Goal: Task Accomplishment & Management: Manage account settings

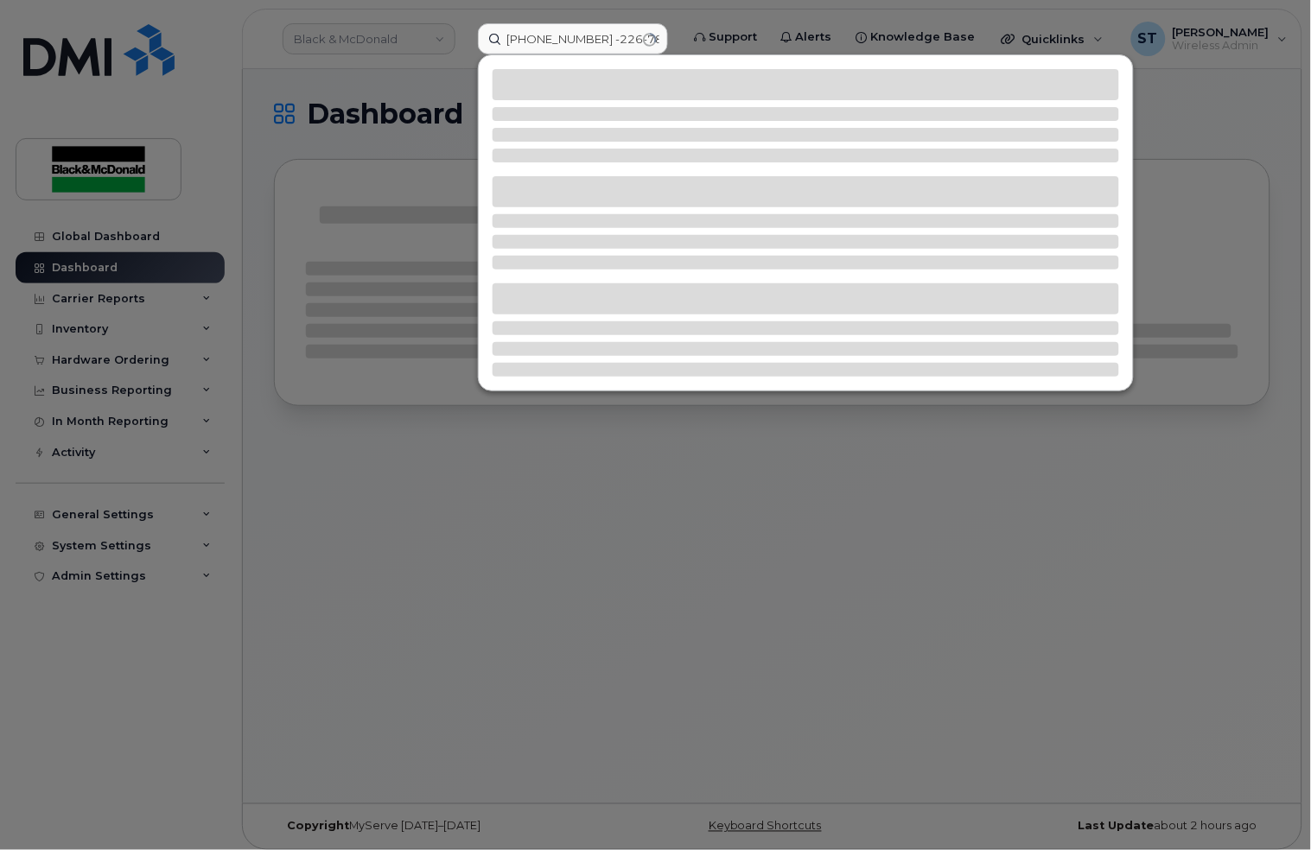
scroll to position [0, 35]
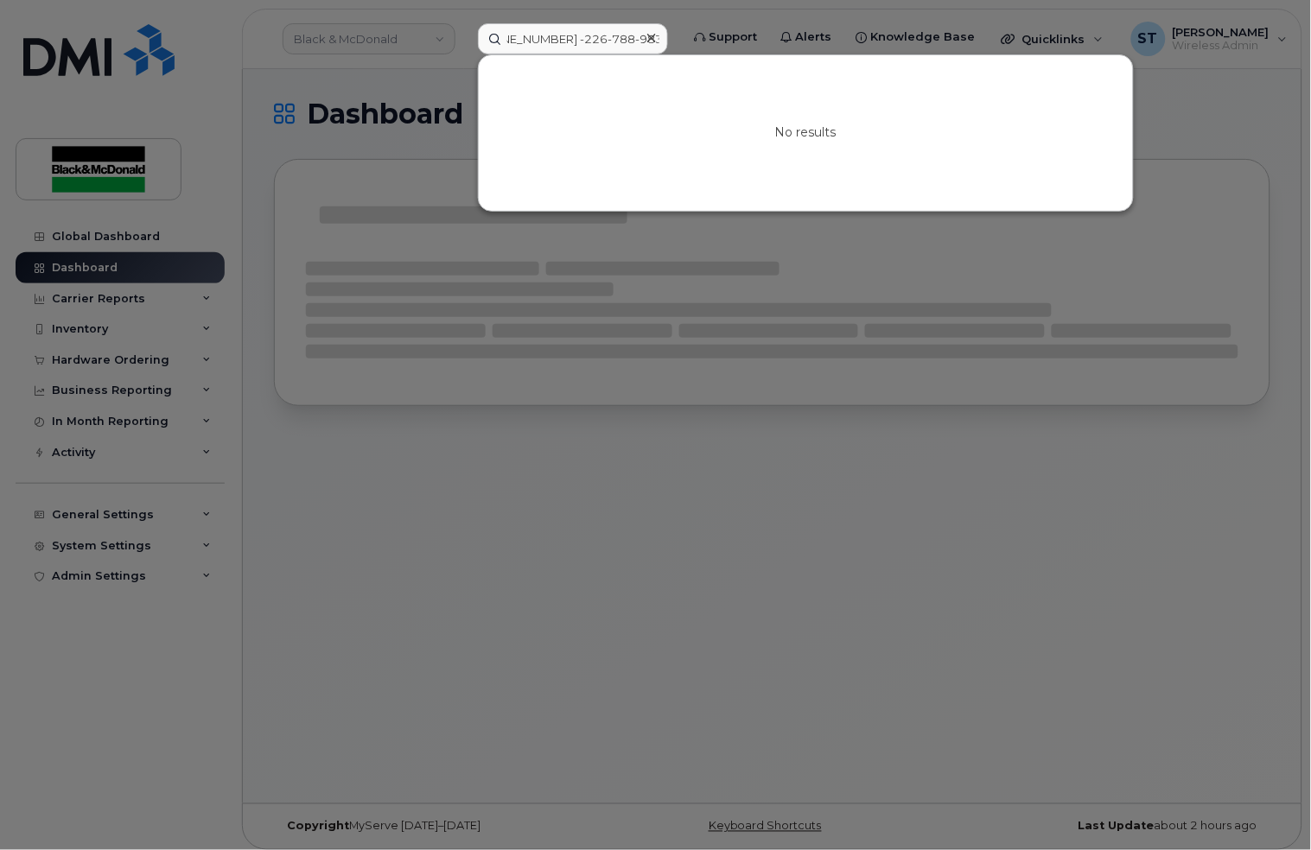
type input "226-788-9834 -226-788-9834 -"
click at [657, 36] on div at bounding box center [651, 38] width 25 height 25
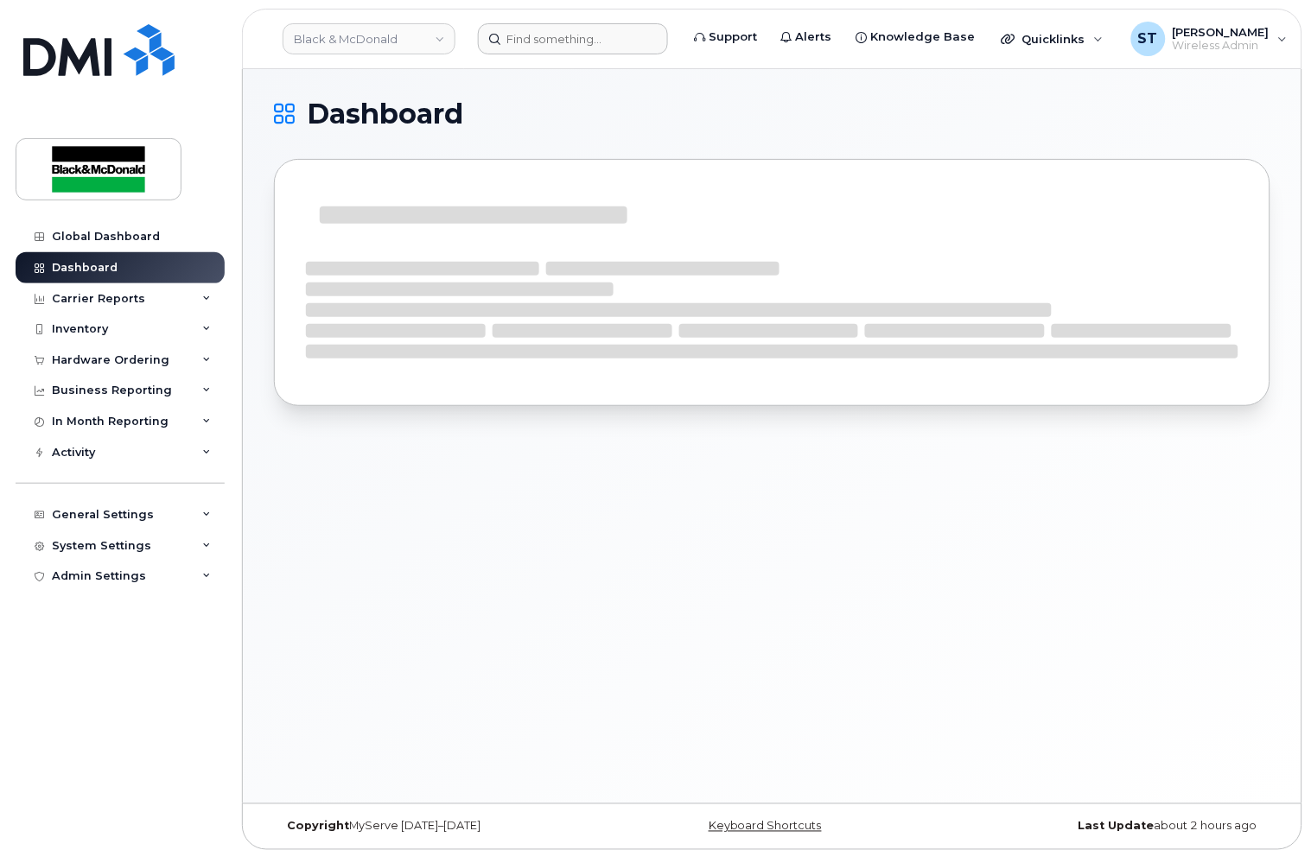
scroll to position [0, 0]
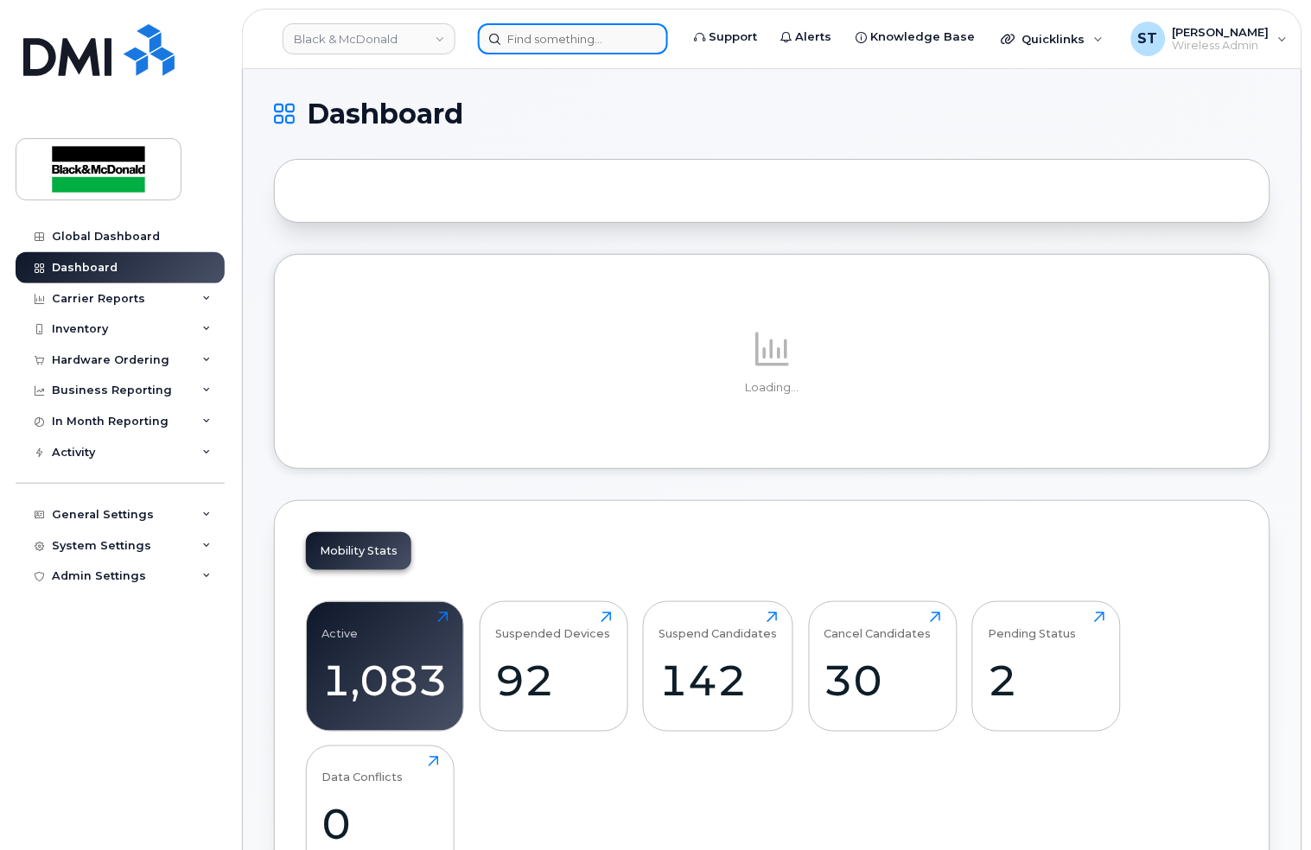
click at [540, 44] on input at bounding box center [573, 38] width 190 height 31
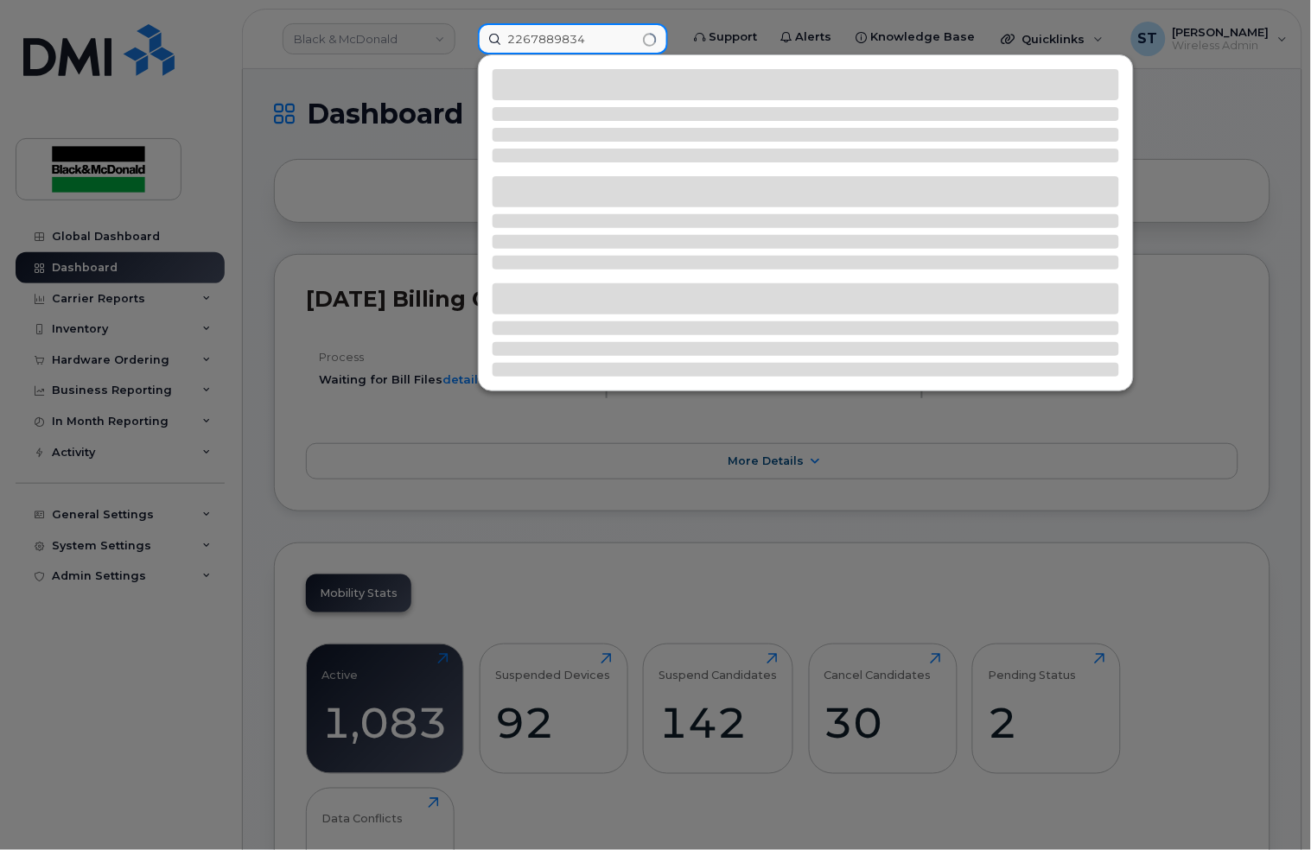
type input "2267889834"
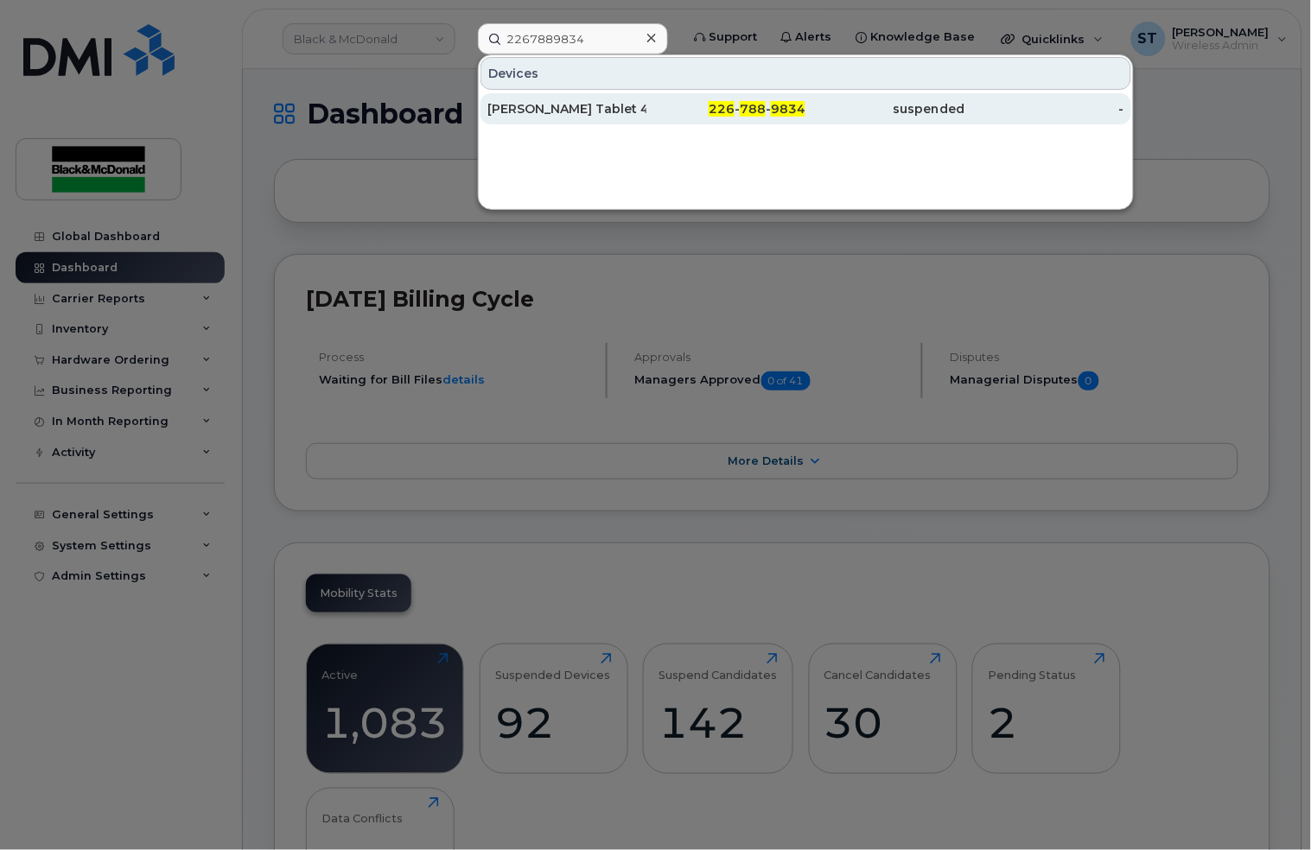
click at [560, 115] on div "[PERSON_NAME] Tablet 47" at bounding box center [566, 108] width 159 height 17
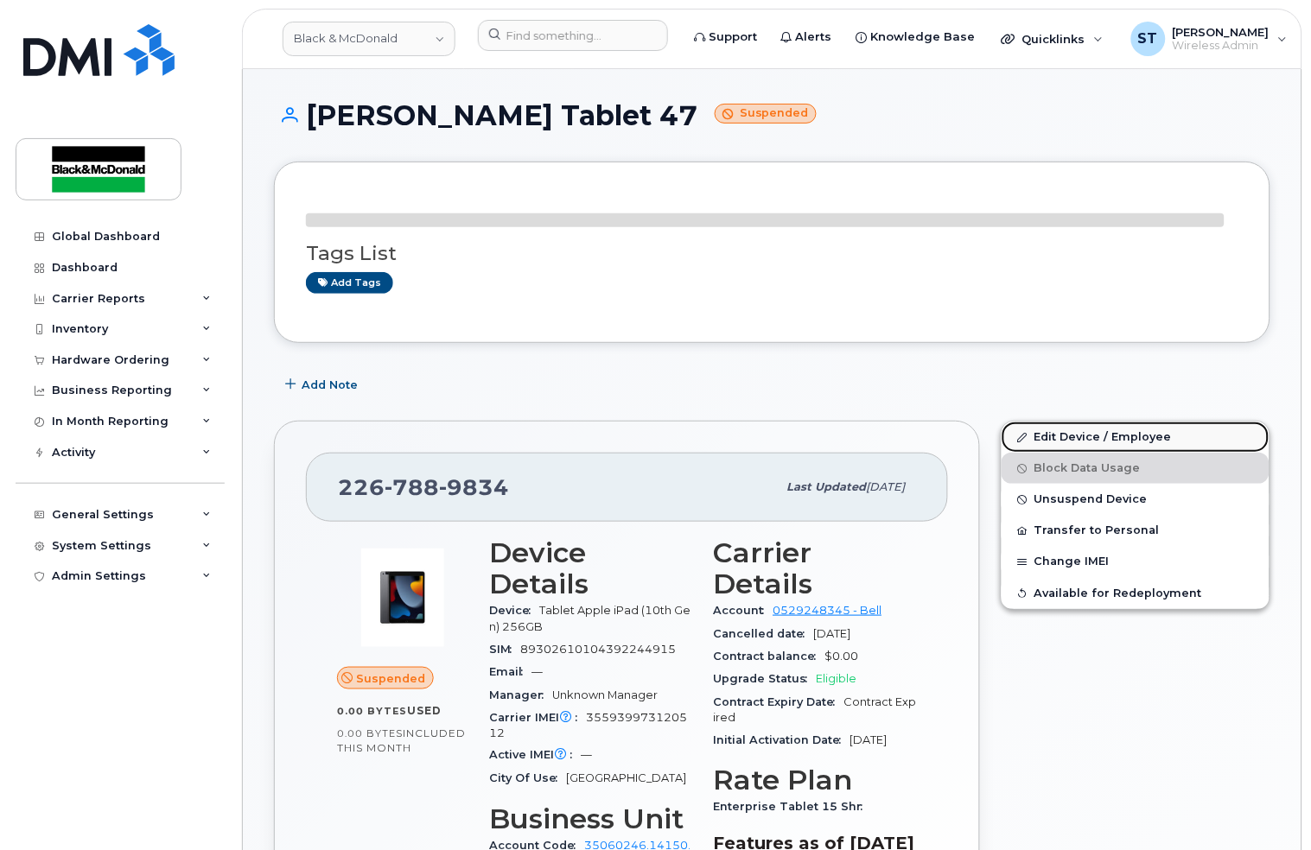
click at [1078, 443] on link "Edit Device / Employee" at bounding box center [1135, 437] width 268 height 31
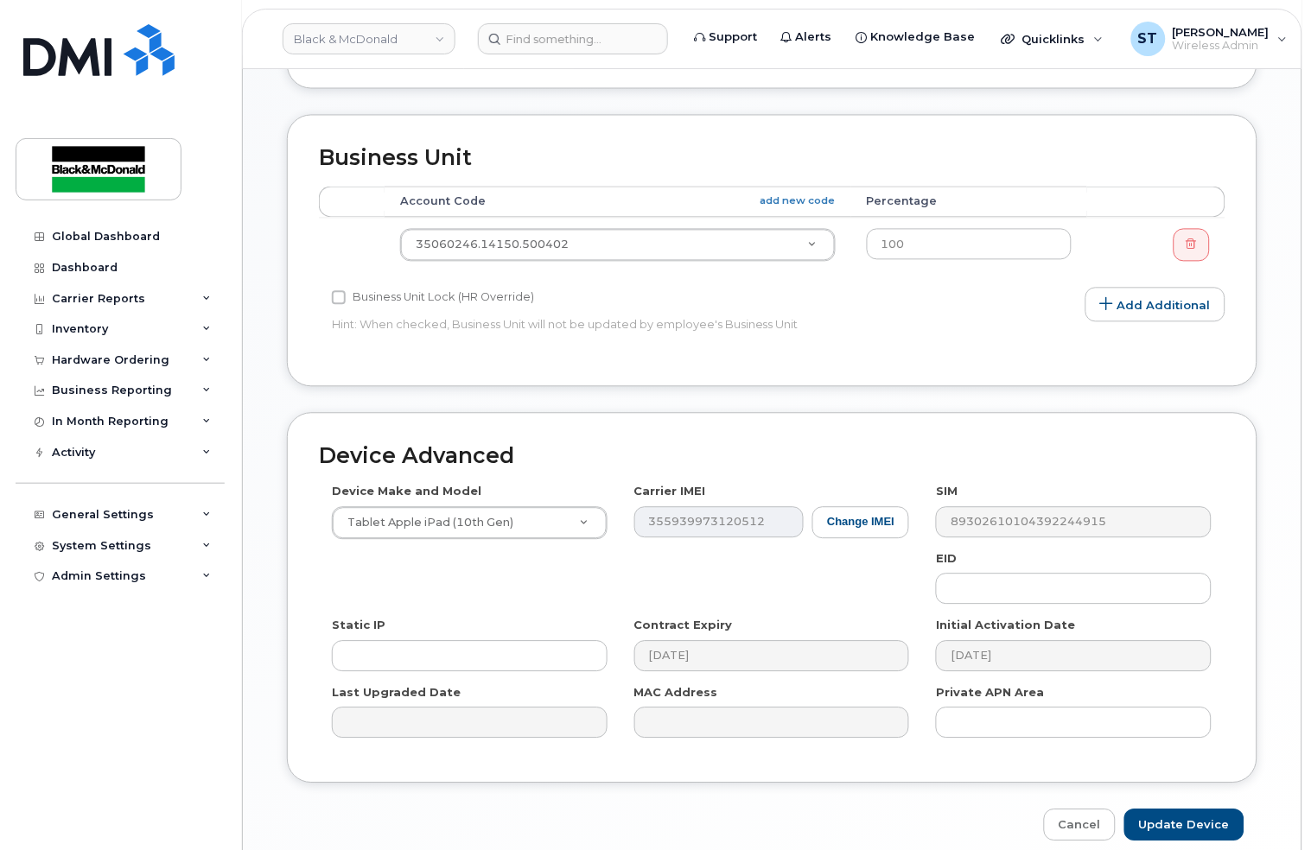
scroll to position [115, 0]
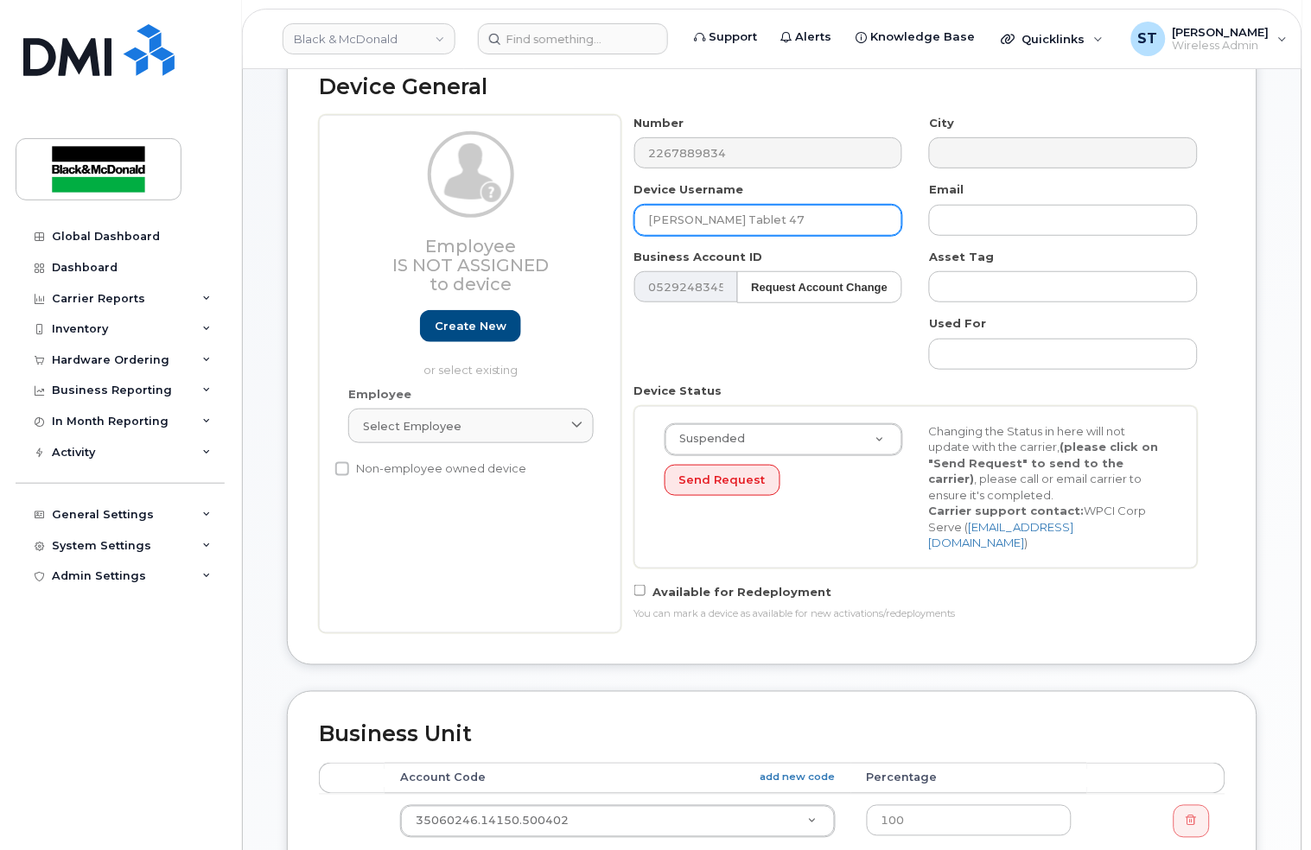
drag, startPoint x: 820, startPoint y: 215, endPoint x: 438, endPoint y: 187, distance: 382.9
click at [438, 187] on div "Employee Is not assigned to device Create new or select existing Employee Selec…" at bounding box center [772, 374] width 906 height 519
paste input "Jonathan Holla"
click at [766, 215] on input "Jonathan Holla" at bounding box center [768, 220] width 269 height 31
type input "Jonathan Holla iPad"
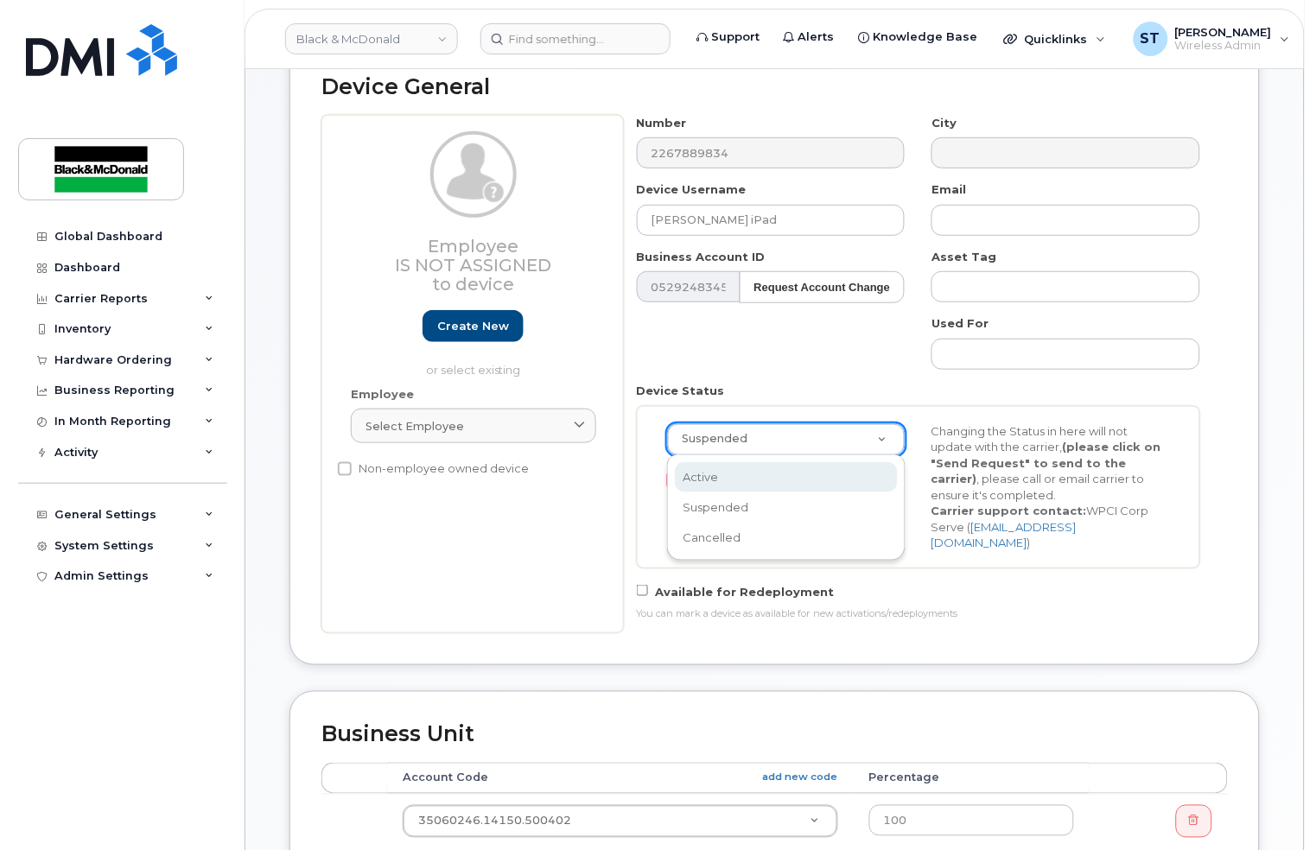
scroll to position [0, 5]
select select "active"
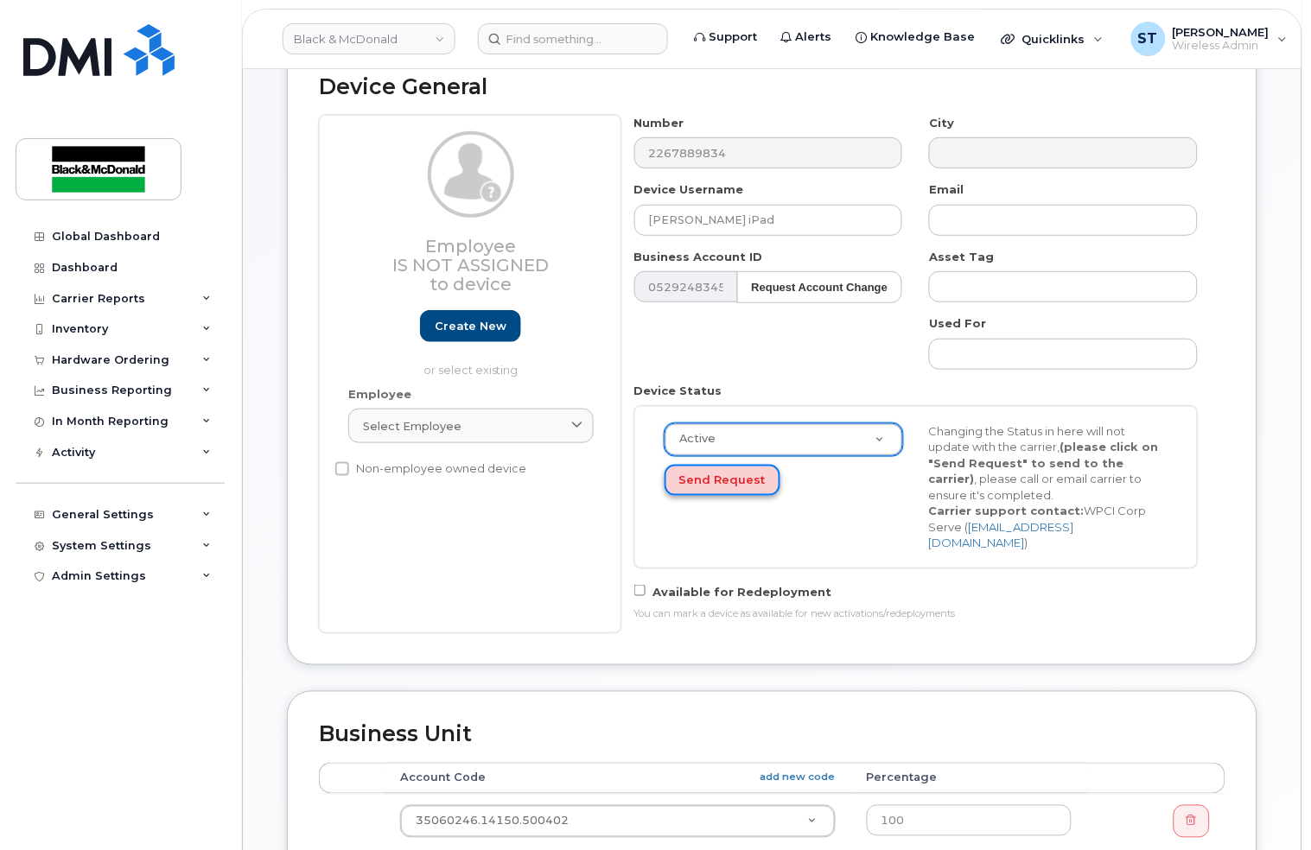
click at [716, 479] on button "Send Request" at bounding box center [722, 481] width 116 height 32
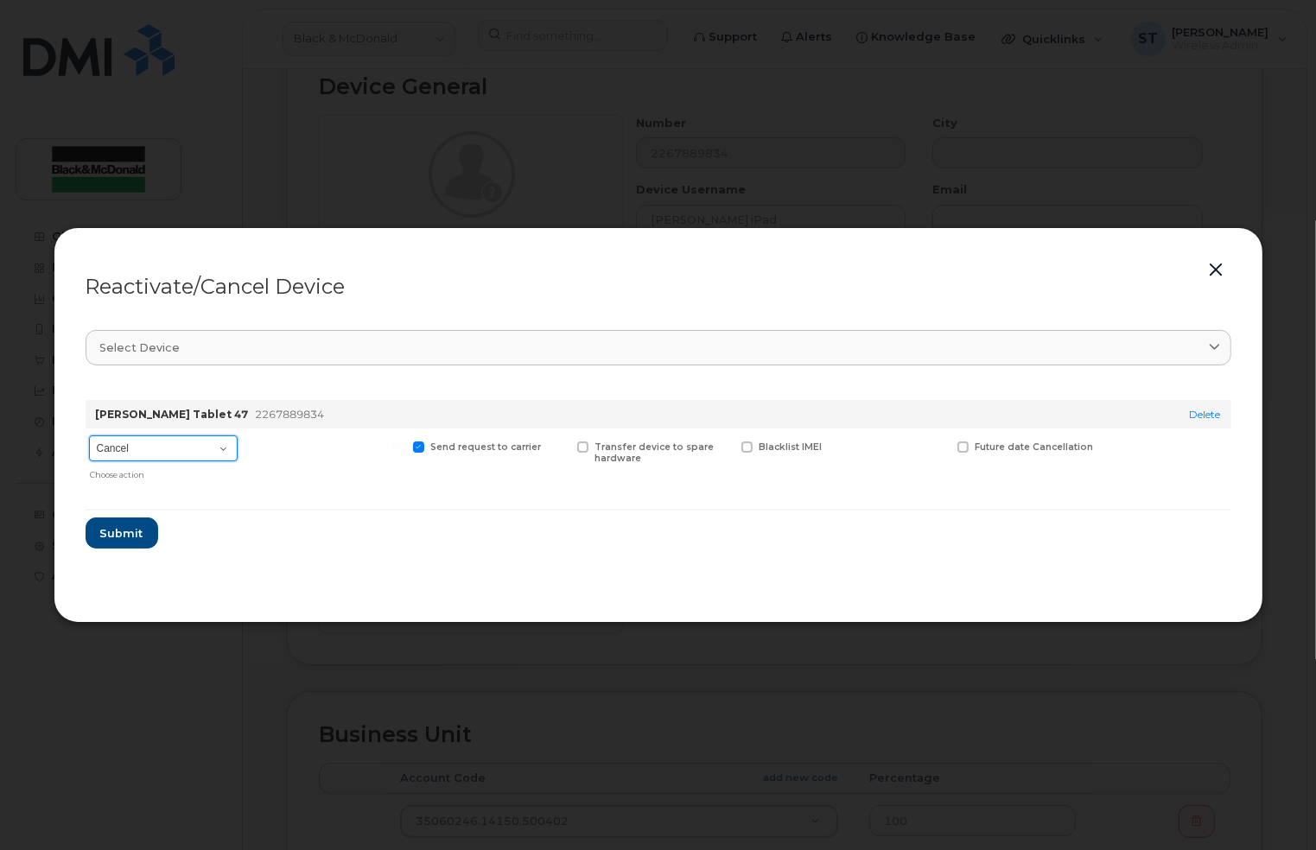
click at [127, 448] on select "Cancel Suspend - Extend Suspension Reactivate" at bounding box center [163, 448] width 149 height 26
select select "[object Object]"
click at [89, 435] on select "Cancel Suspend - Extend Suspension Reactivate" at bounding box center [163, 448] width 149 height 26
click at [118, 540] on span "Submit" at bounding box center [120, 533] width 43 height 16
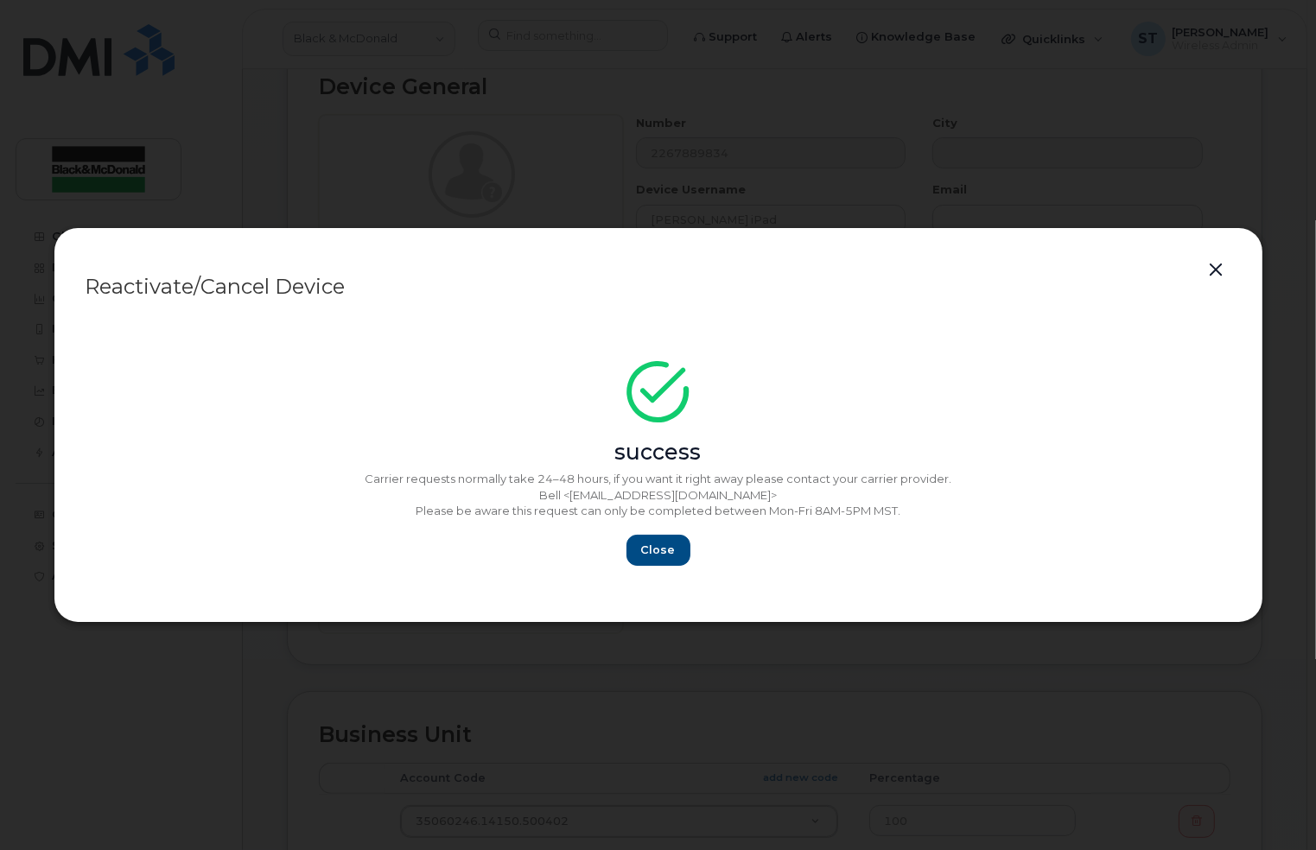
click at [1217, 272] on button "button" at bounding box center [1217, 270] width 26 height 24
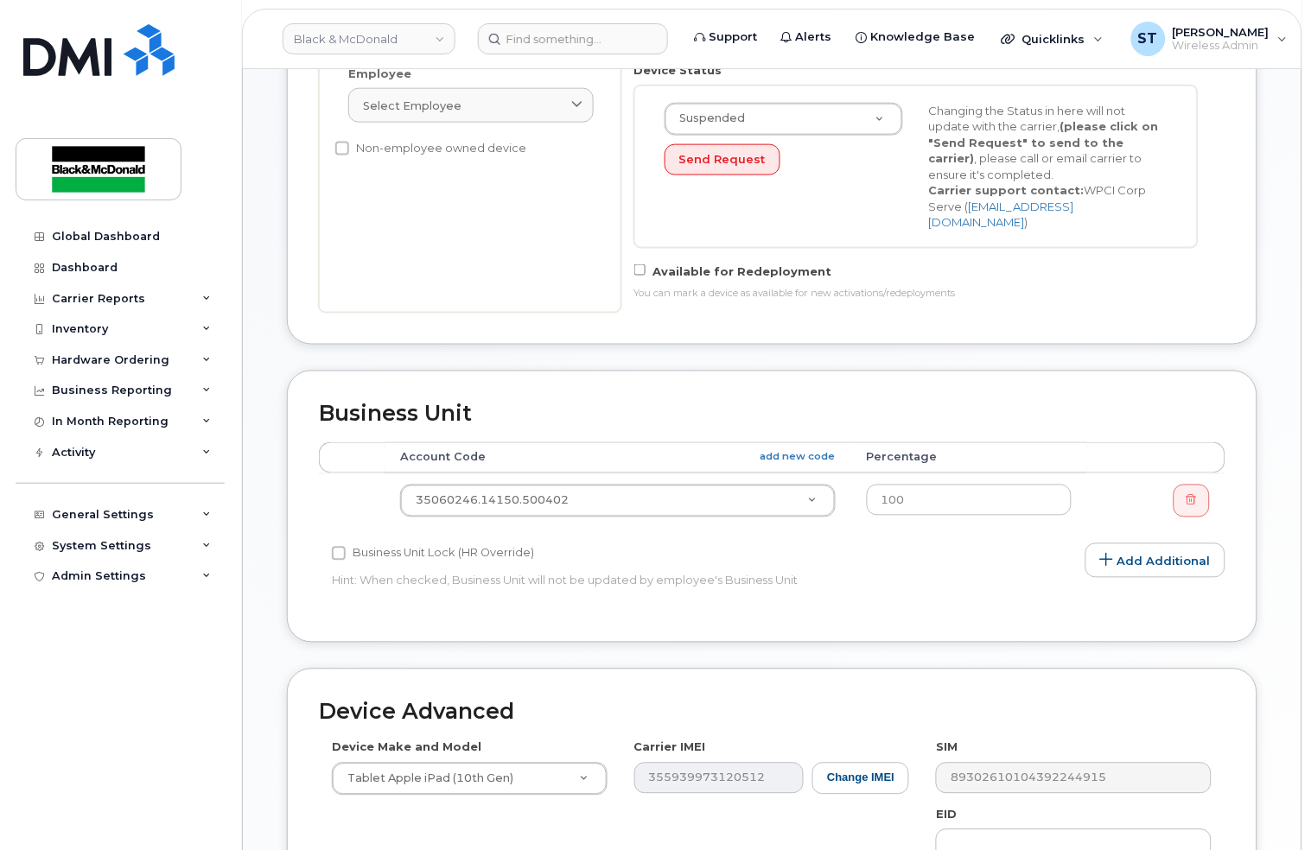
scroll to position [691, 0]
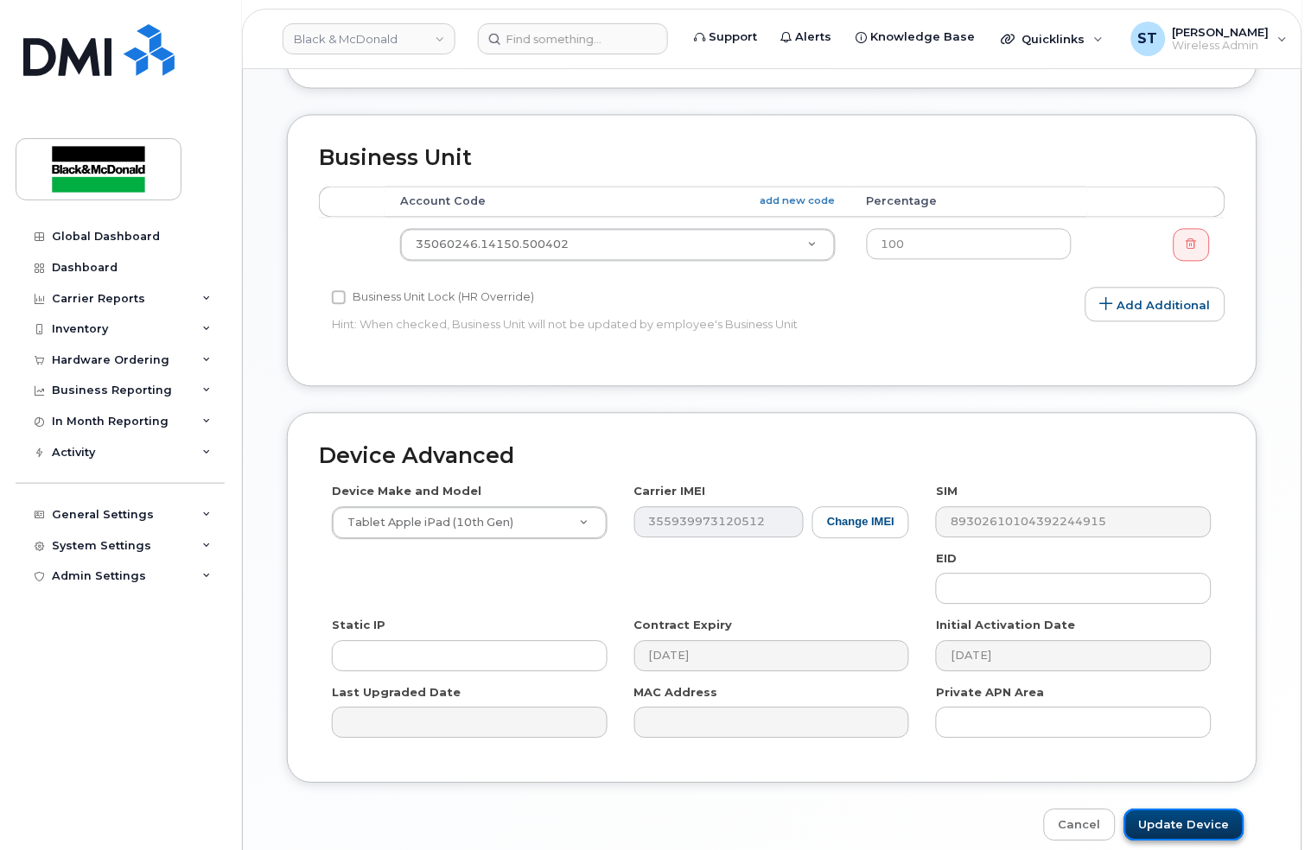
click at [1182, 810] on input "Update Device" at bounding box center [1184, 826] width 120 height 32
type input "Saving..."
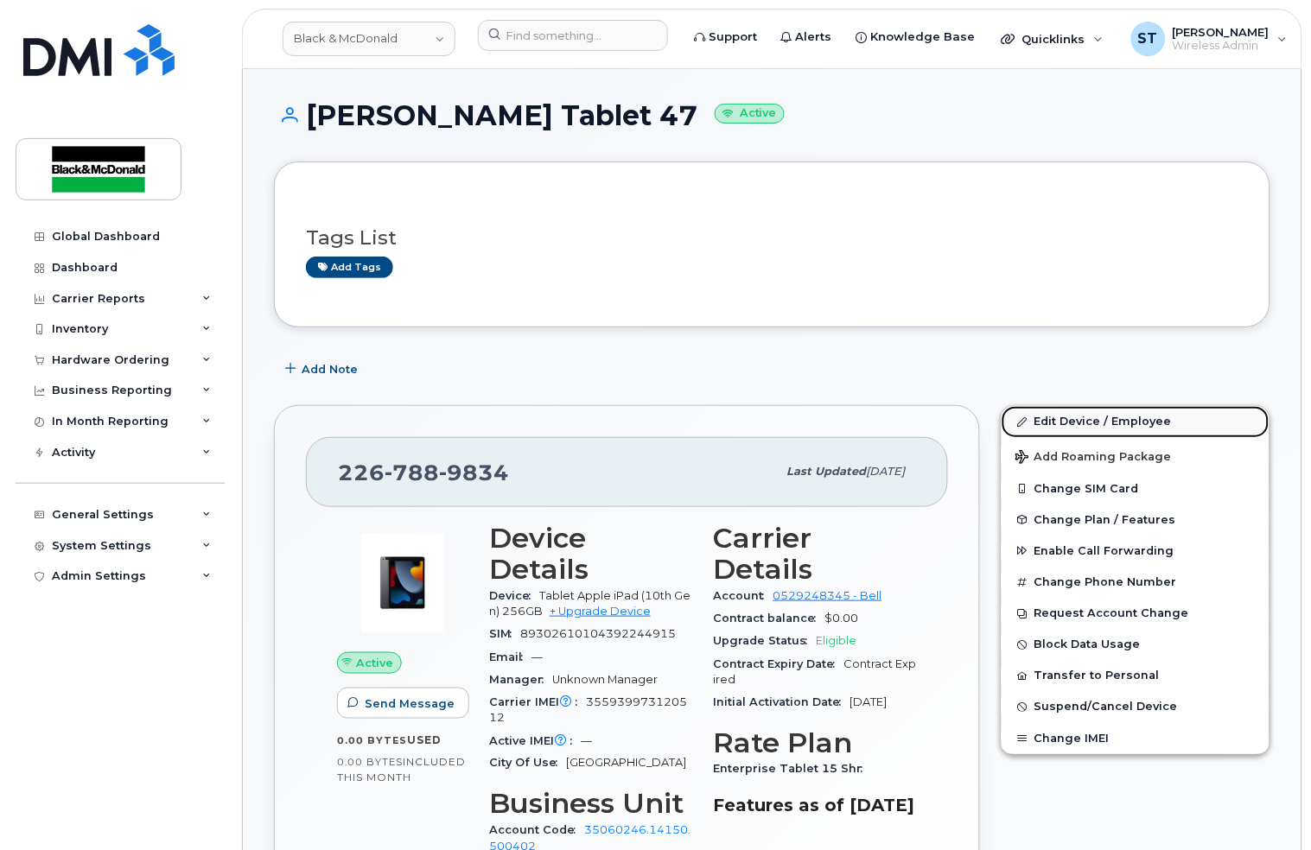
click at [1088, 413] on link "Edit Device / Employee" at bounding box center [1135, 421] width 268 height 31
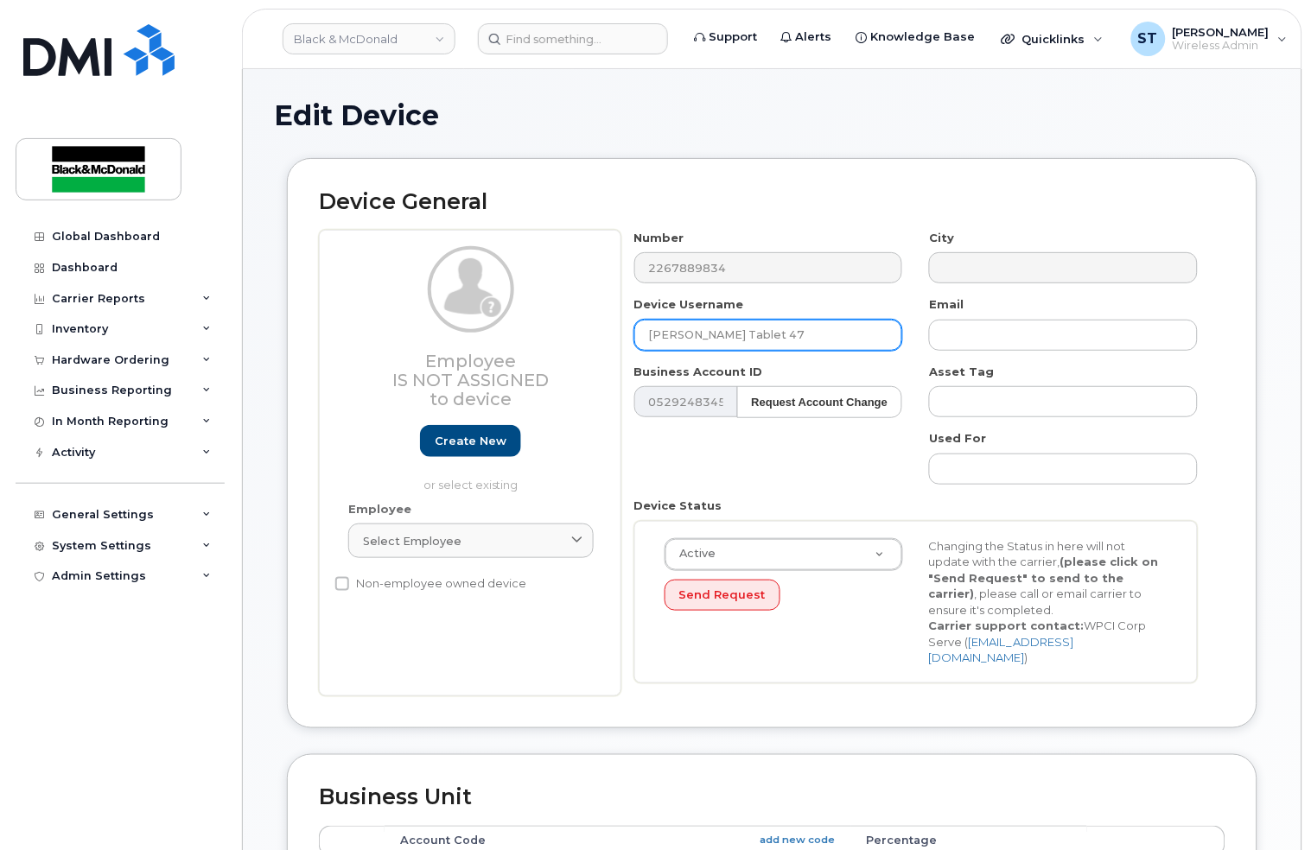
drag, startPoint x: 808, startPoint y: 339, endPoint x: 532, endPoint y: 331, distance: 275.7
click at [531, 332] on div "Employee Is not assigned to device Create new or select existing Employee Selec…" at bounding box center [772, 463] width 906 height 467
paste input "Jonathan Holla"
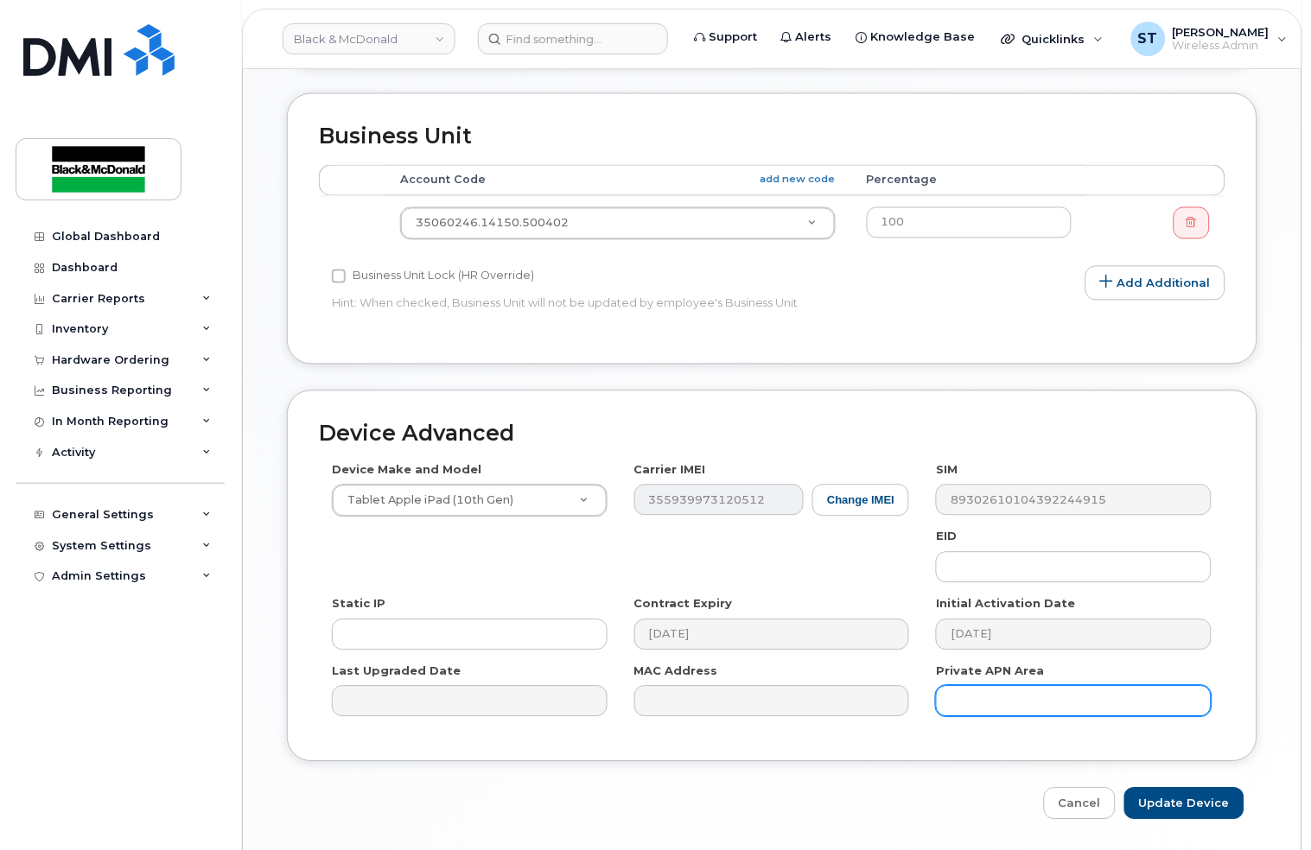
scroll to position [702, 0]
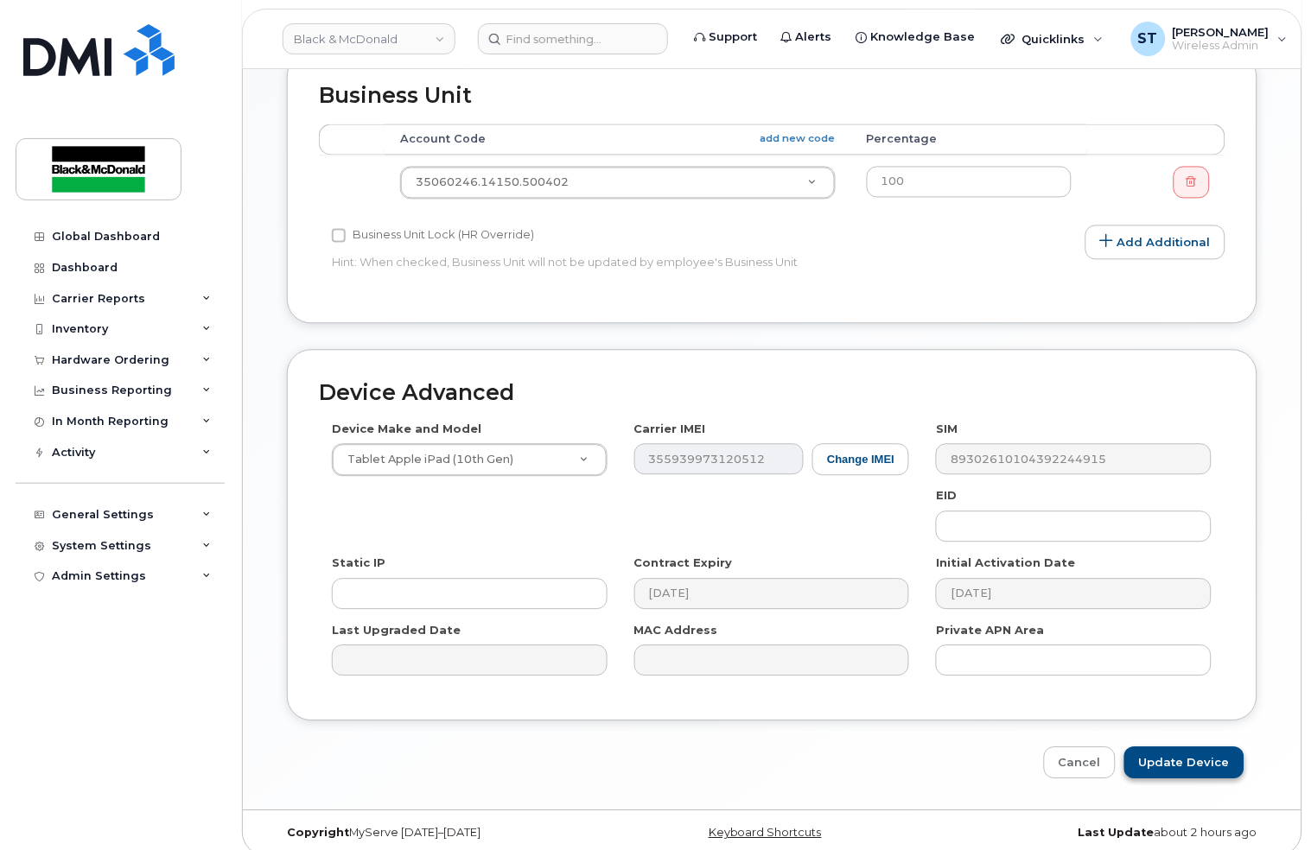
type input "Jonathan Holla iPad"
click at [1187, 759] on input "Update Device" at bounding box center [1184, 763] width 120 height 32
type input "Saving..."
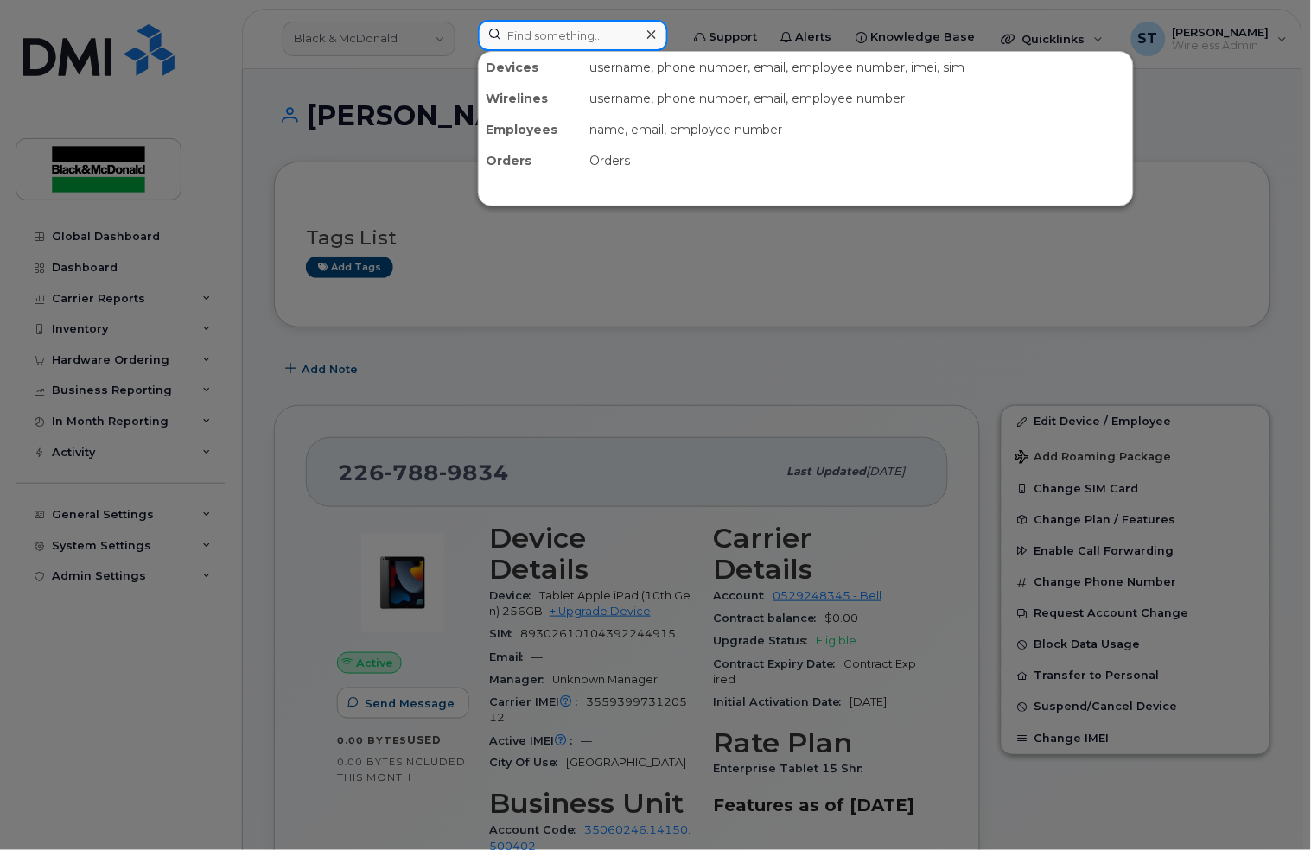
click at [582, 43] on input at bounding box center [573, 35] width 190 height 31
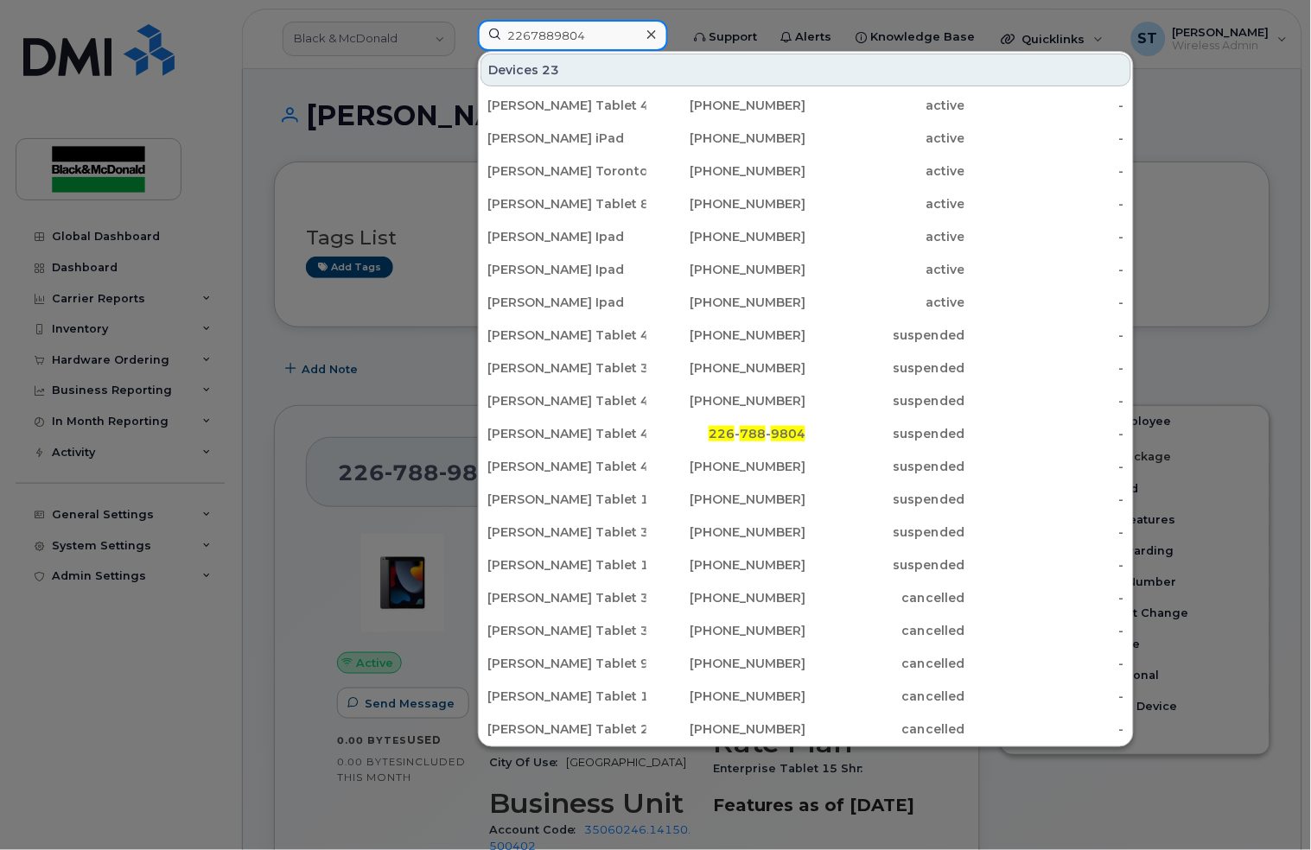
type input "2267889804"
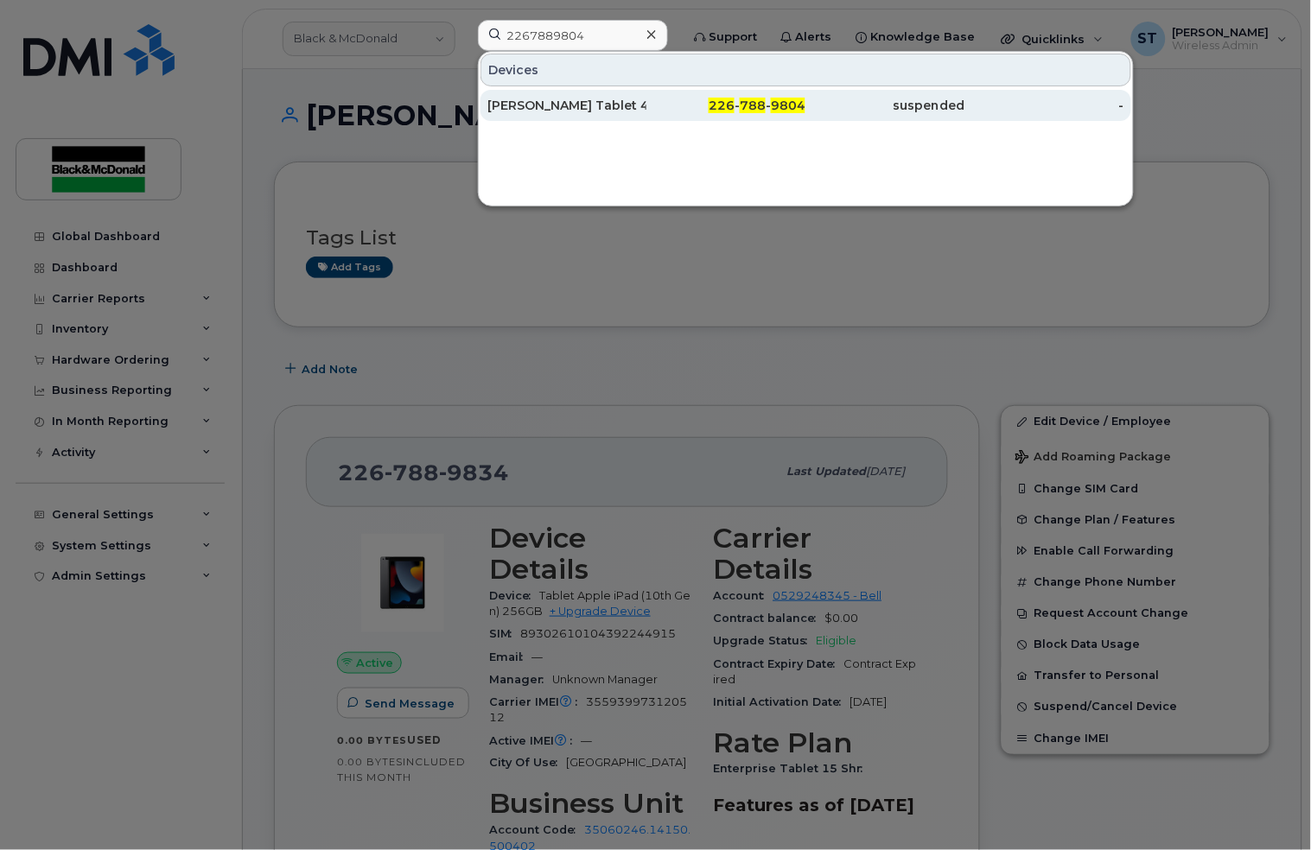
click at [630, 111] on div "[PERSON_NAME] Tablet 46" at bounding box center [566, 105] width 159 height 17
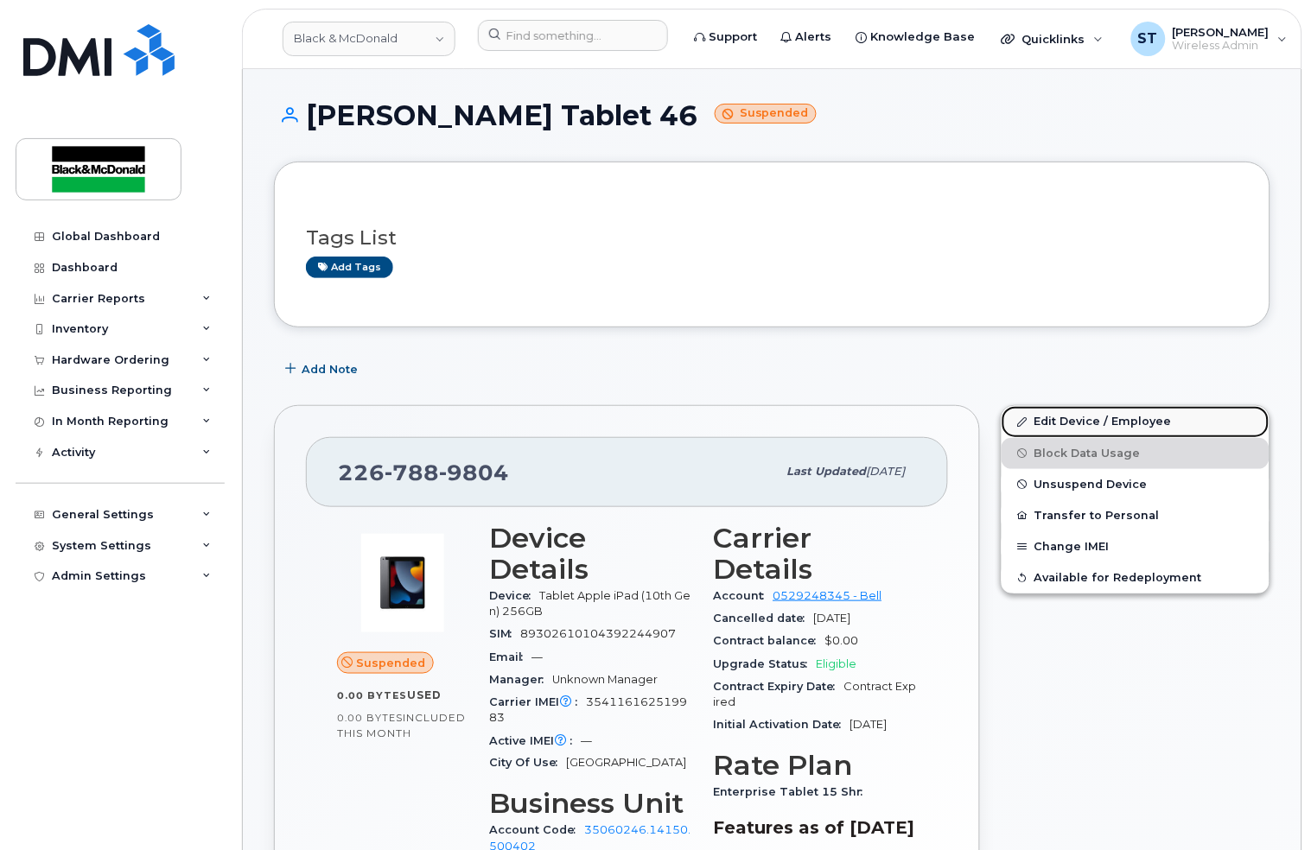
click at [1045, 422] on link "Edit Device / Employee" at bounding box center [1135, 421] width 268 height 31
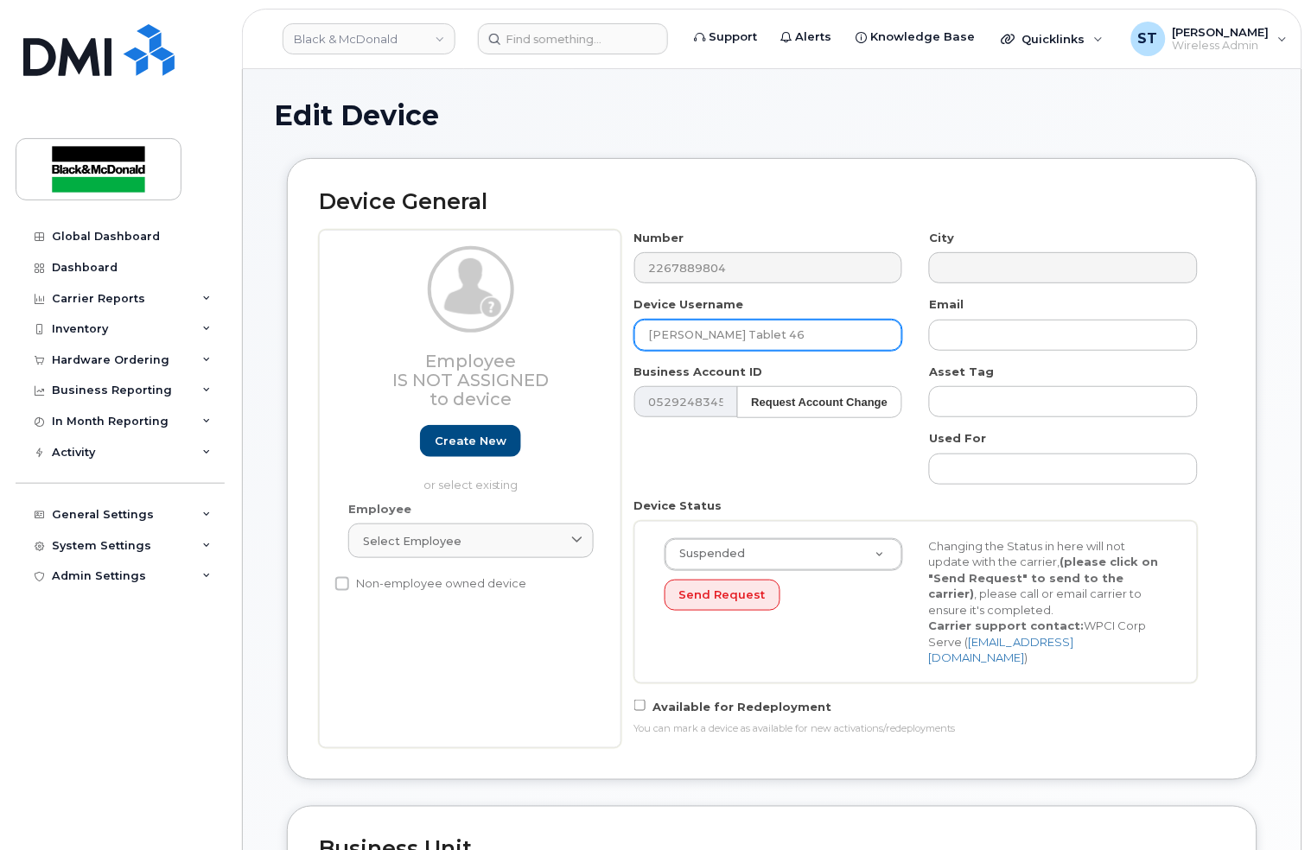
paste input "[PERSON_NAME]"
drag, startPoint x: 818, startPoint y: 347, endPoint x: 556, endPoint y: 344, distance: 261.8
click at [556, 344] on div "Employee Is not assigned to device Create new or select existing Employee Selec…" at bounding box center [772, 489] width 906 height 519
click at [556, 344] on div "Employee Is not assigned to device Create new or select existing" at bounding box center [470, 369] width 245 height 247
click at [753, 340] on input "James Howard" at bounding box center [768, 335] width 269 height 31
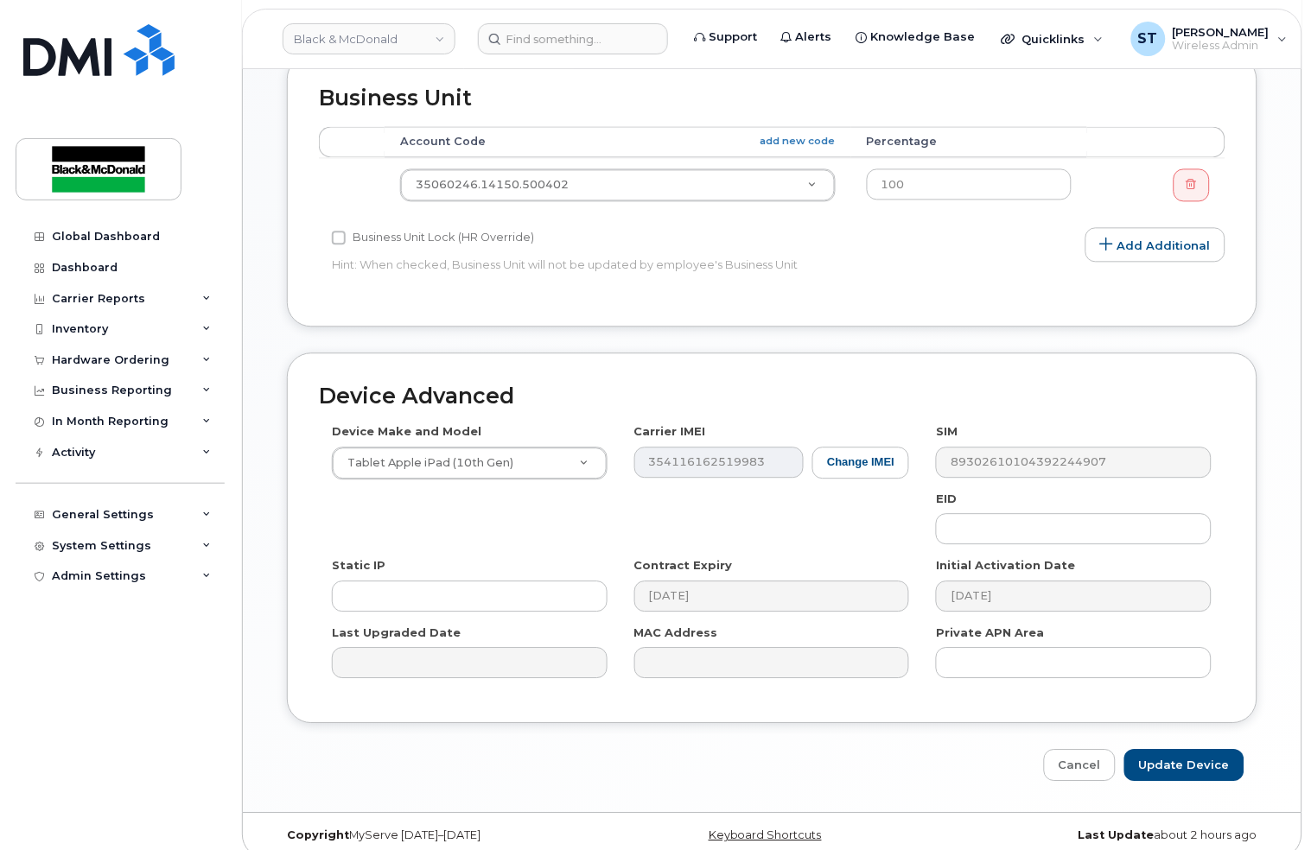
scroll to position [754, 0]
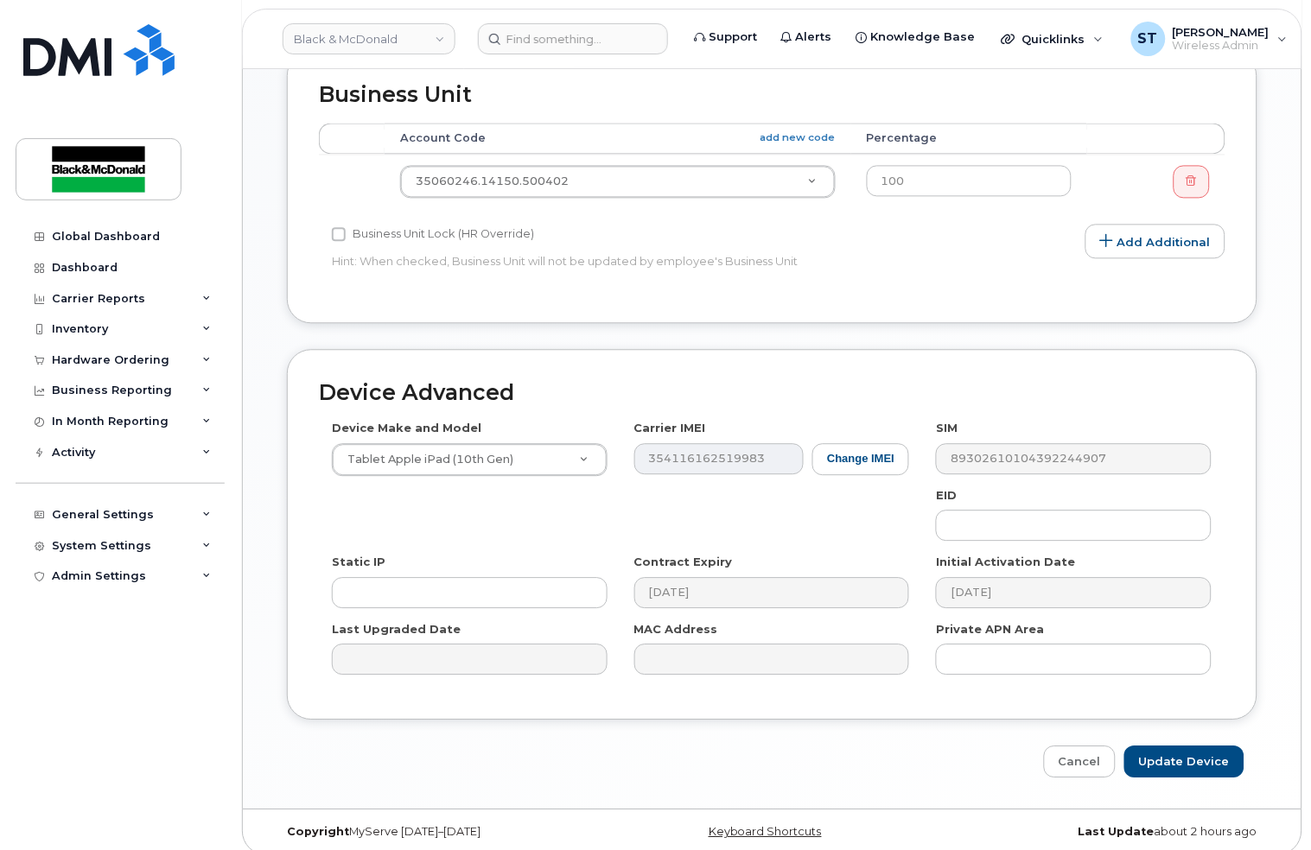
type input "[PERSON_NAME]"
click at [1195, 768] on div "Edit Device Device General Employee Is not assigned to device Create new or sel…" at bounding box center [772, 62] width 1058 height 1495
click at [1193, 757] on input "Update Device" at bounding box center [1184, 763] width 120 height 32
type input "Saving..."
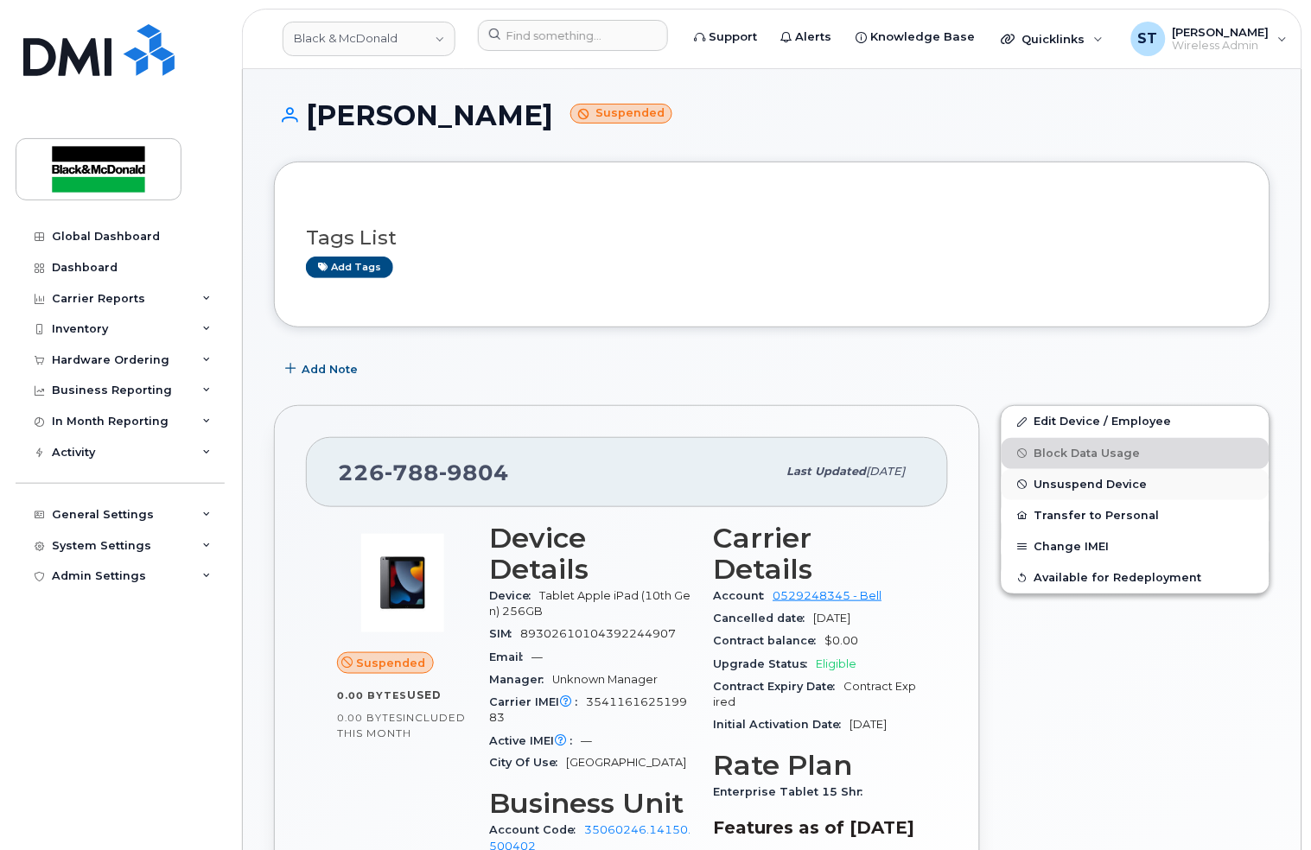
click at [1079, 486] on span "Unsuspend Device" at bounding box center [1090, 484] width 113 height 13
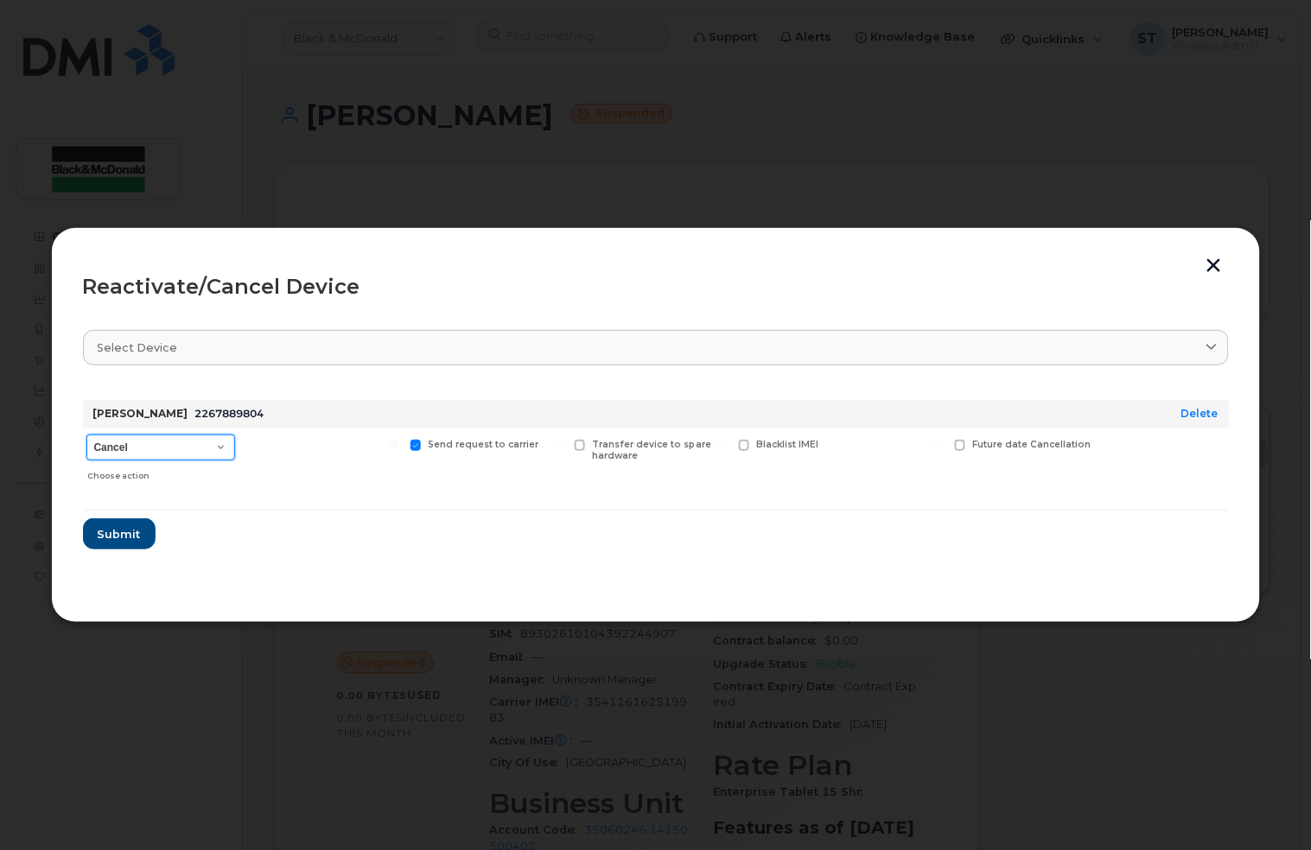
click at [189, 453] on select "Cancel Suspend - Extend Suspension Reactivate" at bounding box center [160, 448] width 149 height 26
select select "[object Object]"
click at [86, 435] on select "Cancel Suspend - Extend Suspension Reactivate" at bounding box center [160, 448] width 149 height 26
click at [113, 532] on span "Submit" at bounding box center [118, 534] width 43 height 16
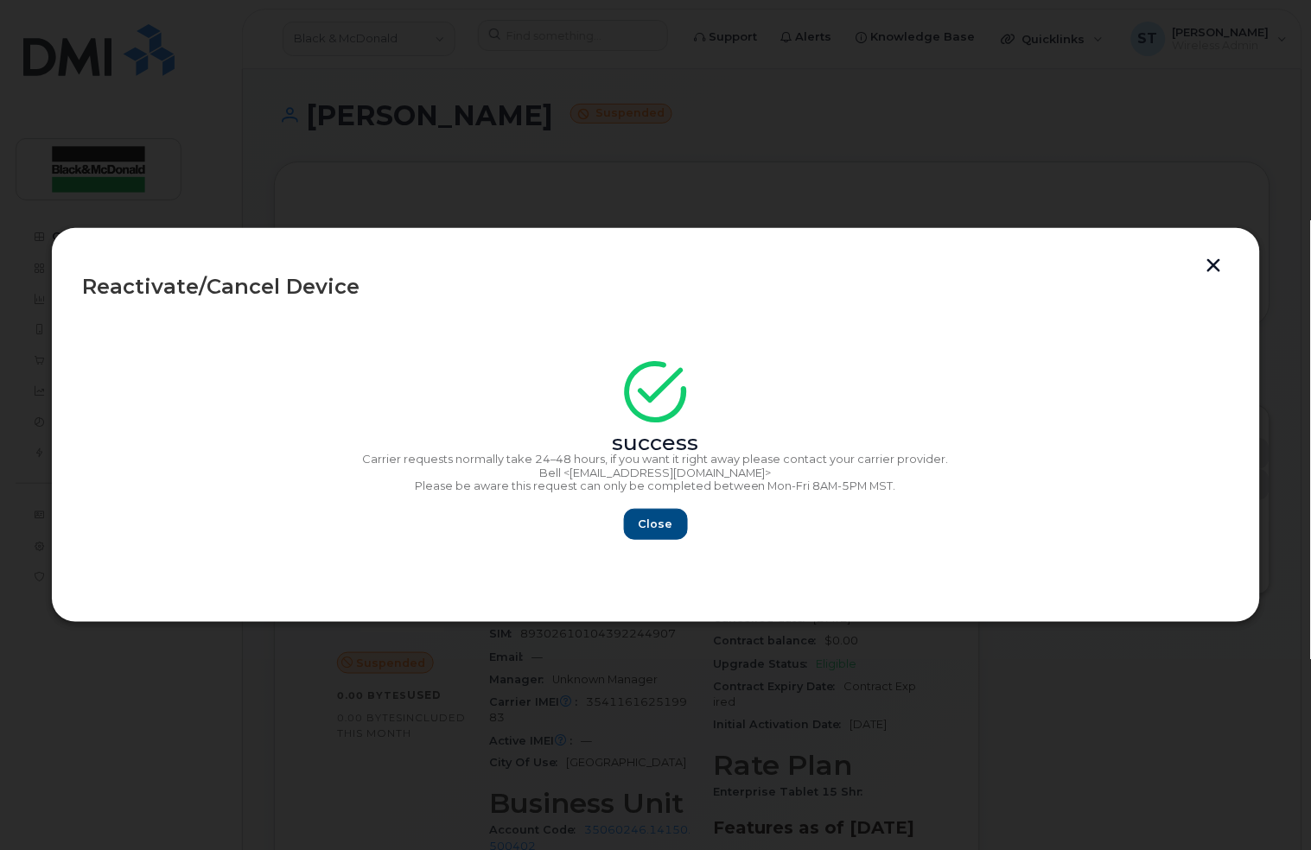
click at [1204, 263] on button "button" at bounding box center [1214, 267] width 26 height 18
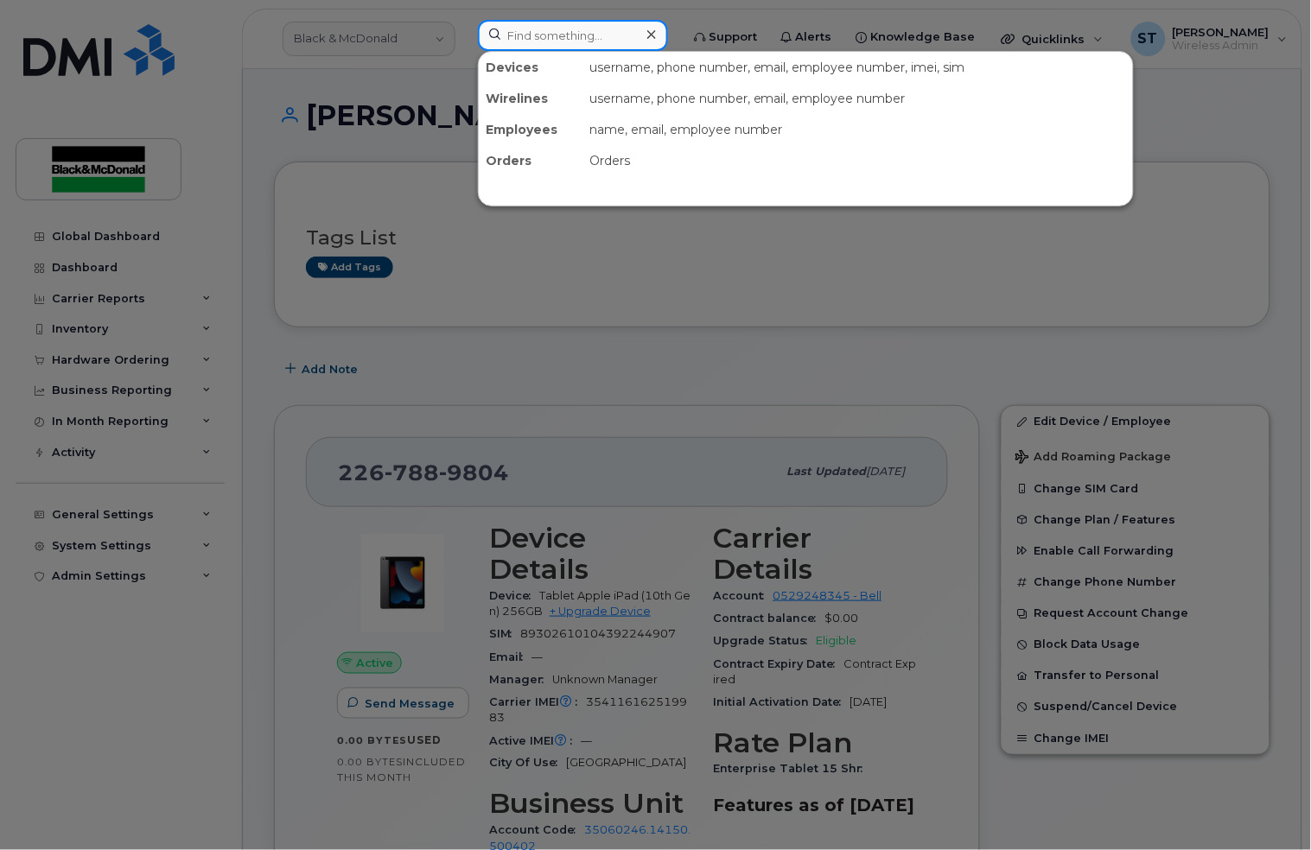
click at [579, 41] on input at bounding box center [573, 35] width 190 height 31
paste input "382-342-3178"
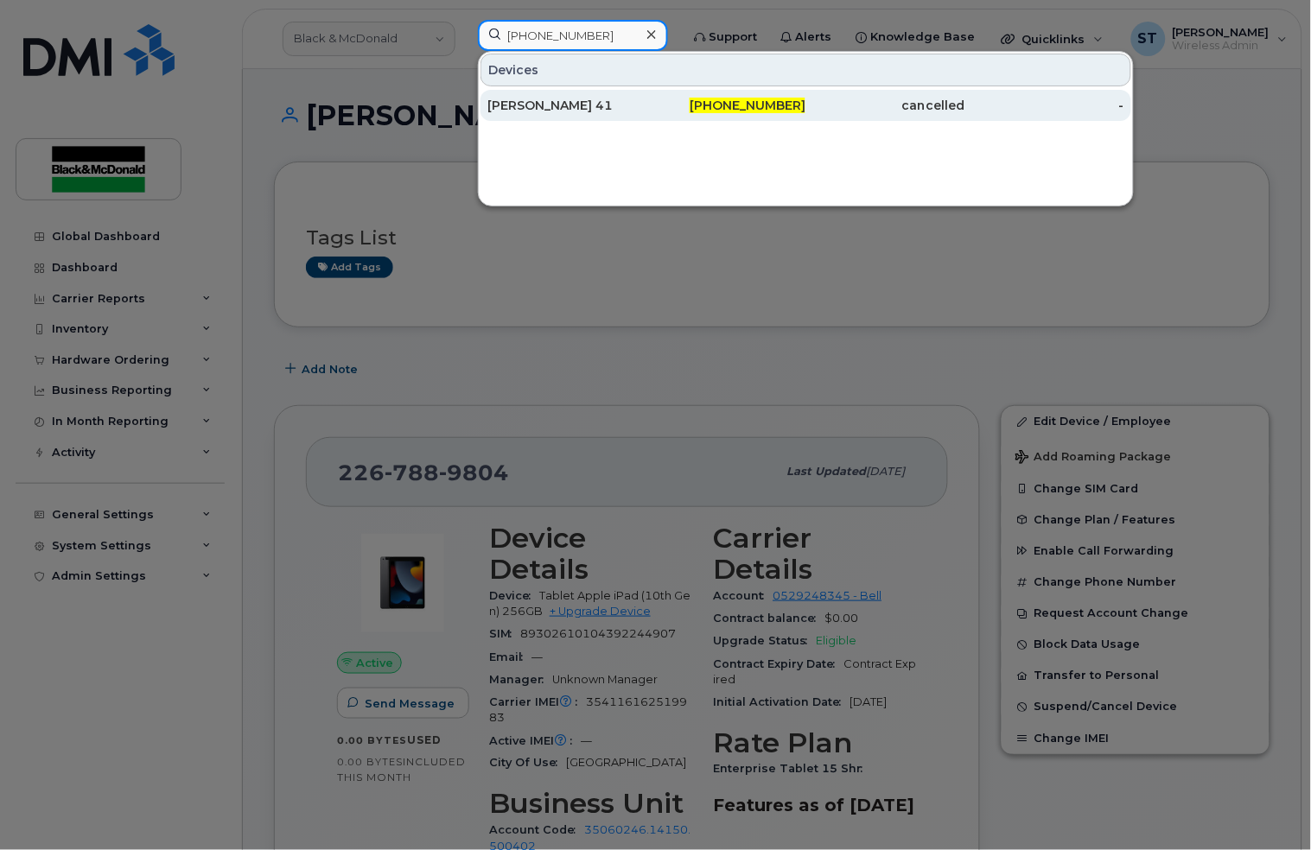
type input "382-342-3178"
click at [531, 113] on div "[PERSON_NAME] 41" at bounding box center [566, 105] width 159 height 17
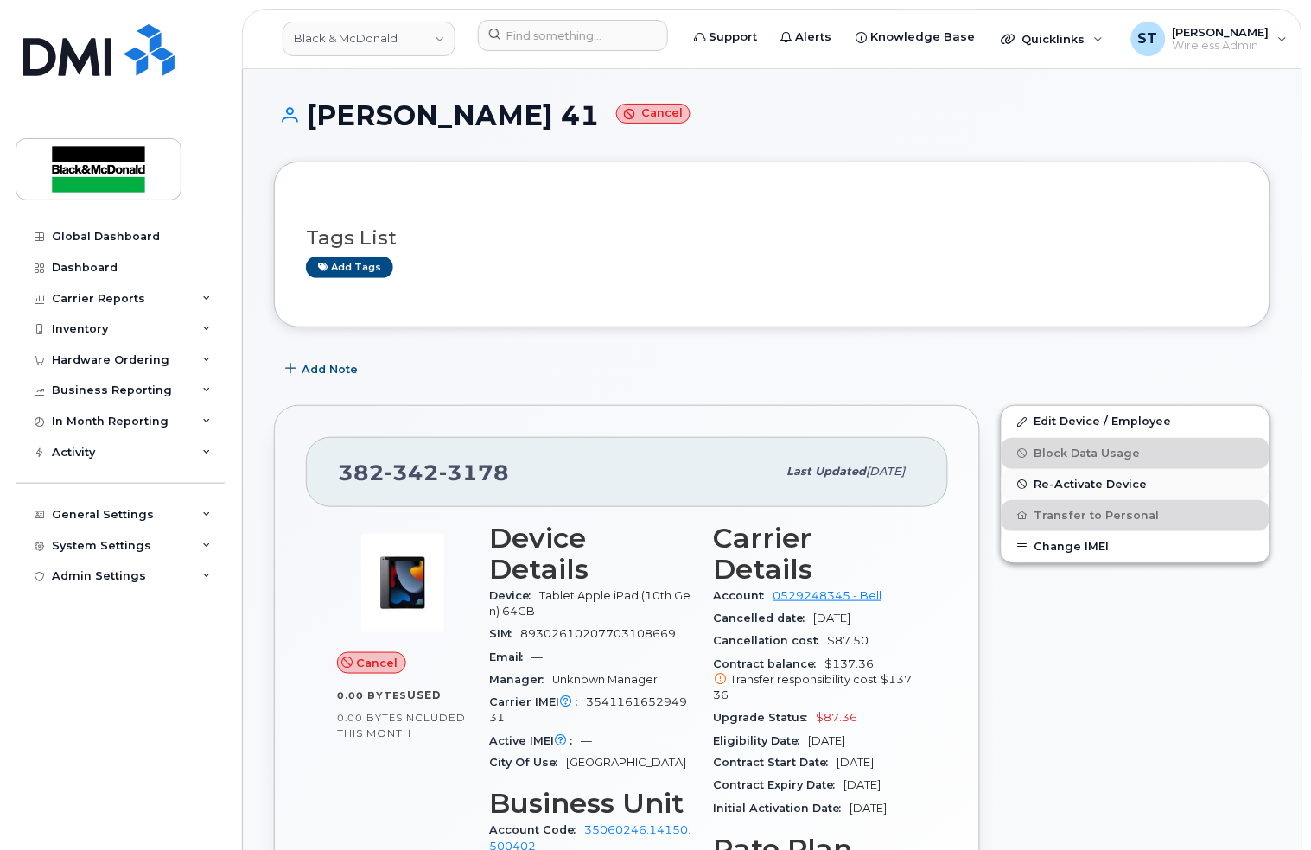
click at [1084, 481] on span "Re-Activate Device" at bounding box center [1090, 484] width 113 height 13
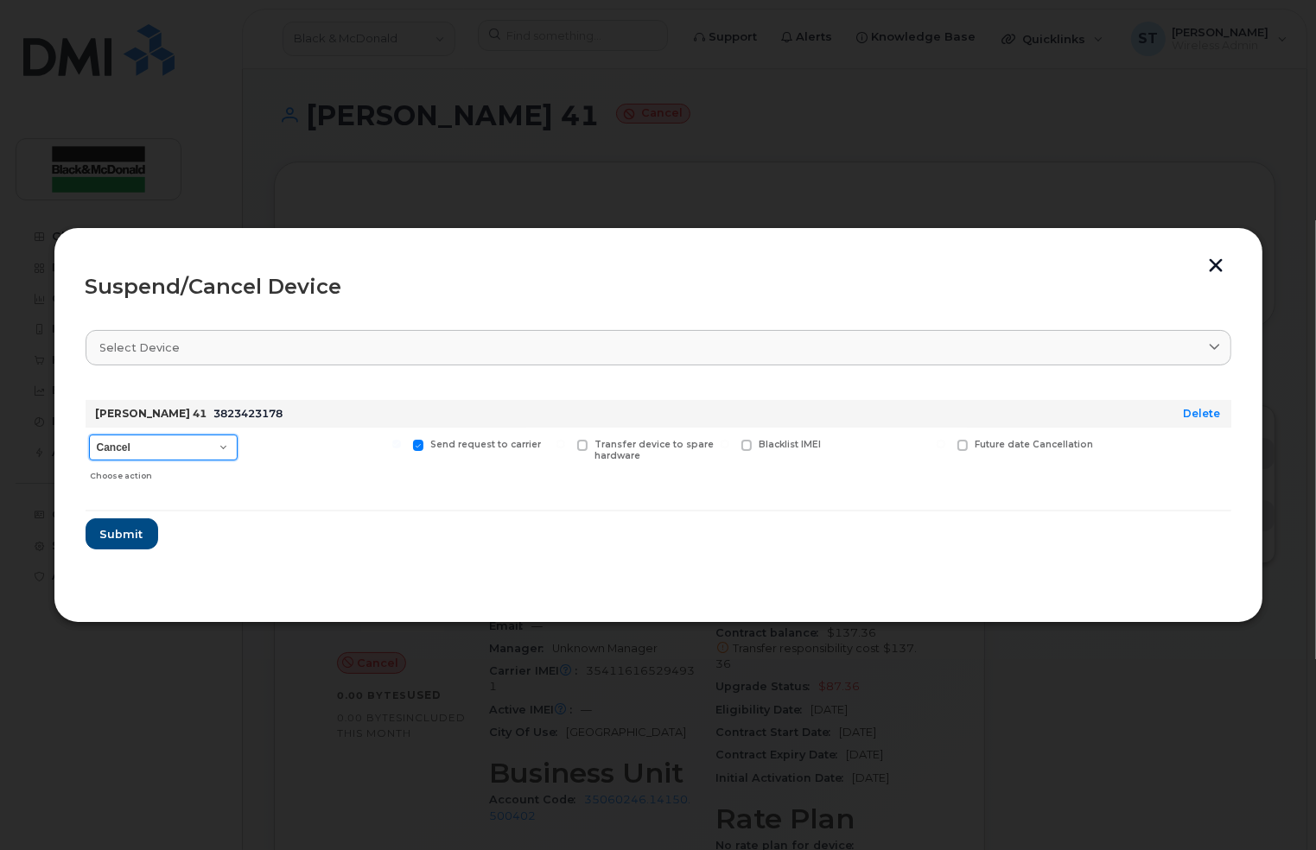
click at [167, 458] on select "Cancel Suspend - Extend Suspension Suspend - Reduced Rate Suspend - Full Rate S…" at bounding box center [163, 448] width 149 height 26
select select "[object Object]"
click at [89, 435] on select "Cancel Suspend - Extend Suspension Suspend - Reduced Rate Suspend - Full Rate S…" at bounding box center [163, 448] width 149 height 26
click at [114, 541] on span "Submit" at bounding box center [120, 534] width 43 height 16
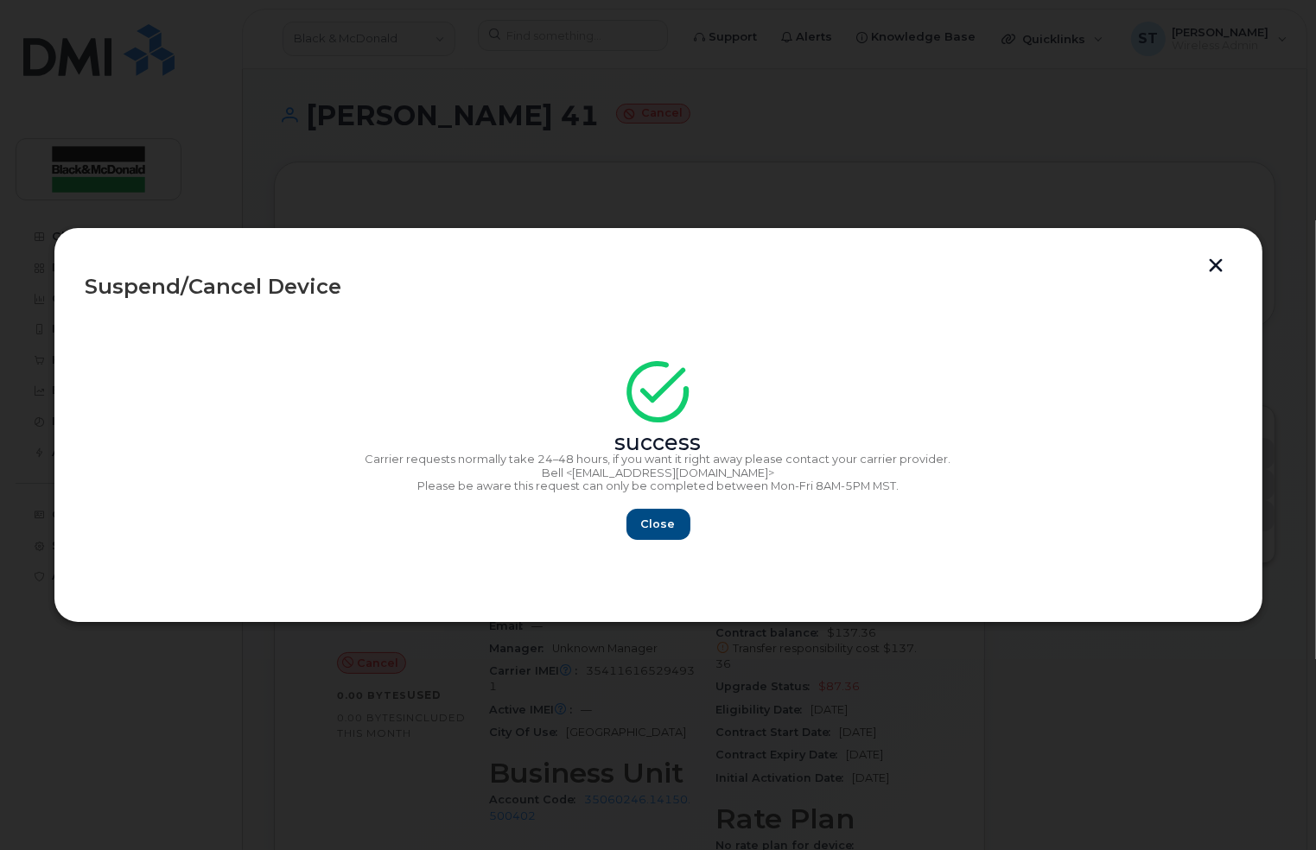
click at [1206, 265] on button "button" at bounding box center [1217, 267] width 26 height 18
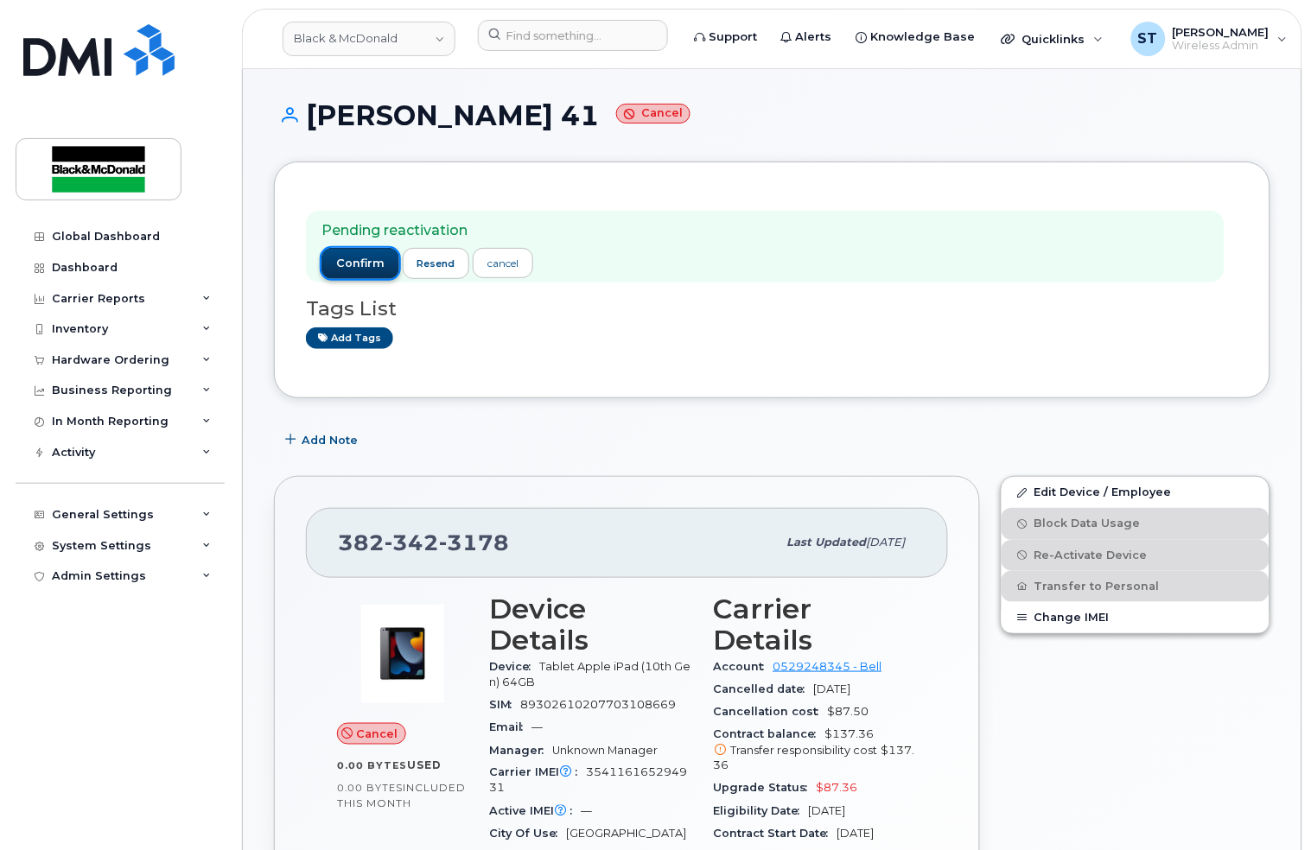
click at [367, 261] on span "confirm" at bounding box center [360, 264] width 48 height 16
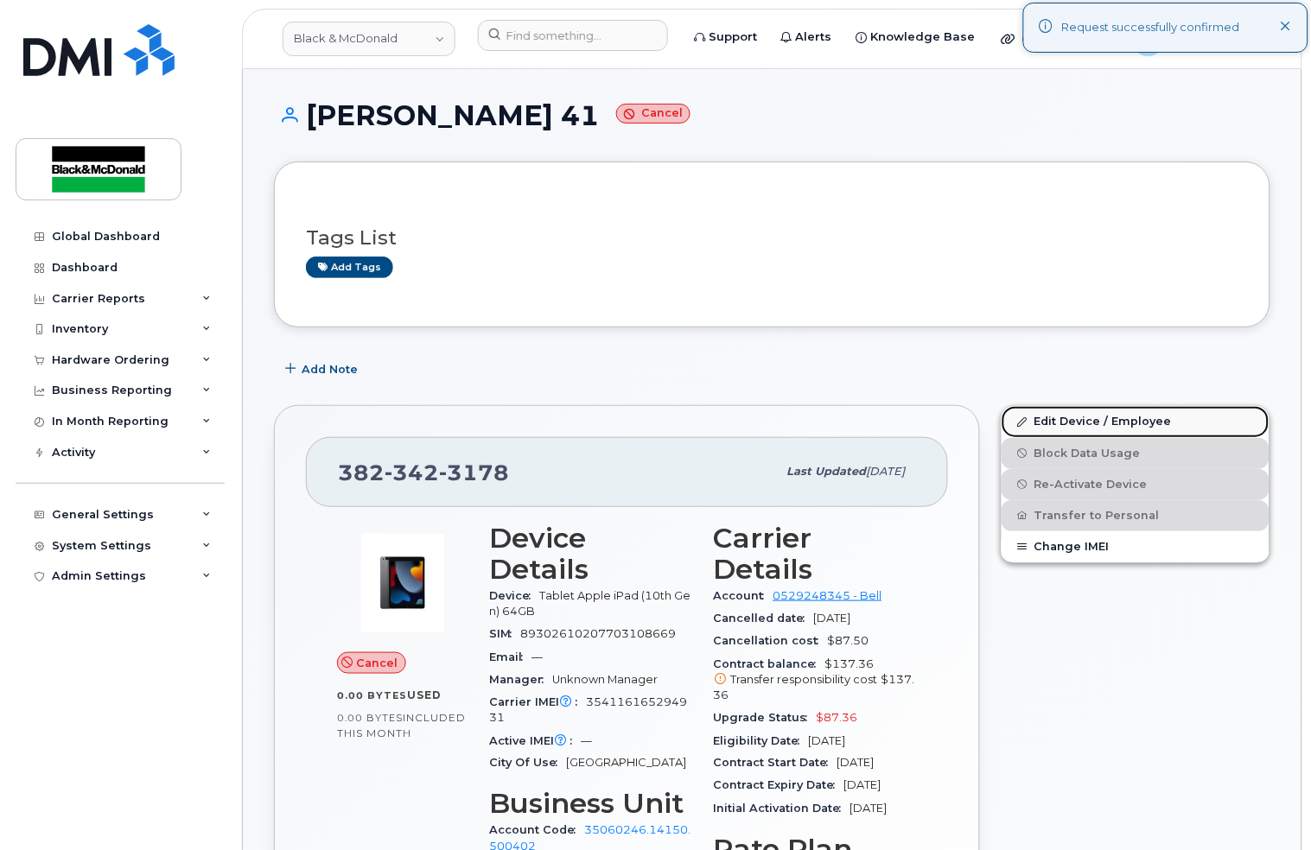
click at [1094, 419] on link "Edit Device / Employee" at bounding box center [1135, 421] width 268 height 31
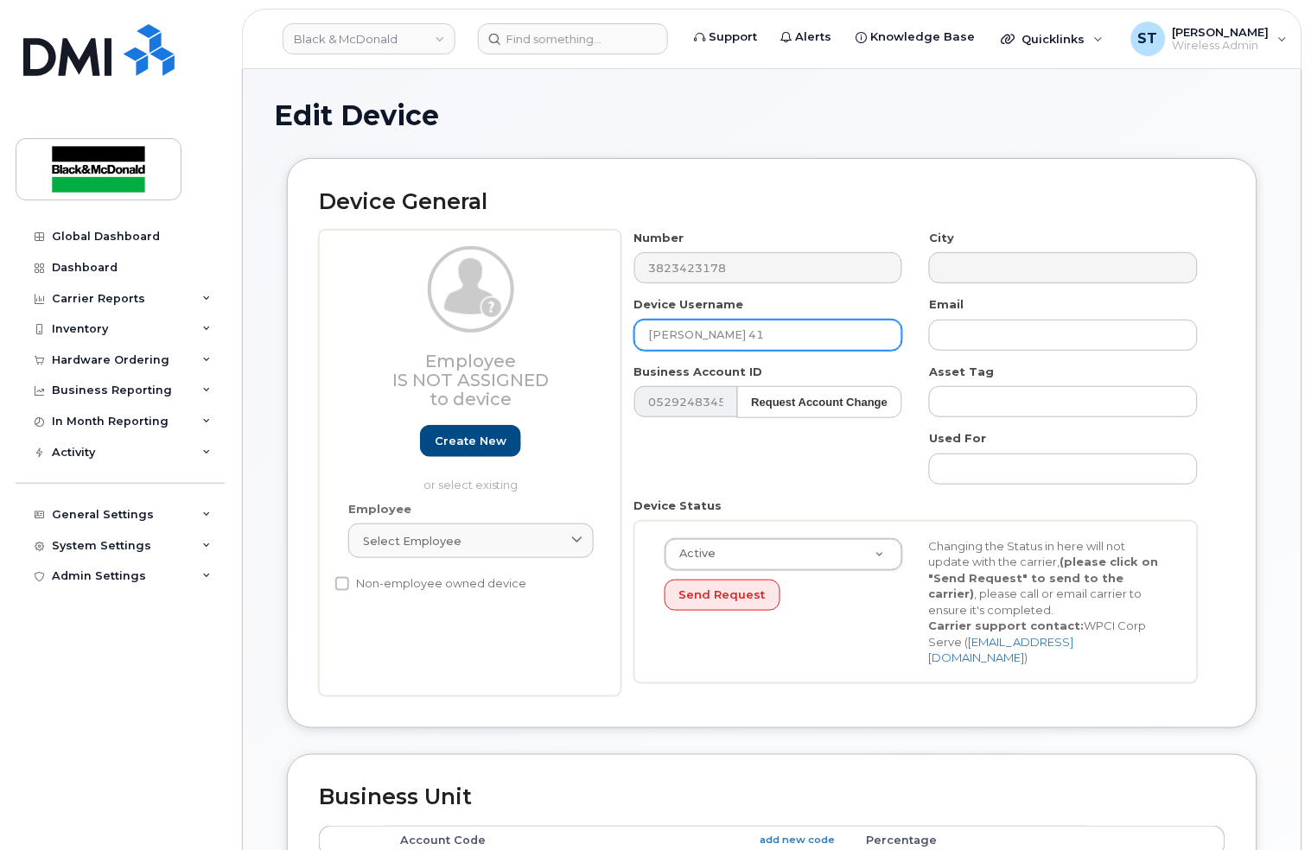
drag, startPoint x: 807, startPoint y: 340, endPoint x: 550, endPoint y: 319, distance: 258.3
click at [550, 319] on div "Employee Is not assigned to device Create new or select existing Employee Selec…" at bounding box center [772, 463] width 906 height 467
paste input "[PERSON_NAME]"
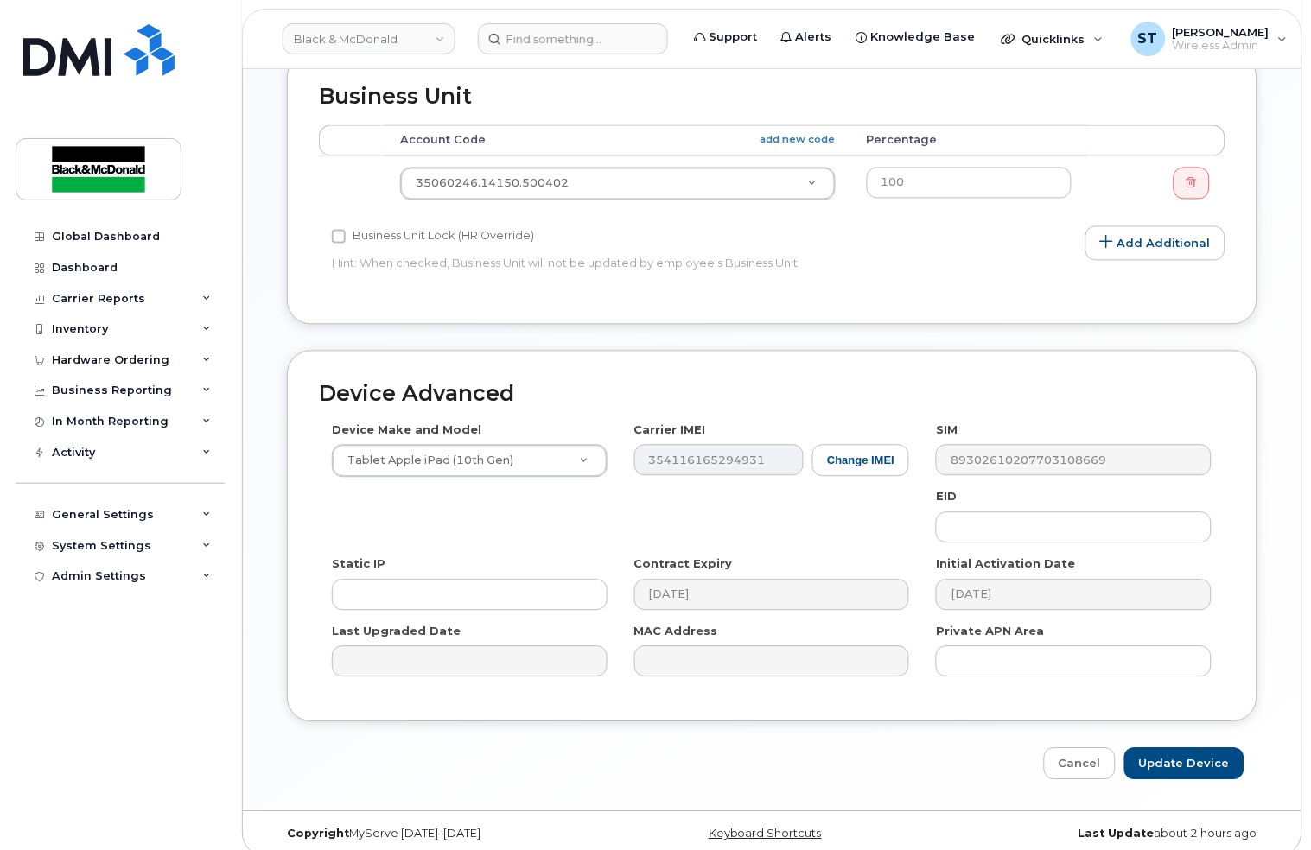
scroll to position [702, 0]
type input "[PERSON_NAME]"
click at [1192, 747] on input "Update Device" at bounding box center [1184, 763] width 120 height 32
type input "Saving..."
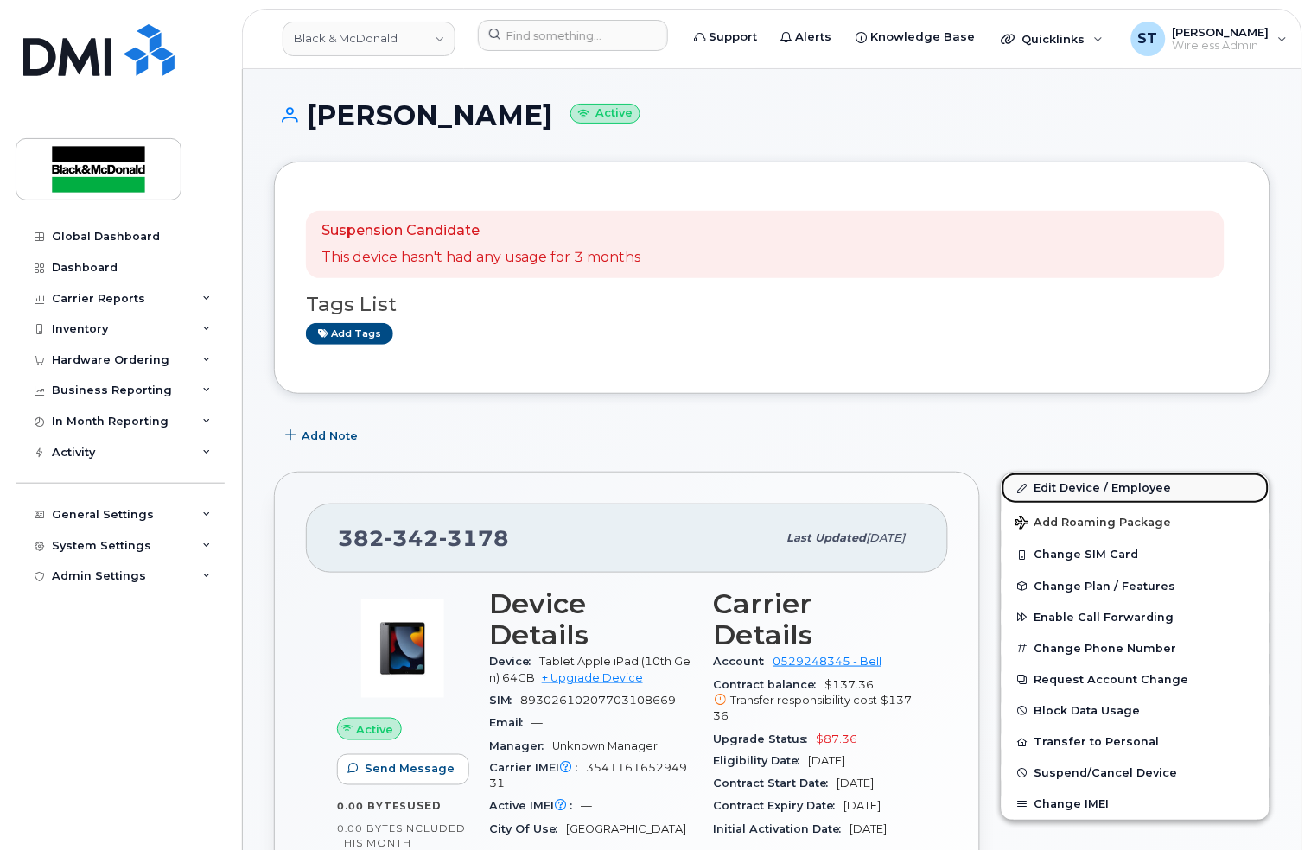
click at [1126, 480] on link "Edit Device / Employee" at bounding box center [1135, 488] width 268 height 31
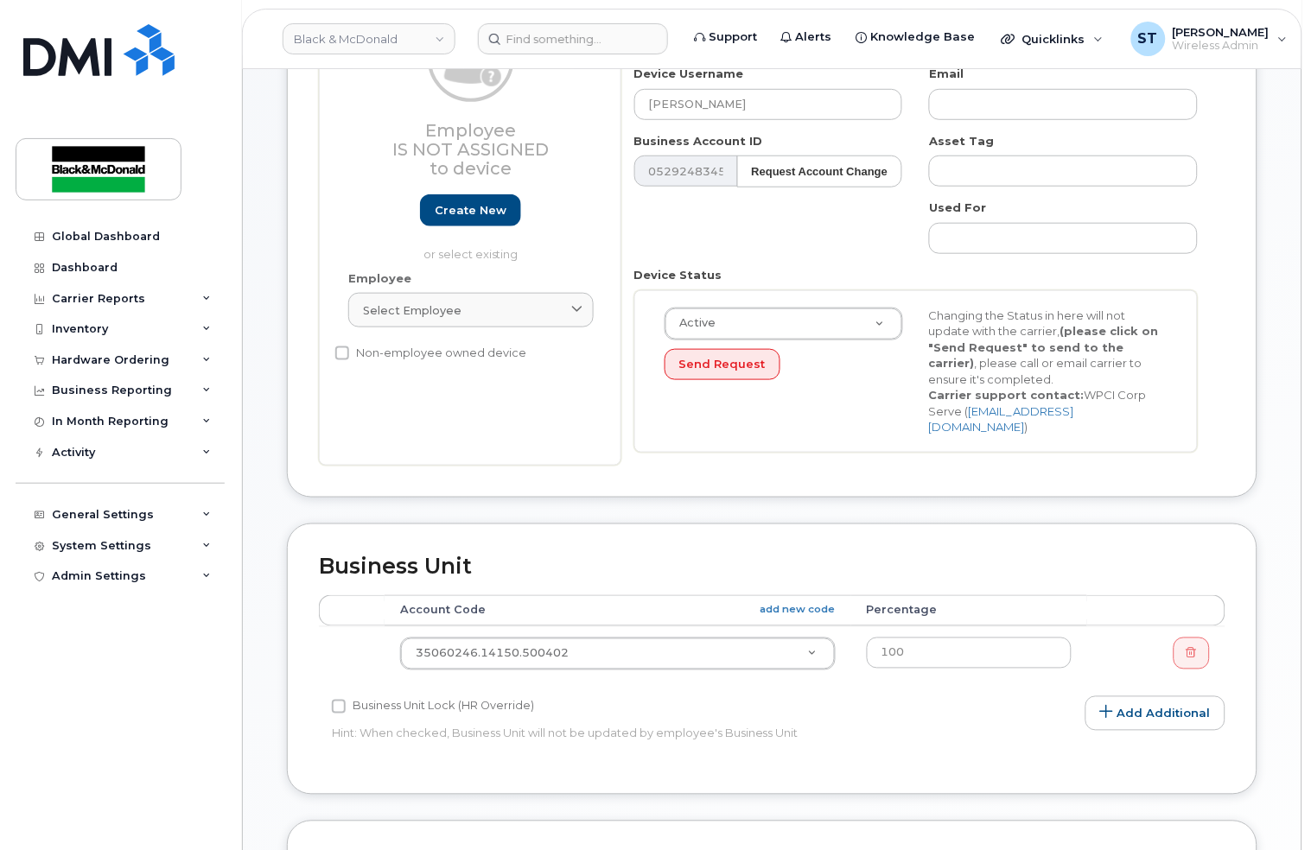
scroll to position [575, 0]
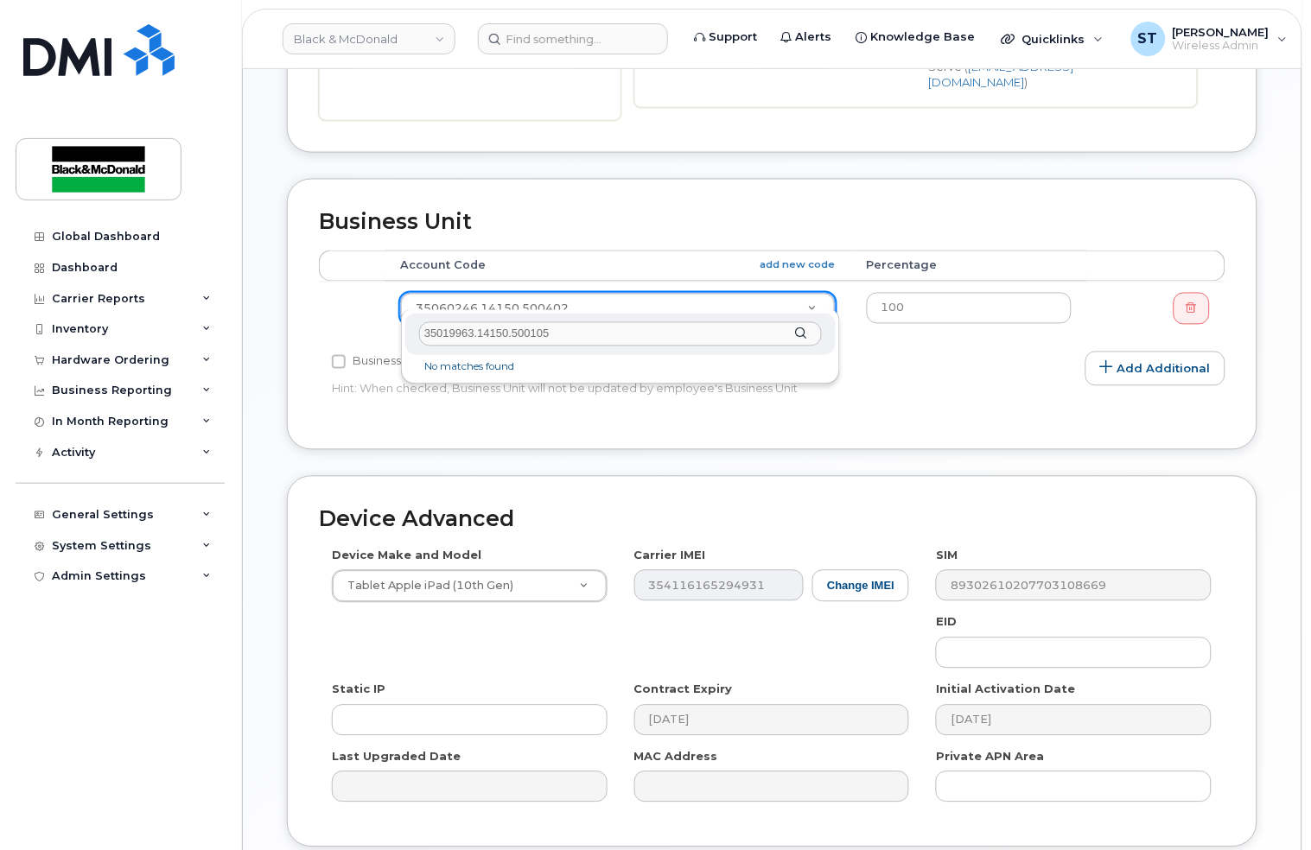
drag, startPoint x: 613, startPoint y: 336, endPoint x: 201, endPoint y: 312, distance: 412.0
click at [201, 312] on body "Black & McDonald Support Alerts Knowledge Base Quicklinks Suspend / Cancel Devi…" at bounding box center [655, 208] width 1311 height 1567
type input "35019963.14150.500105"
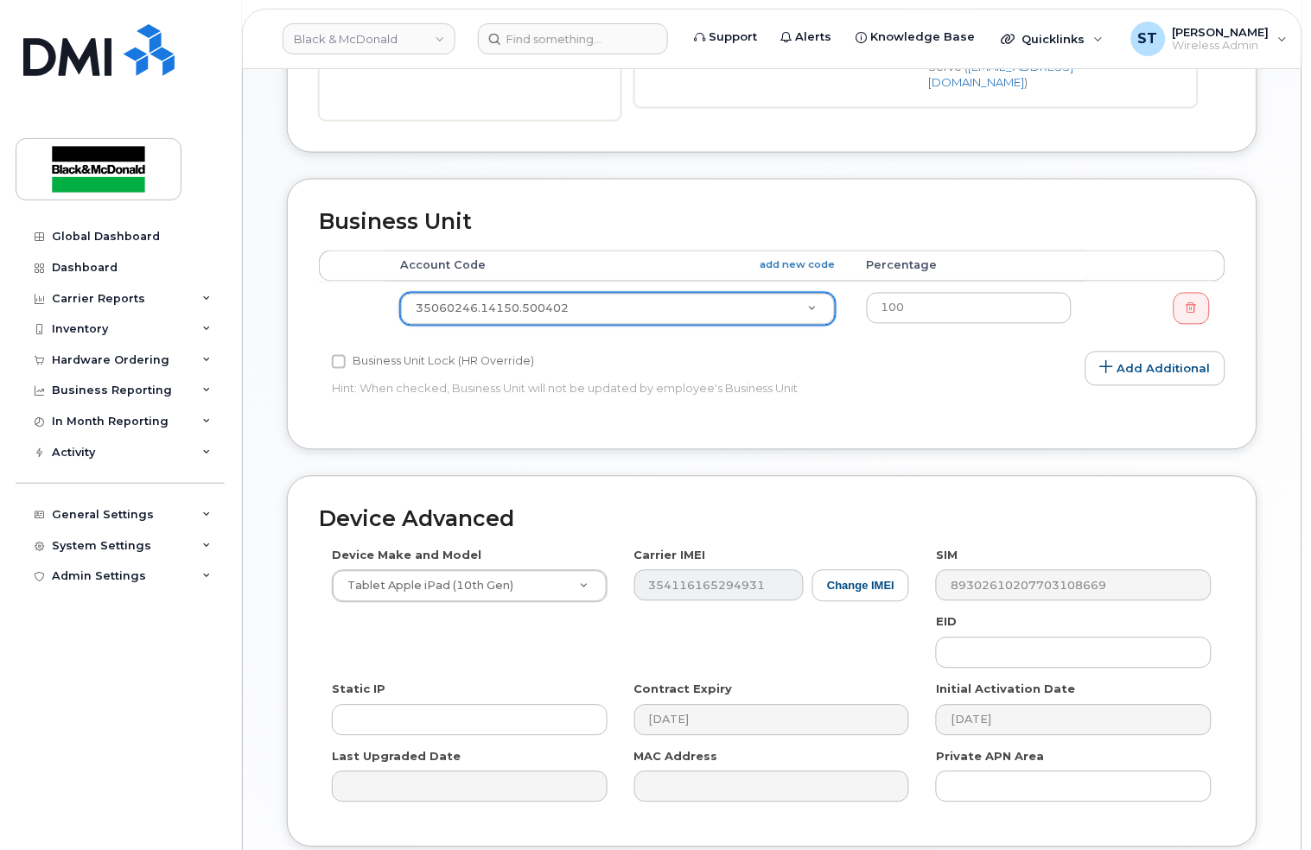
click at [792, 257] on th "Account Code add new code" at bounding box center [617, 266] width 467 height 31
click at [799, 258] on link "add new code" at bounding box center [797, 265] width 75 height 15
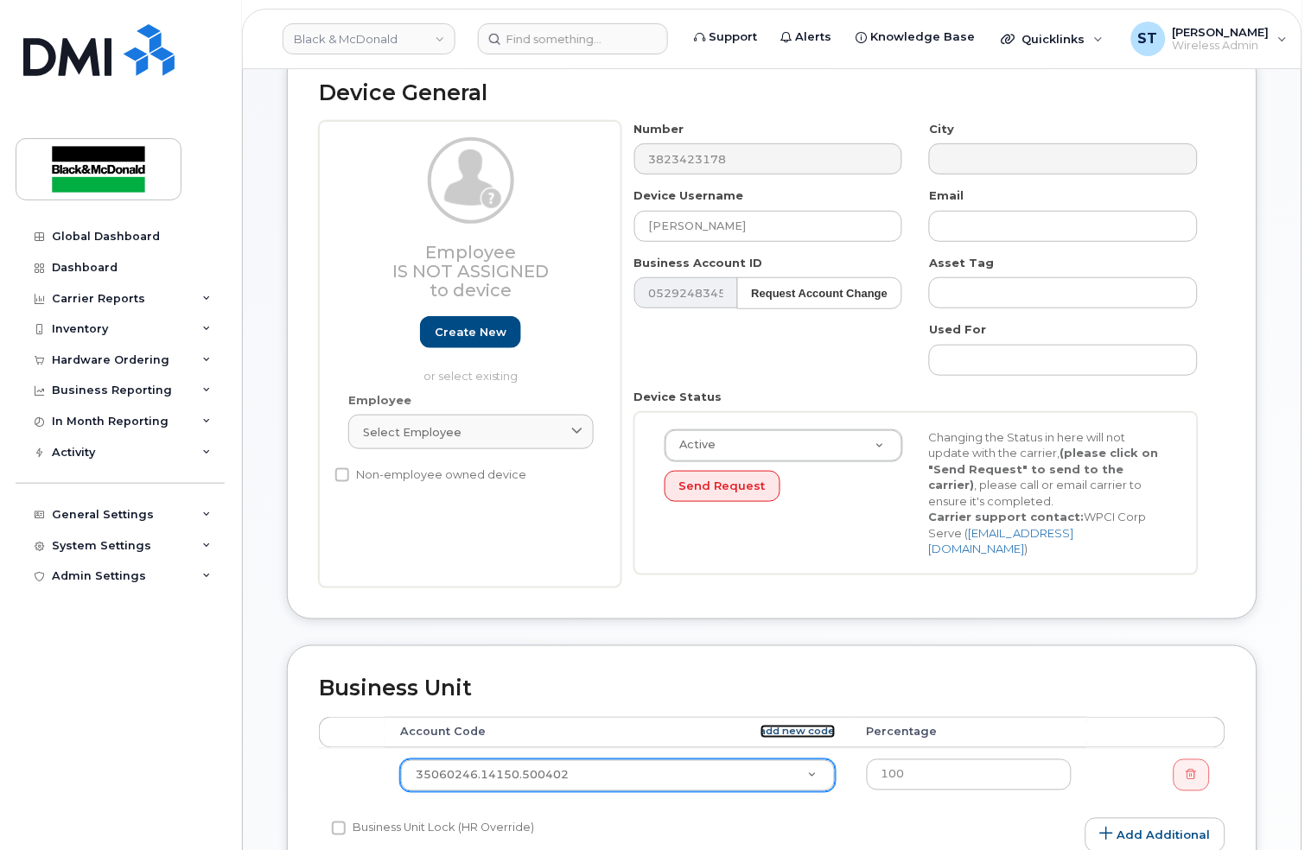
scroll to position [0, 0]
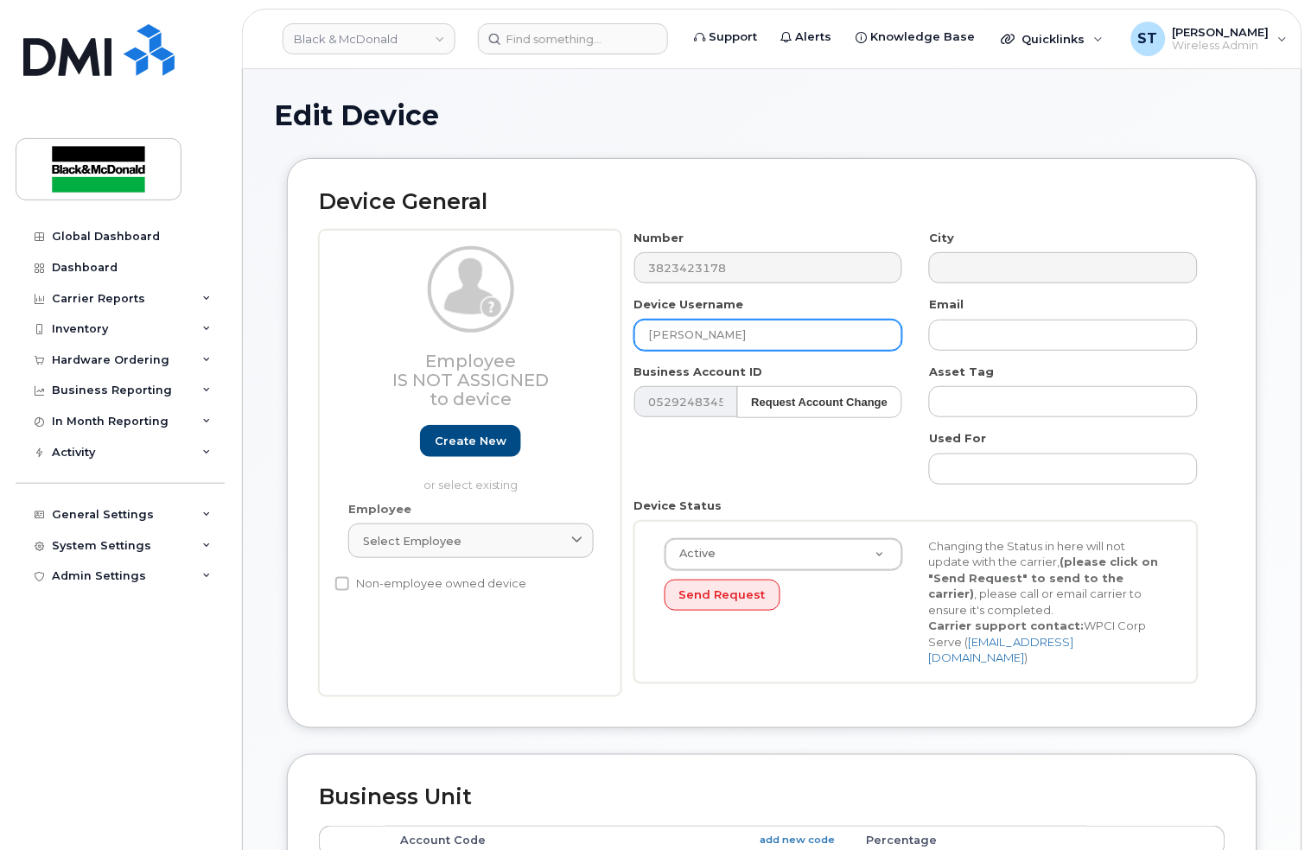
drag, startPoint x: 735, startPoint y: 330, endPoint x: 574, endPoint y: 322, distance: 161.8
click at [575, 323] on div "Employee Is not assigned to device Create new or select existing Employee Selec…" at bounding box center [772, 463] width 906 height 467
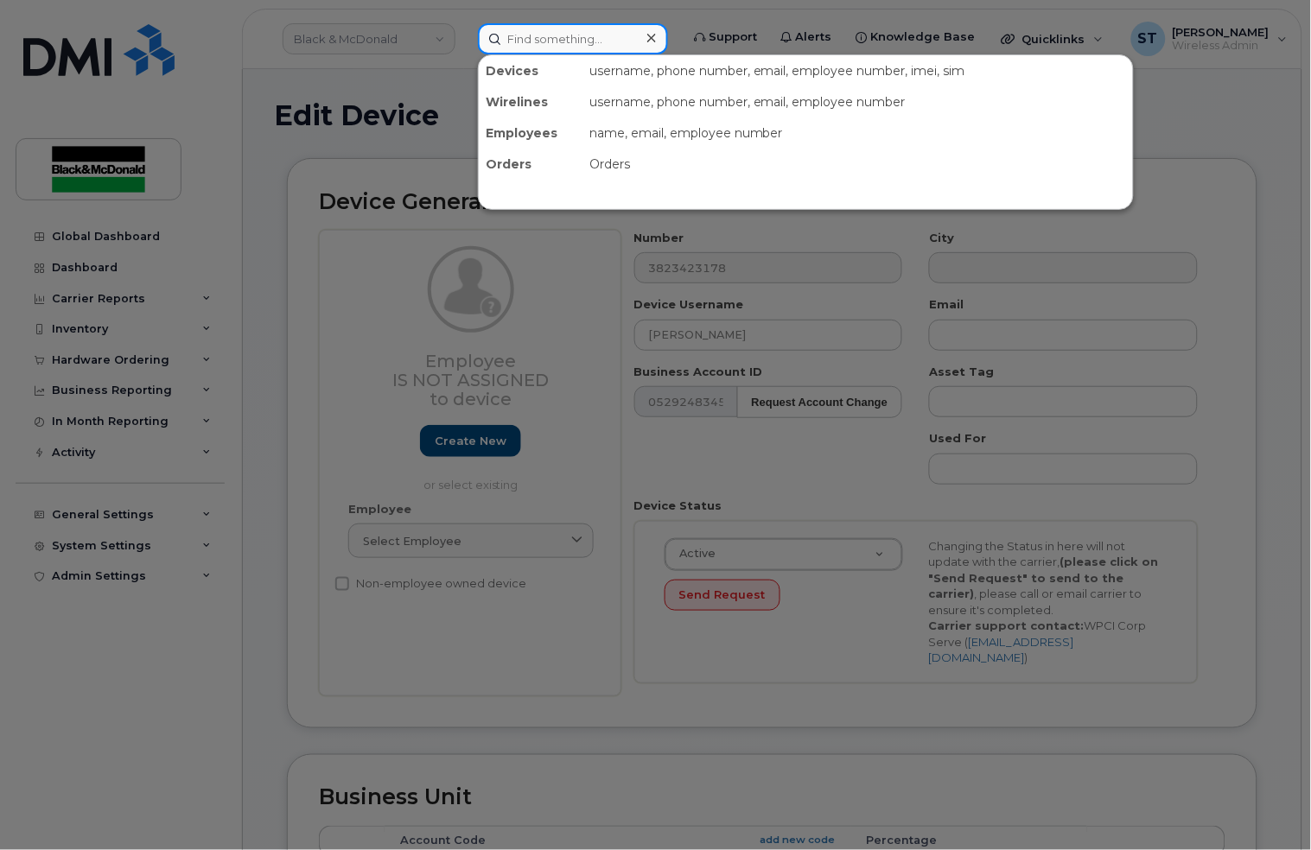
click at [537, 37] on input at bounding box center [573, 38] width 190 height 31
paste input "[PERSON_NAME]"
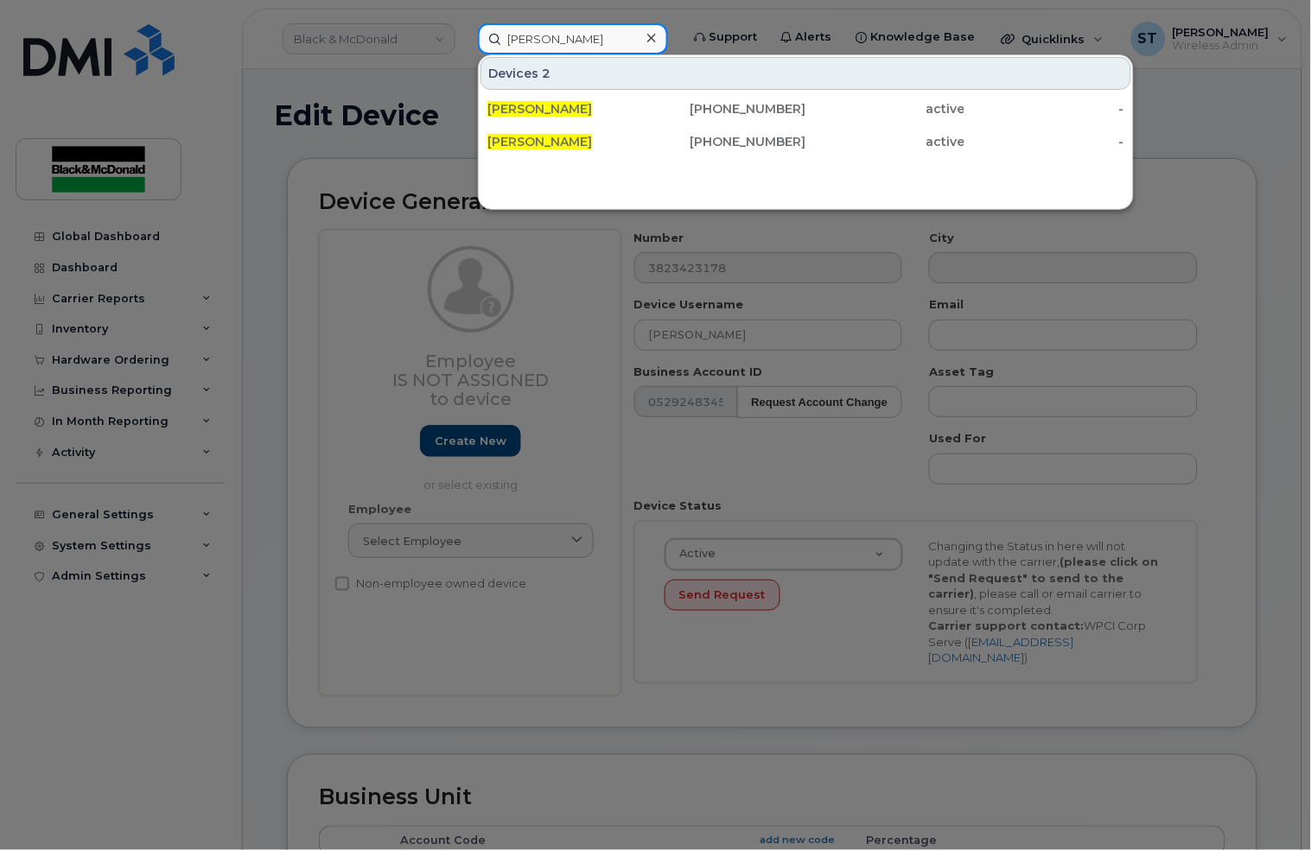
type input "[PERSON_NAME]"
click at [642, 35] on div at bounding box center [651, 38] width 25 height 25
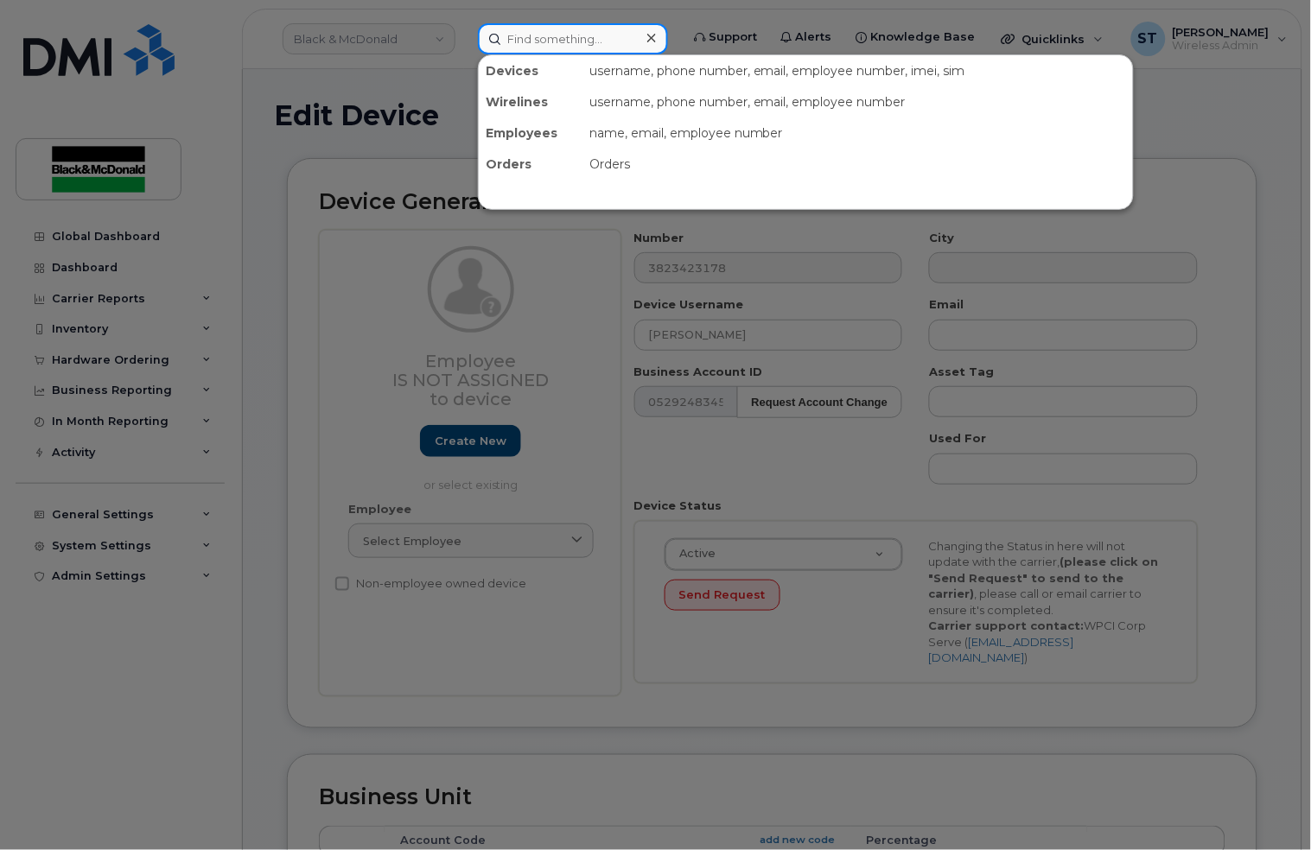
click at [573, 31] on input at bounding box center [573, 38] width 190 height 31
paste input "#382-342-3184 -"
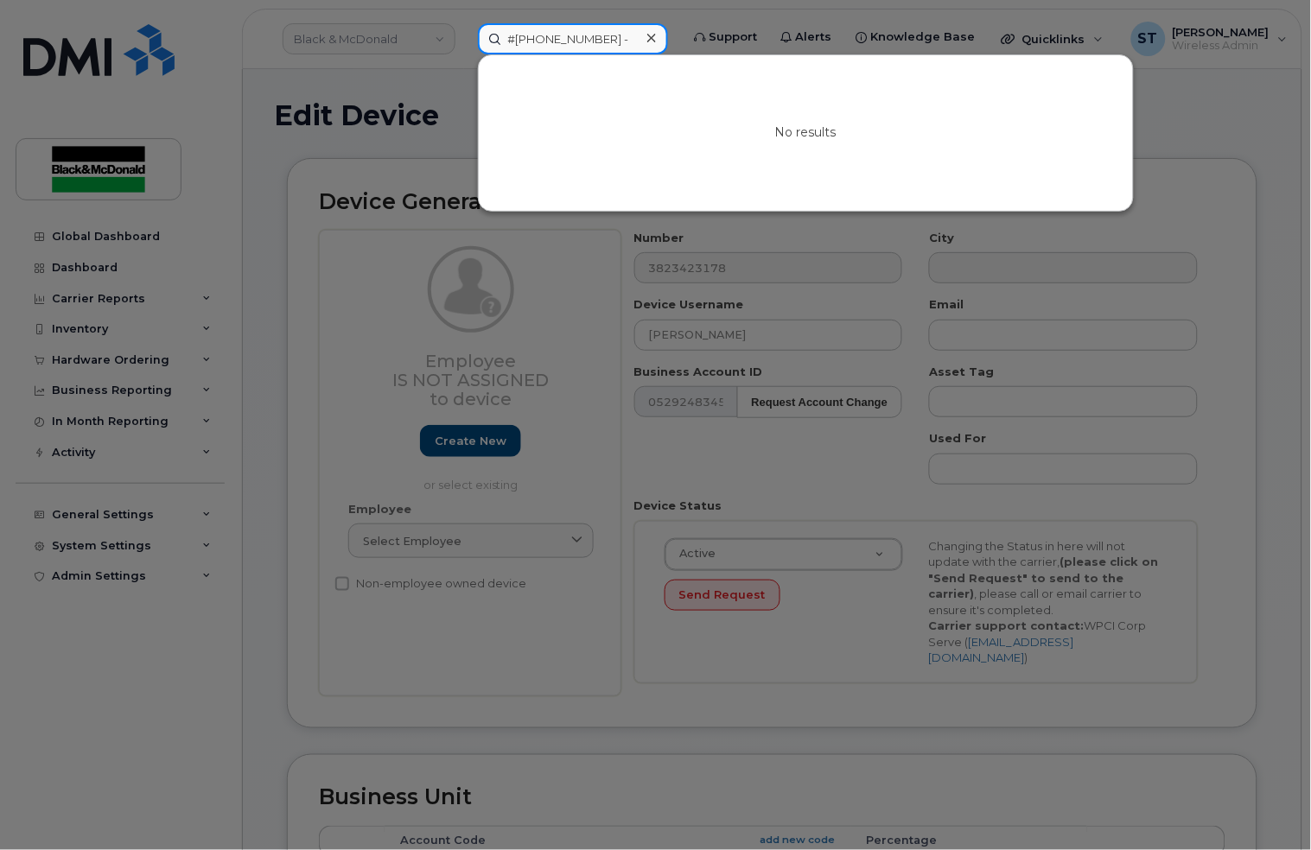
click at [514, 42] on input "#382-342-3184 -" at bounding box center [573, 38] width 190 height 31
type input "382-342-3184 -"
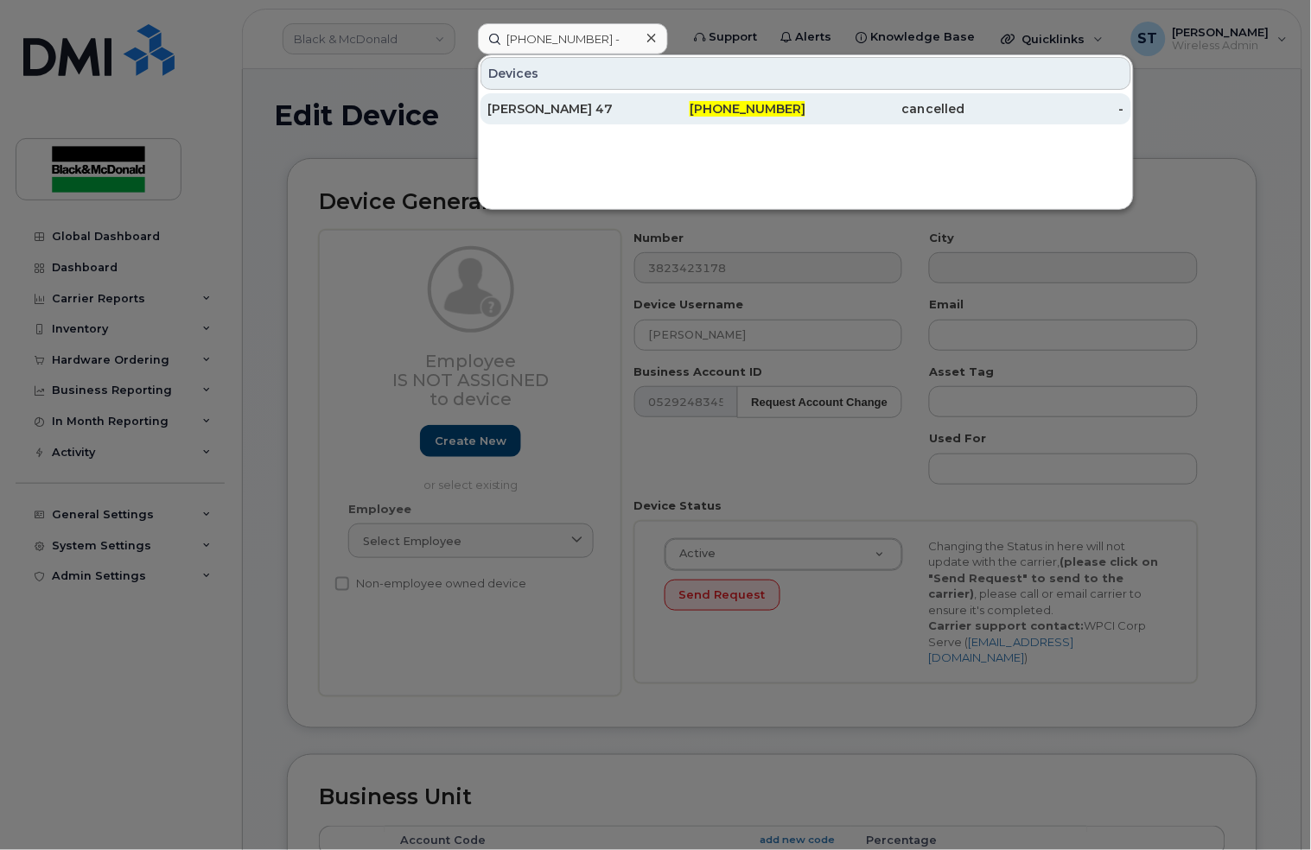
click at [596, 107] on div "Stephen Payton 47" at bounding box center [566, 108] width 159 height 17
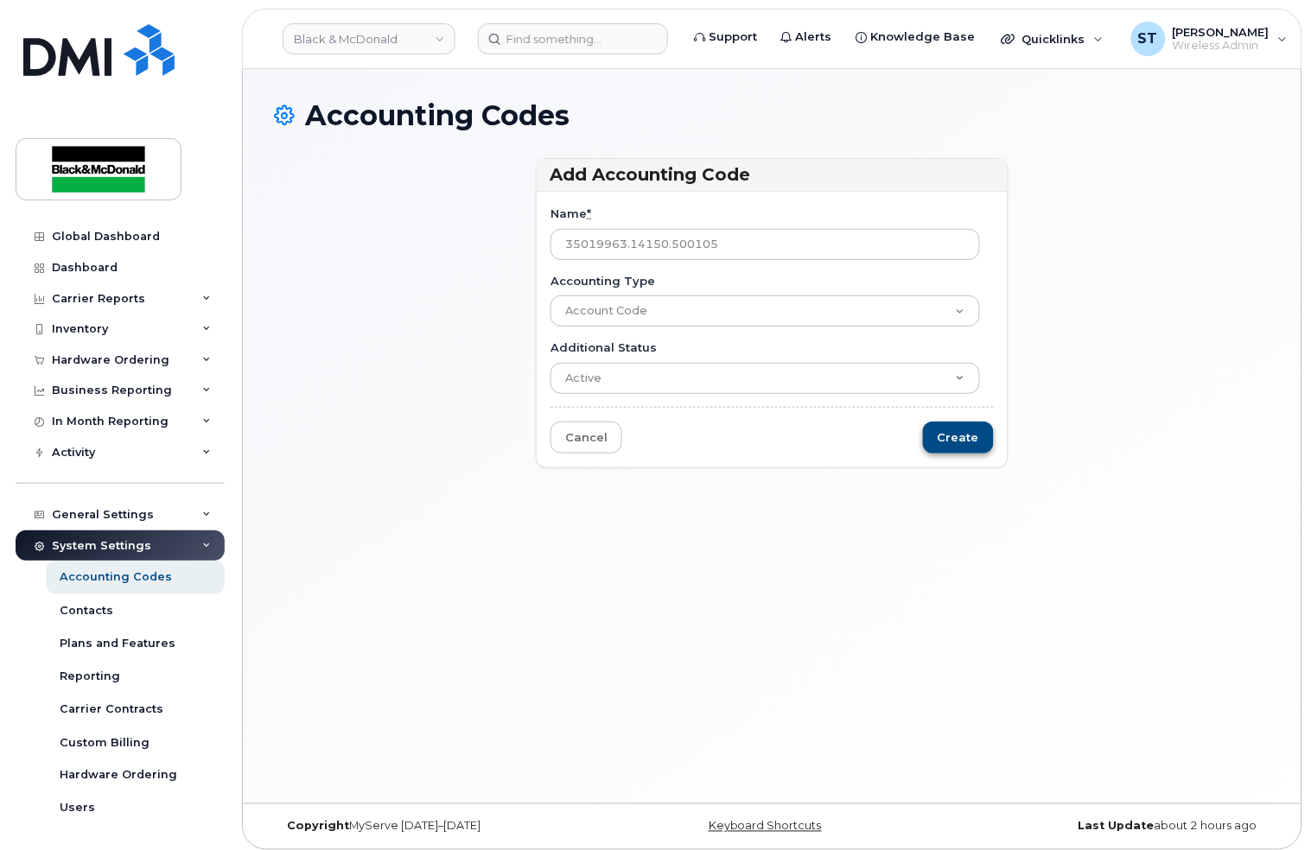
type input "35019963.14150.500105"
click at [975, 444] on input "Create" at bounding box center [958, 438] width 71 height 32
type input "Saving..."
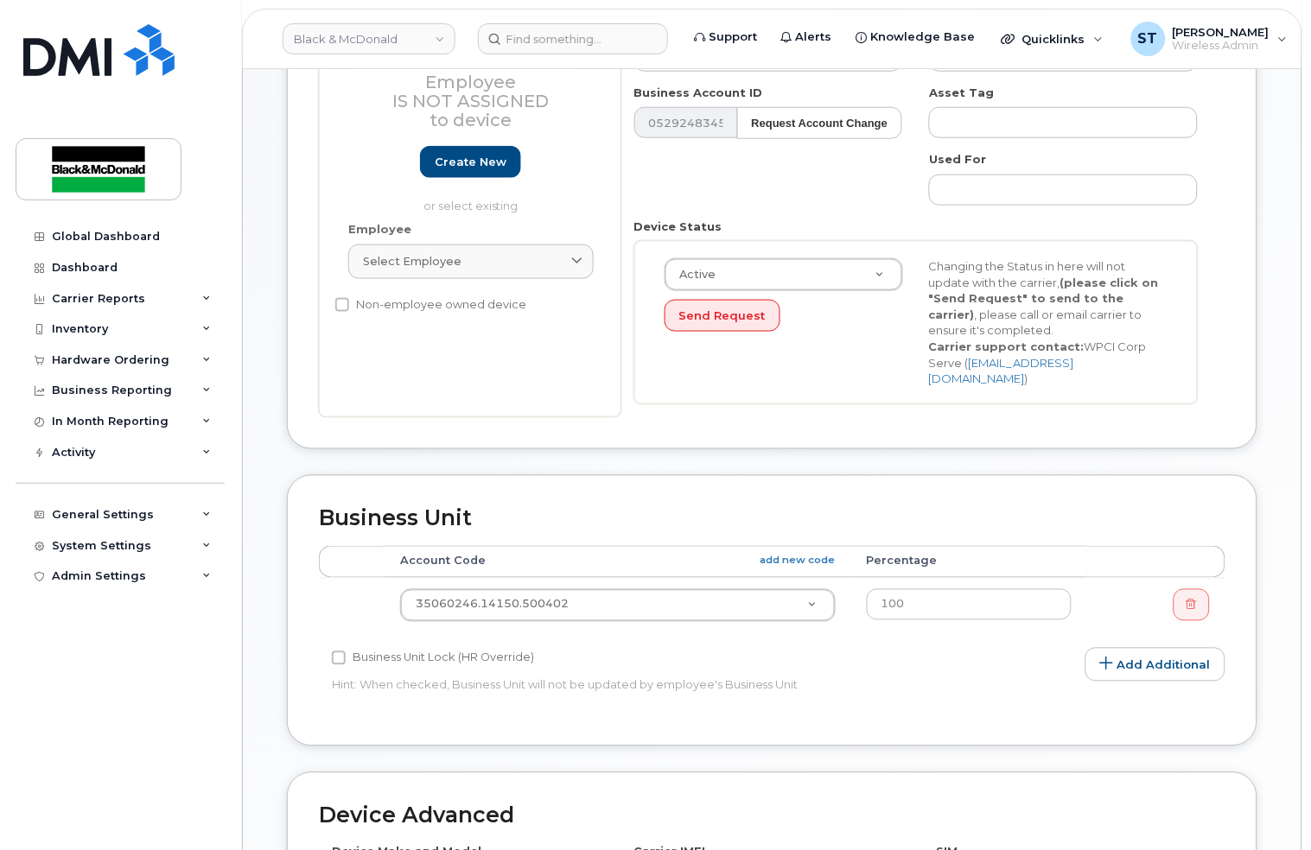
scroll to position [461, 0]
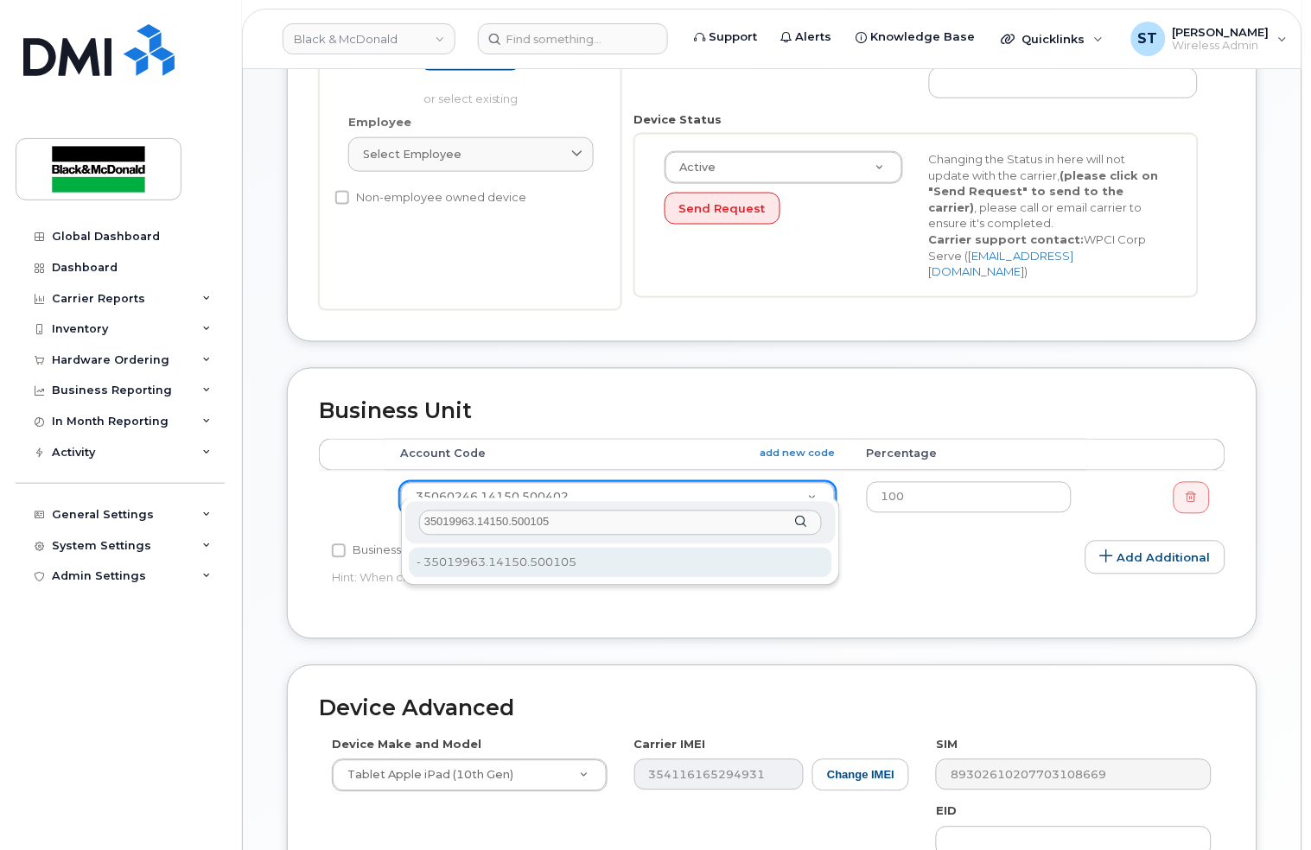
type input "35019963.14150.500105"
type input "36022383"
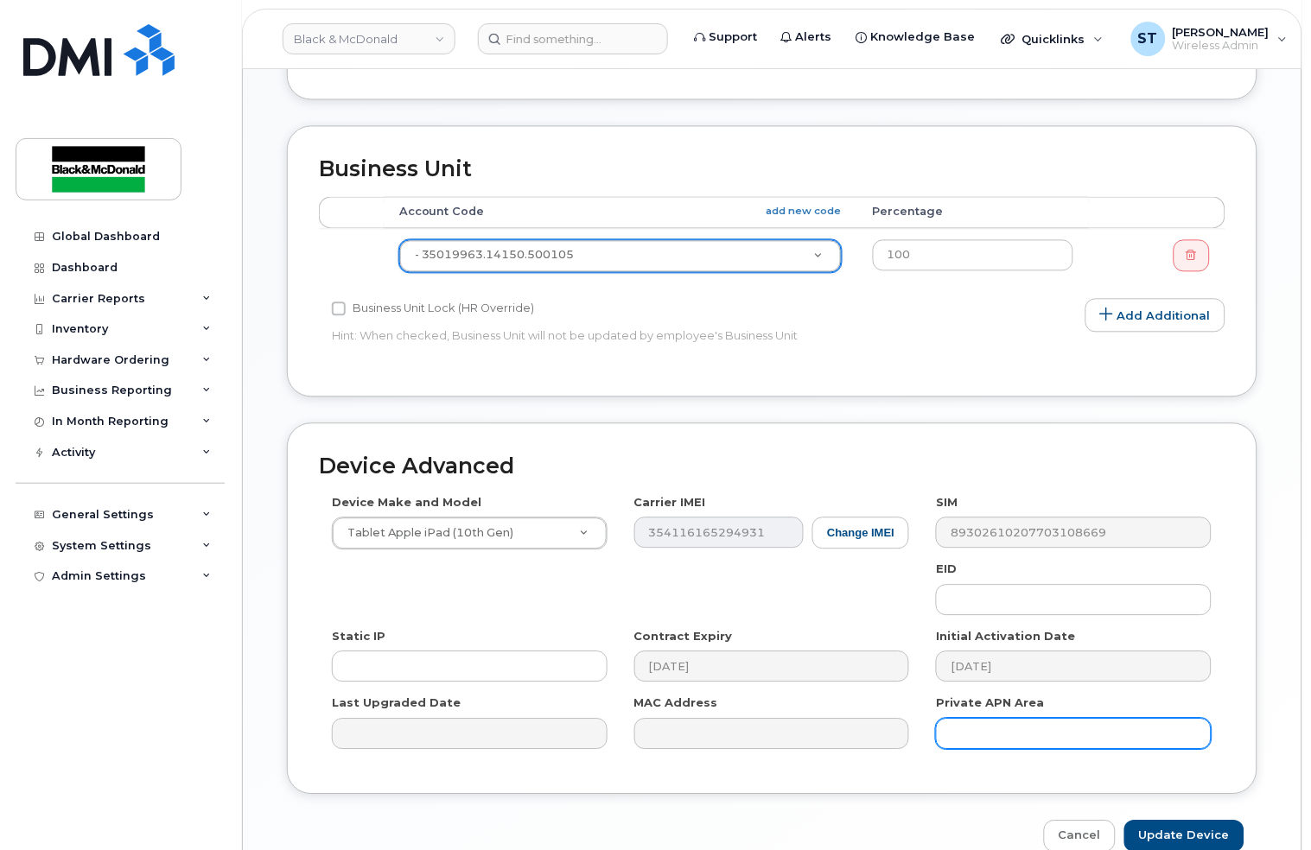
scroll to position [776, 0]
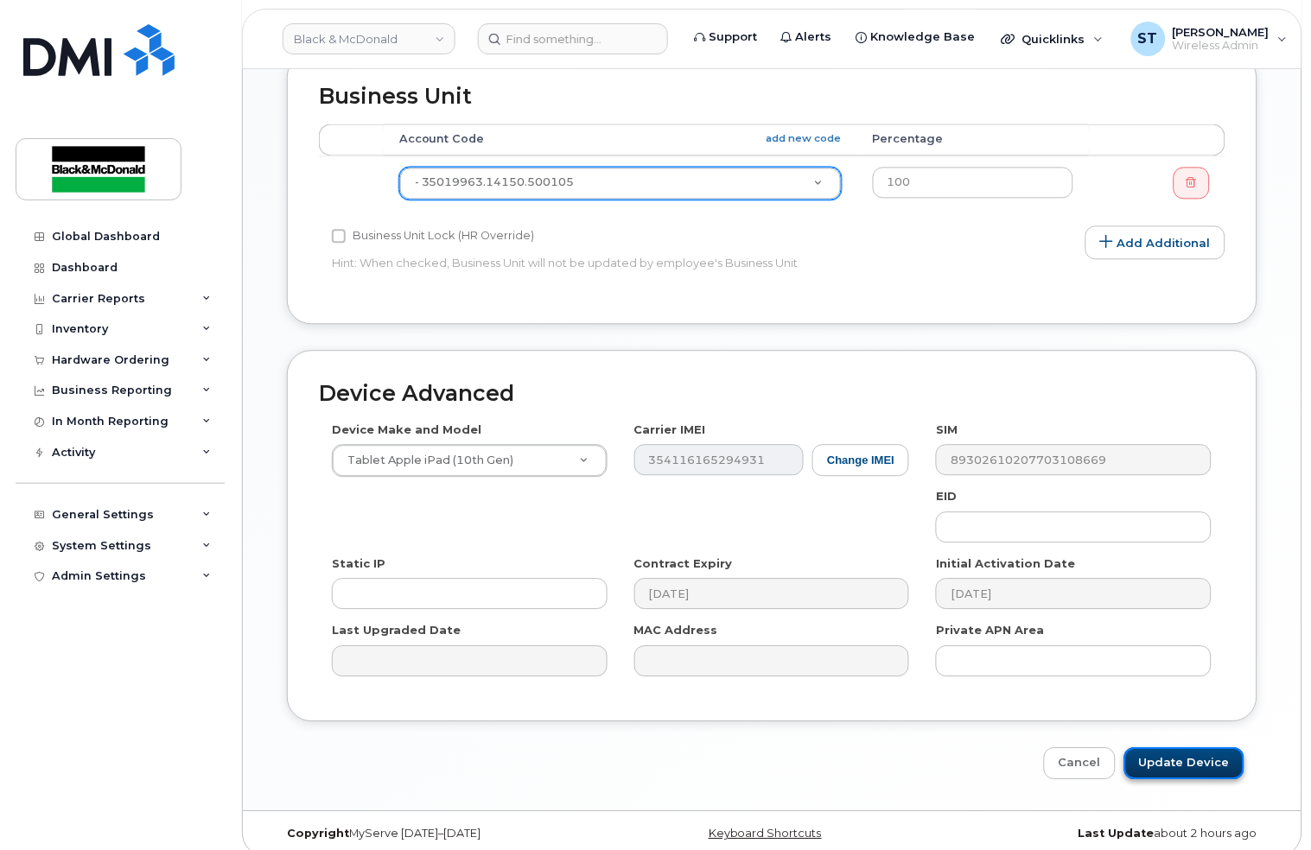
click at [1192, 753] on input "Update Device" at bounding box center [1184, 763] width 120 height 32
type input "Saving..."
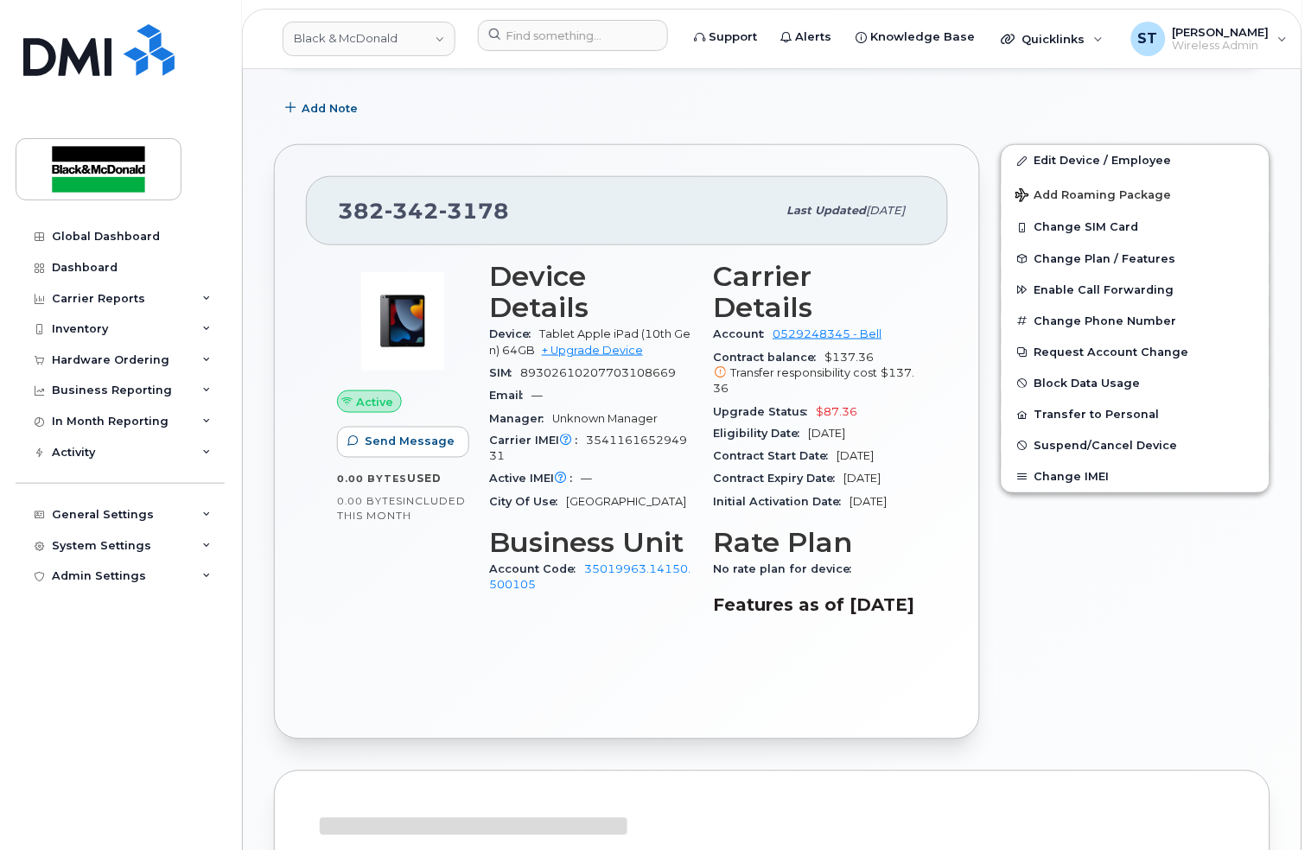
scroll to position [691, 0]
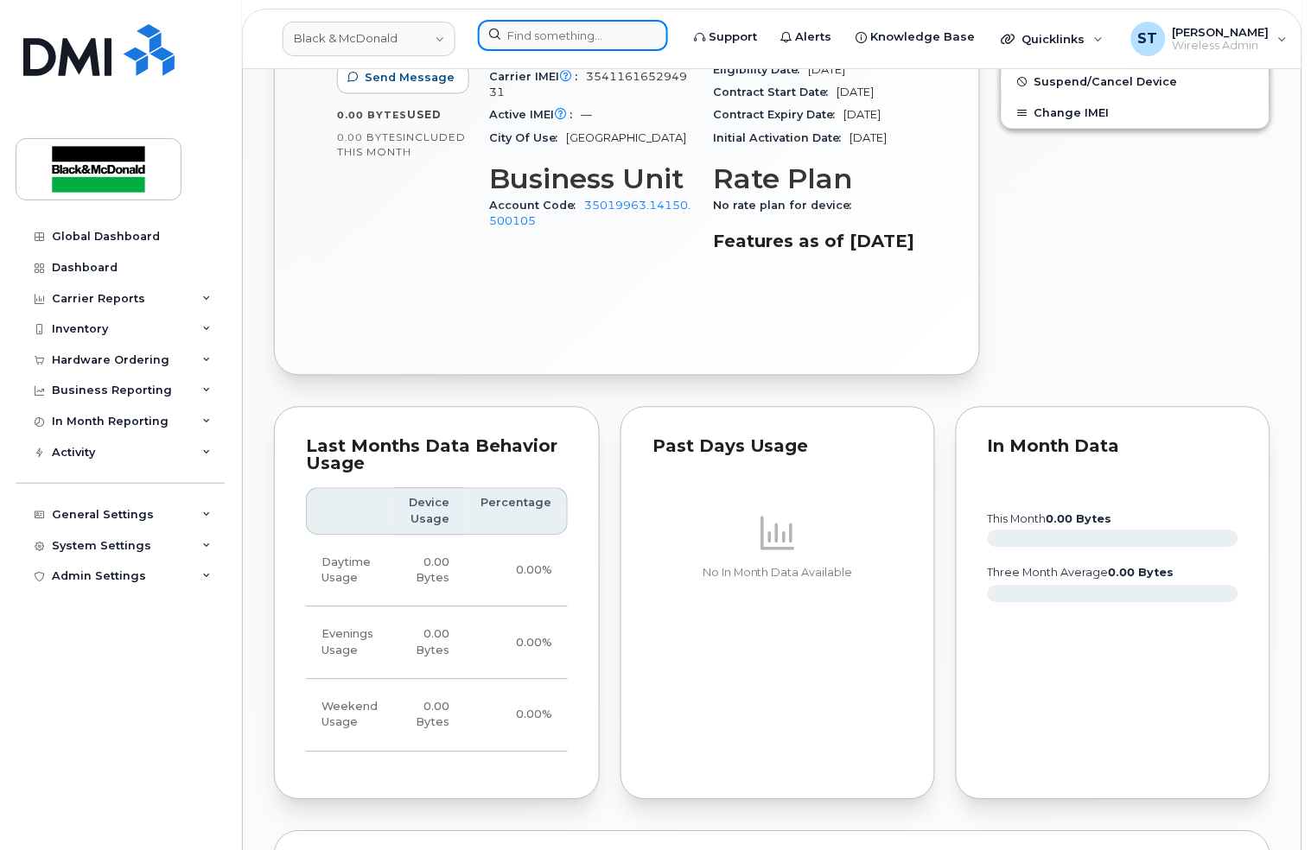
click at [628, 25] on input at bounding box center [573, 35] width 190 height 31
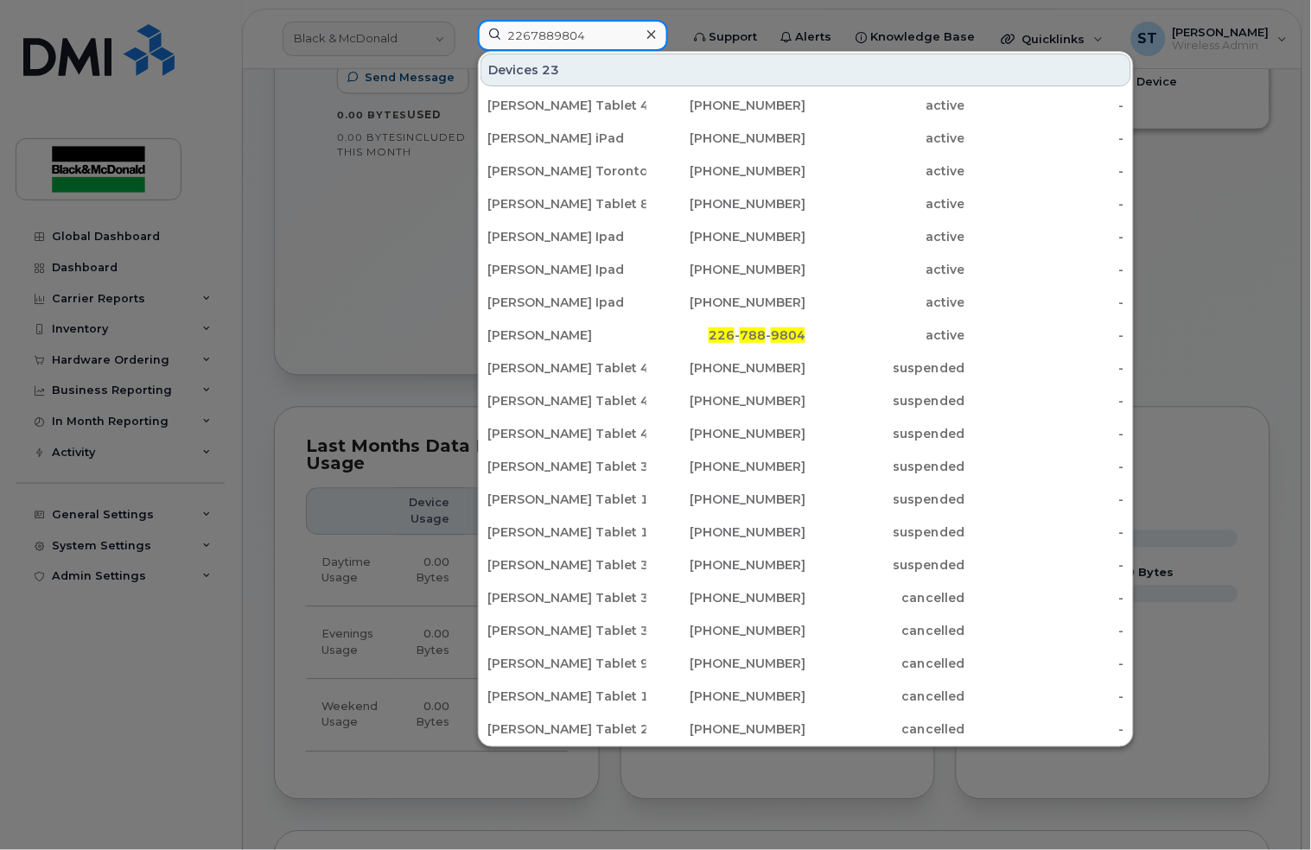
type input "2267889804"
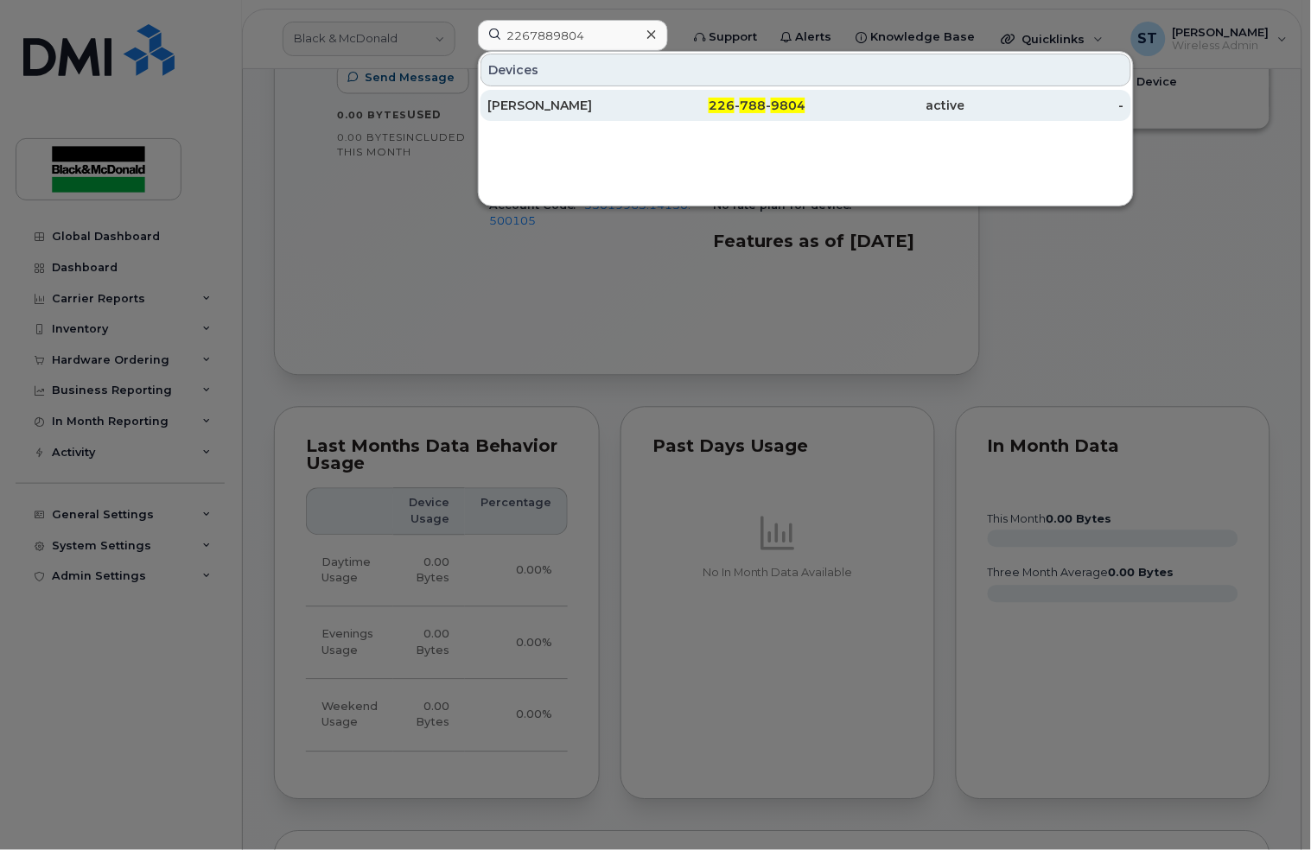
click at [595, 105] on div "[PERSON_NAME]" at bounding box center [566, 105] width 159 height 17
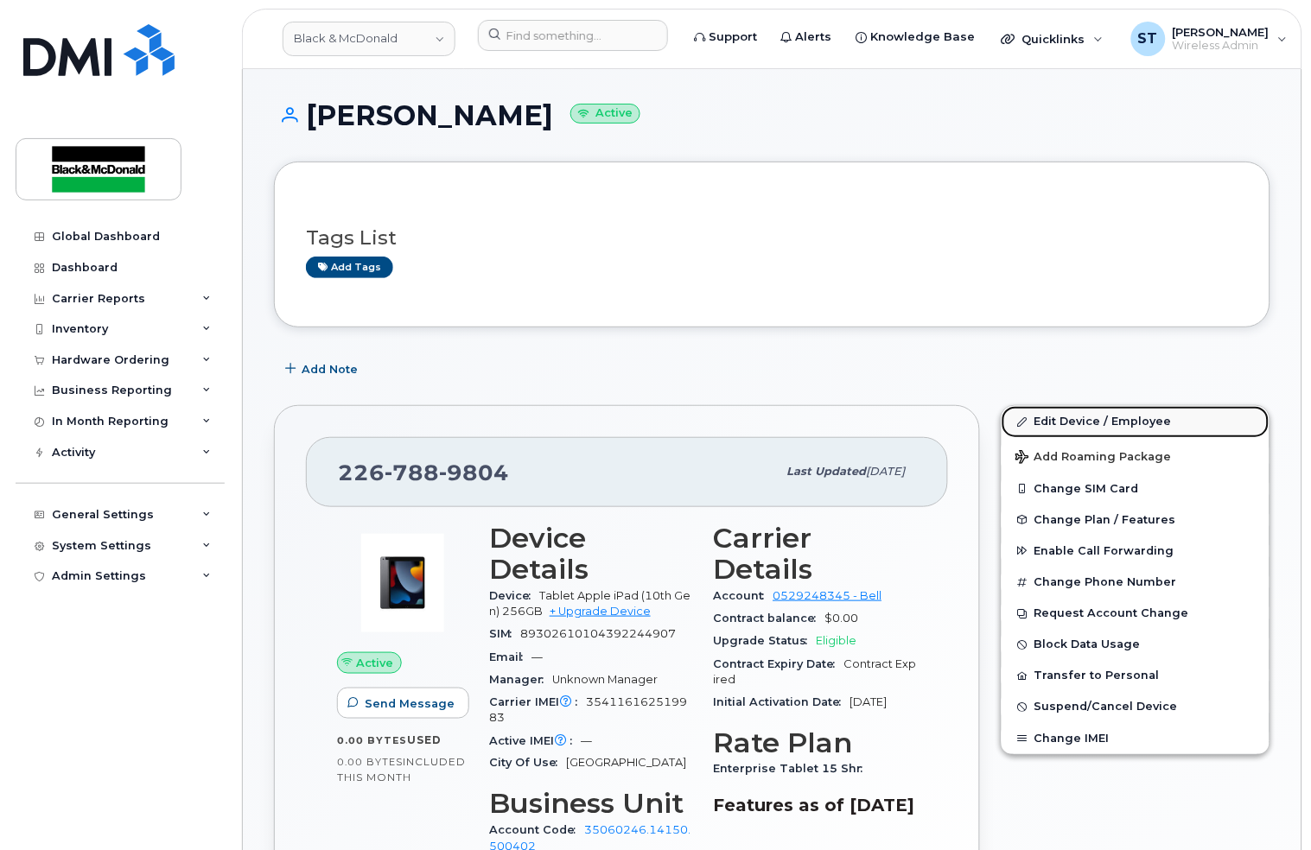
click at [1142, 427] on link "Edit Device / Employee" at bounding box center [1135, 421] width 268 height 31
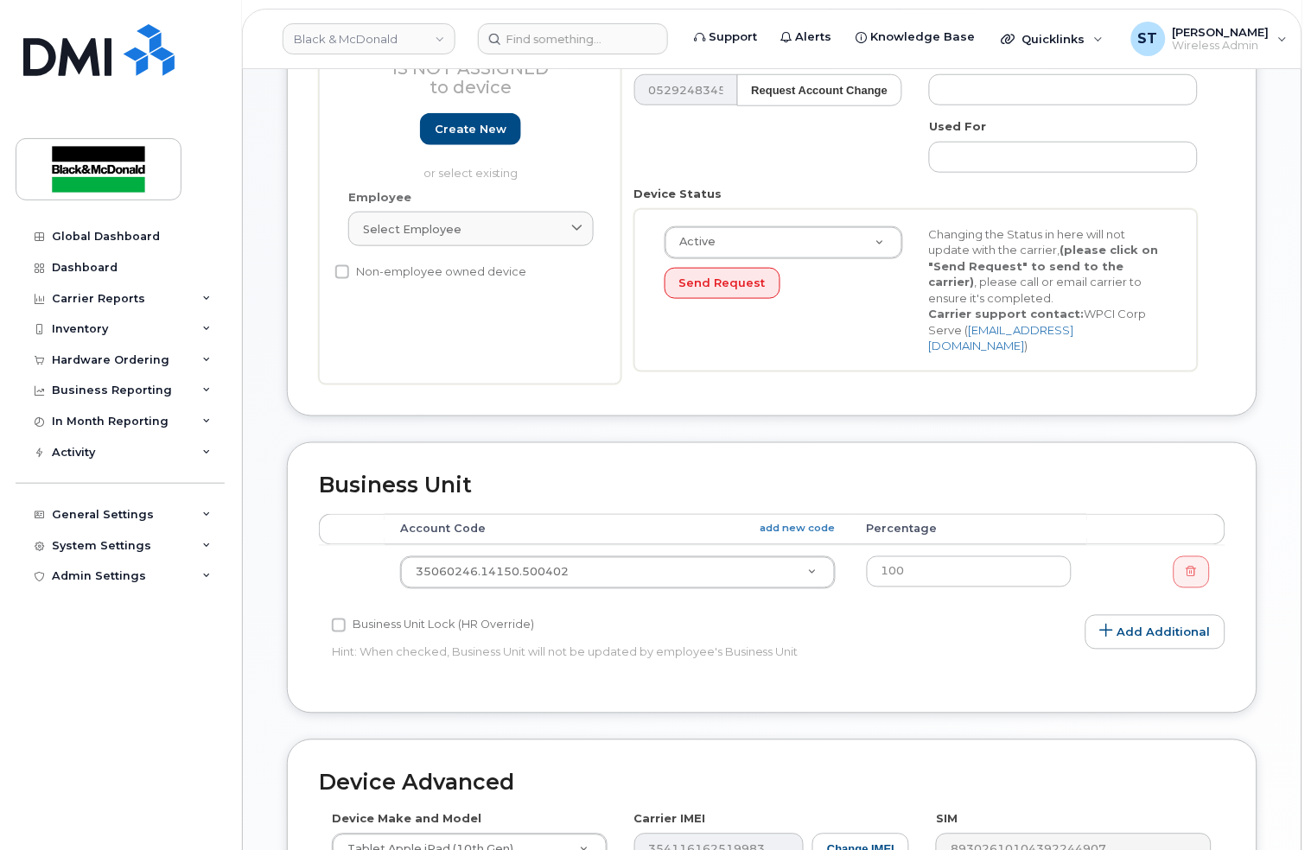
scroll to position [575, 0]
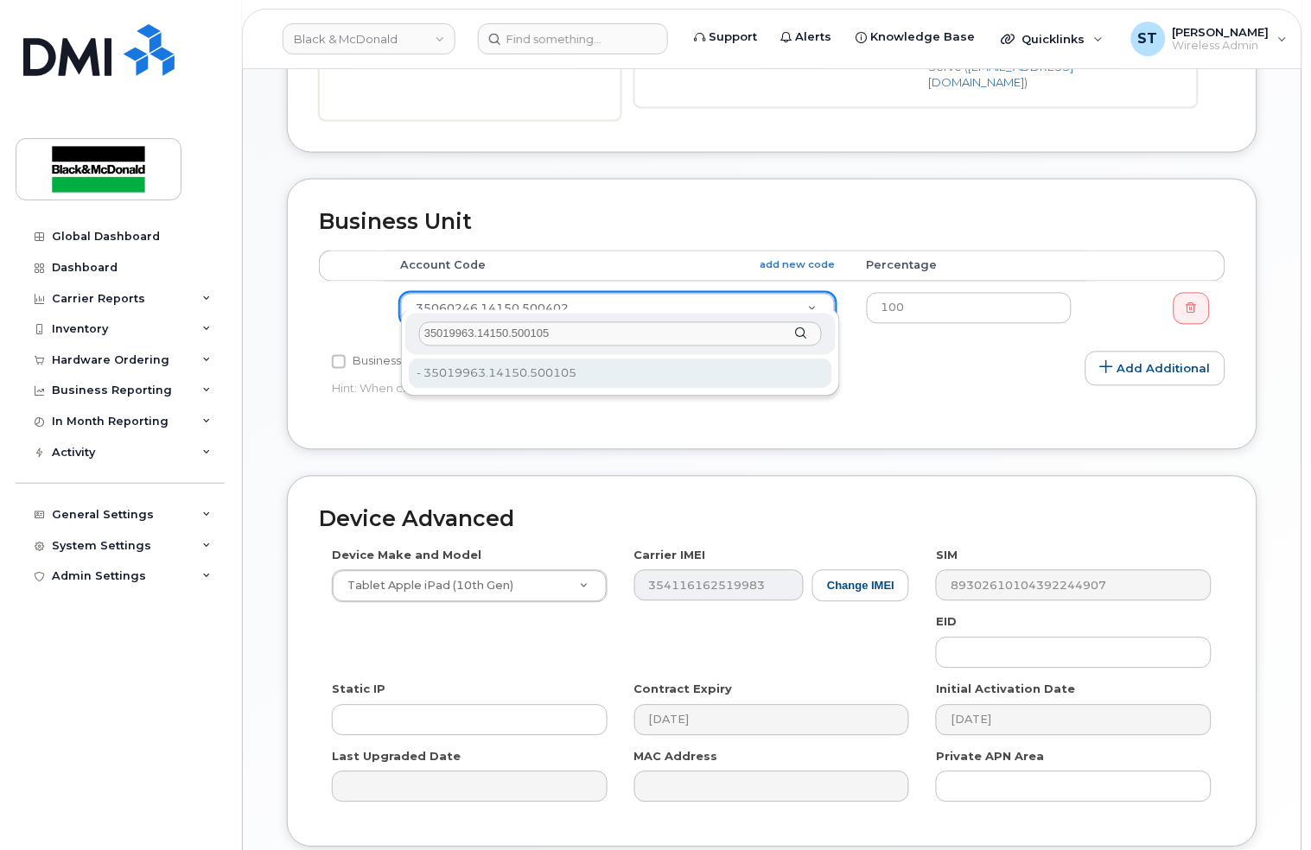
type input "35019963.14150.500105"
type input "36022383"
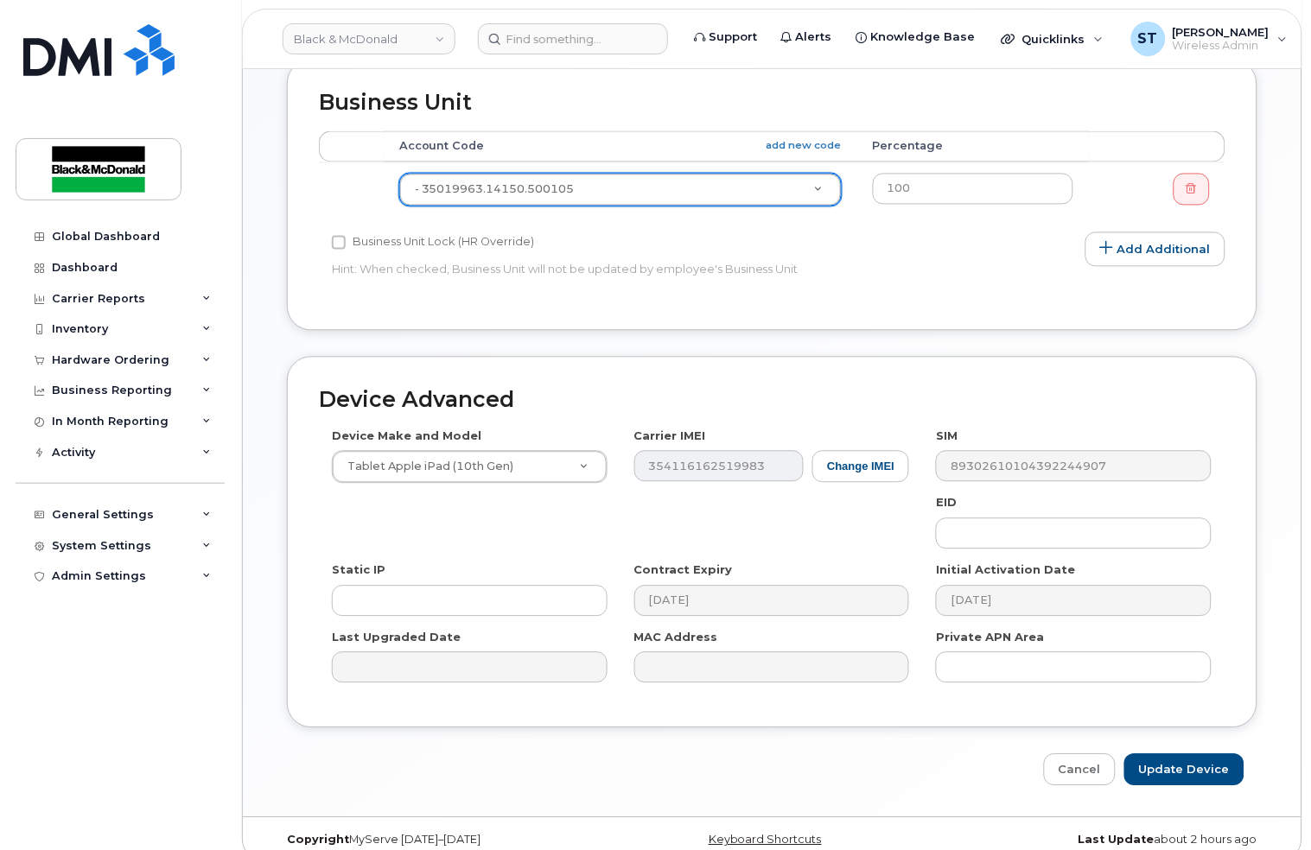
scroll to position [702, 0]
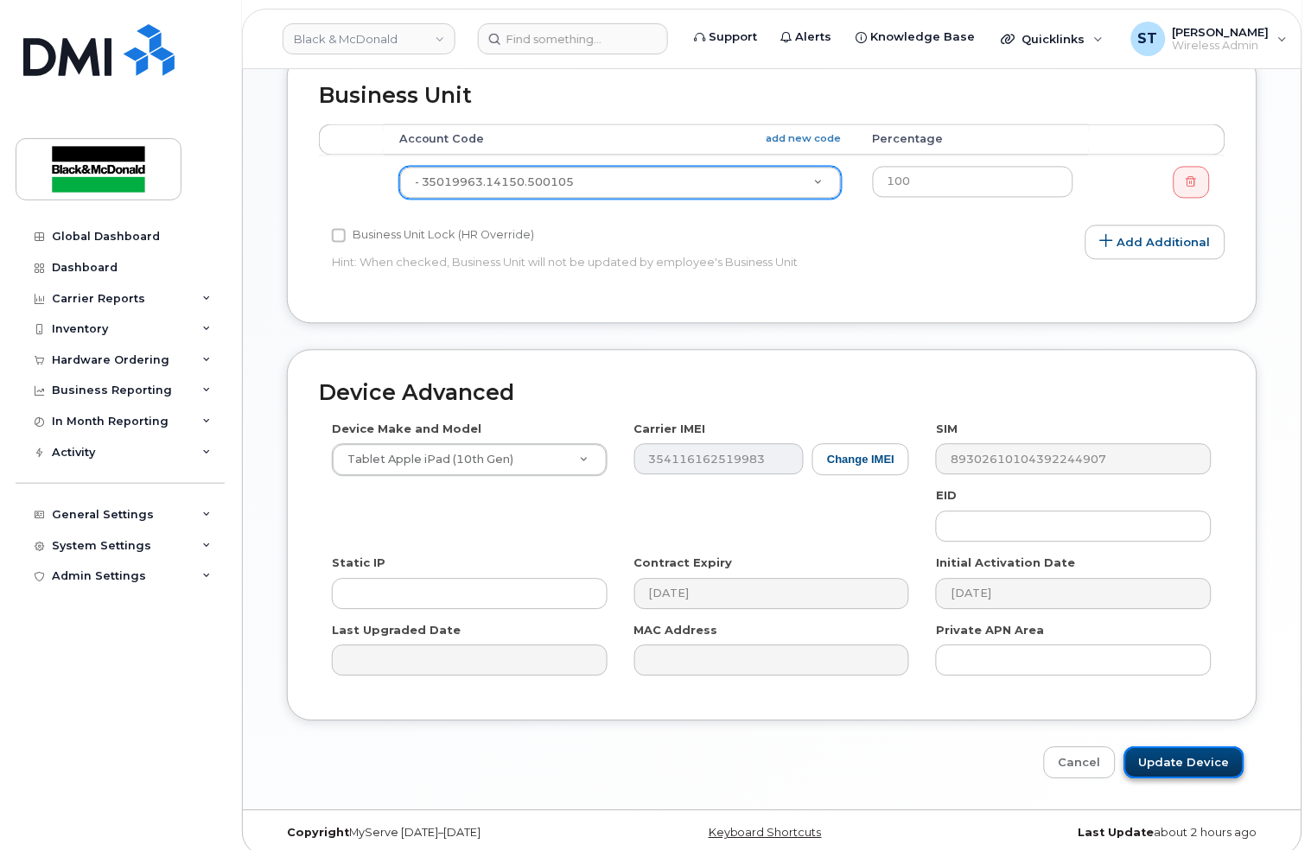
click at [1200, 750] on input "Update Device" at bounding box center [1184, 763] width 120 height 32
type input "Saving..."
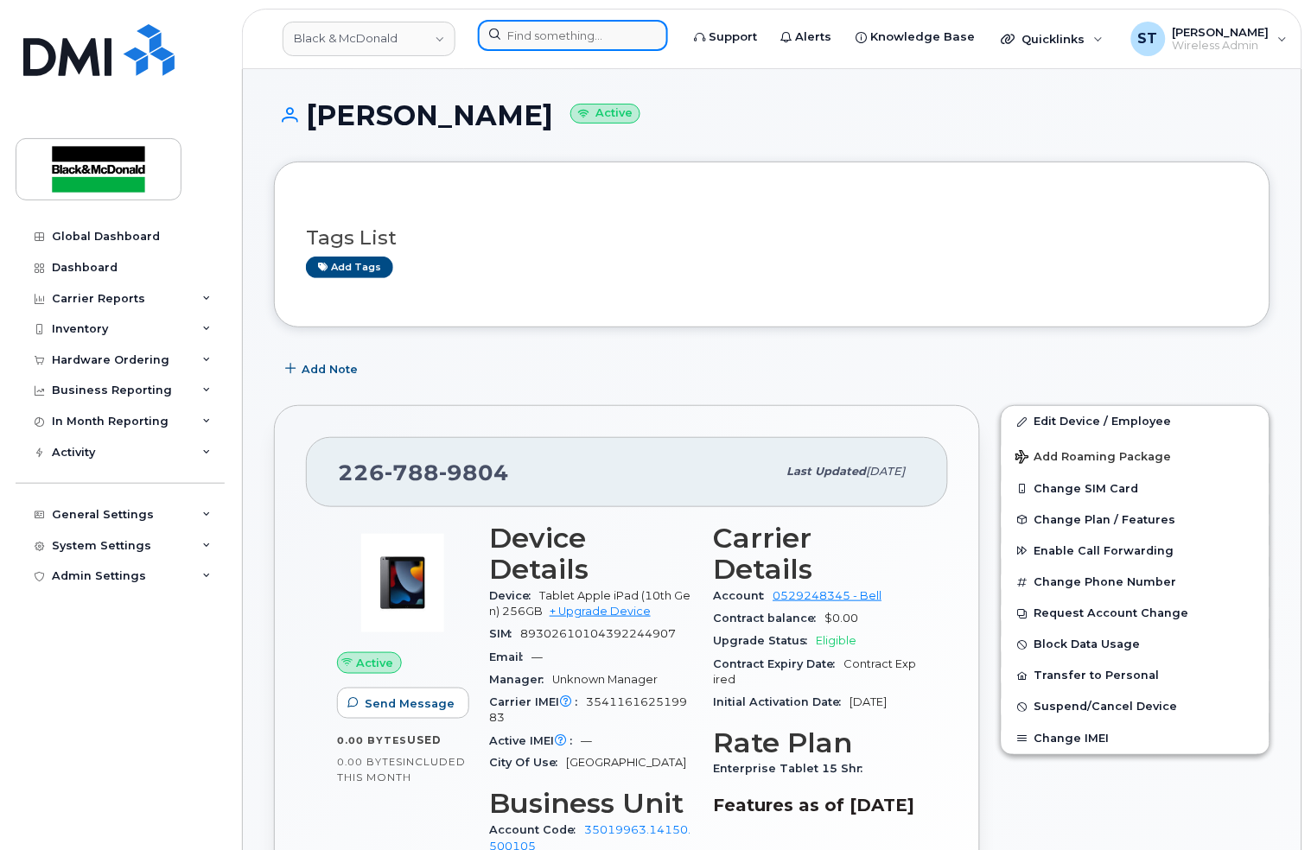
click at [575, 39] on input at bounding box center [573, 35] width 190 height 31
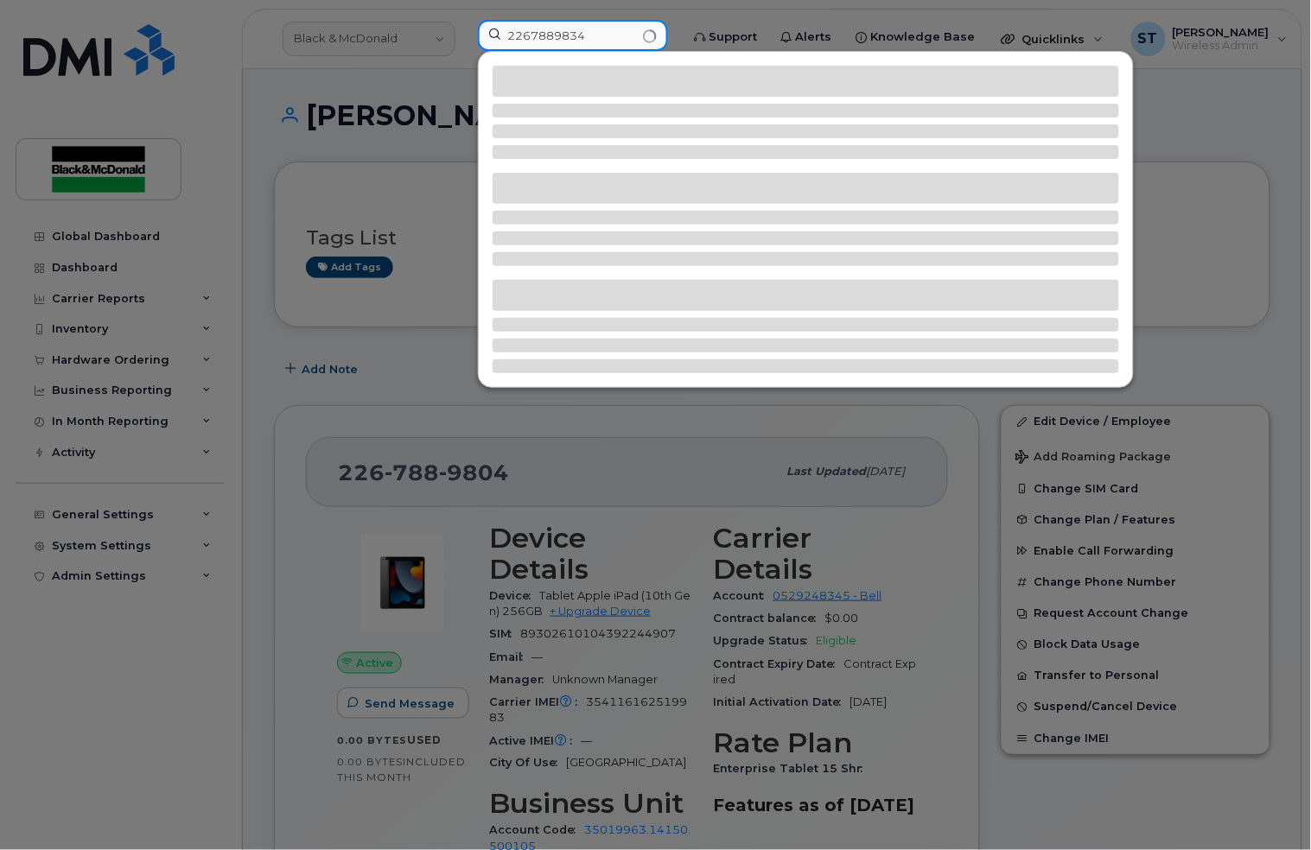
type input "2267889834"
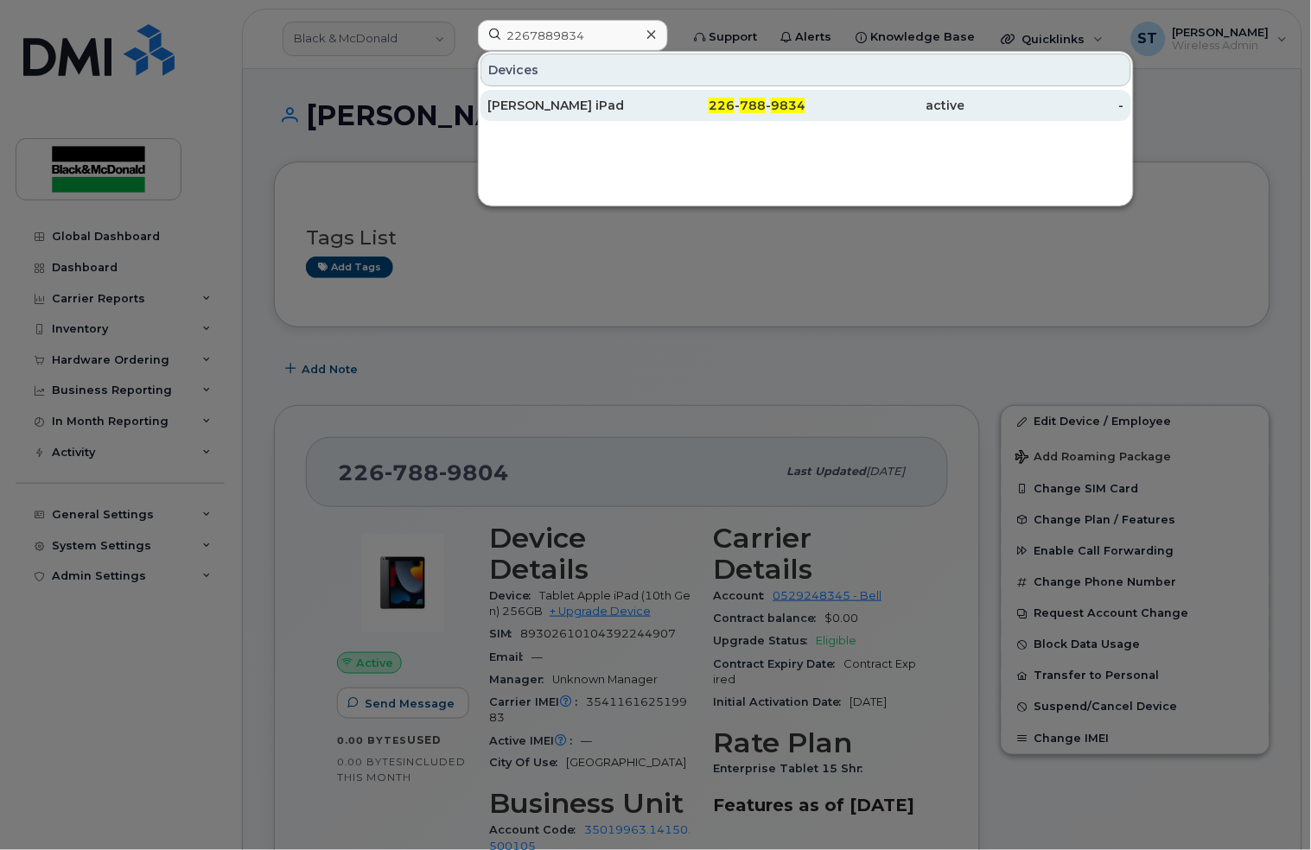
click at [583, 112] on div "[PERSON_NAME] iPad" at bounding box center [566, 105] width 159 height 17
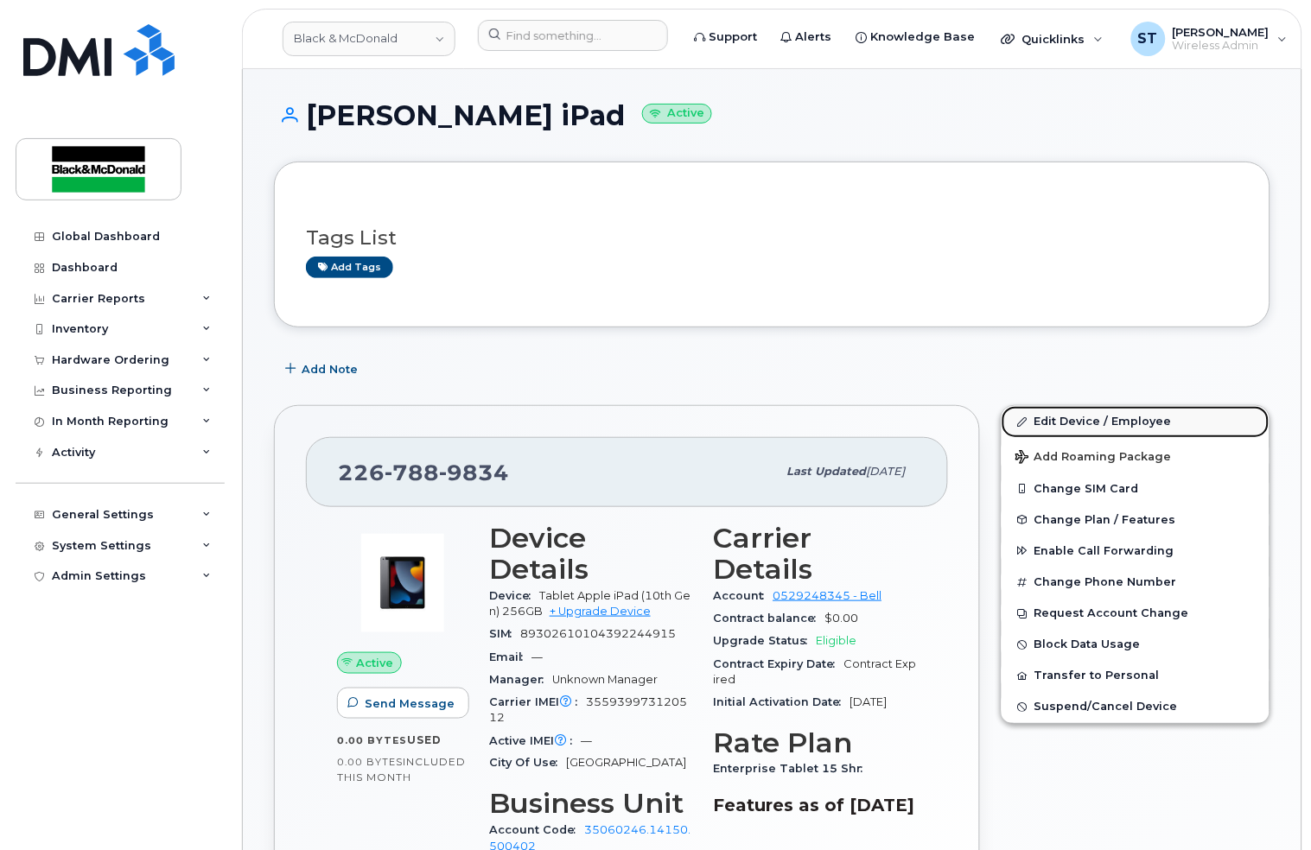
click at [1108, 416] on link "Edit Device / Employee" at bounding box center [1135, 421] width 268 height 31
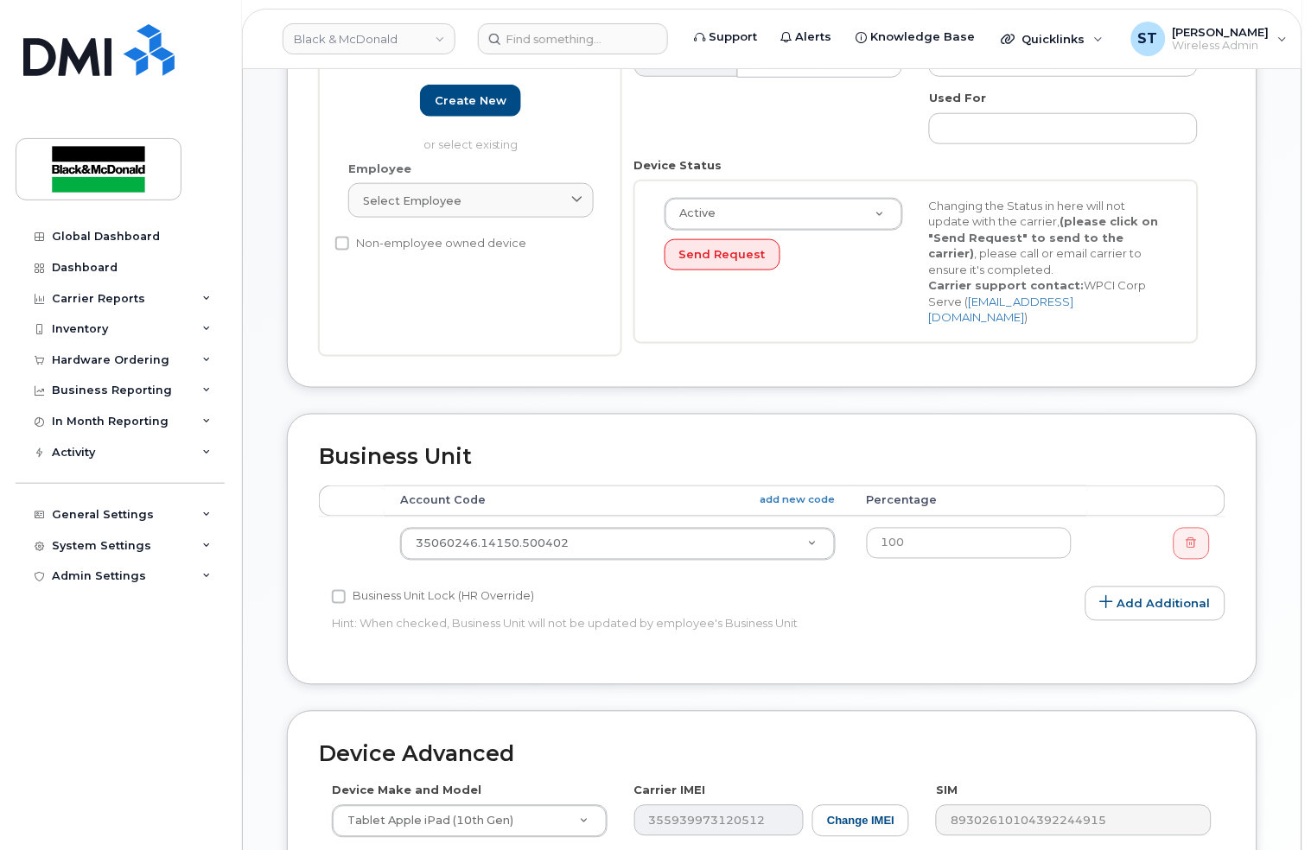
scroll to position [691, 0]
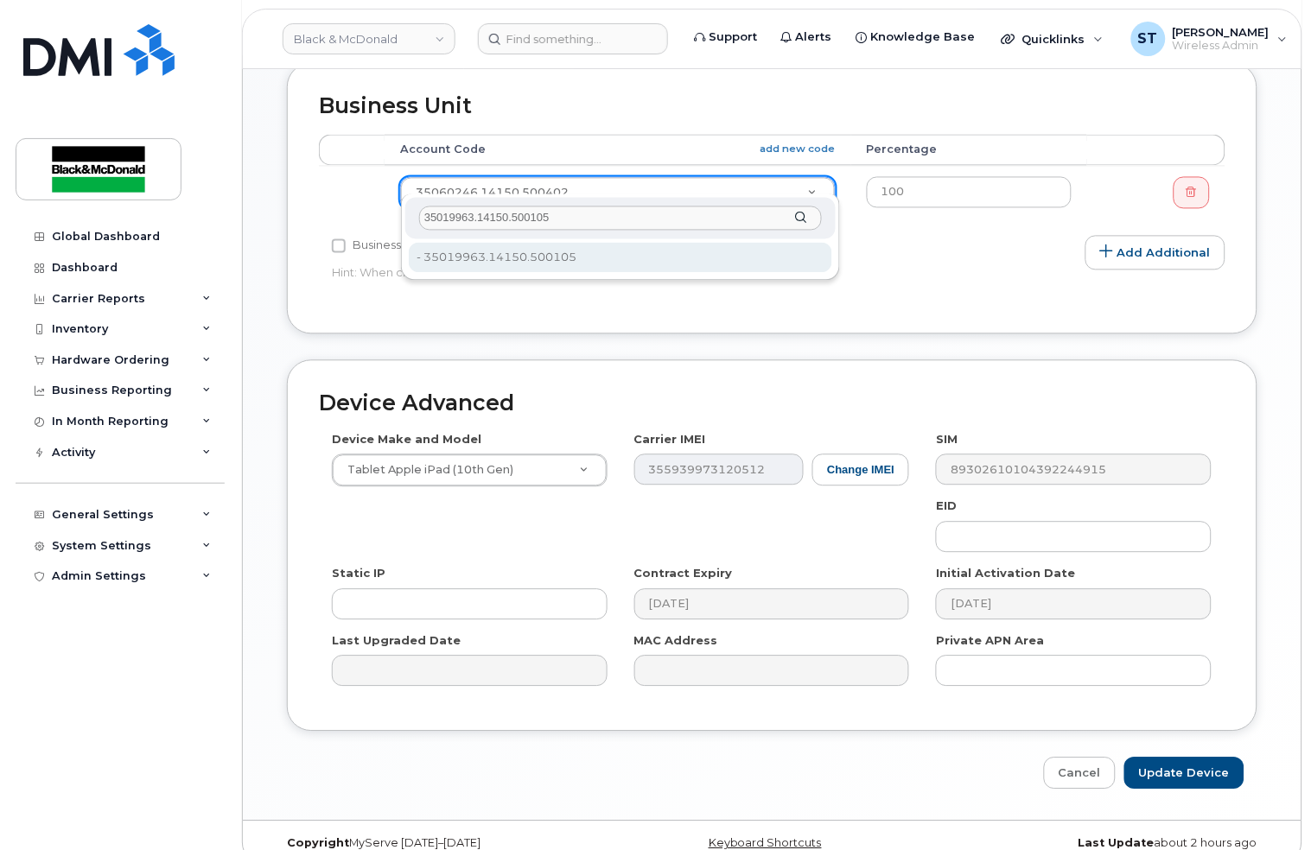
type input "35019963.14150.500105"
type input "36022383"
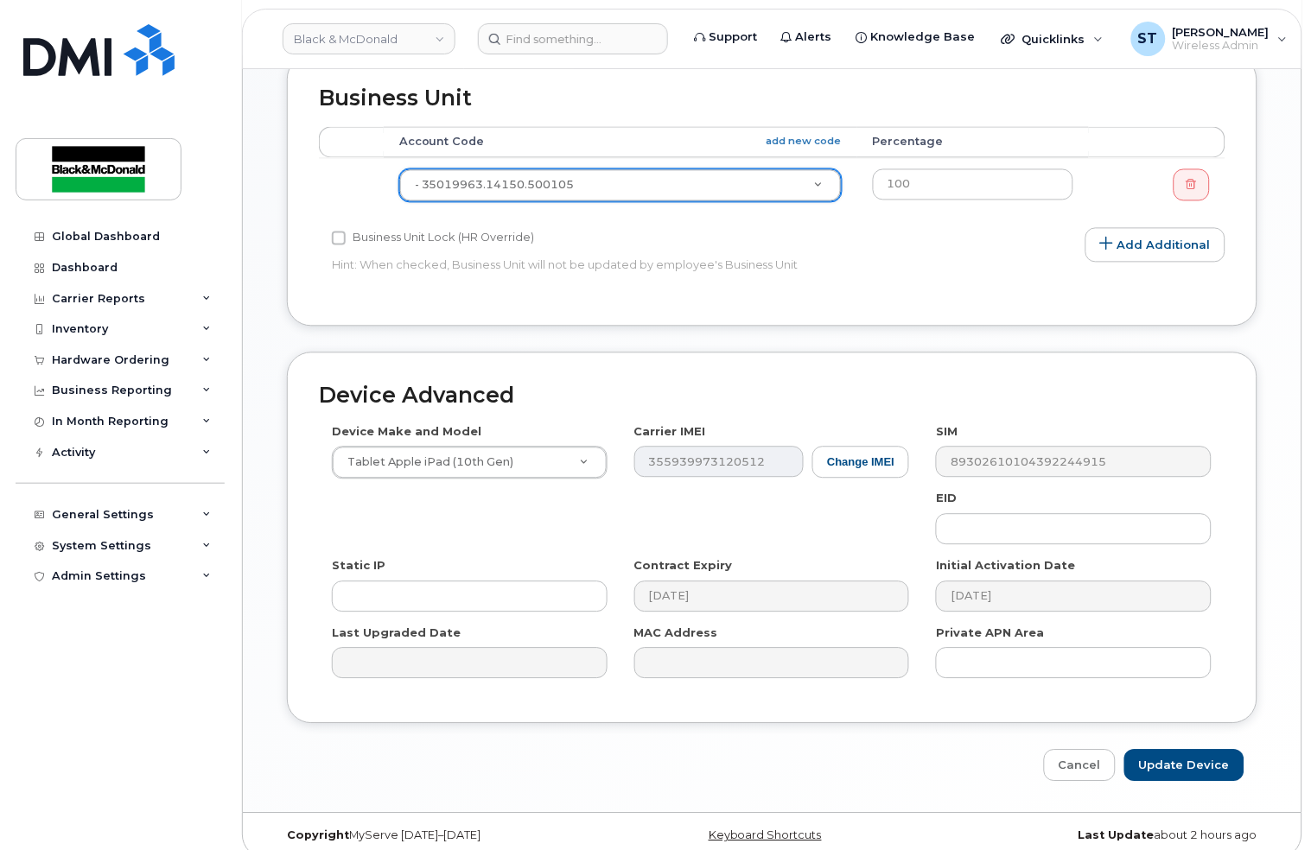
scroll to position [702, 0]
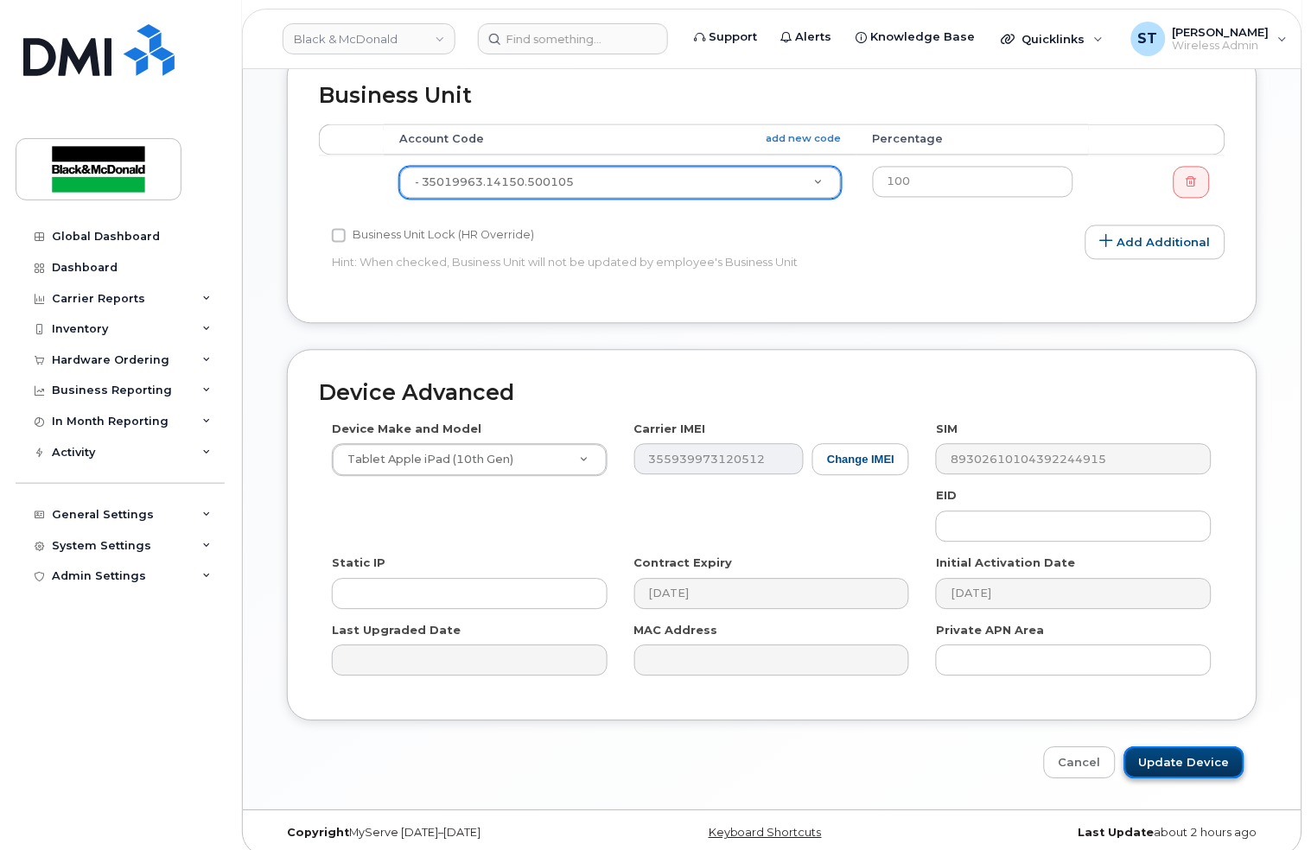
click at [1162, 747] on input "Update Device" at bounding box center [1184, 763] width 120 height 32
type input "Saving..."
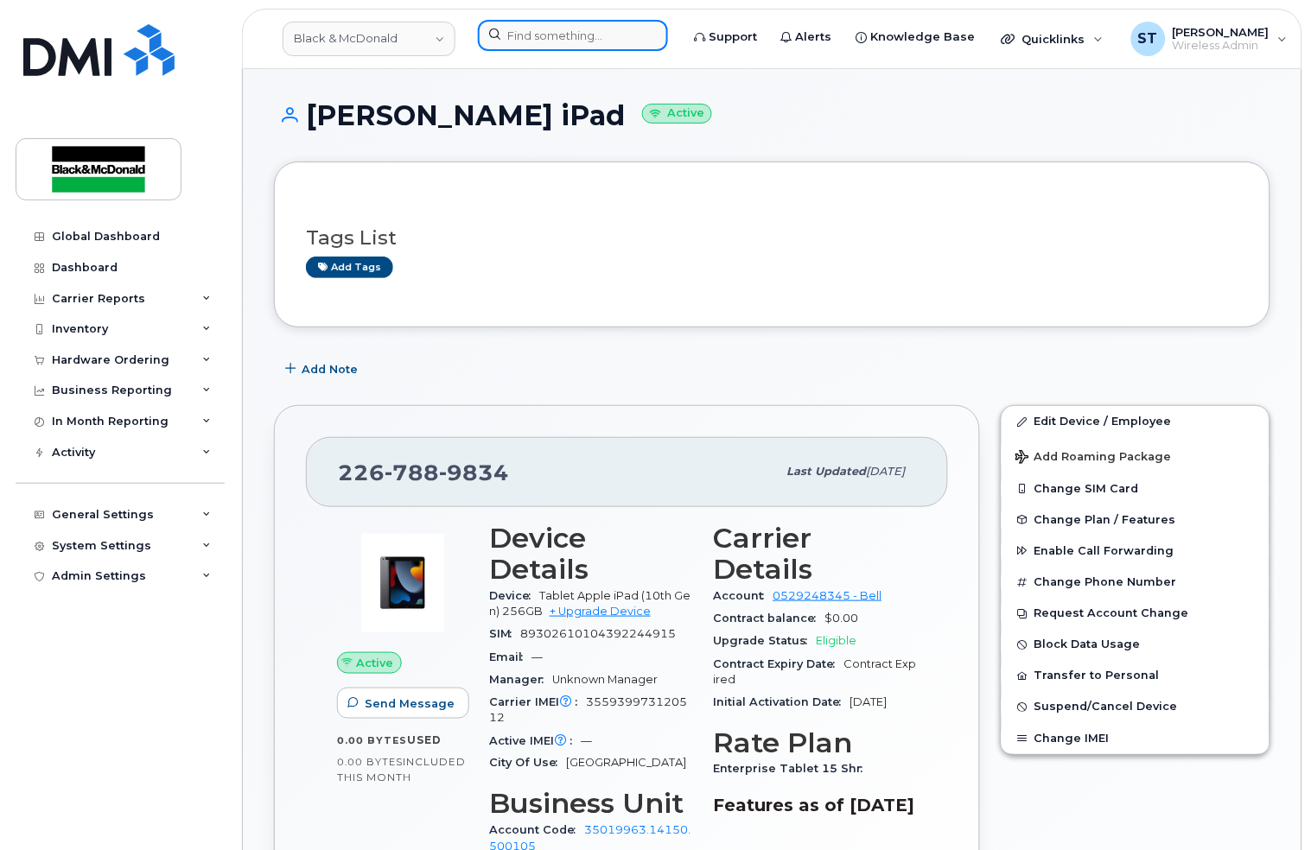
click at [588, 43] on input at bounding box center [573, 35] width 190 height 31
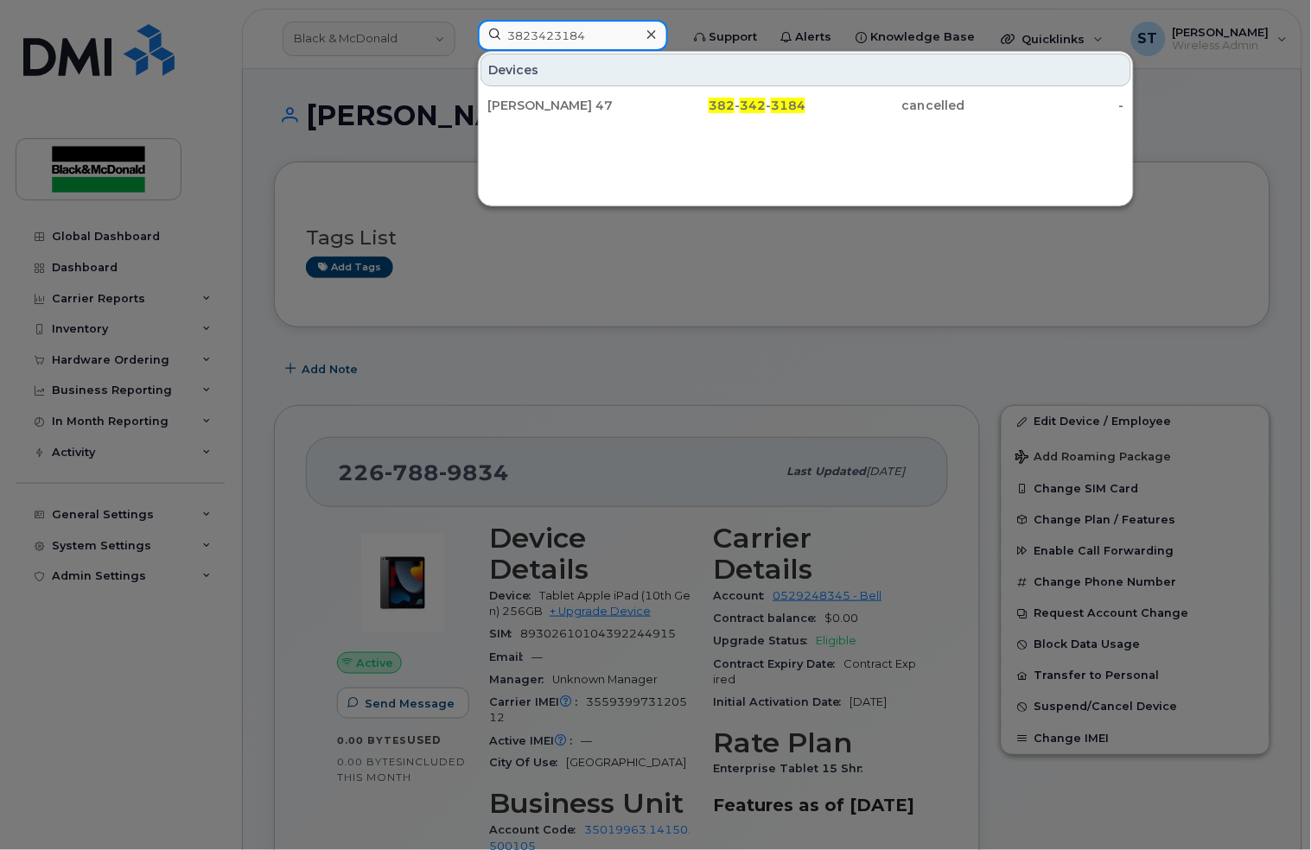
type input "3823423184"
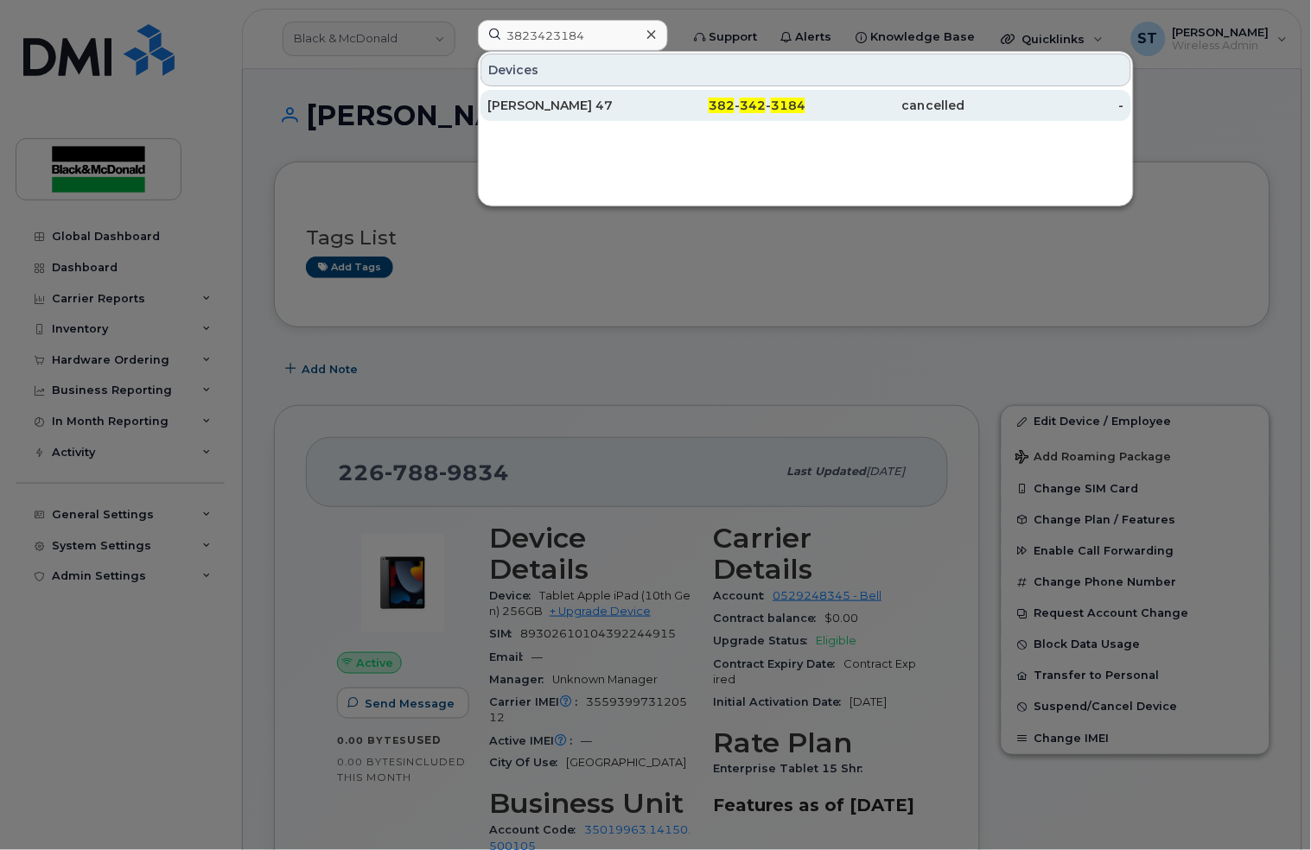
click at [612, 99] on div "Stephen Payton 47" at bounding box center [566, 105] width 159 height 17
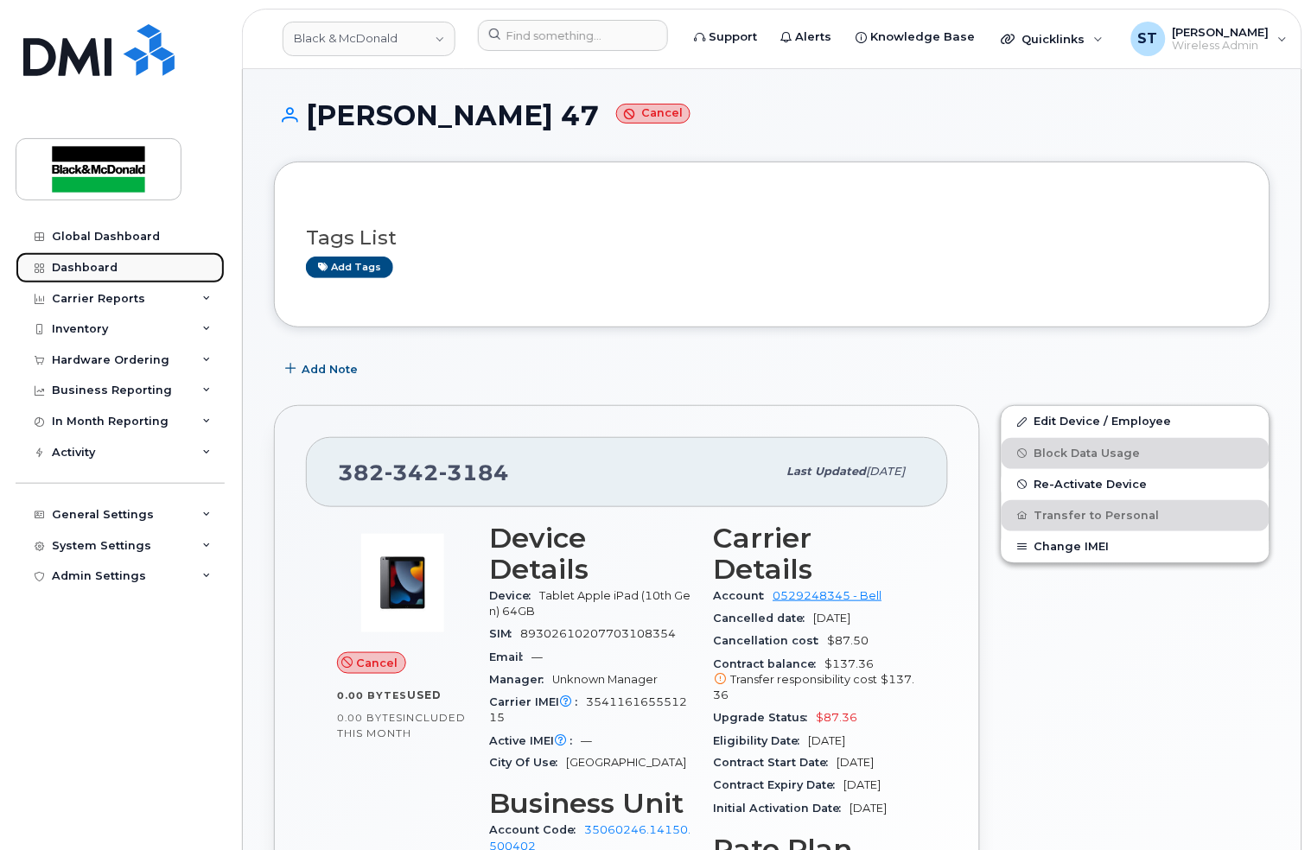
click at [49, 278] on link "Dashboard" at bounding box center [120, 267] width 209 height 31
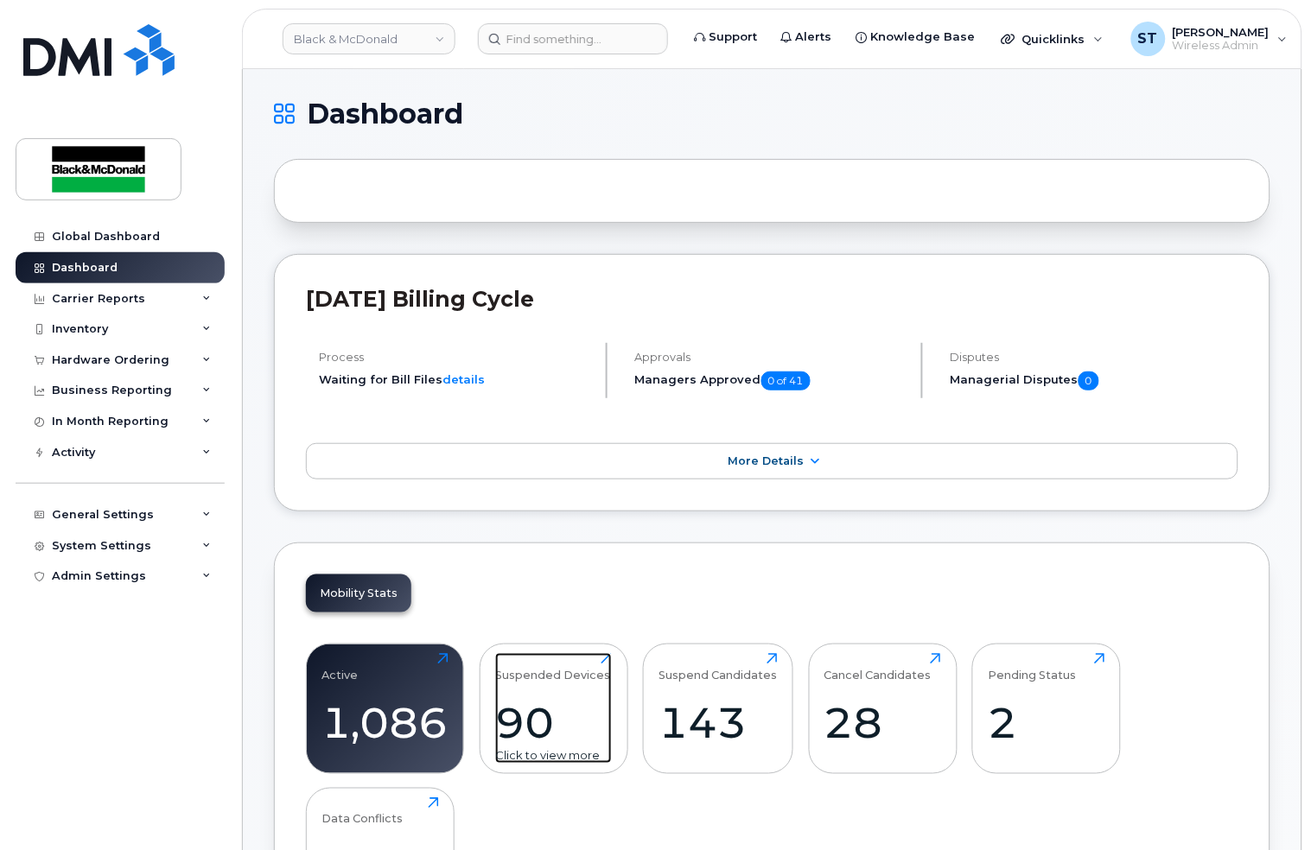
click at [565, 673] on div "Suspended Devices" at bounding box center [552, 667] width 115 height 29
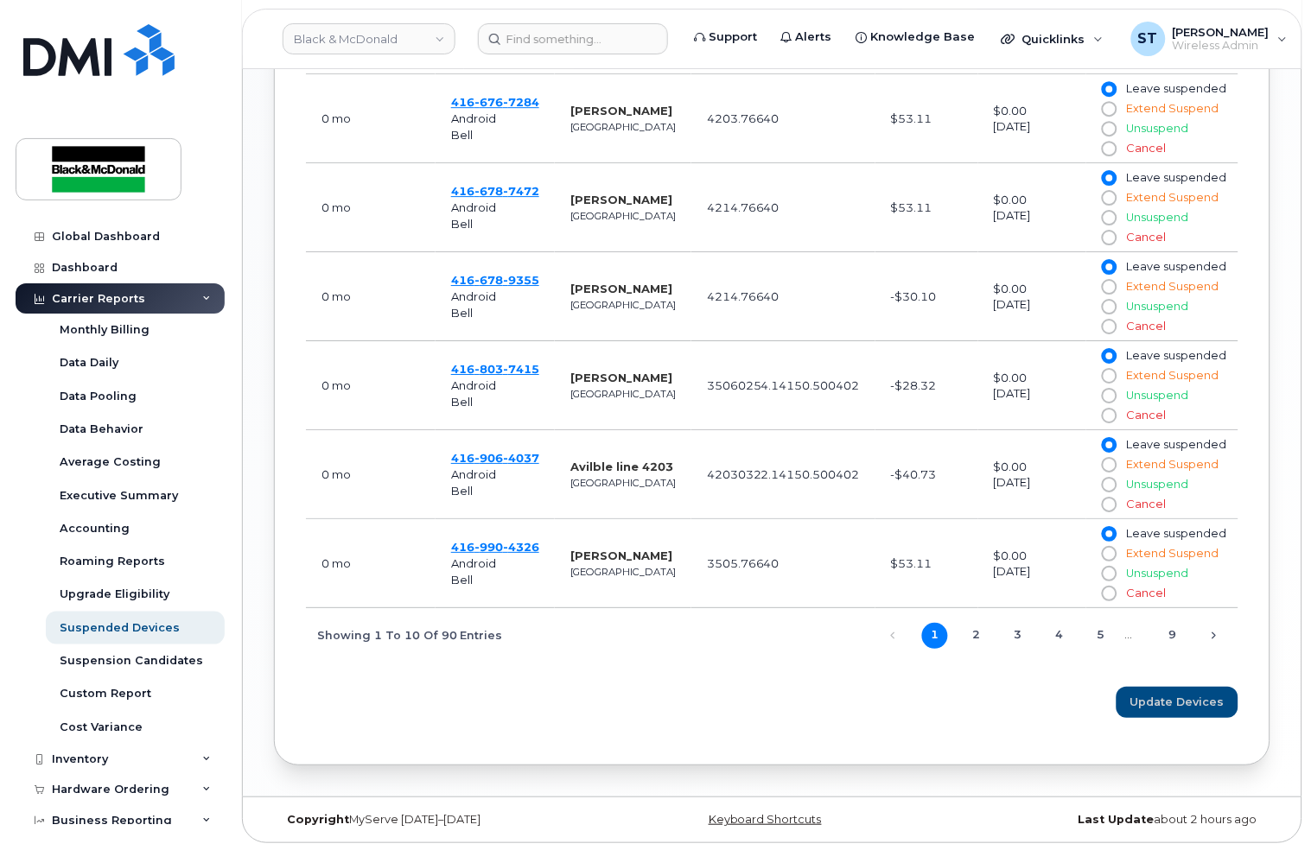
scroll to position [1172, 0]
click at [1019, 641] on link "3" at bounding box center [1018, 634] width 26 height 26
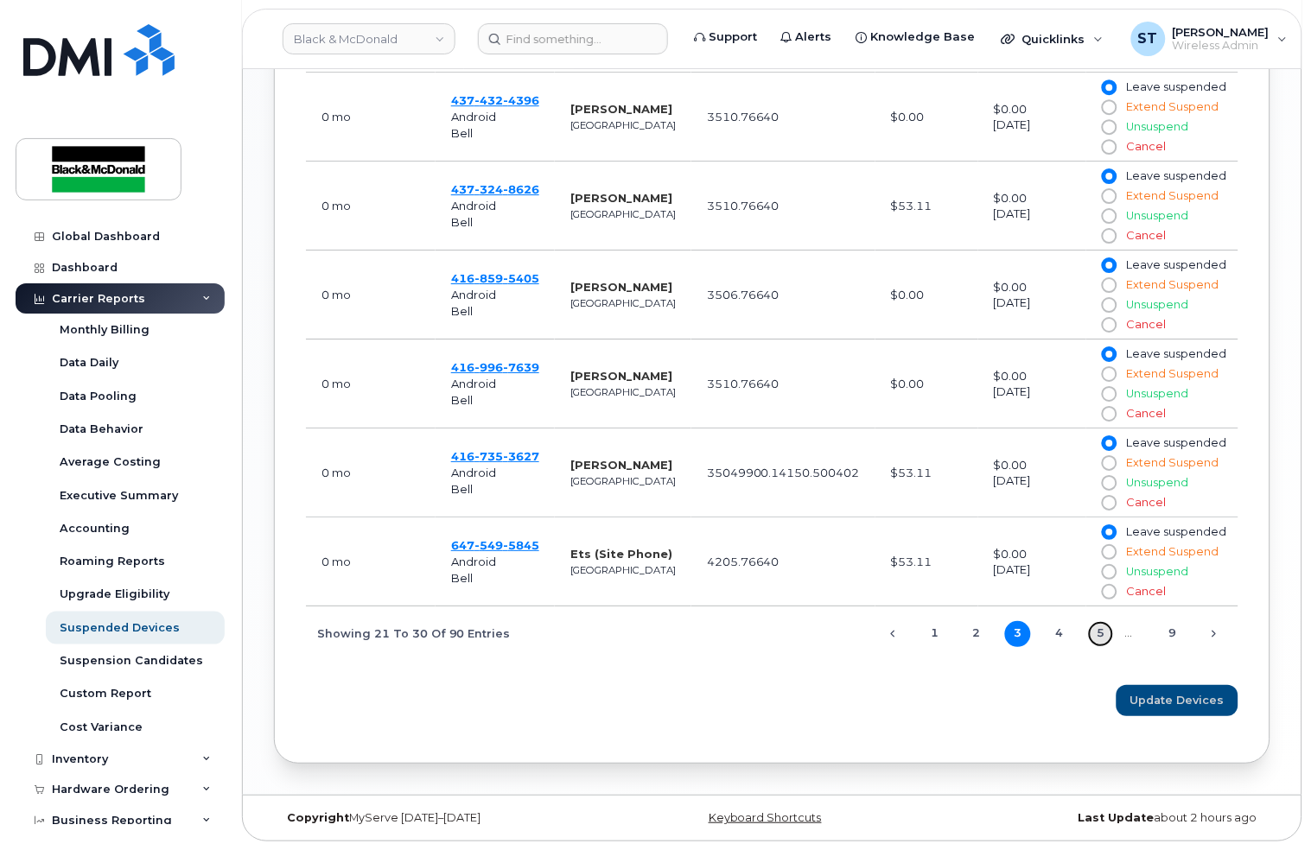
click at [1089, 635] on link "5" at bounding box center [1101, 634] width 26 height 26
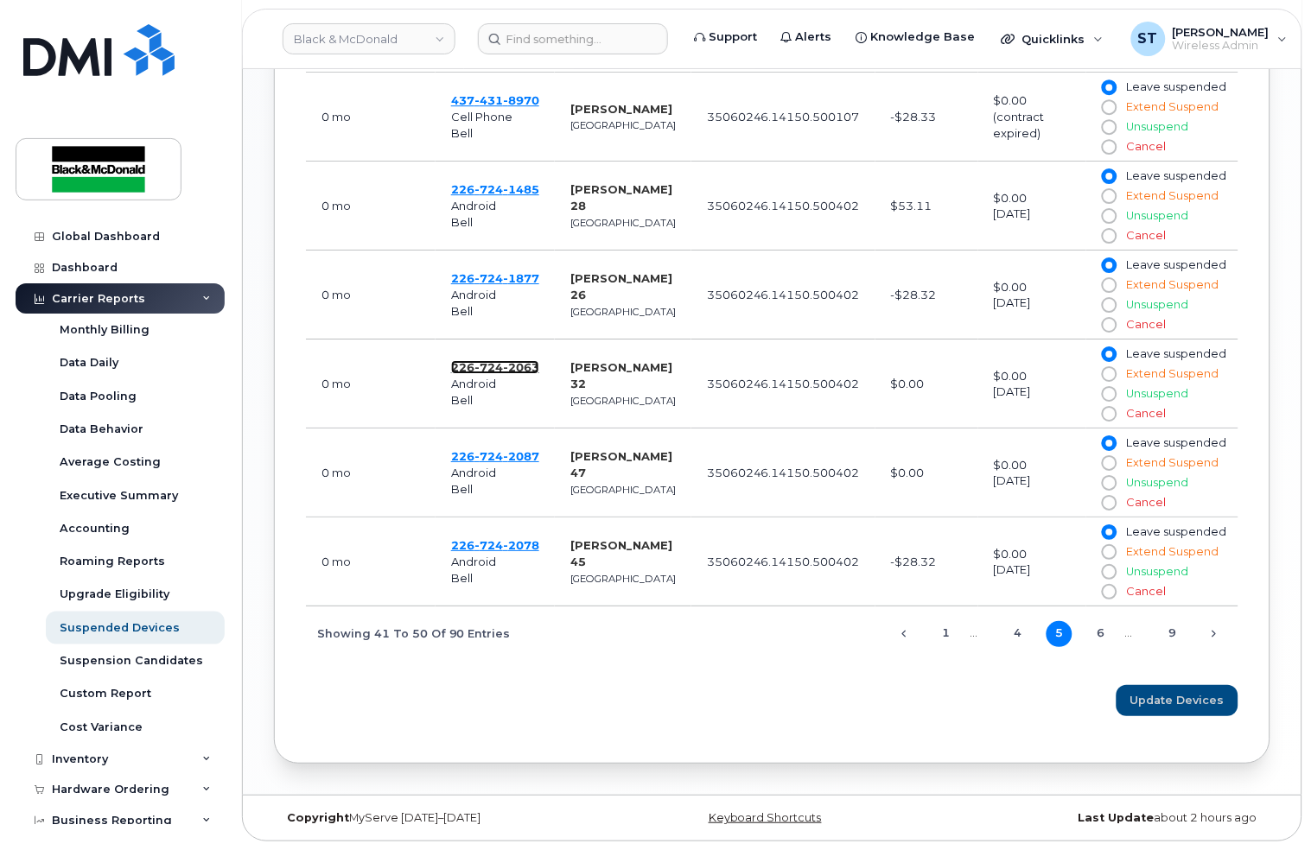
click at [465, 373] on span "226 724 2063" at bounding box center [495, 367] width 88 height 14
click at [1108, 624] on link "6" at bounding box center [1101, 634] width 26 height 26
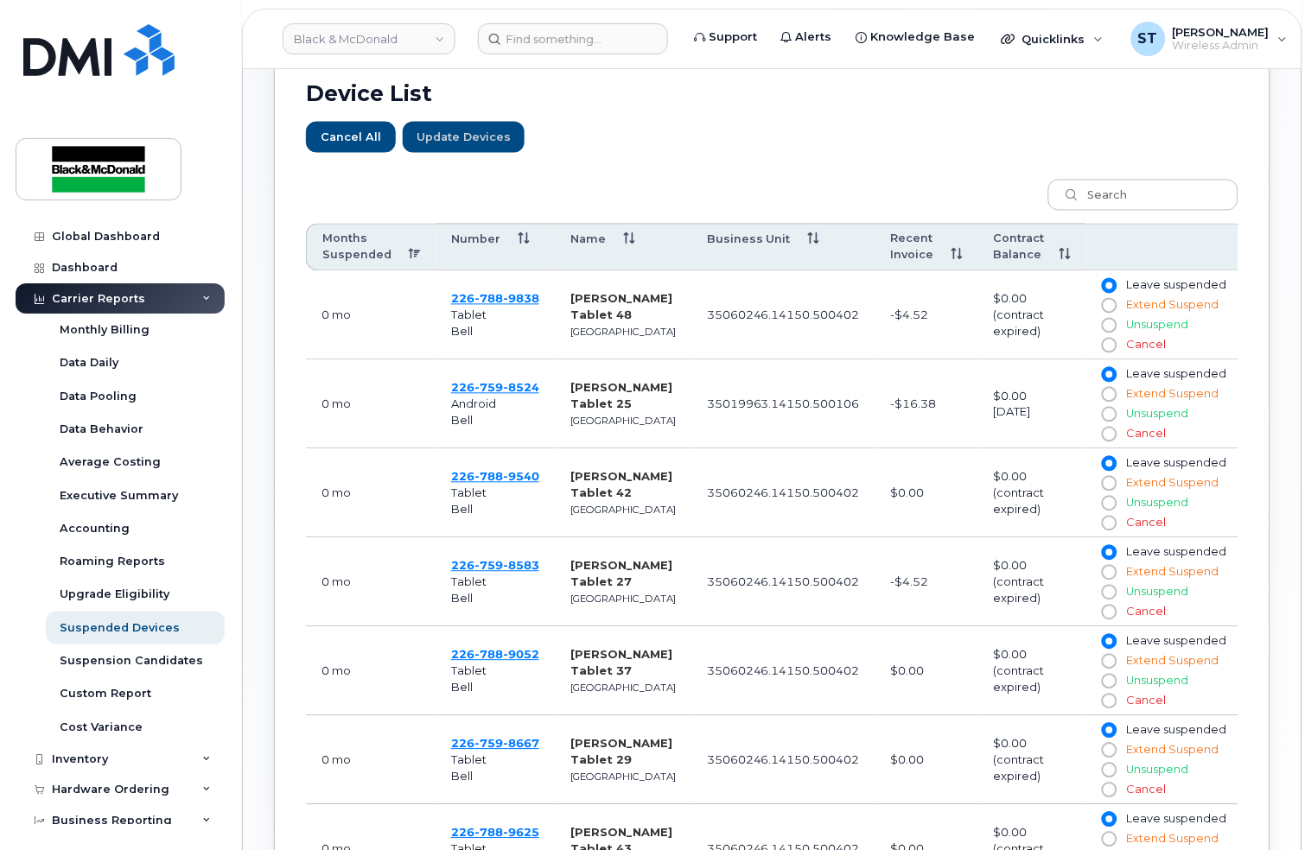
scroll to position [596, 0]
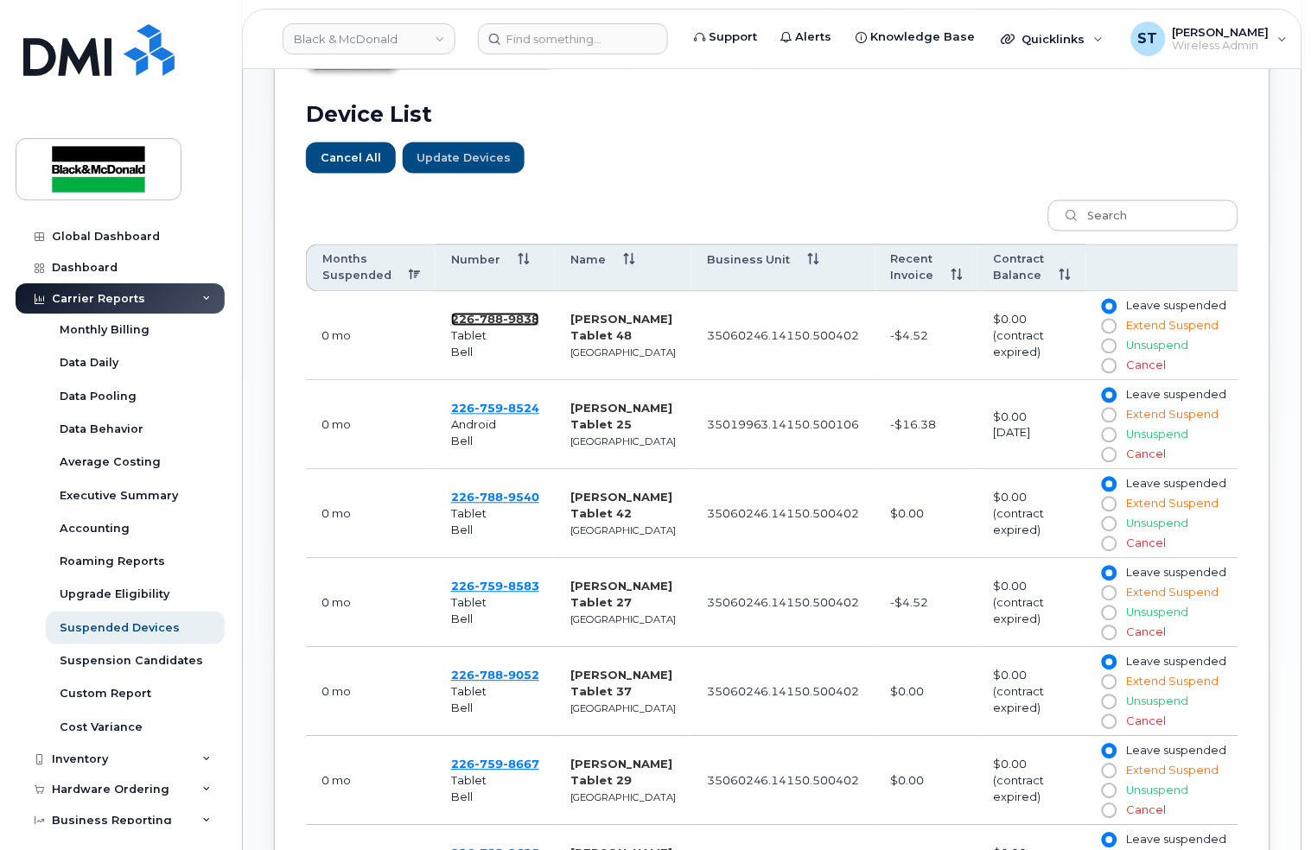
click at [473, 316] on span "[PHONE_NUMBER]" at bounding box center [495, 320] width 88 height 14
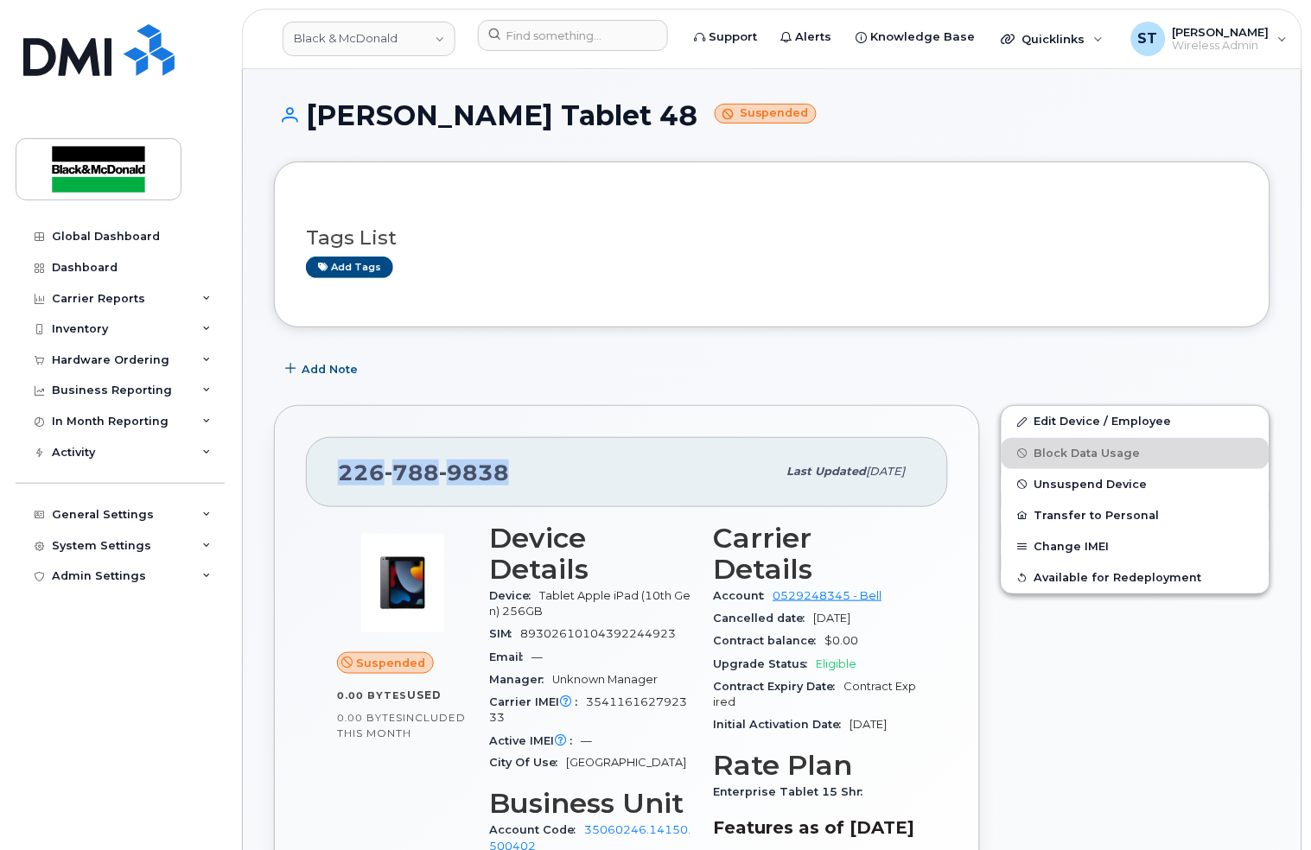
drag, startPoint x: 516, startPoint y: 470, endPoint x: 321, endPoint y: 475, distance: 195.3
click at [321, 475] on div "[PHONE_NUMBER] Last updated [DATE]" at bounding box center [627, 471] width 642 height 69
click at [1048, 416] on link "Edit Device / Employee" at bounding box center [1135, 421] width 268 height 31
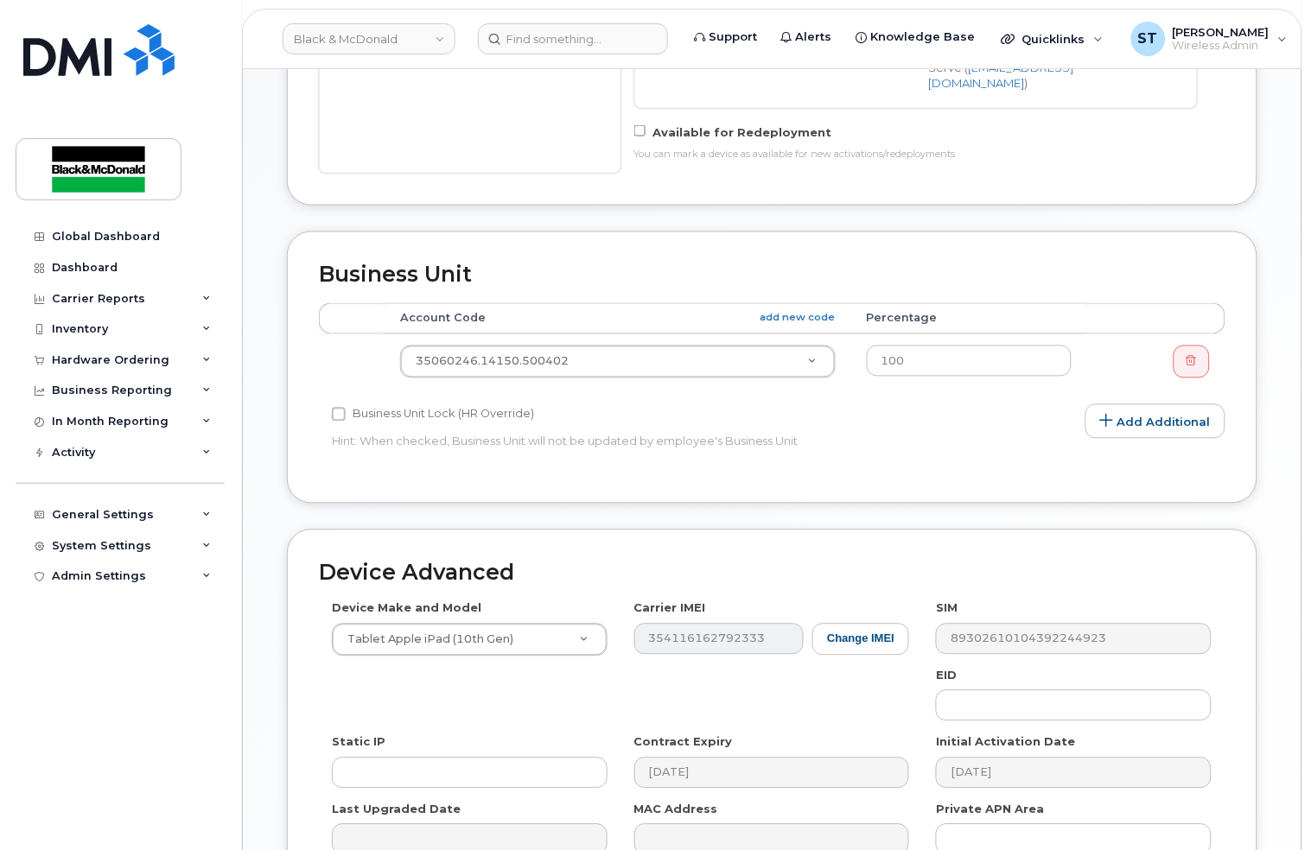
scroll to position [575, 0]
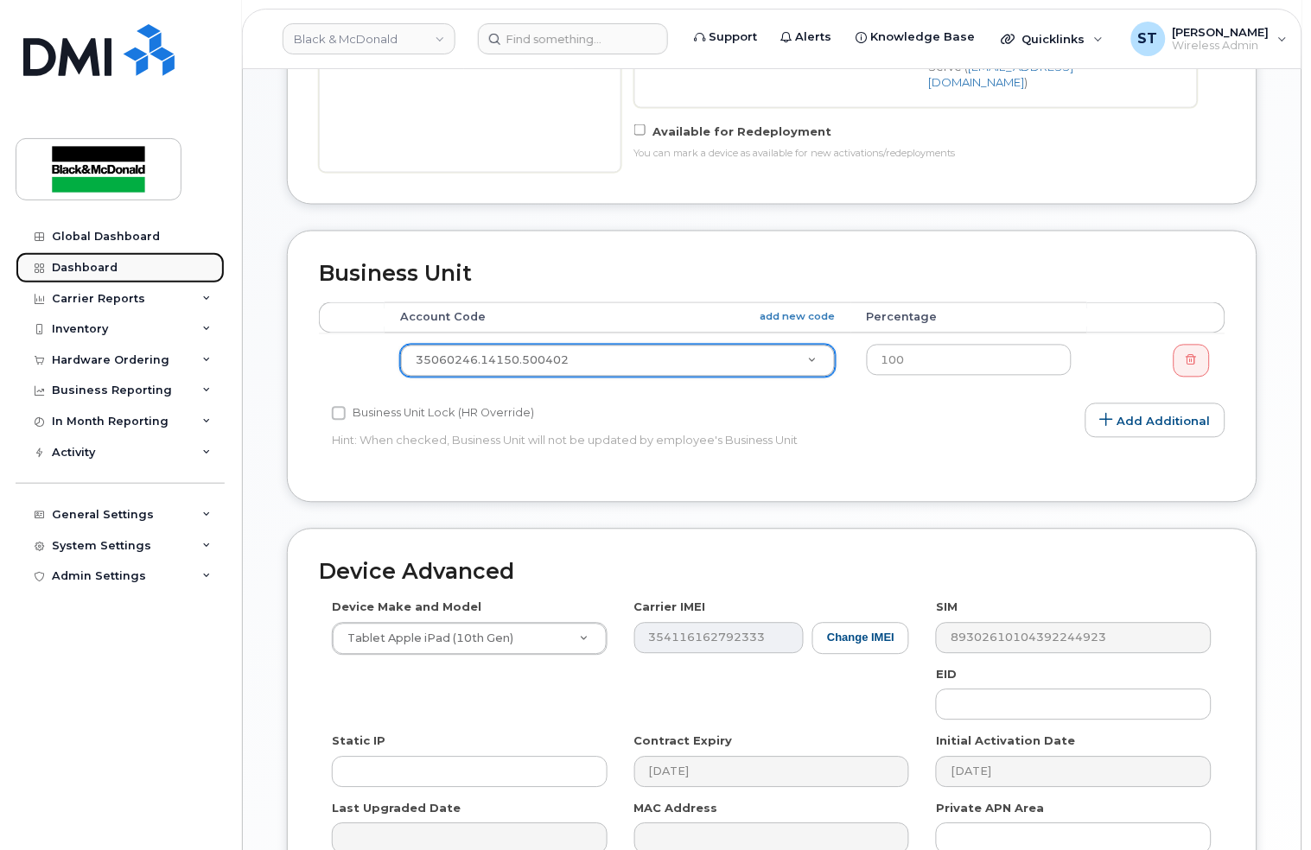
click at [102, 274] on div "Dashboard" at bounding box center [85, 268] width 66 height 14
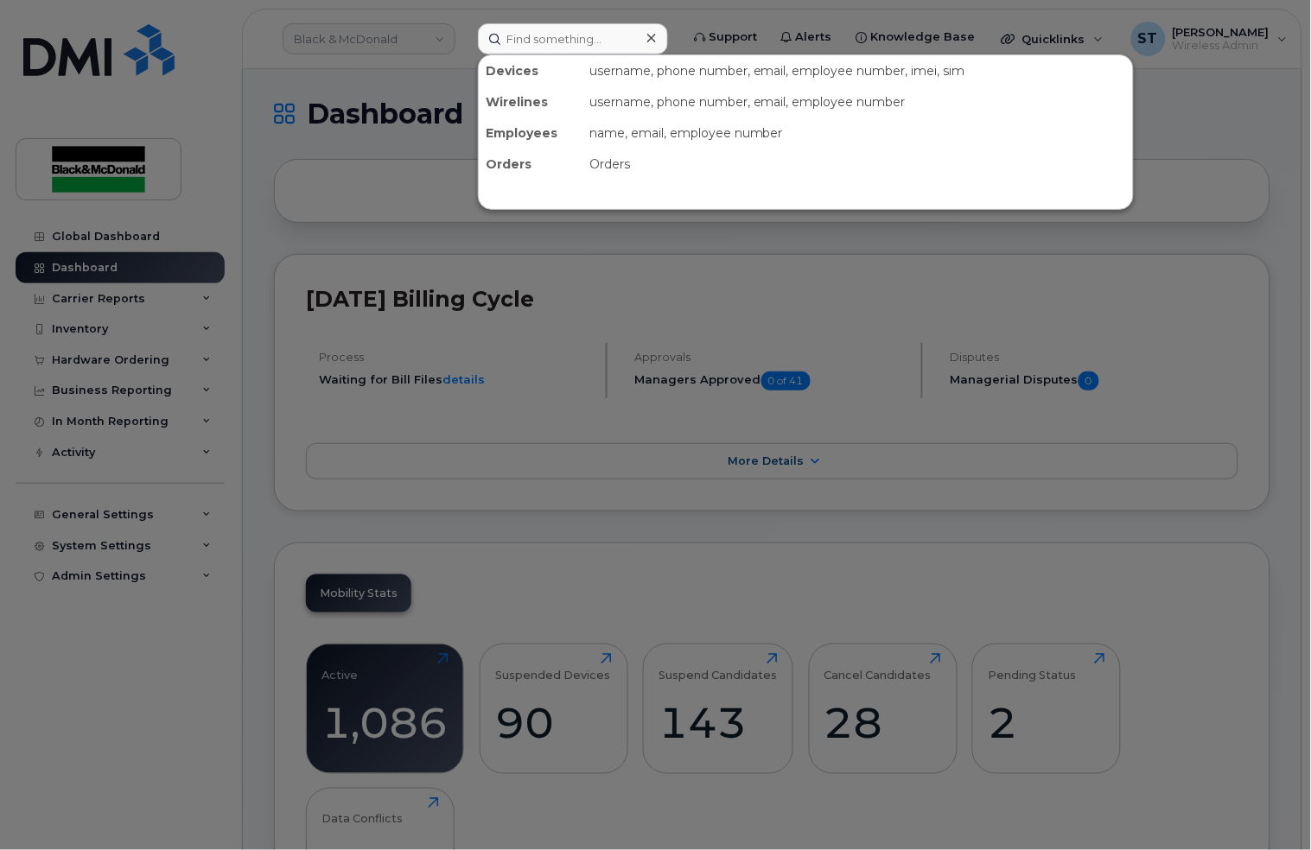
click at [936, 372] on div at bounding box center [655, 425] width 1311 height 850
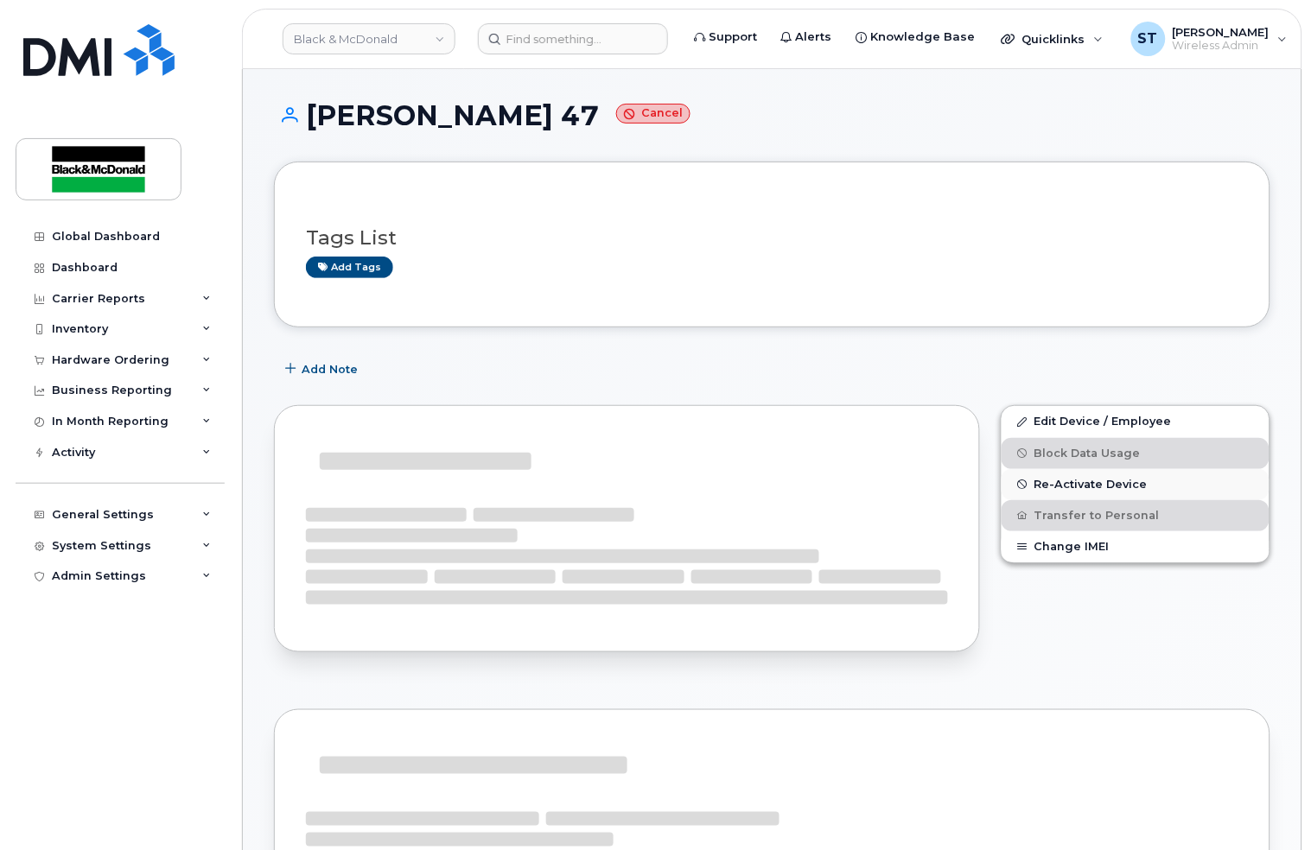
click at [1087, 486] on span "Re-Activate Device" at bounding box center [1090, 484] width 113 height 13
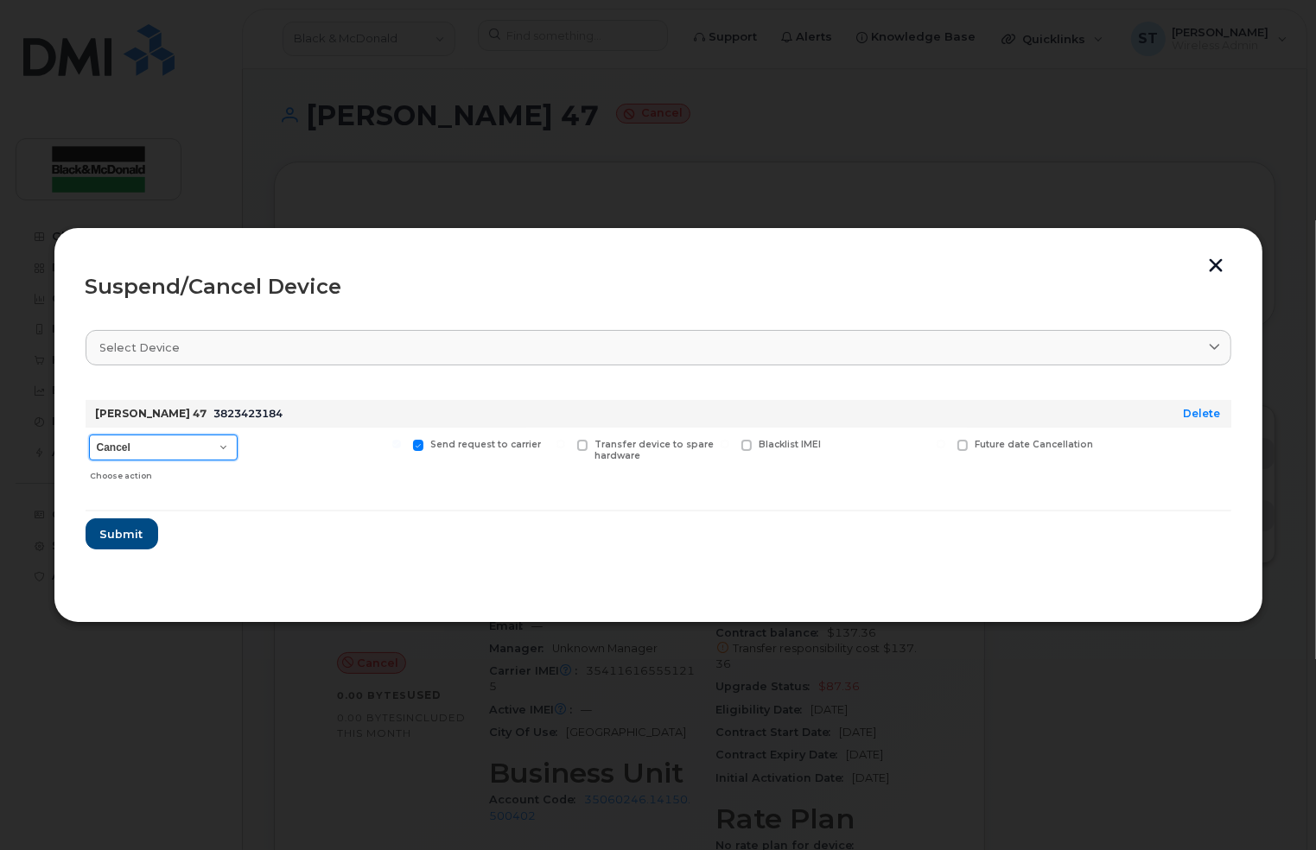
click at [182, 438] on select "Cancel Suspend - Extend Suspension Suspend - Reduced Rate Suspend - Full Rate S…" at bounding box center [163, 448] width 149 height 26
select select "[object Object]"
click at [89, 435] on select "Cancel Suspend - Extend Suspension Suspend - Reduced Rate Suspend - Full Rate S…" at bounding box center [163, 448] width 149 height 26
click at [118, 527] on span "Submit" at bounding box center [120, 534] width 43 height 16
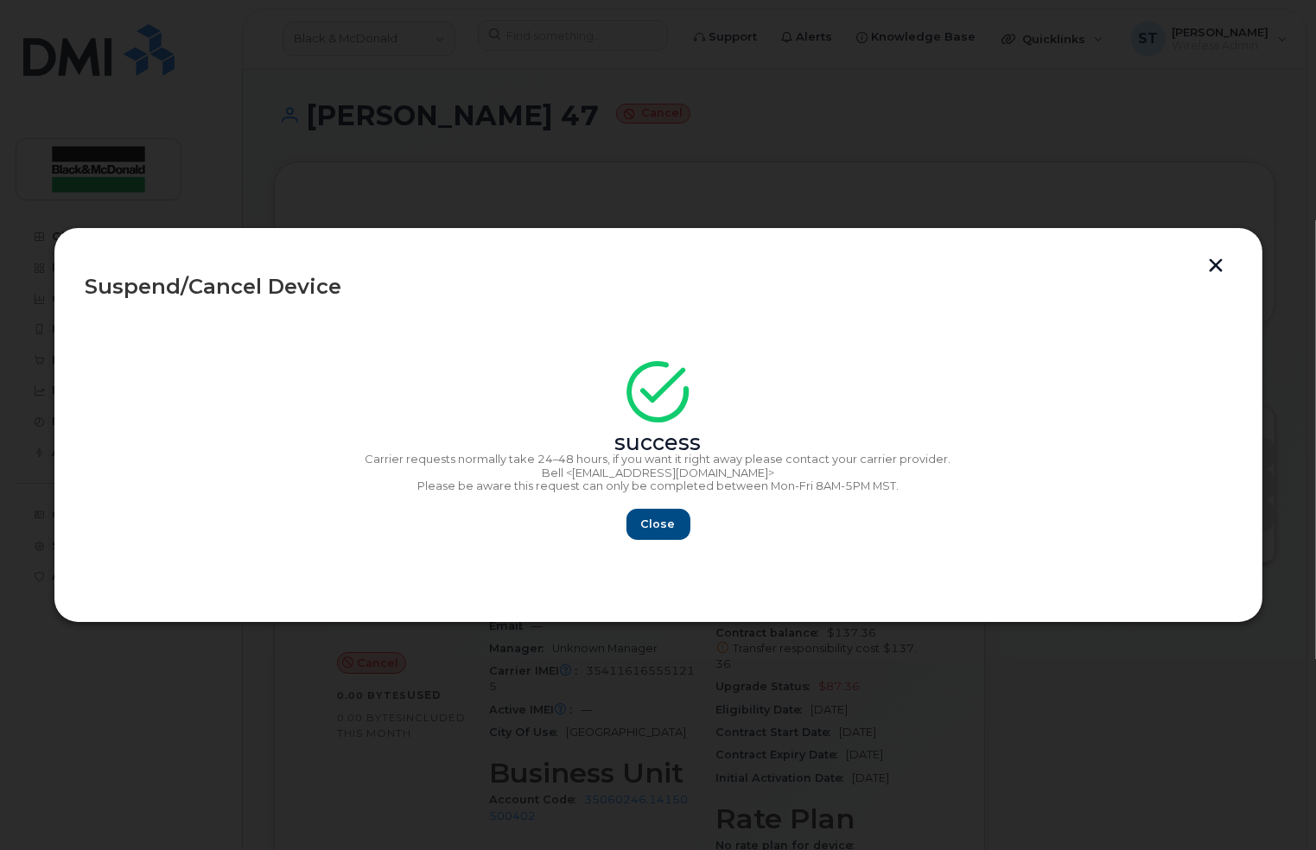
click at [1227, 266] on button "button" at bounding box center [1217, 267] width 26 height 18
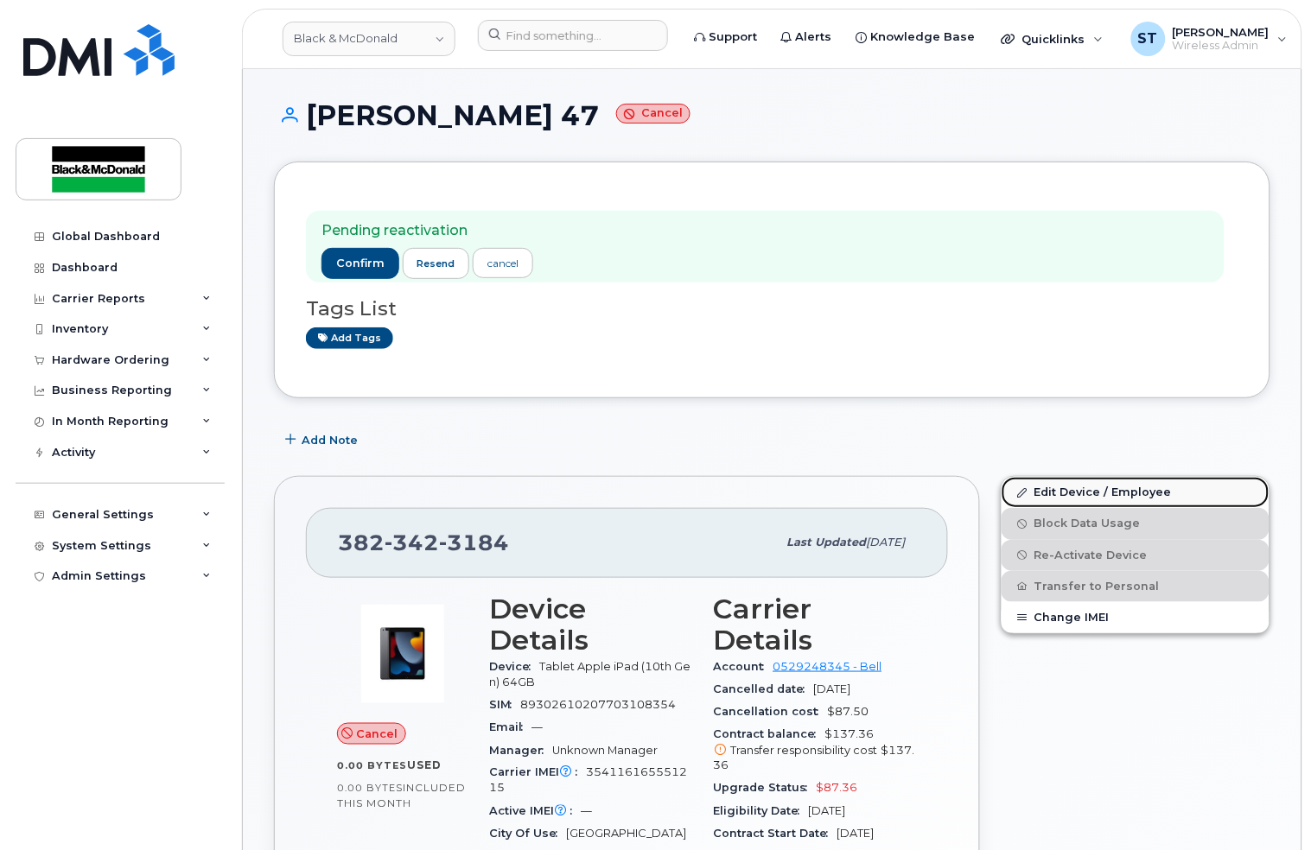
click at [1067, 497] on link "Edit Device / Employee" at bounding box center [1135, 492] width 268 height 31
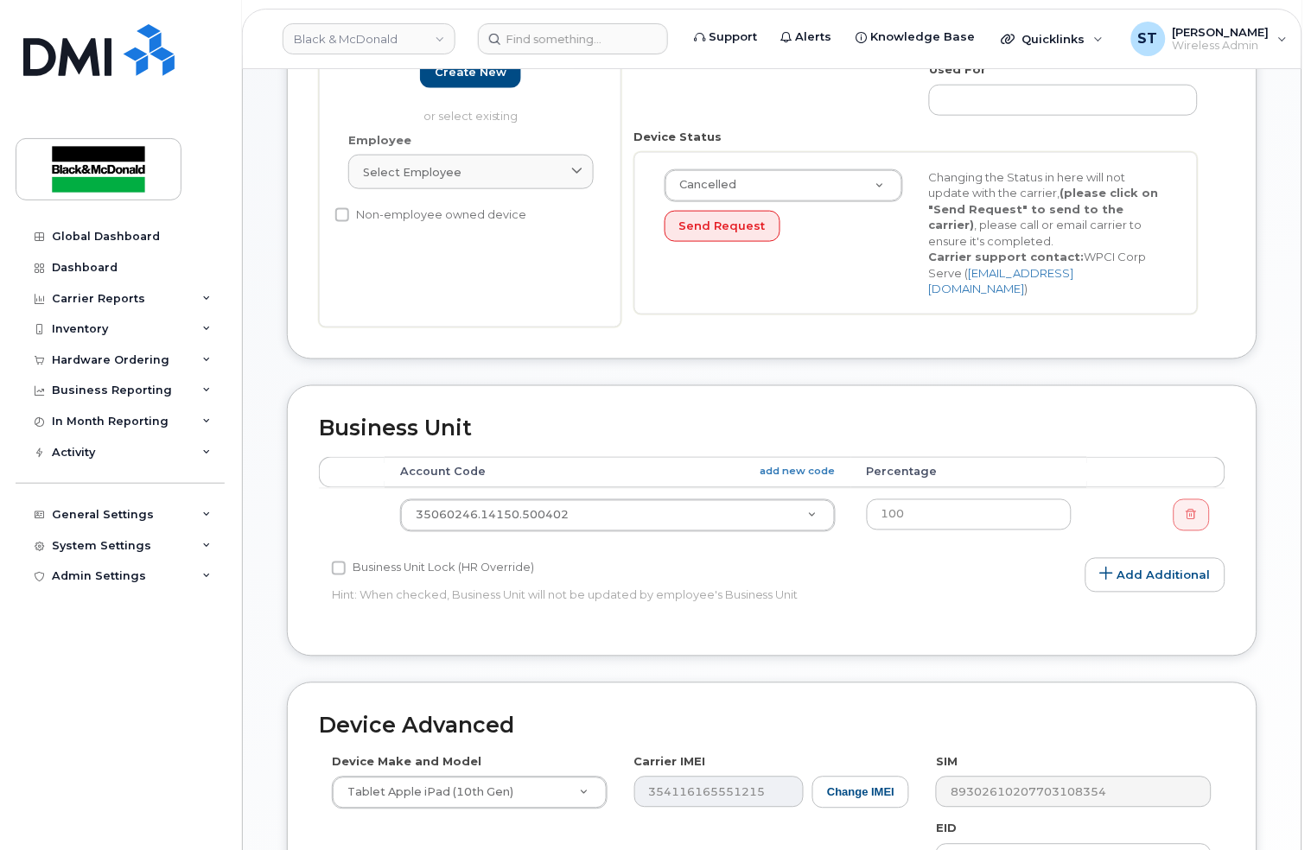
scroll to position [461, 0]
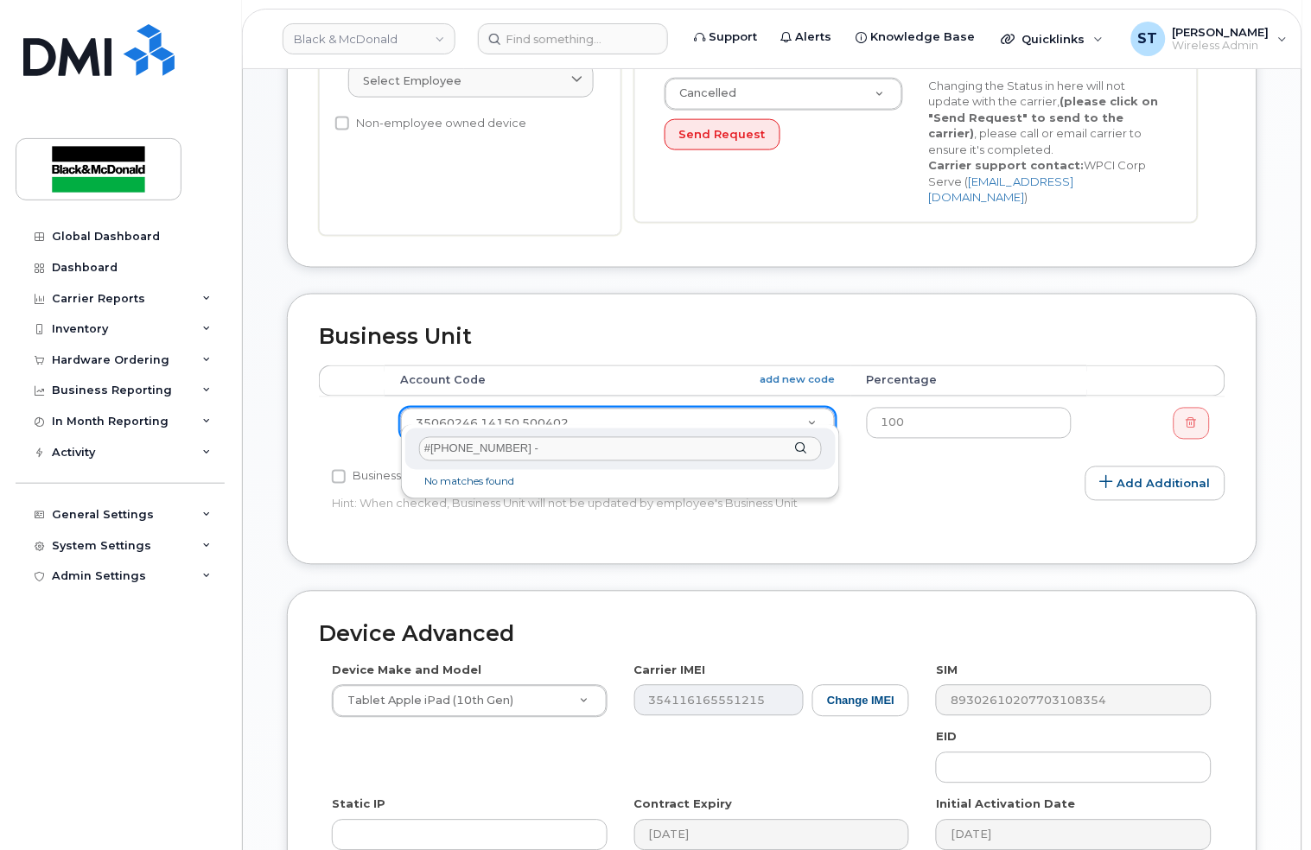
drag, startPoint x: 559, startPoint y: 461, endPoint x: 316, endPoint y: 423, distance: 245.6
click at [316, 423] on body "Black & McDonald Support Alerts Knowledge Base Quicklinks Suspend / Cancel Devi…" at bounding box center [655, 322] width 1311 height 1567
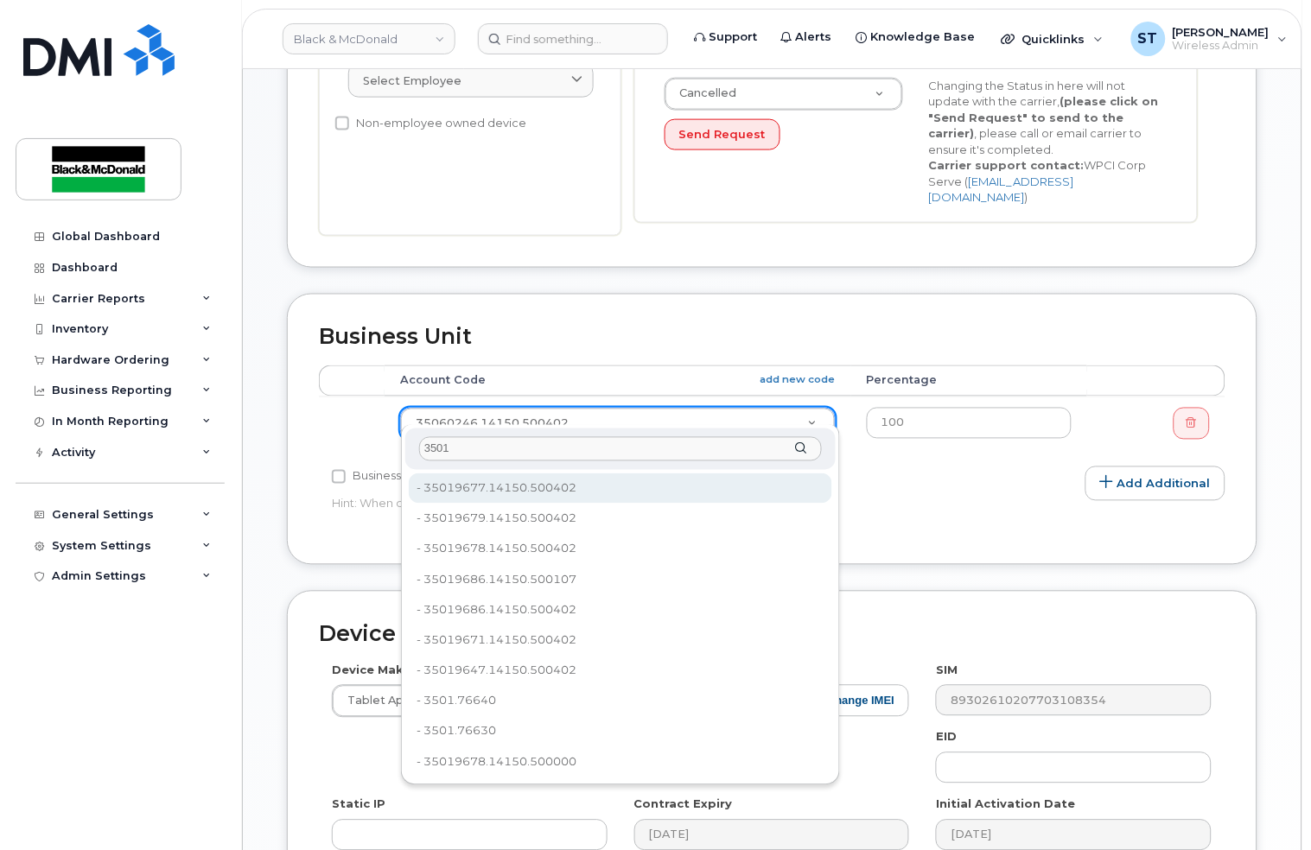
click at [560, 433] on div "3501" at bounding box center [620, 450] width 430 height 42
paste input "9963.14150.500105"
drag, startPoint x: 550, startPoint y: 454, endPoint x: 351, endPoint y: 443, distance: 199.9
click at [351, 443] on body "Black & McDonald Support Alerts Knowledge Base Quicklinks Suspend / Cancel Devi…" at bounding box center [655, 322] width 1311 height 1567
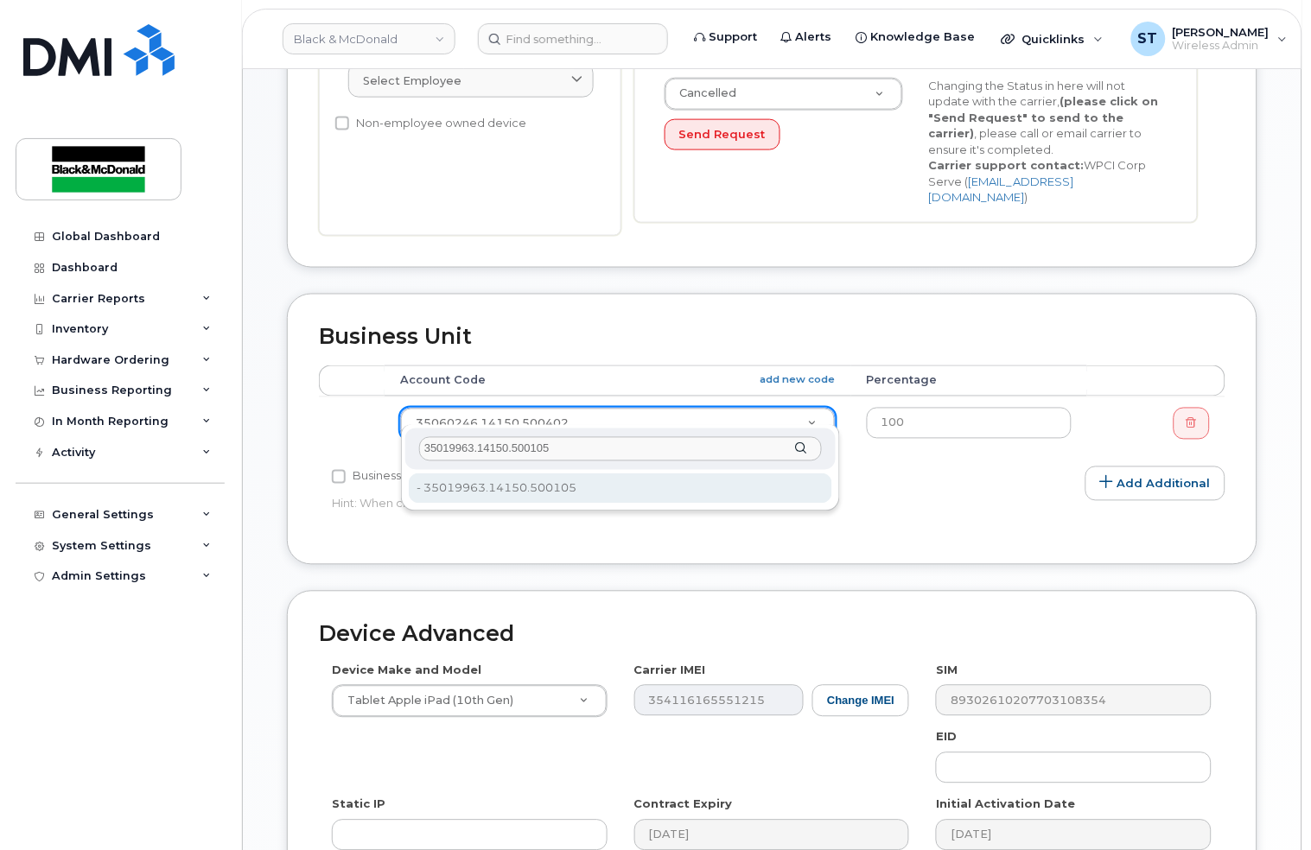
type input "35019963.14150.500105"
type input "36022383"
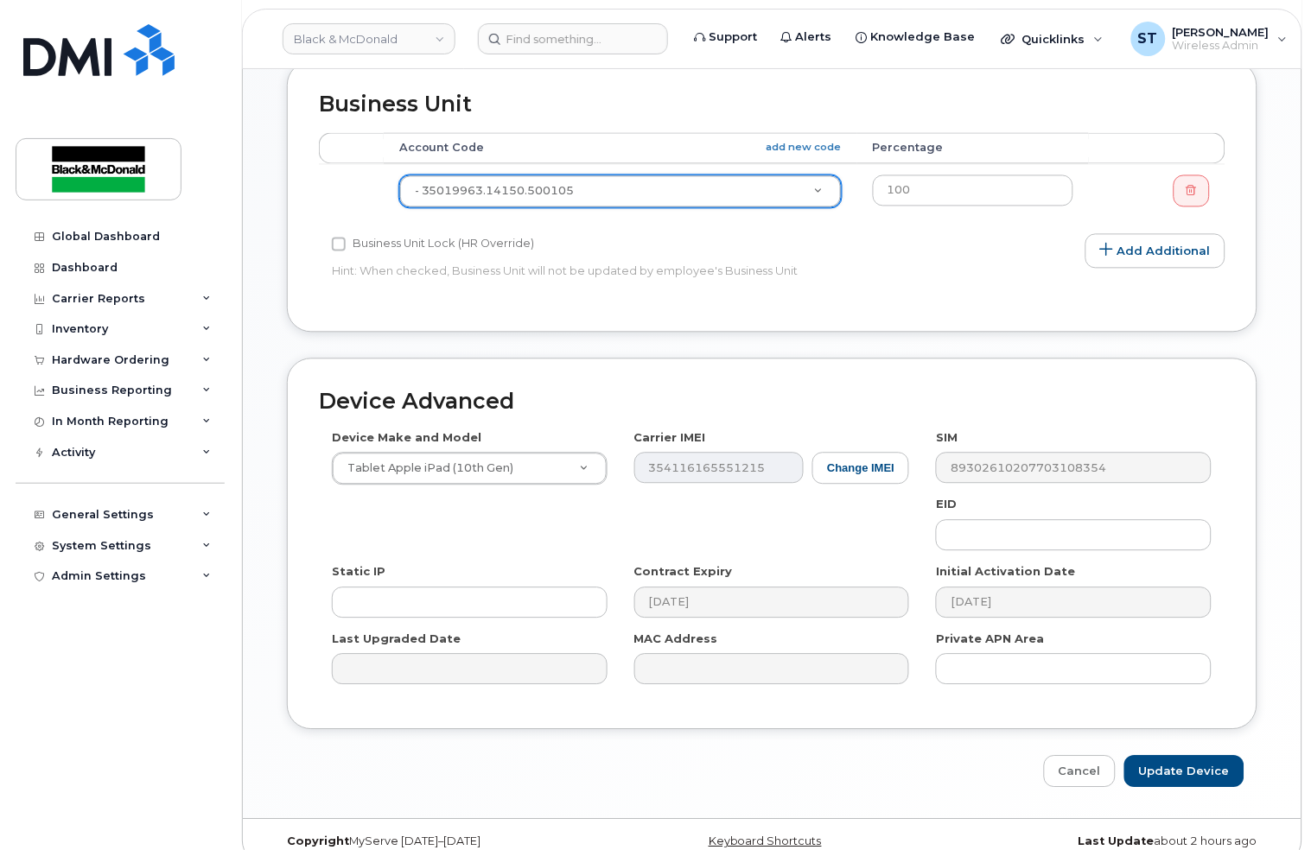
scroll to position [702, 0]
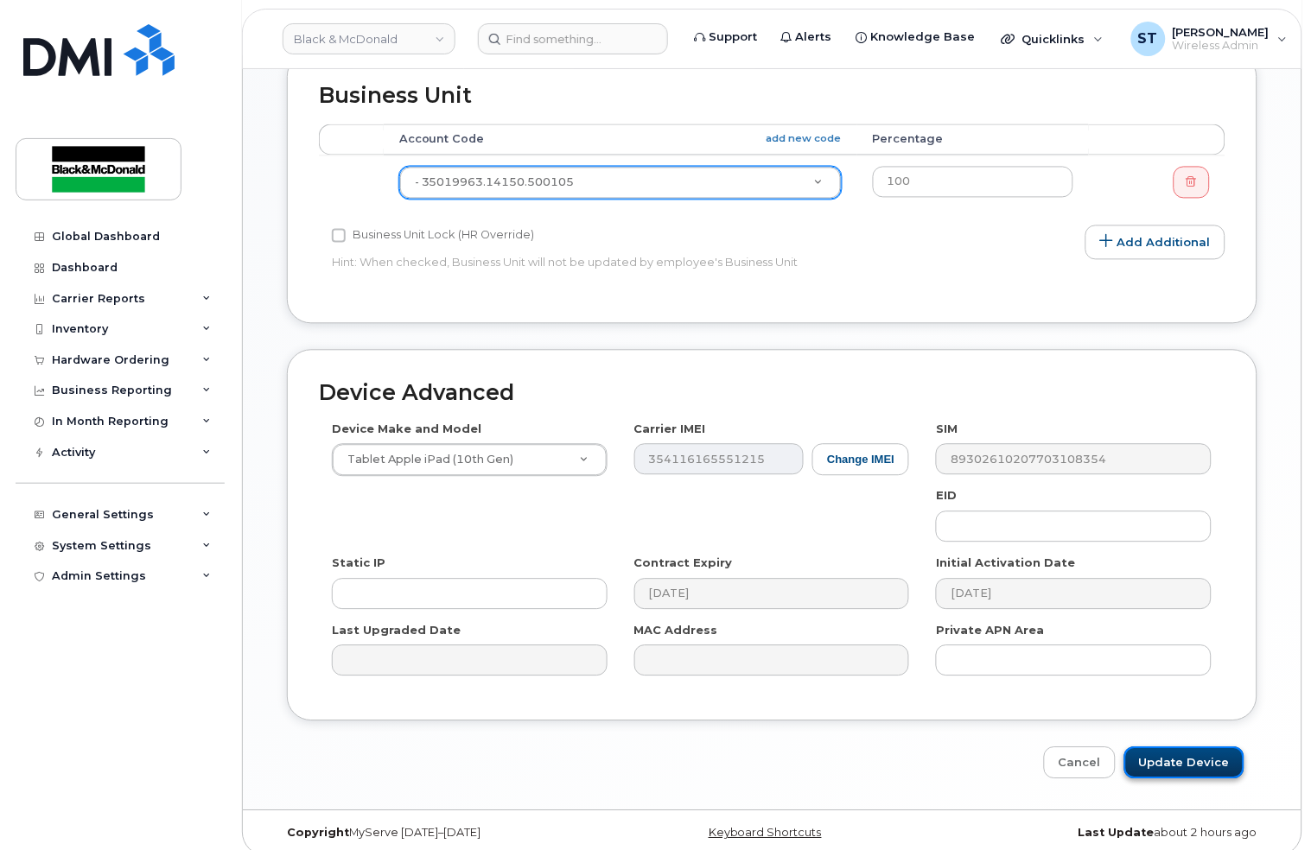
click at [1206, 753] on input "Update Device" at bounding box center [1184, 763] width 120 height 32
type input "Saving..."
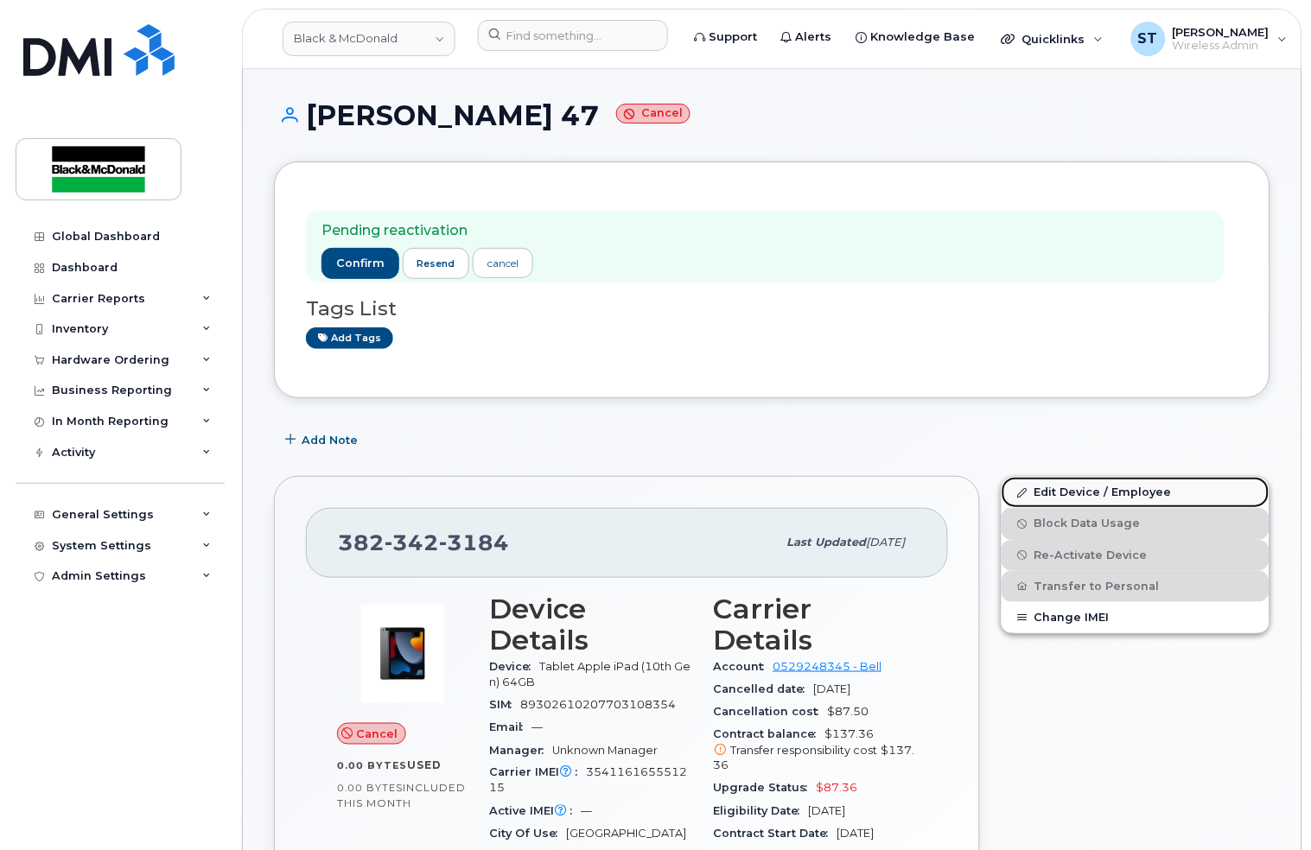
click at [1094, 491] on link "Edit Device / Employee" at bounding box center [1135, 492] width 268 height 31
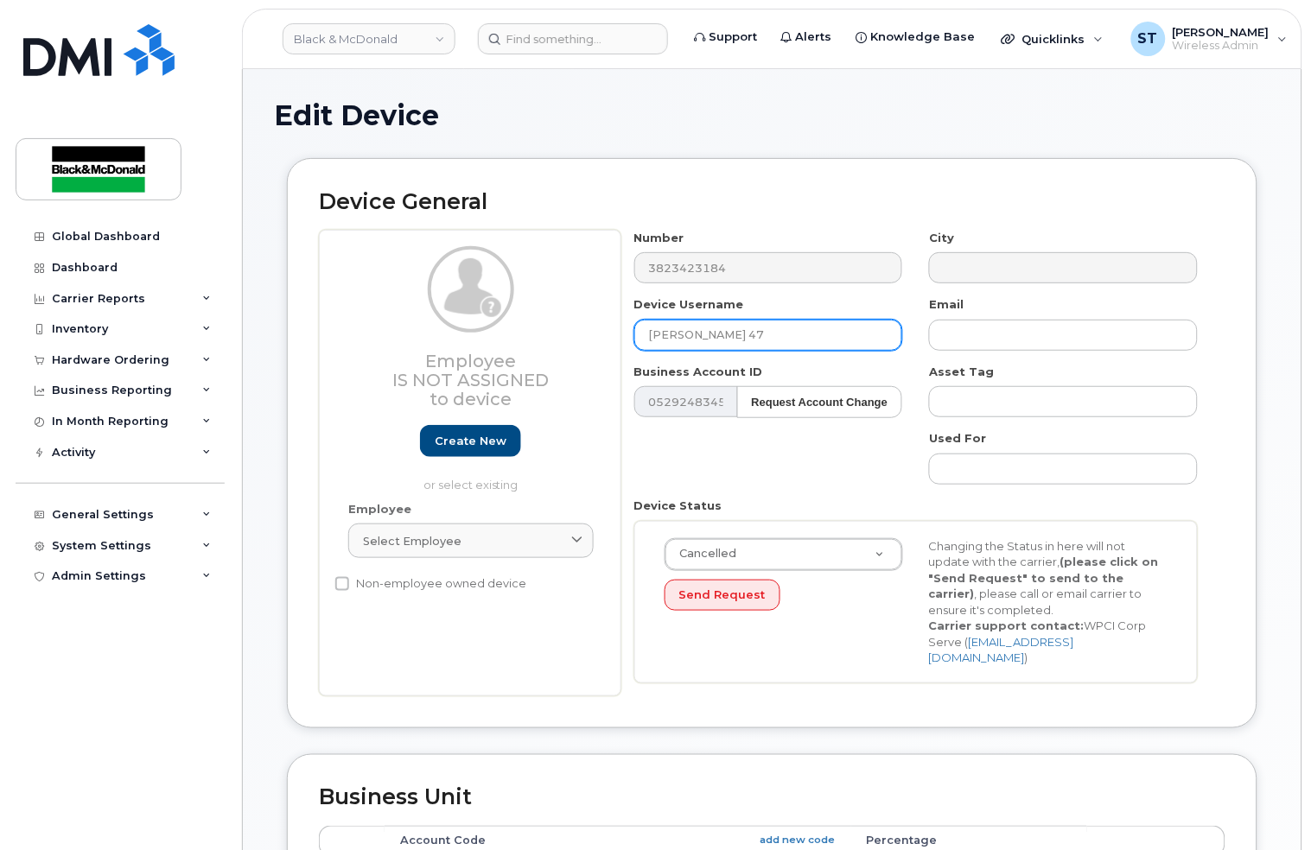
paste input "Tom Lunn"
drag, startPoint x: 804, startPoint y: 334, endPoint x: 554, endPoint y: 334, distance: 250.6
click at [554, 334] on div "Employee Is not assigned to device Create new or select existing Employee Selec…" at bounding box center [772, 463] width 906 height 467
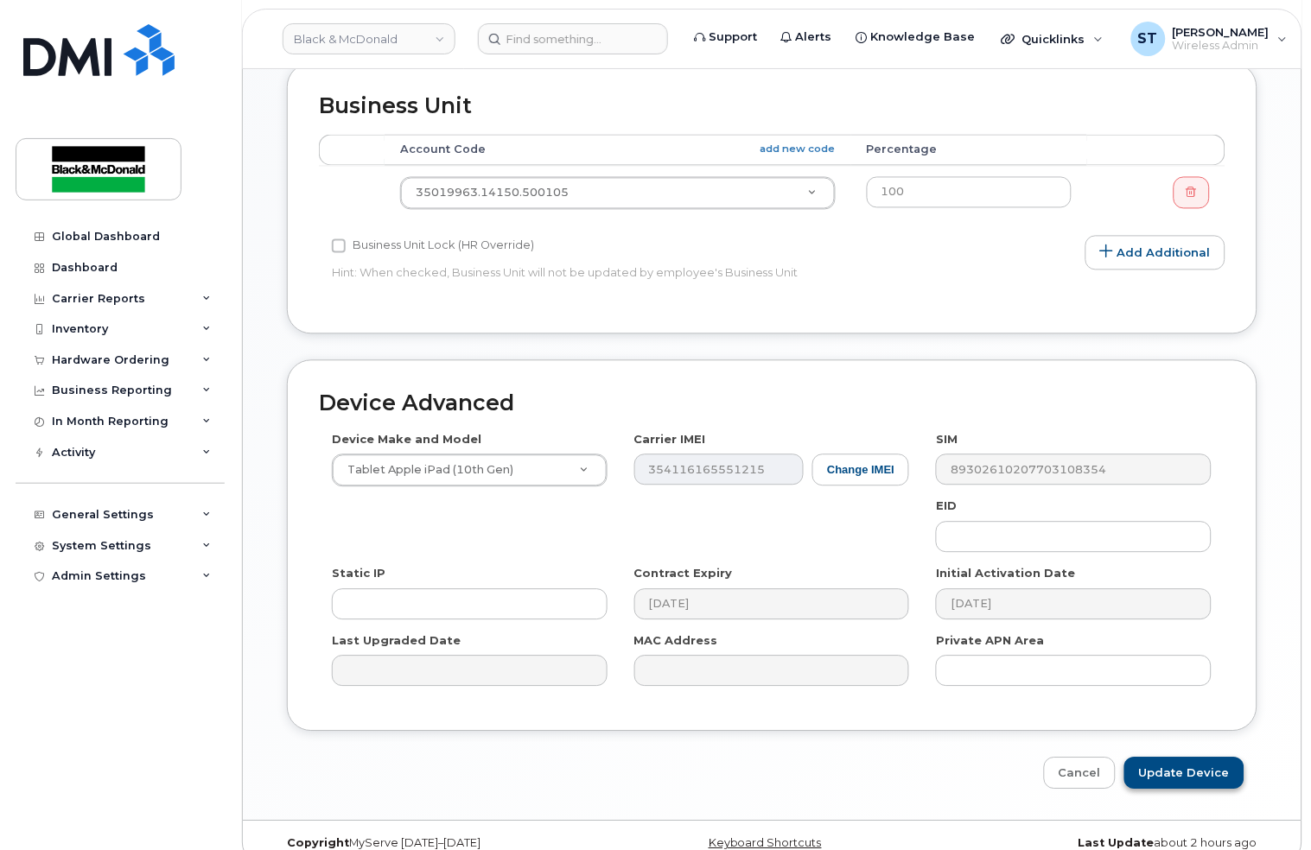
type input "TOM Lunn Ipad"
click at [1204, 758] on input "Update Device" at bounding box center [1184, 774] width 120 height 32
type input "Saving..."
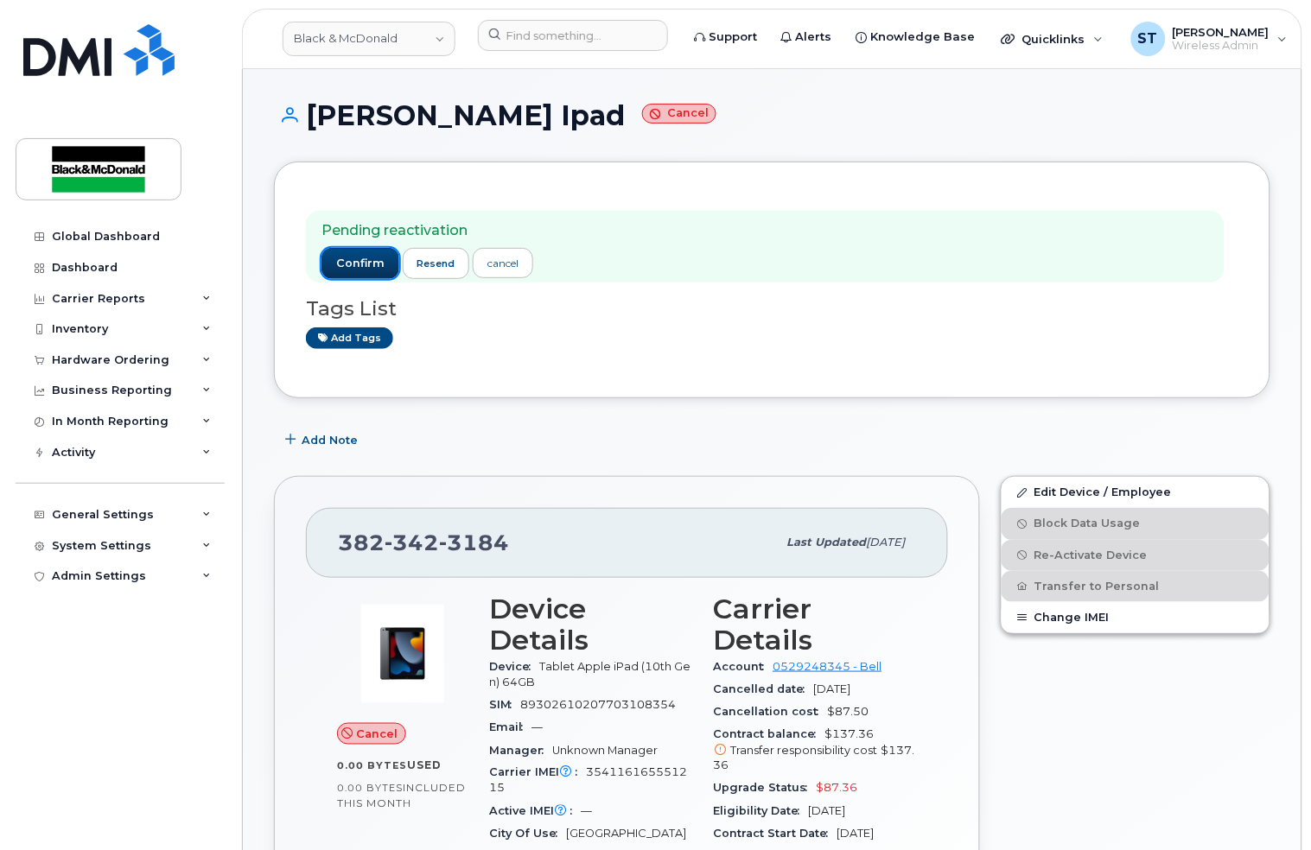
click at [362, 270] on span "confirm" at bounding box center [360, 264] width 48 height 16
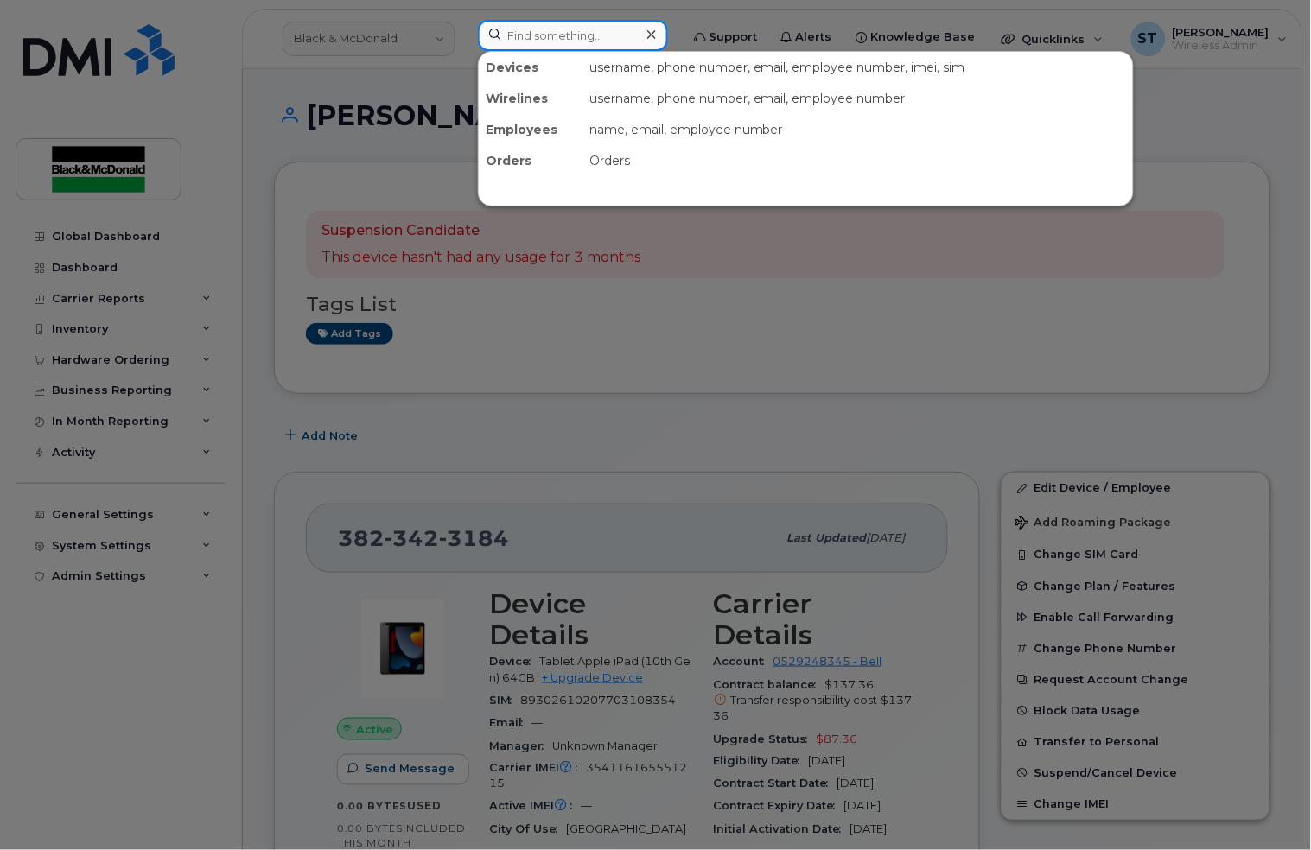
click at [533, 33] on input at bounding box center [573, 35] width 190 height 31
paste input "#[PHONE_NUMBER]"
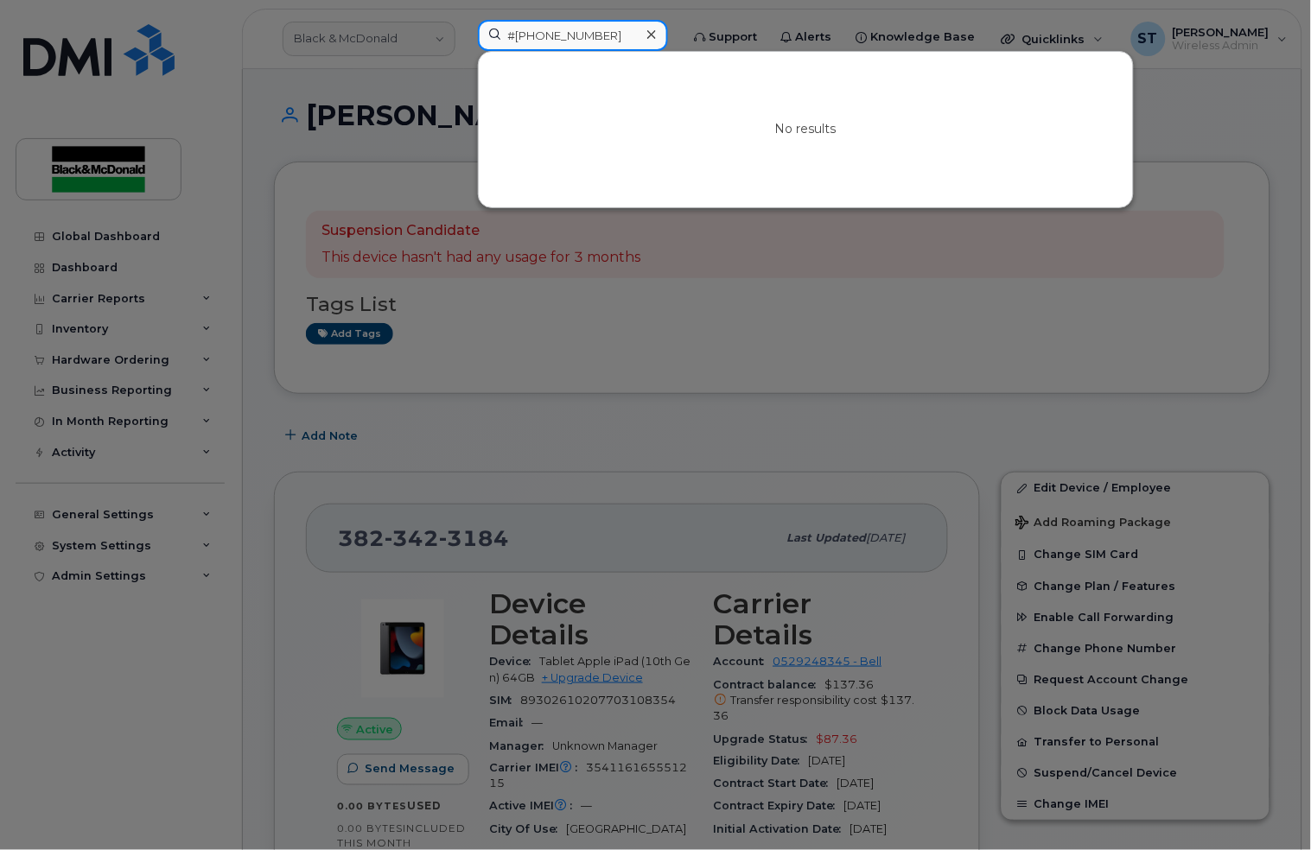
click at [523, 35] on input "#[PHONE_NUMBER]" at bounding box center [573, 35] width 190 height 31
type input "[PHONE_NUMBER]"
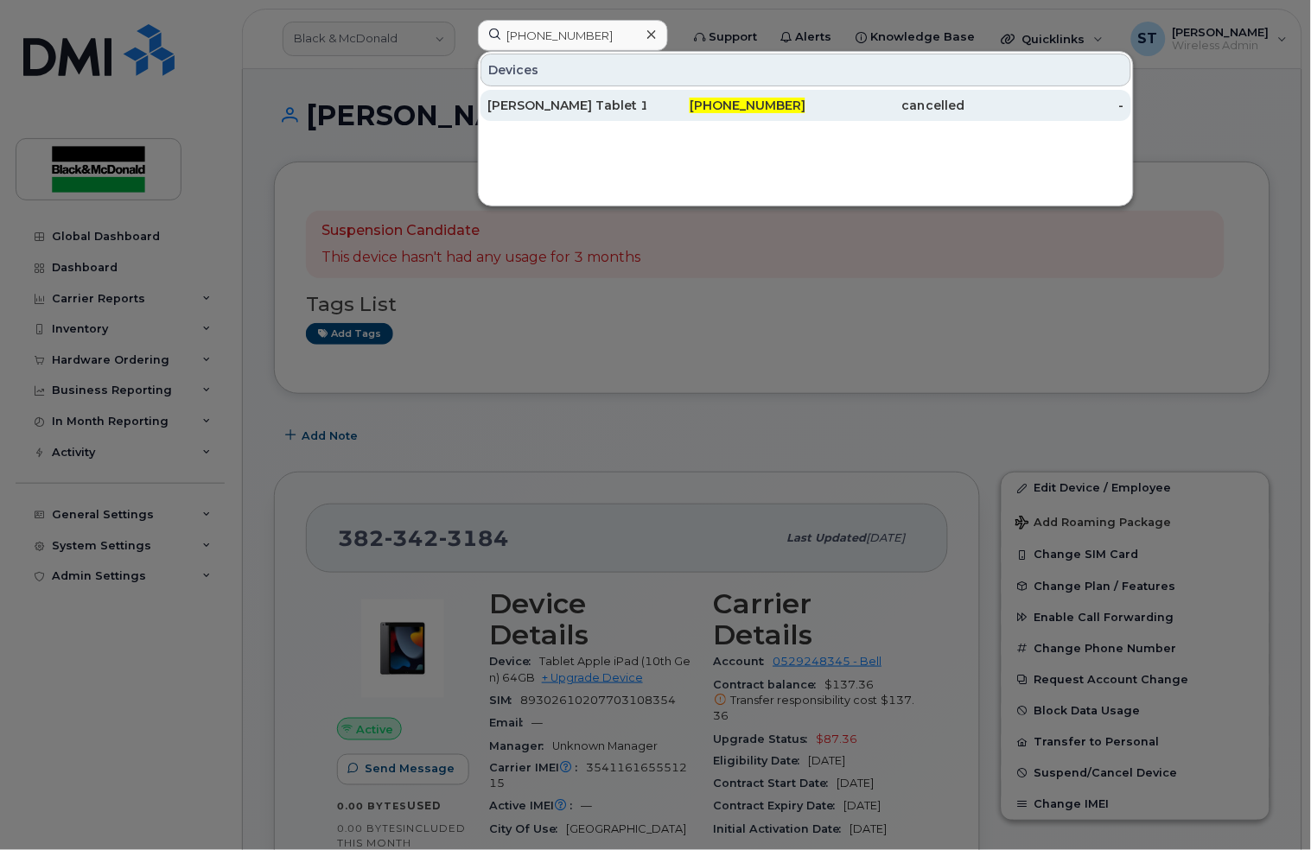
click at [680, 110] on div "[PHONE_NUMBER]" at bounding box center [725, 105] width 159 height 17
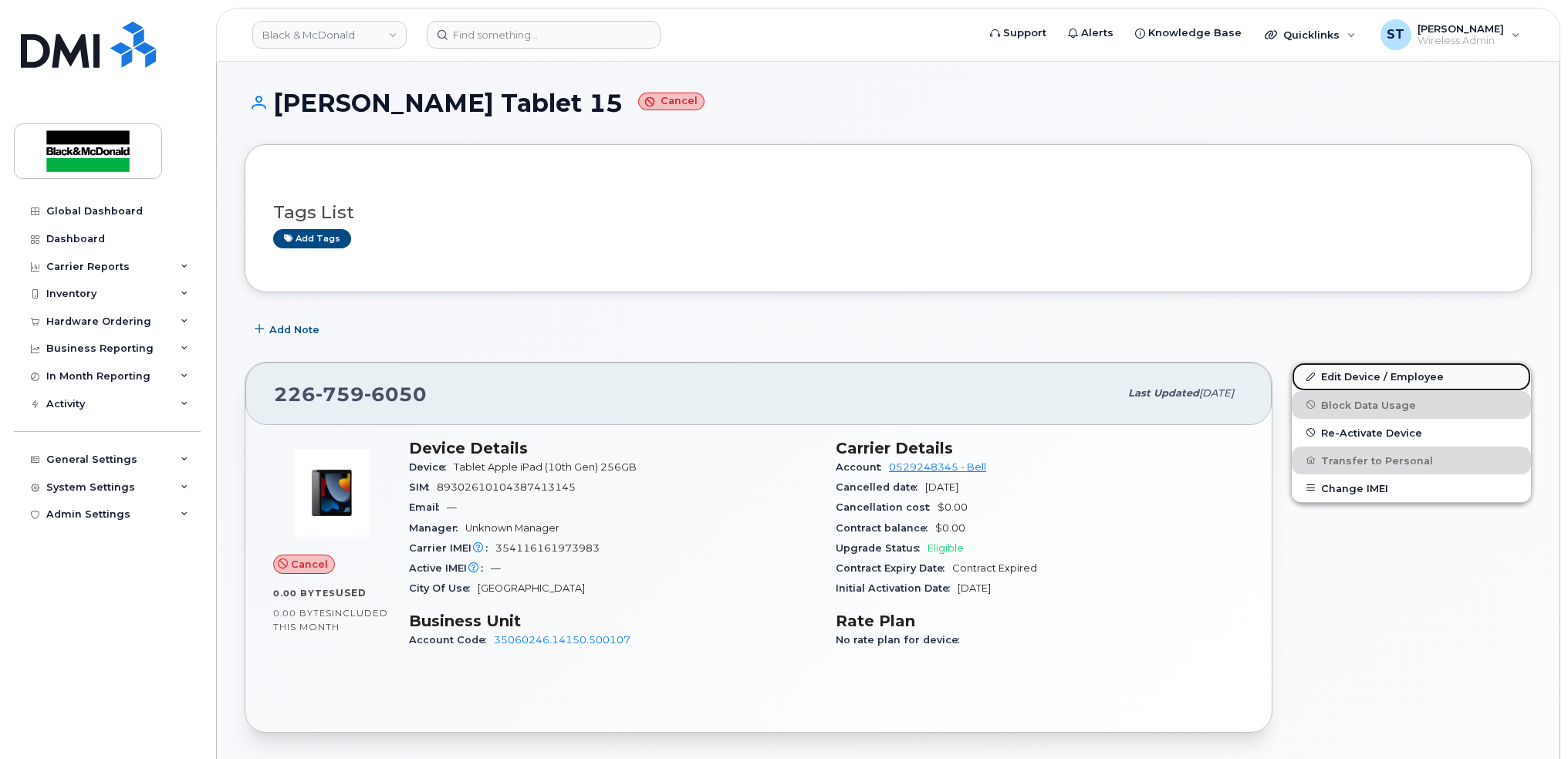
click at [1170, 374] on link "Edit Device / Employee" at bounding box center [1411, 376] width 239 height 28
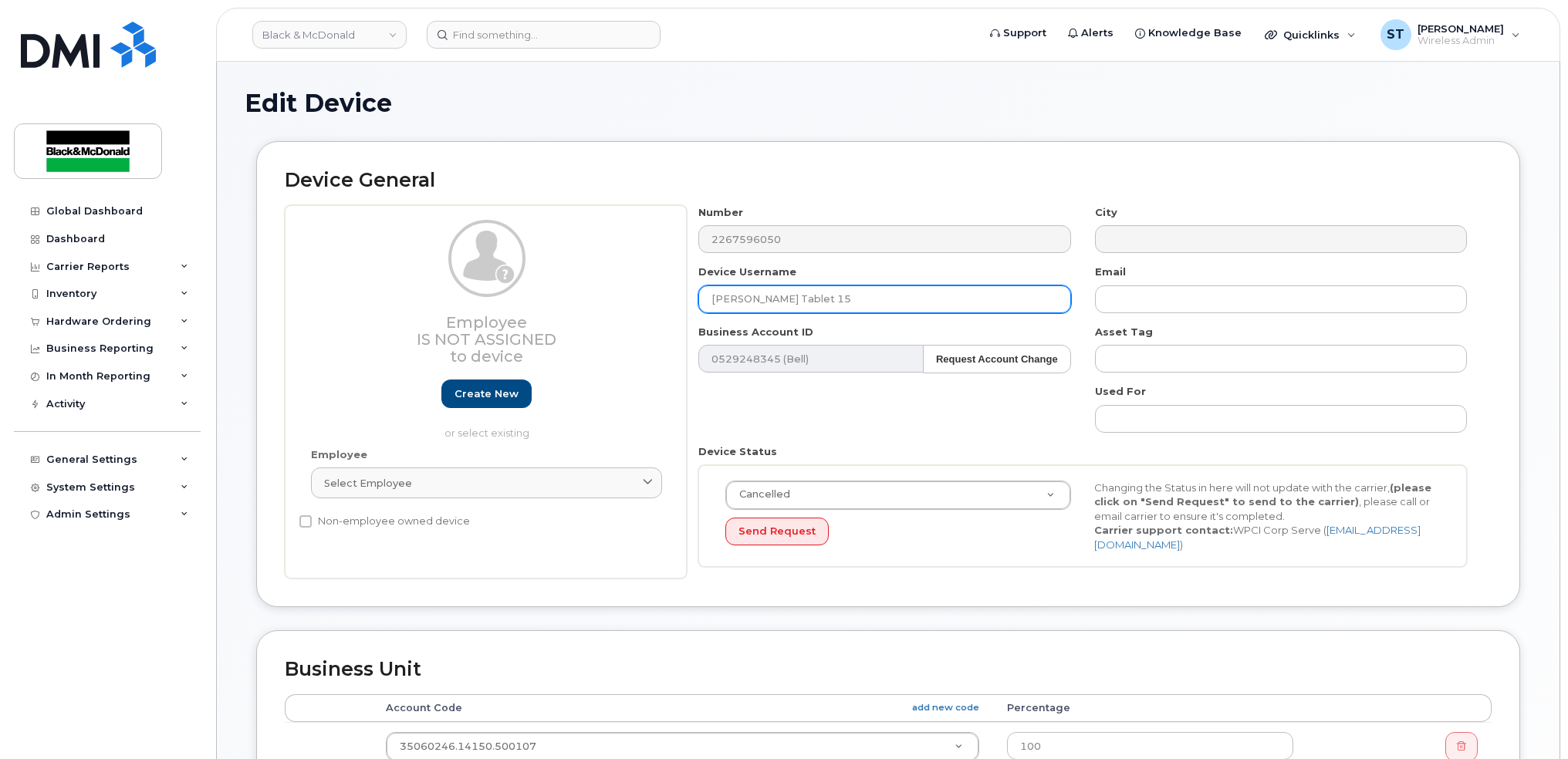
drag, startPoint x: 832, startPoint y: 299, endPoint x: 885, endPoint y: 305, distance: 53.3
click at [852, 304] on input "[PERSON_NAME] Tablet 15" at bounding box center [884, 299] width 371 height 28
click at [788, 296] on input "Stephen Payton Tablet 15" at bounding box center [884, 299] width 371 height 28
click at [788, 296] on input "Stephen Payton Tablet 15" at bounding box center [884, 299] width 371 height 28
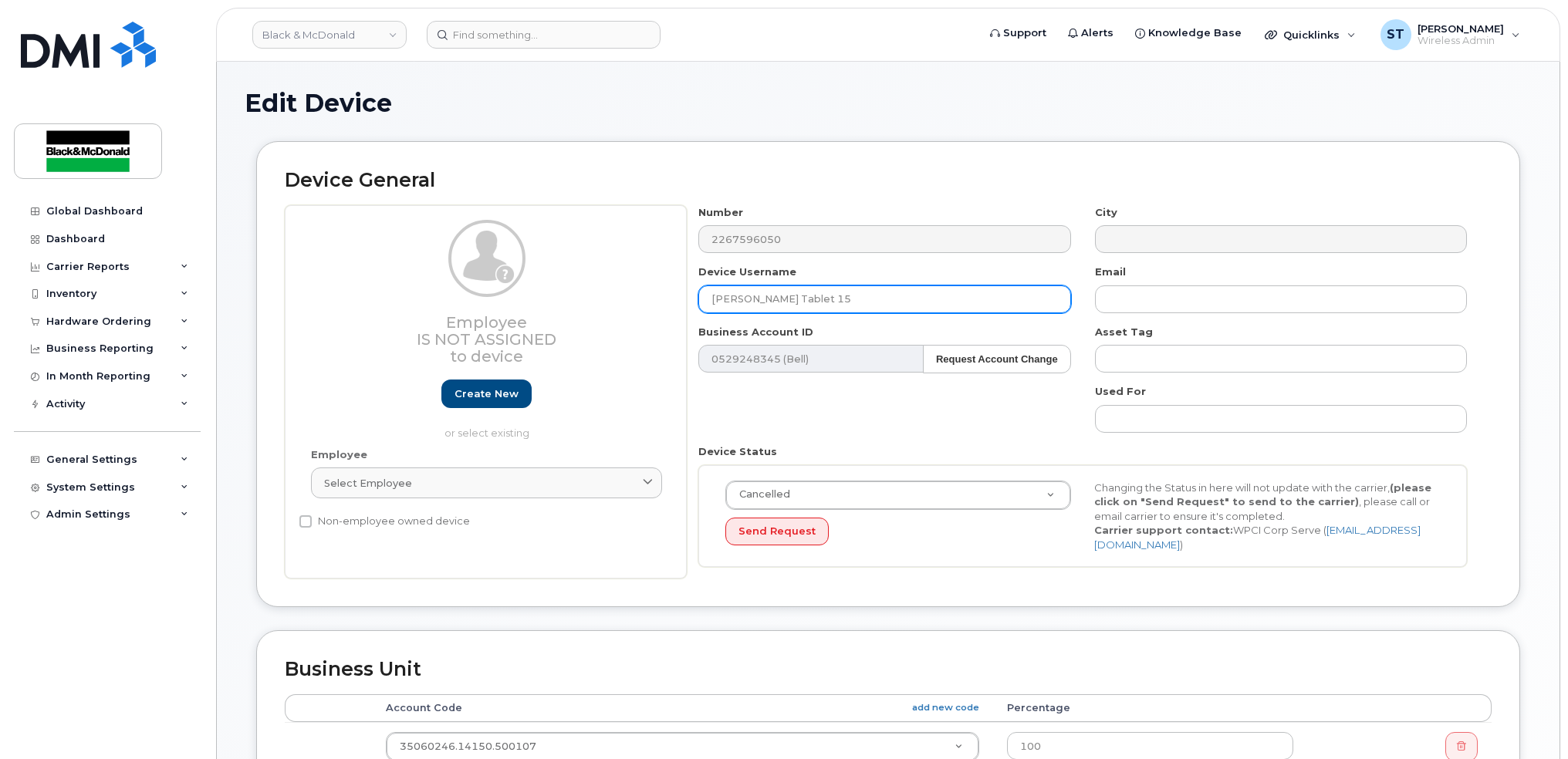
paste input "Pross Chuon"
type input "[PERSON_NAME] Ipad"
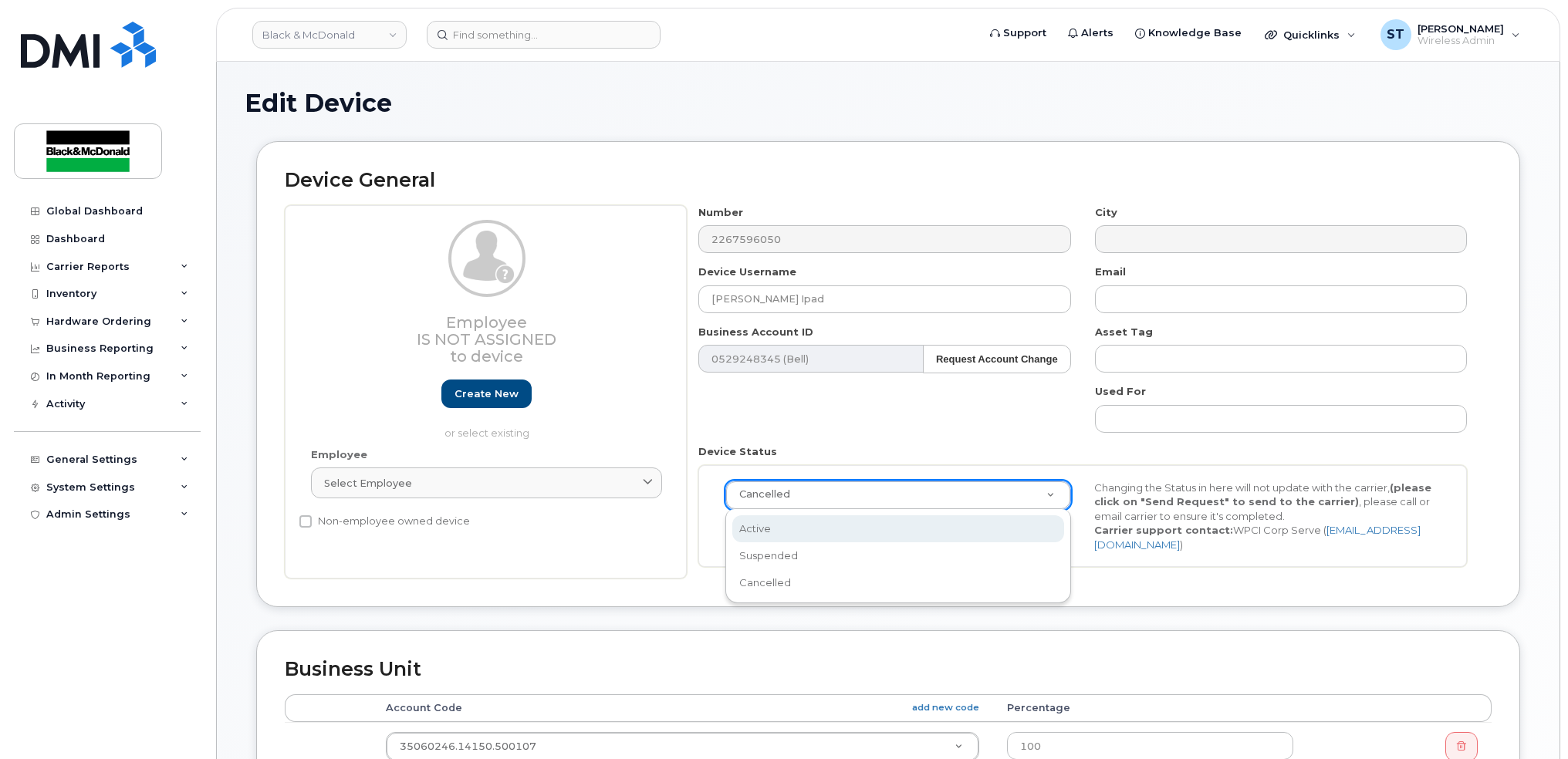
scroll to position [0, 4]
select select "active"
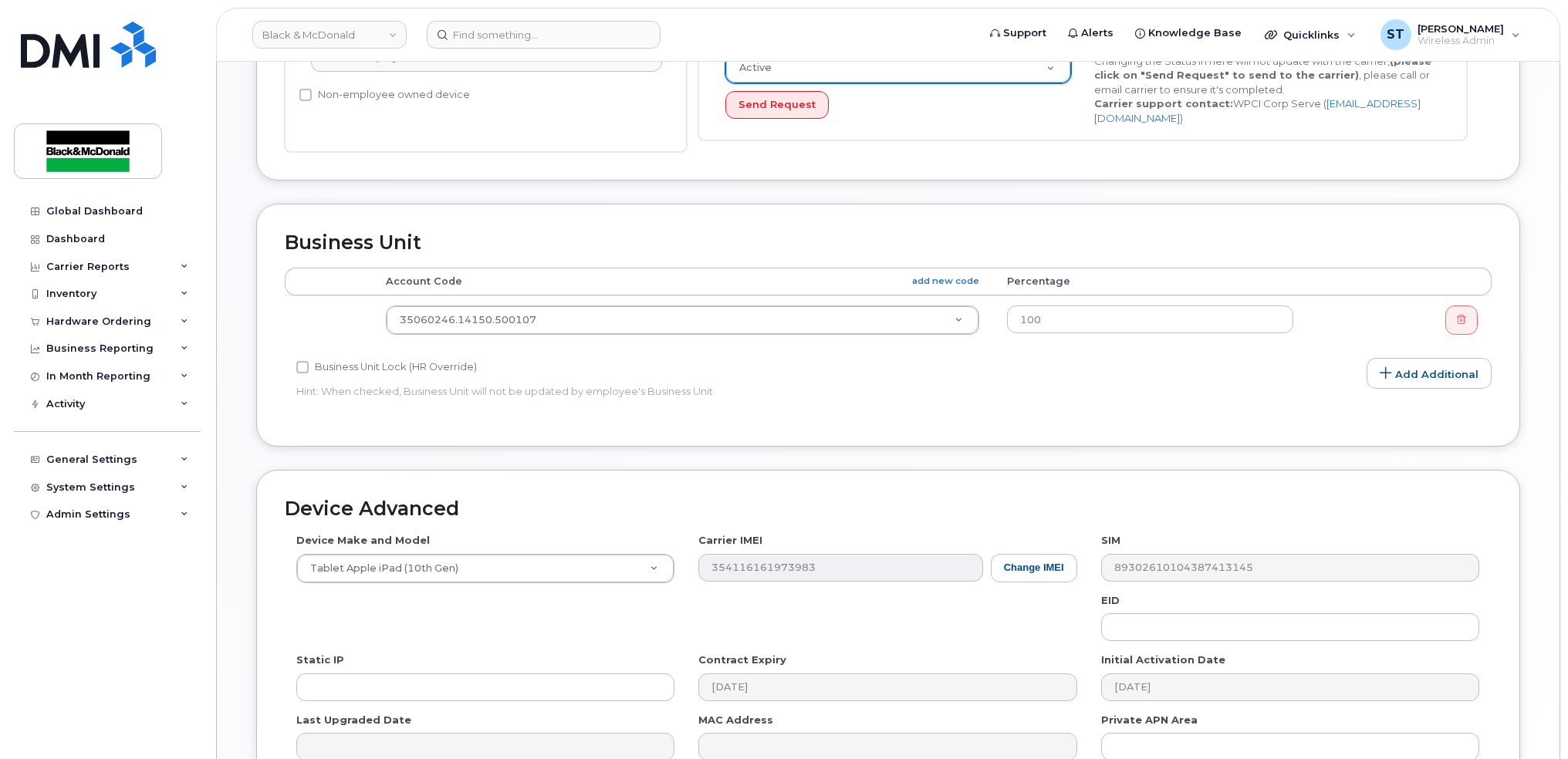
scroll to position [593, 0]
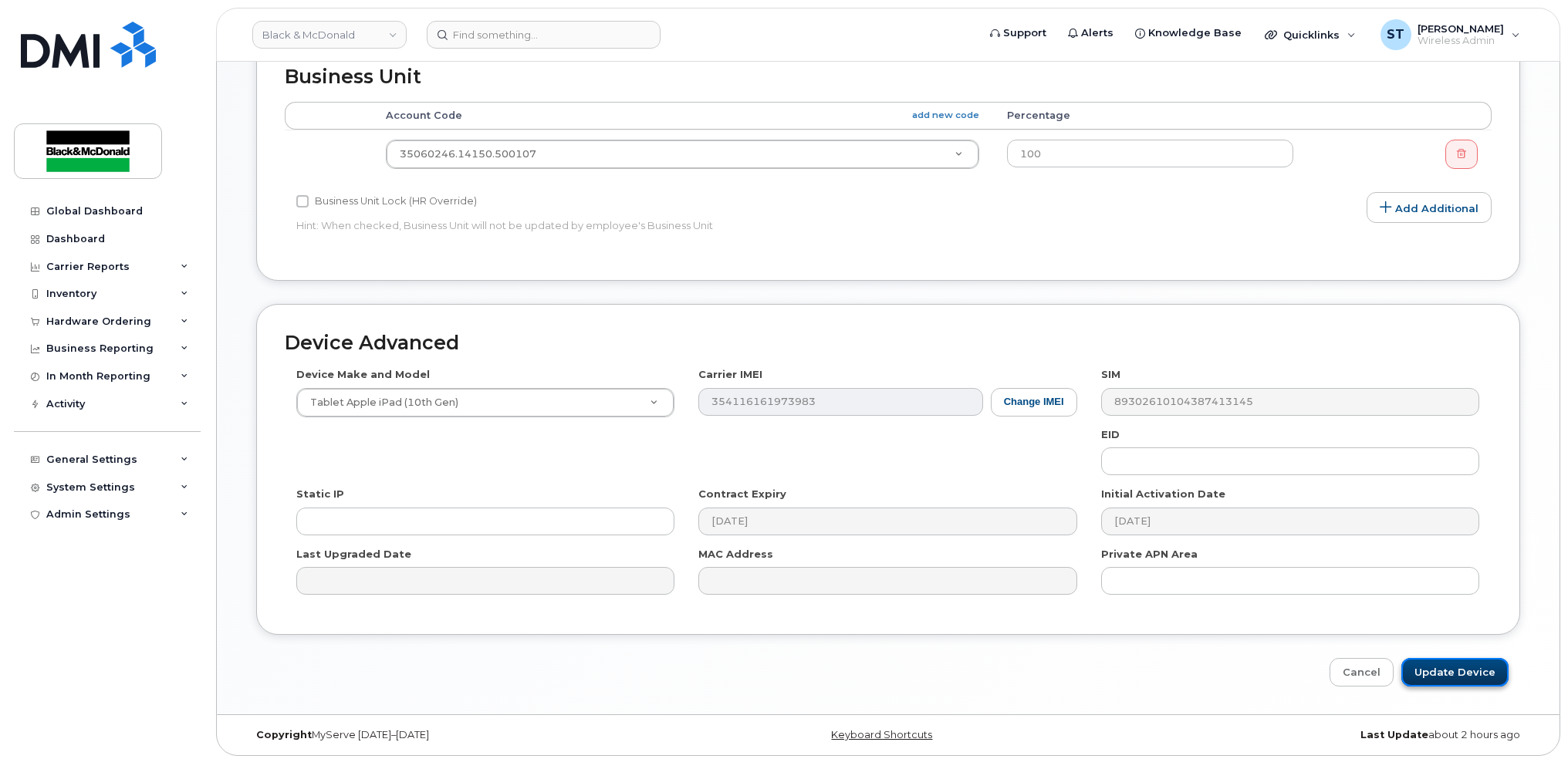
click at [1414, 666] on input "Update Device" at bounding box center [1455, 672] width 107 height 29
type input "Saving..."
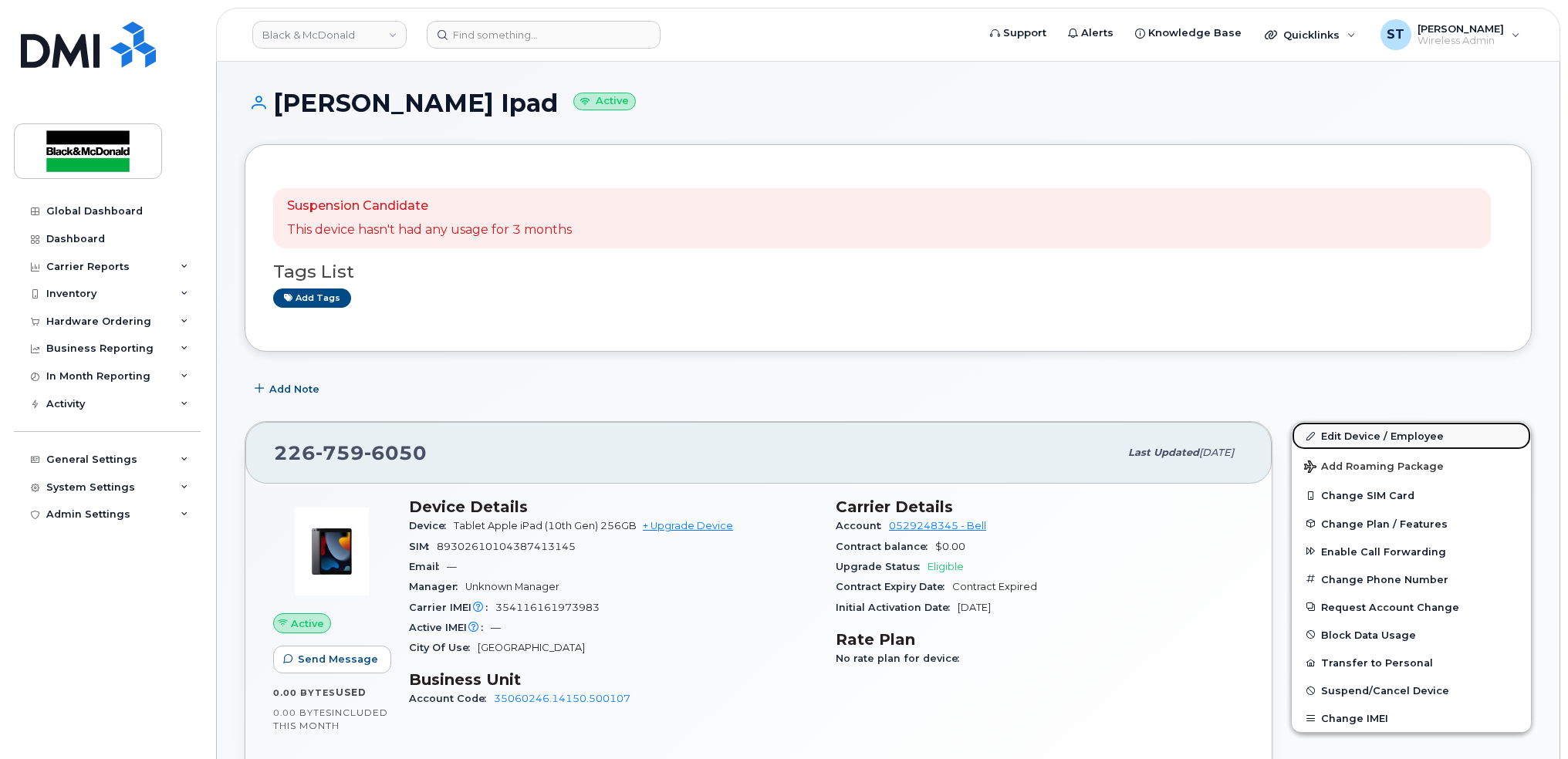
click at [1382, 427] on link "Edit Device / Employee" at bounding box center [1411, 436] width 239 height 28
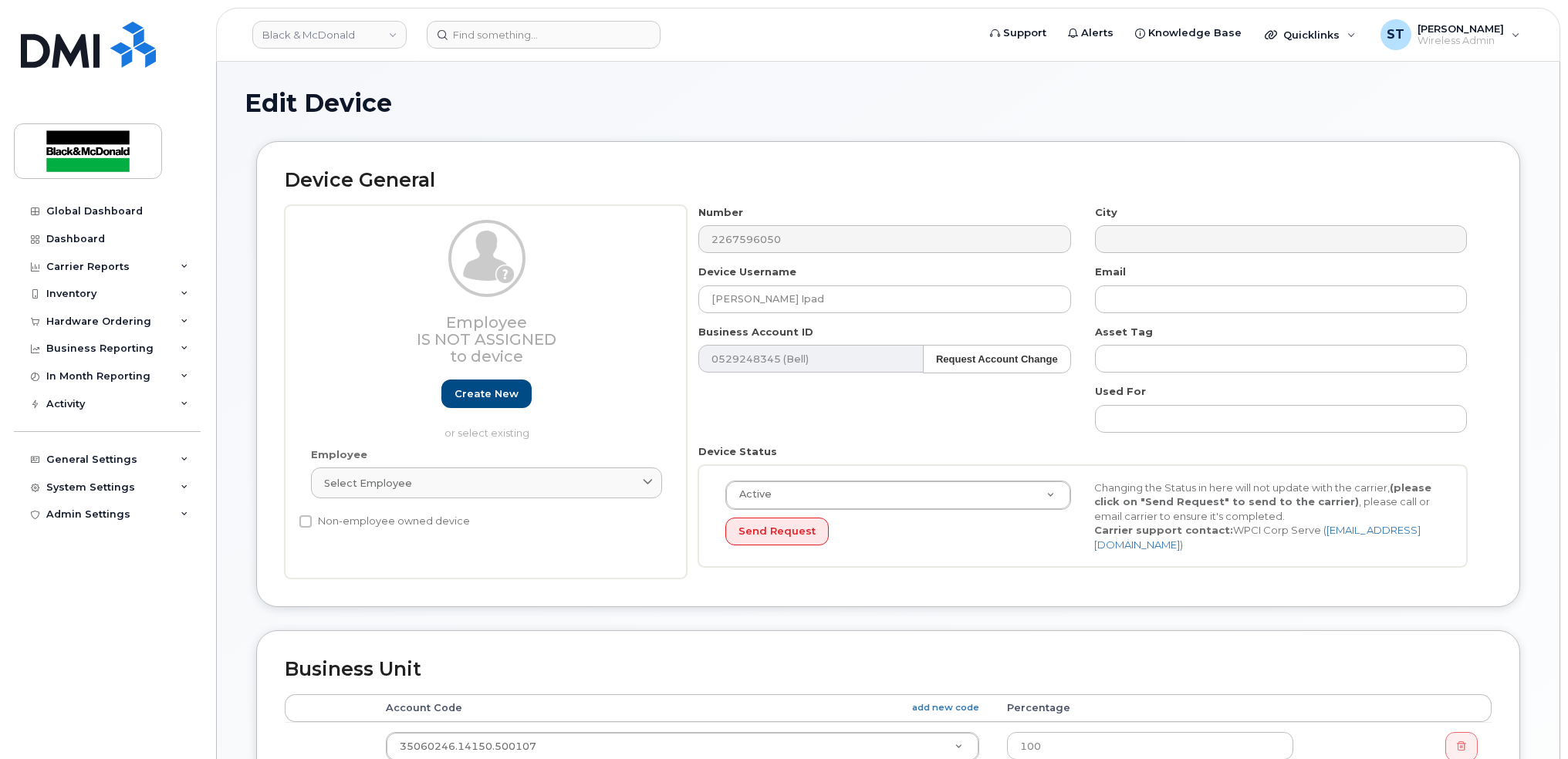
scroll to position [513, 0]
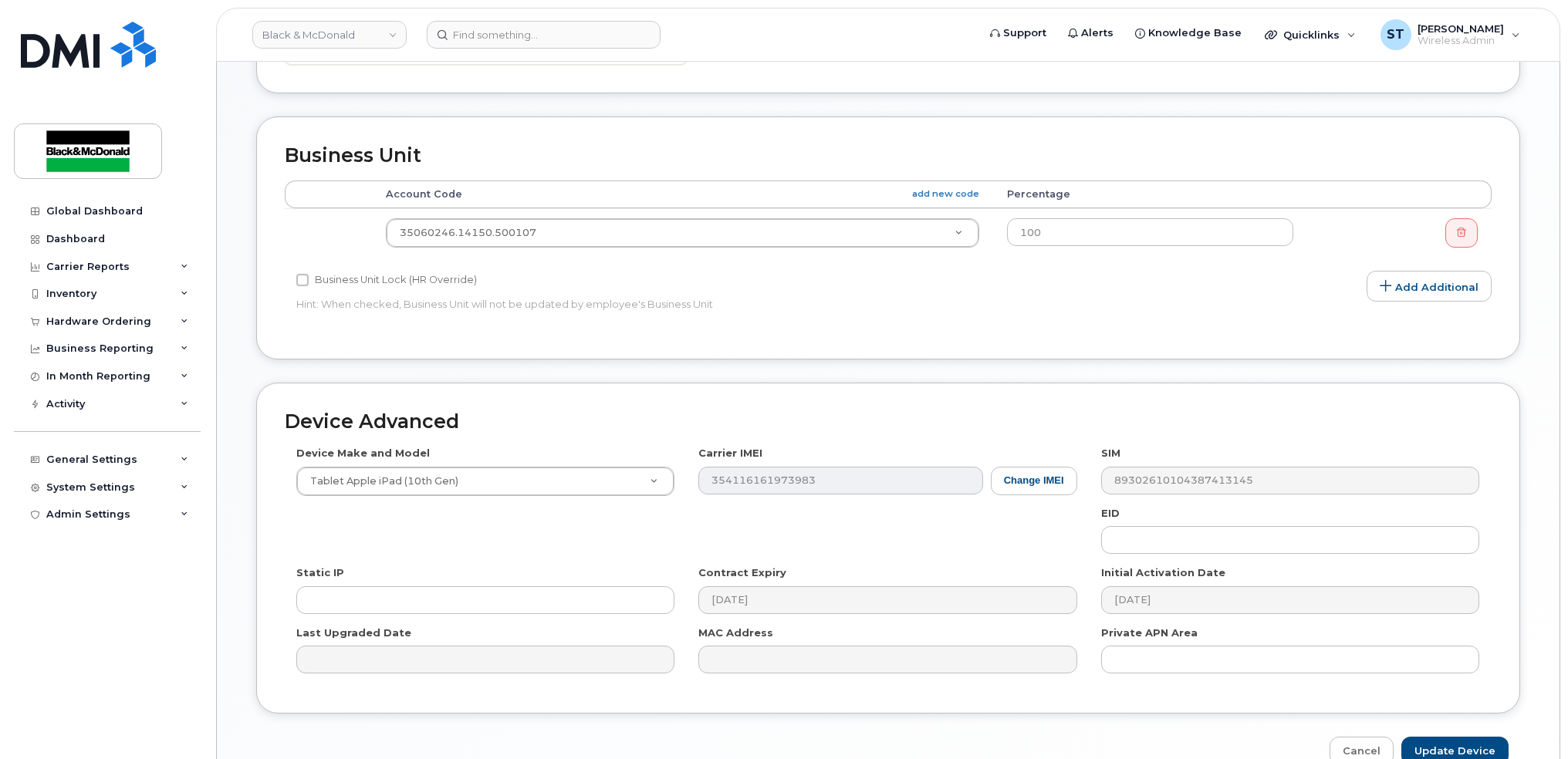
click at [500, 246] on td "35060246.14150.500107 5758829" at bounding box center [682, 232] width 621 height 48
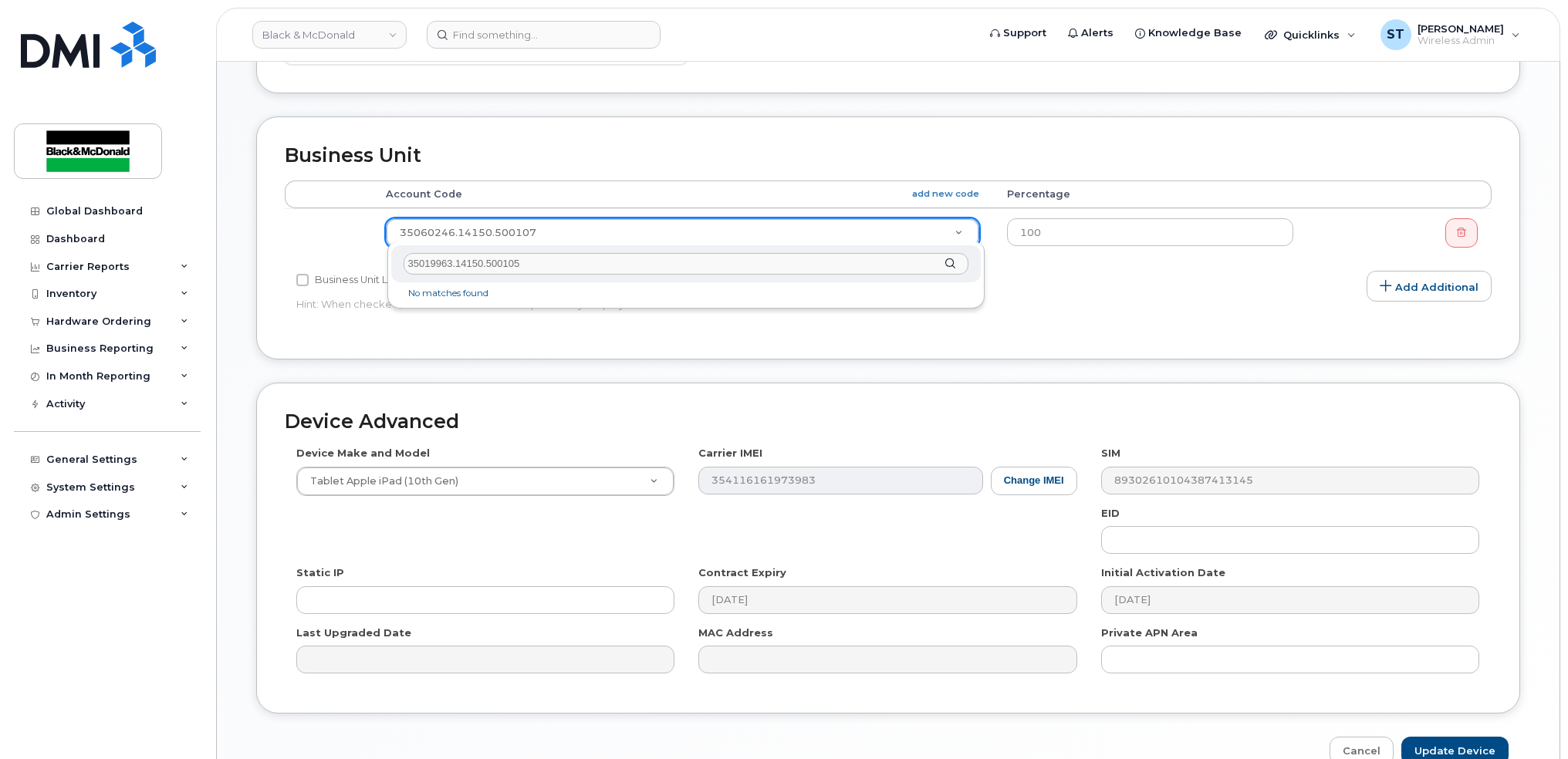
drag, startPoint x: 554, startPoint y: 271, endPoint x: 541, endPoint y: 266, distance: 13.9
click at [541, 267] on div "35019963.14150.500105" at bounding box center [686, 264] width 589 height 38
drag, startPoint x: 542, startPoint y: 264, endPoint x: 346, endPoint y: 261, distance: 196.0
click at [346, 261] on body "Black & [PERSON_NAME] Support Alerts Knowledge Base Quicklinks Suspend / Cancel…" at bounding box center [784, 164] width 1568 height 1356
paste input "text"
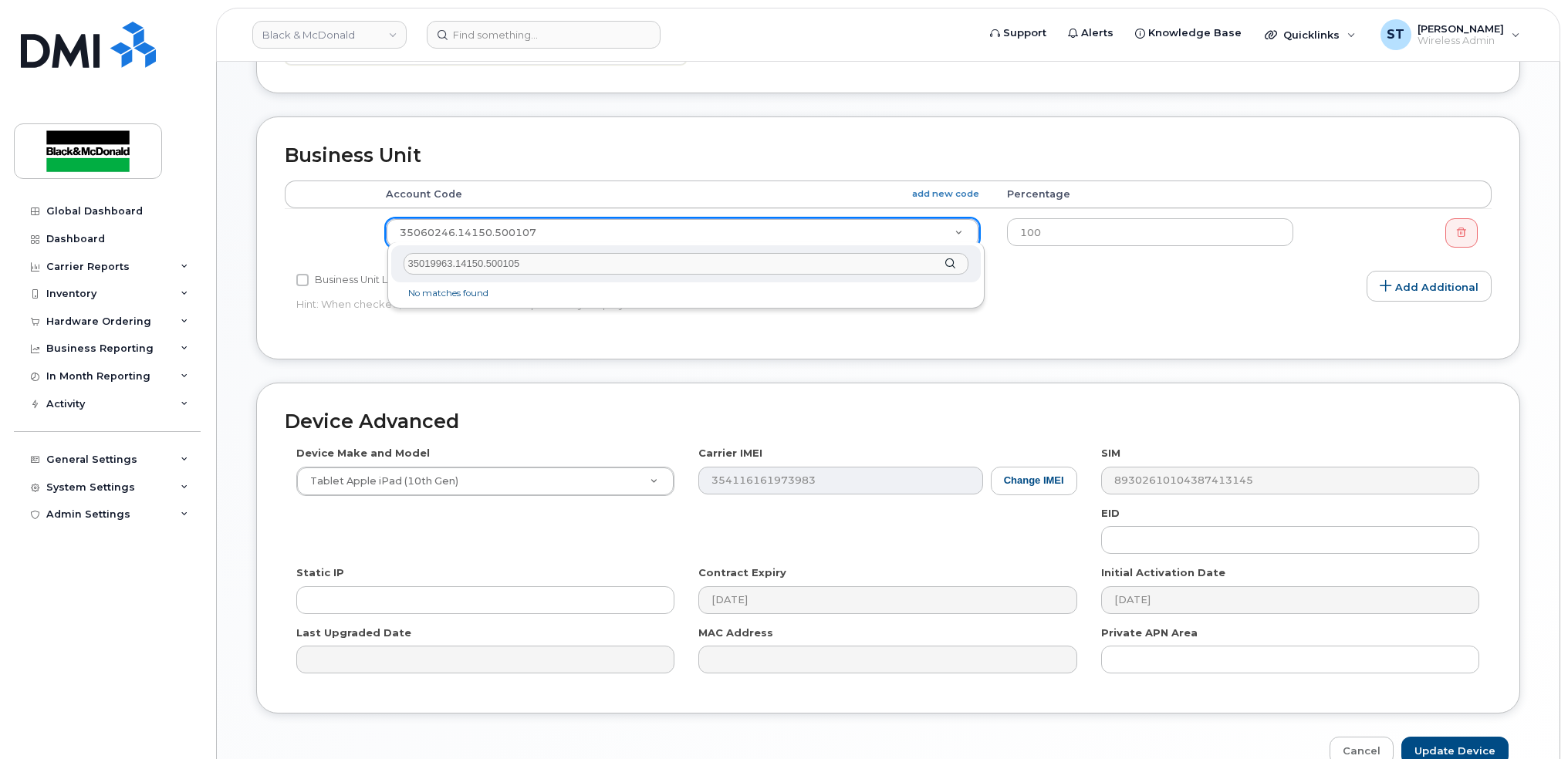
click at [412, 268] on input "35019963.14150.500105" at bounding box center [686, 263] width 564 height 22
drag, startPoint x: 574, startPoint y: 258, endPoint x: 350, endPoint y: 261, distance: 224.0
click at [350, 261] on body "Black & McDonald Support Alerts Knowledge Base Quicklinks Suspend / Cancel Devi…" at bounding box center [784, 164] width 1568 height 1356
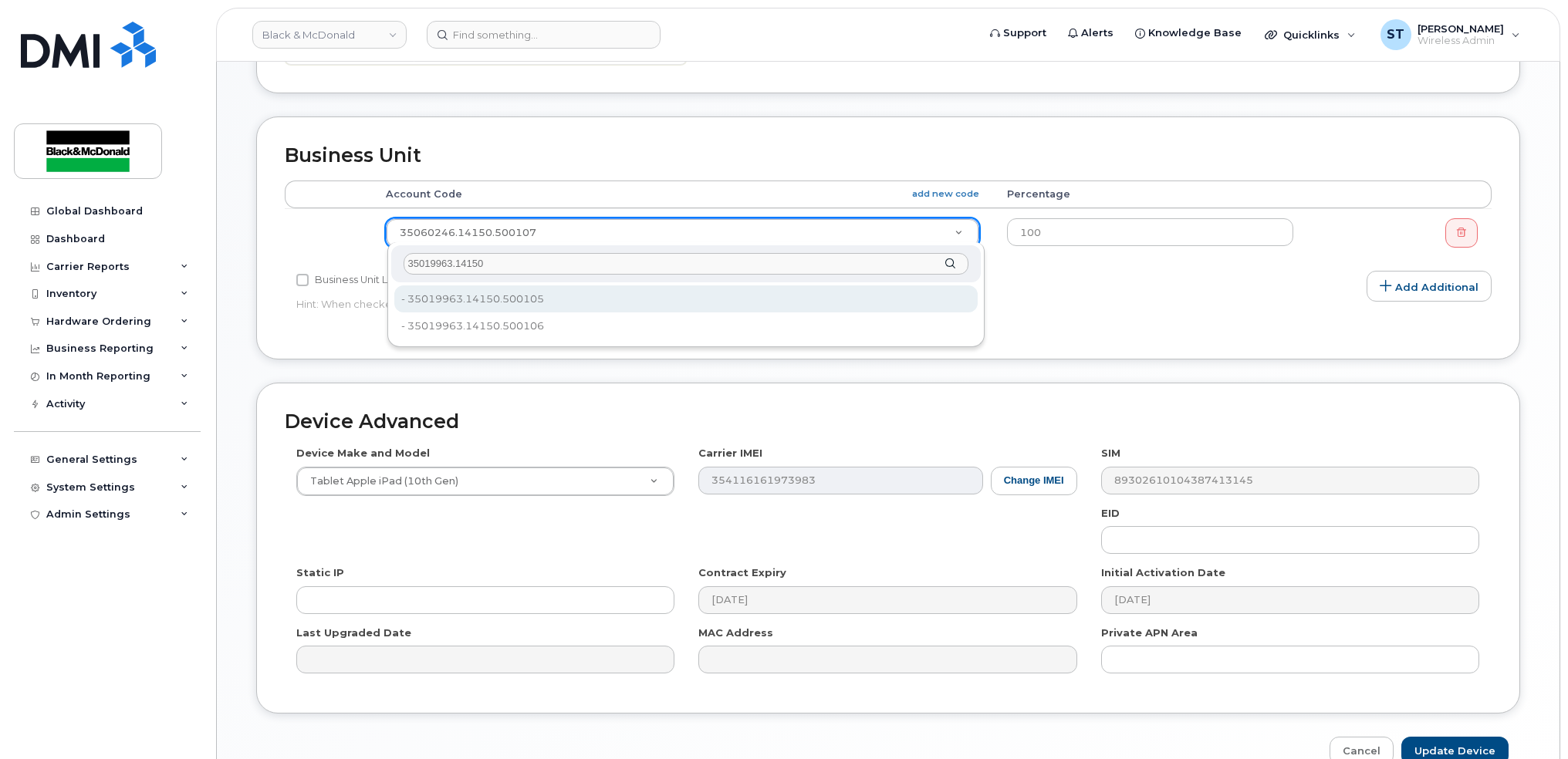
type input "35019963.14150"
type input "36022383"
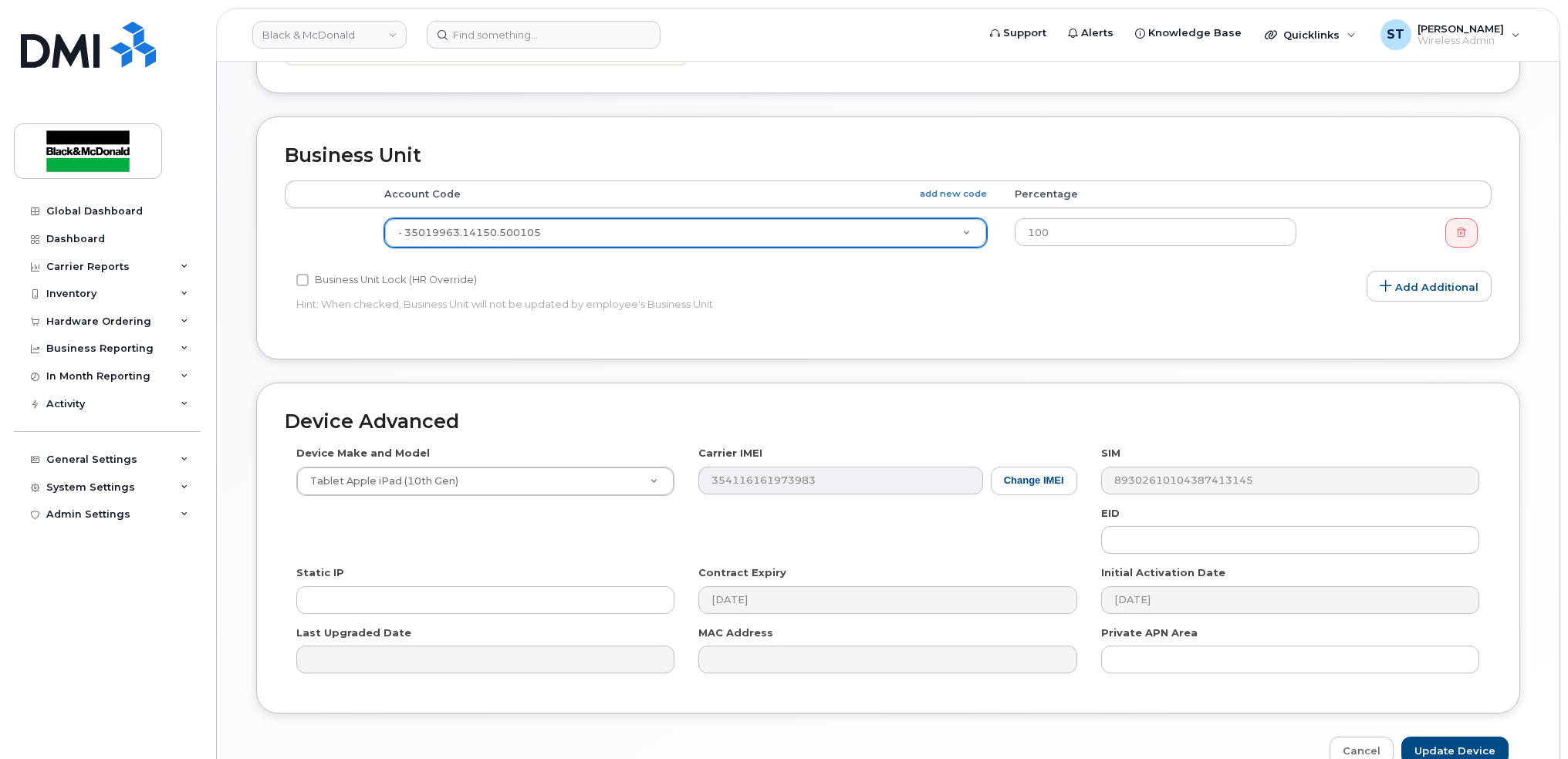
scroll to position [593, 0]
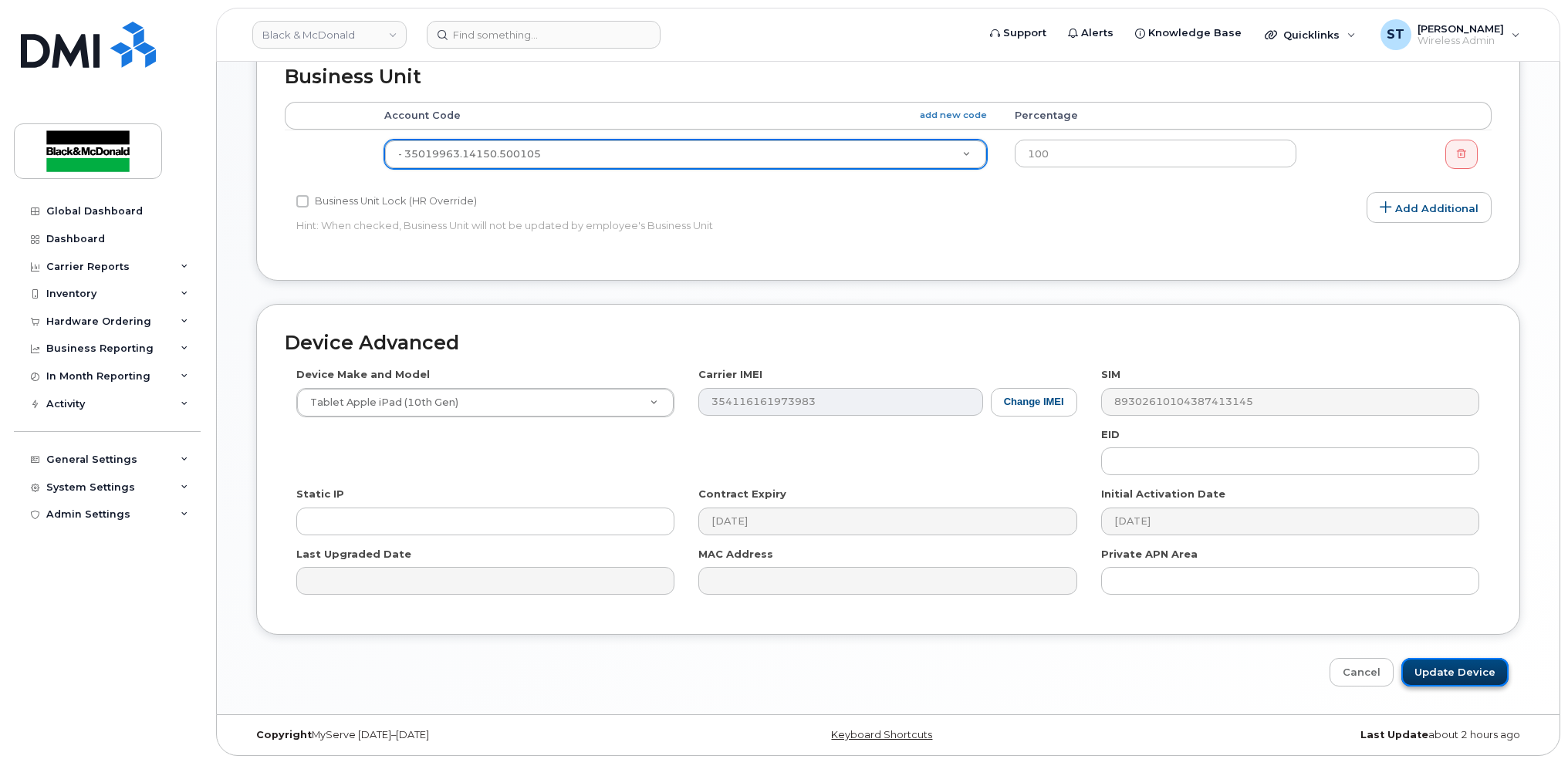
click at [1437, 669] on input "Update Device" at bounding box center [1455, 672] width 107 height 29
type input "Saving..."
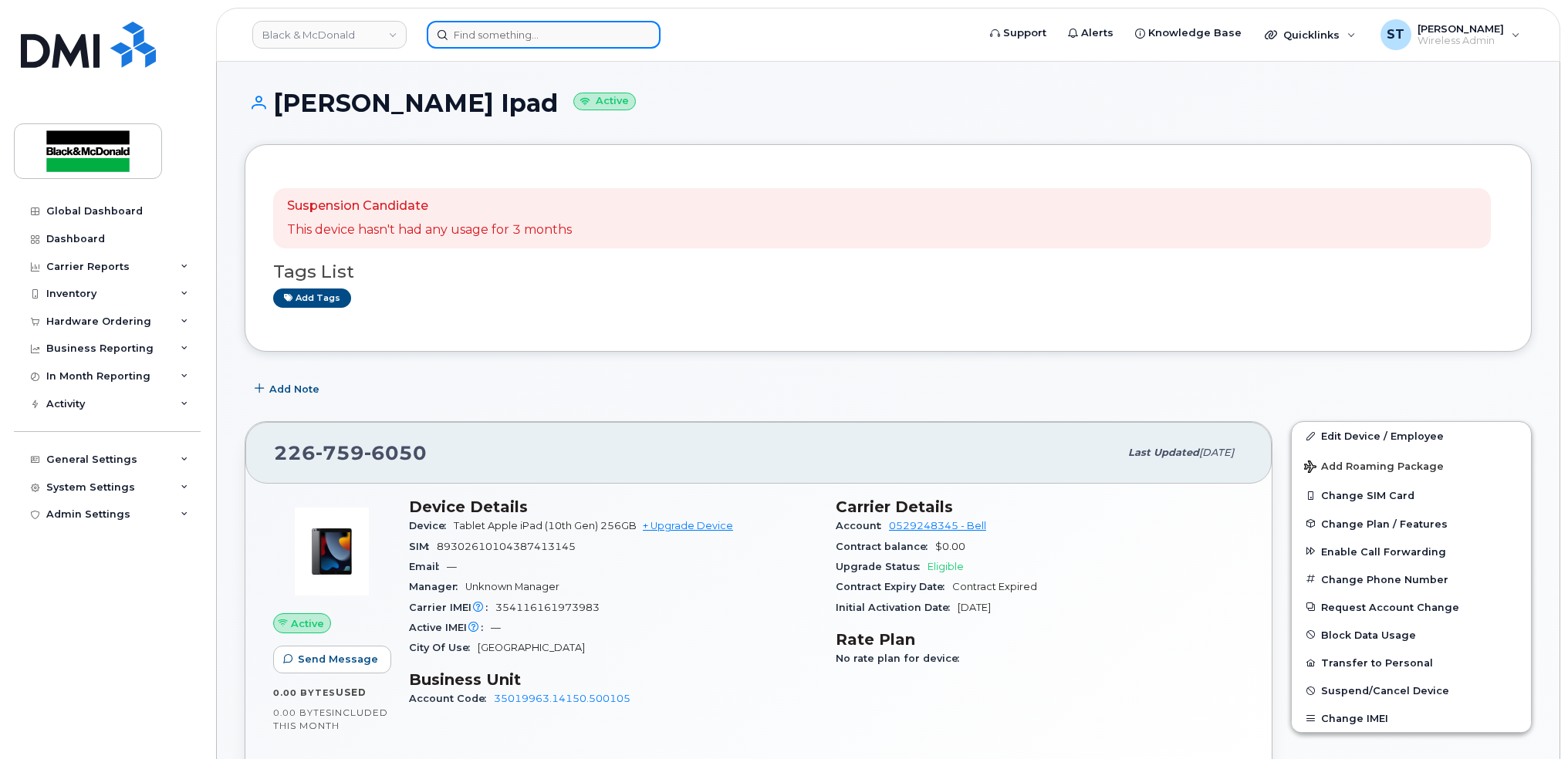
click at [488, 23] on input at bounding box center [544, 34] width 234 height 28
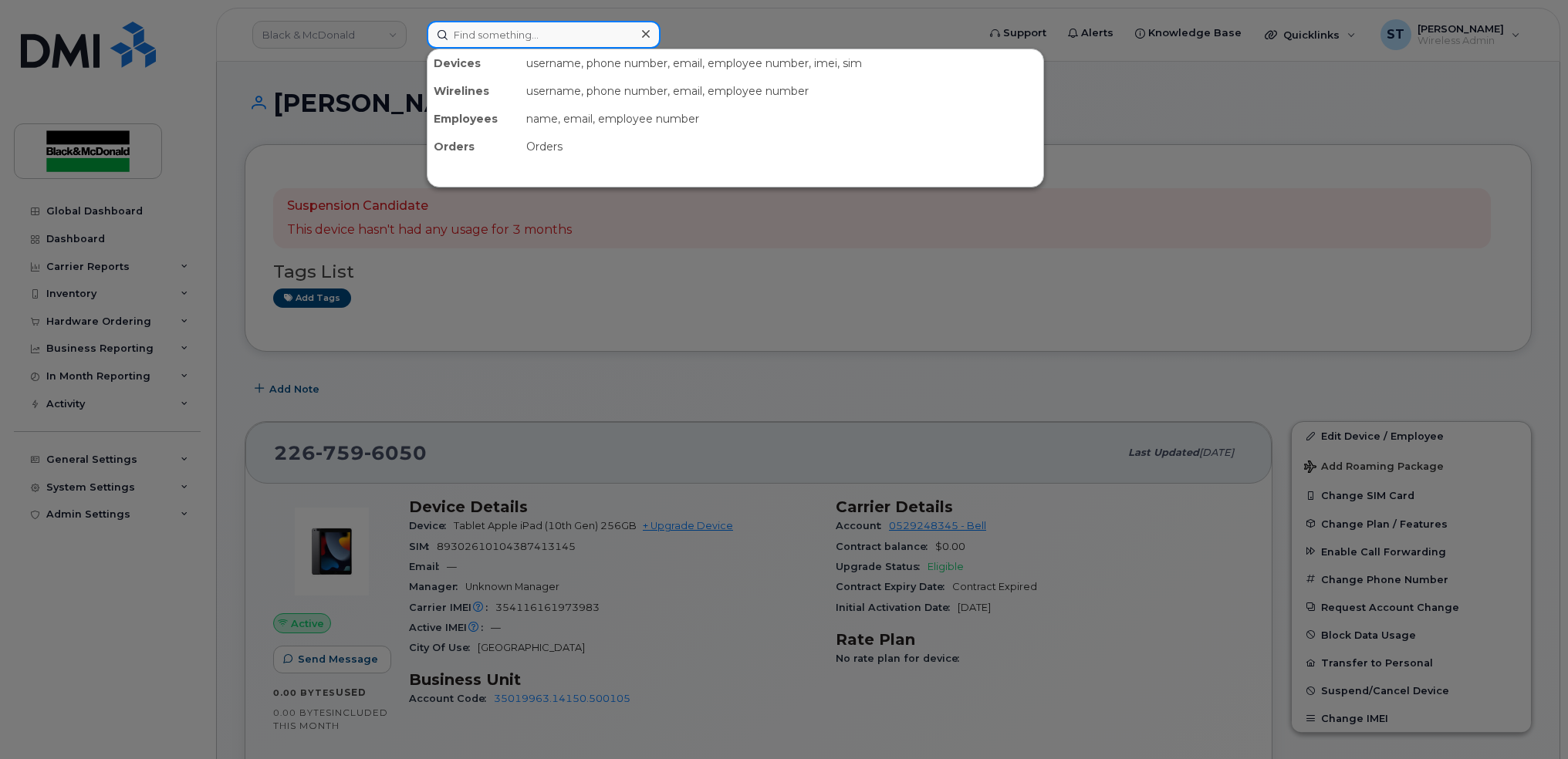
paste input "[PHONE_NUMBER]"
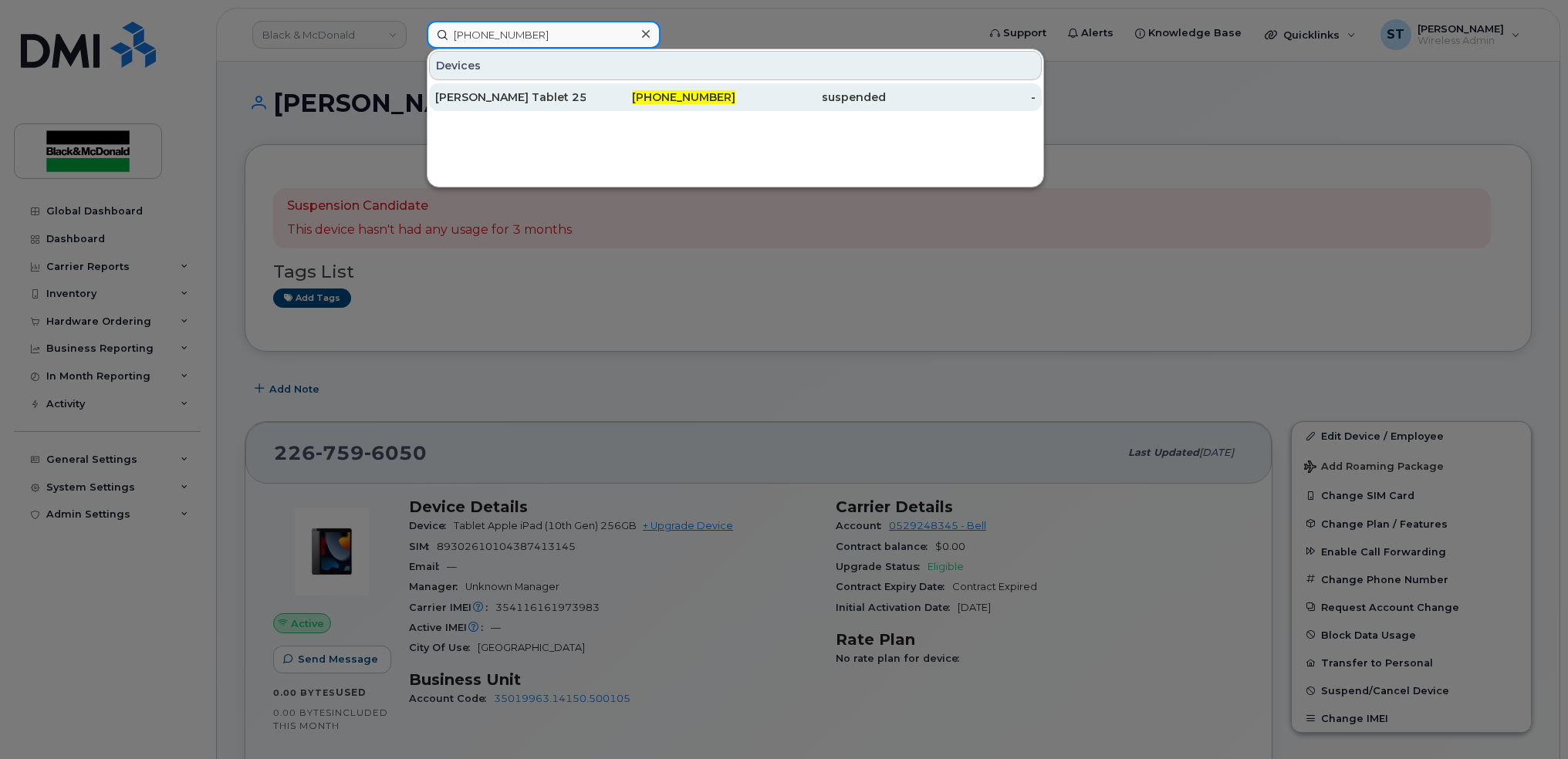
type input "[PHONE_NUMBER]"
click at [467, 90] on div "[PERSON_NAME] Tablet 25" at bounding box center [510, 96] width 150 height 15
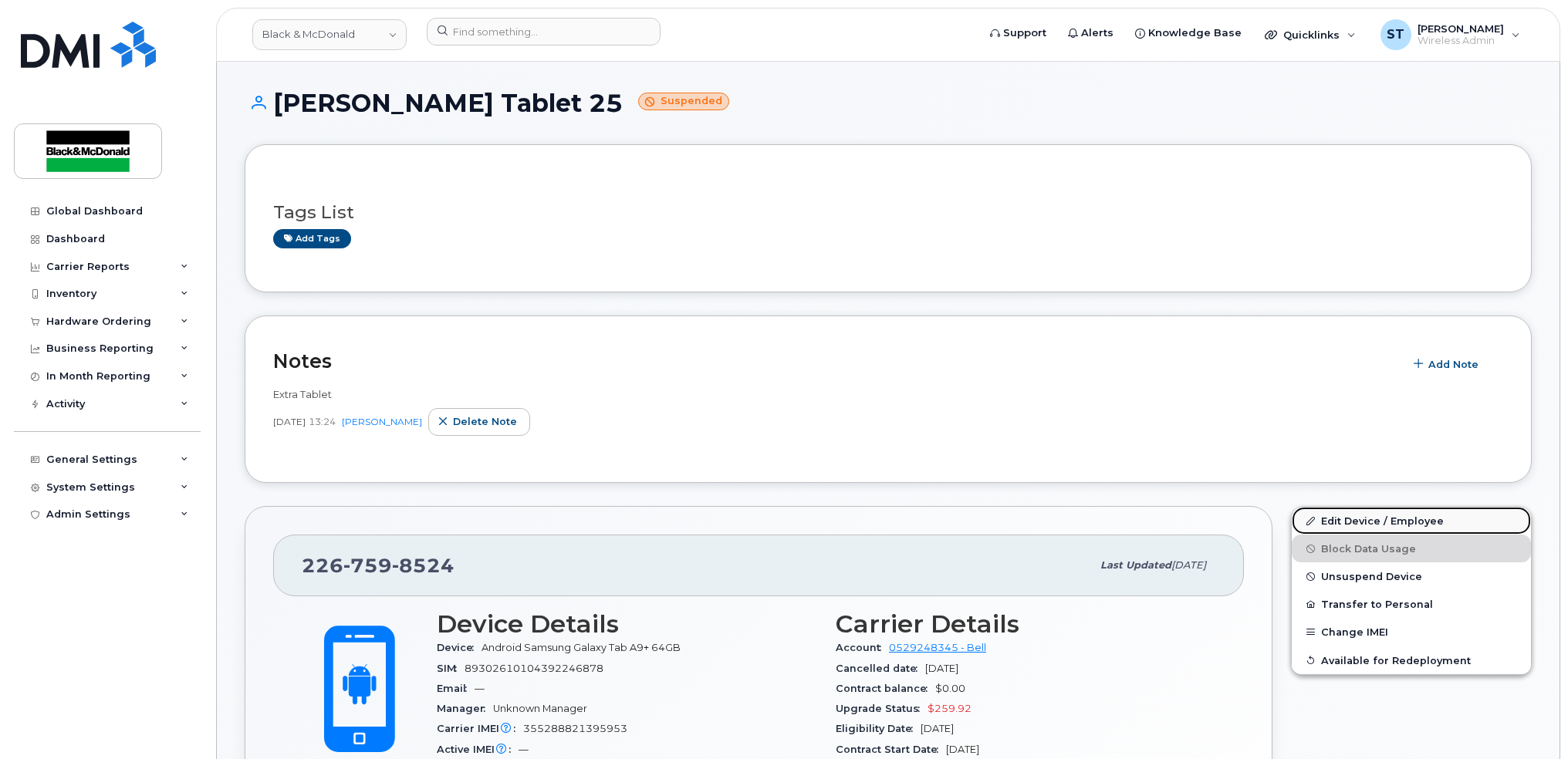
click at [1375, 518] on link "Edit Device / Employee" at bounding box center [1411, 521] width 239 height 28
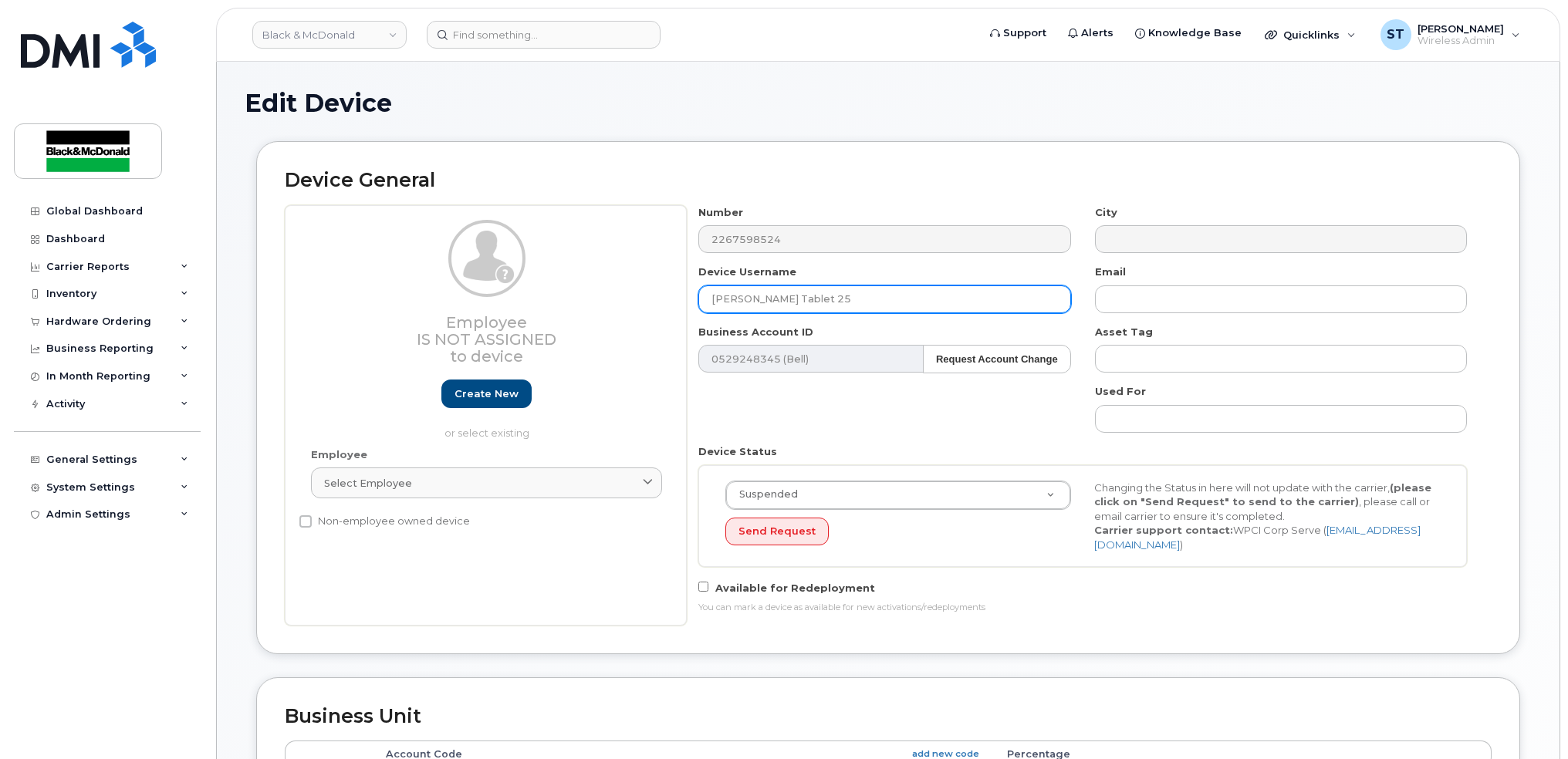
drag, startPoint x: 875, startPoint y: 300, endPoint x: 570, endPoint y: 291, distance: 305.1
click at [570, 291] on div "Employee Is not assigned to device Create new or select existing Employee Selec…" at bounding box center [888, 415] width 1206 height 421
paste input "James Shariff"
type input "James Shariff iPad"
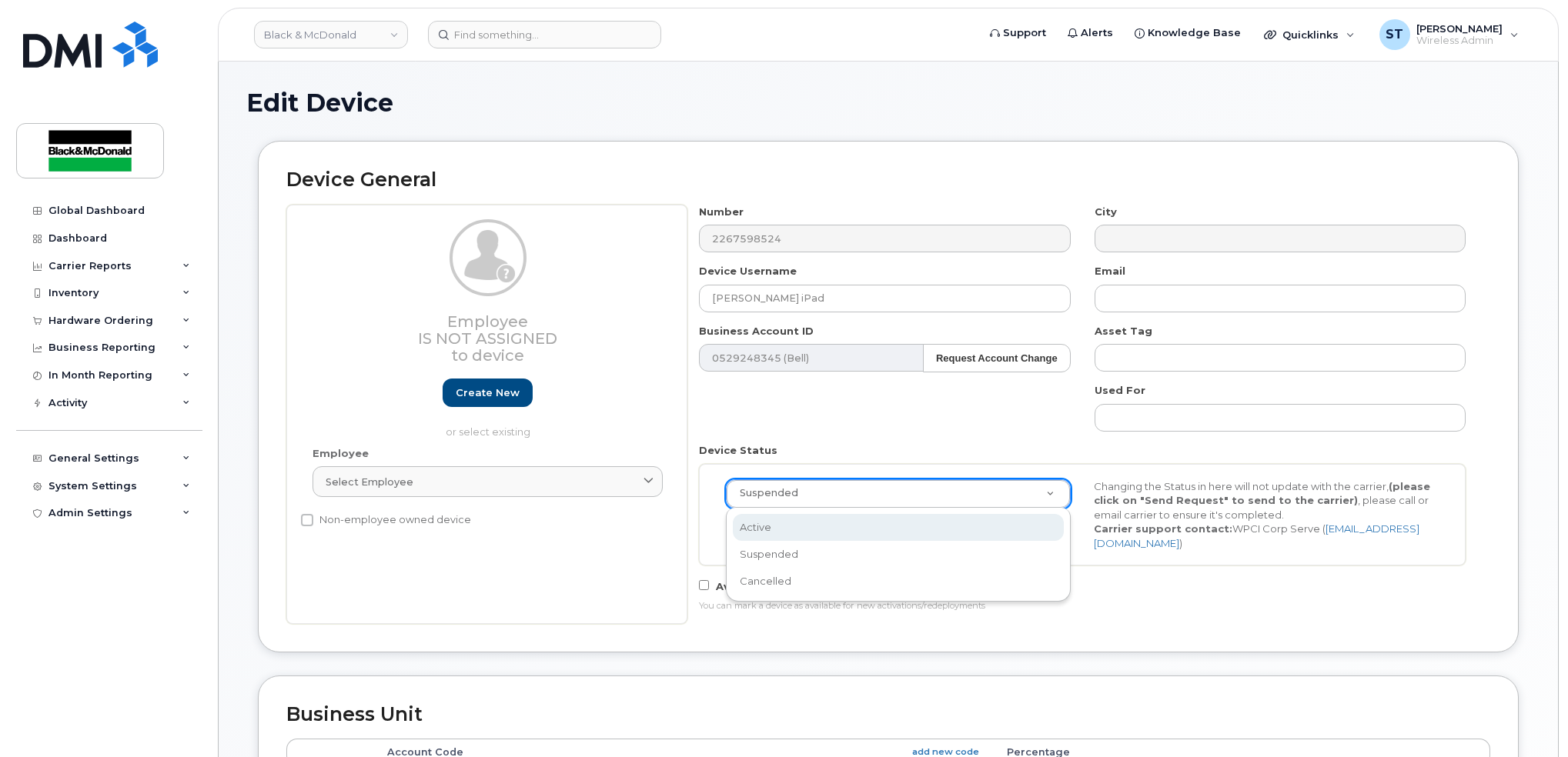
scroll to position [0, 4]
select select "active"
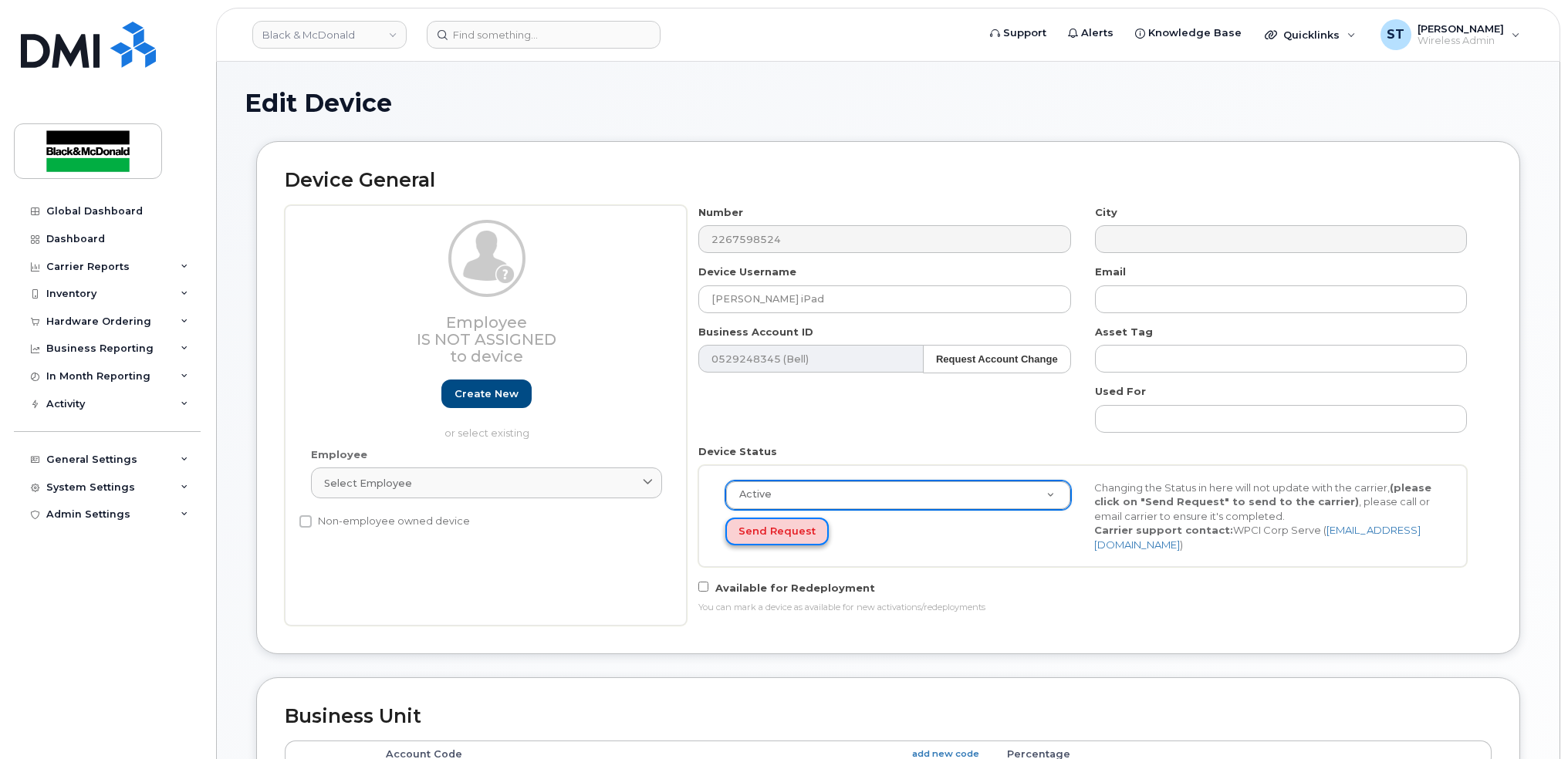
click at [773, 538] on button "Send Request" at bounding box center [777, 532] width 104 height 29
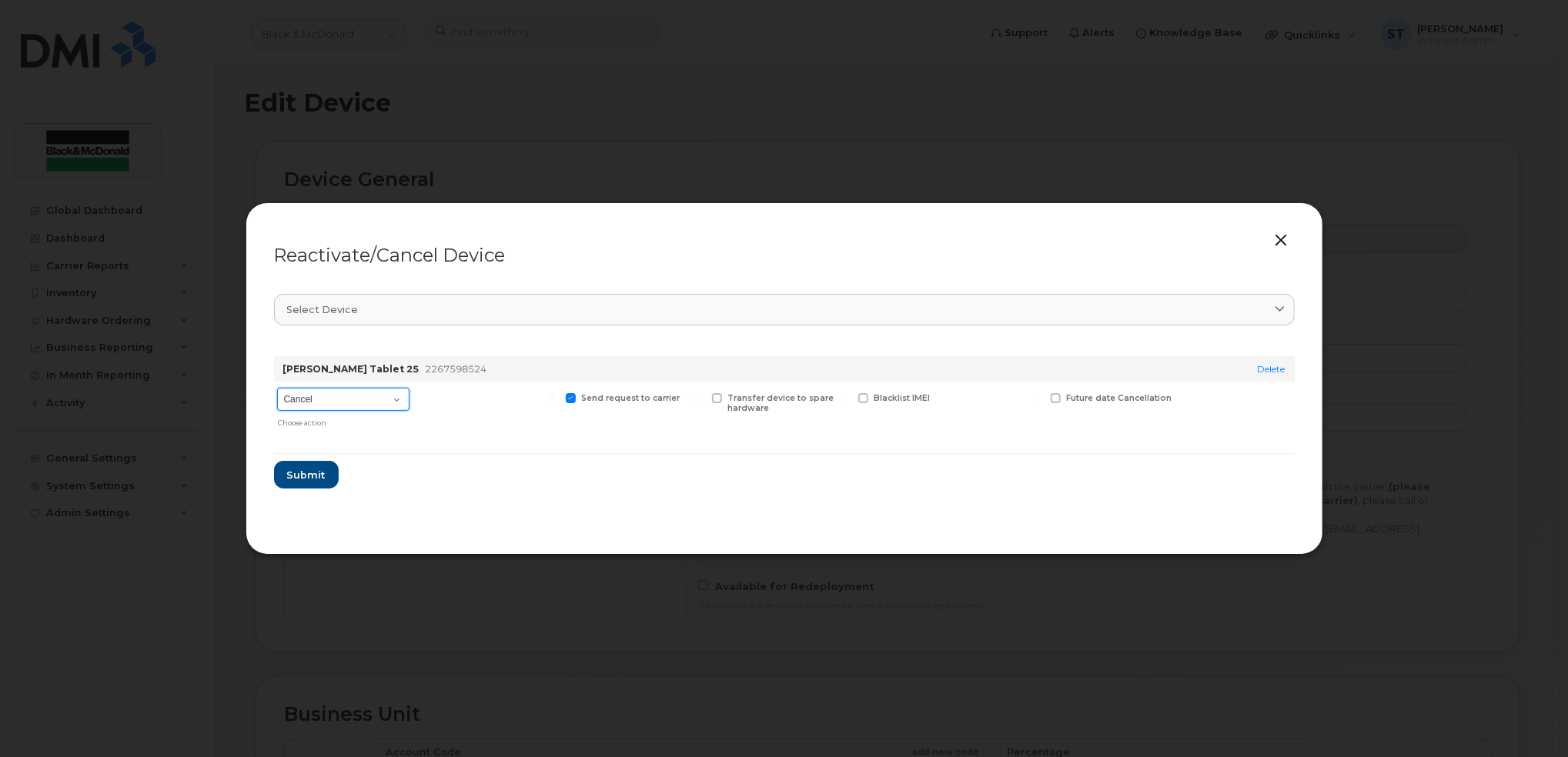
drag, startPoint x: 328, startPoint y: 397, endPoint x: 331, endPoint y: 411, distance: 14.3
click at [328, 397] on select "Cancel Suspend - Extend Suspension Reactivate" at bounding box center [343, 399] width 133 height 23
select select "[object Object]"
click at [277, 387] on select "Cancel Suspend - Extend Suspension Reactivate" at bounding box center [343, 399] width 133 height 23
click at [306, 464] on button "Submit" at bounding box center [306, 475] width 63 height 28
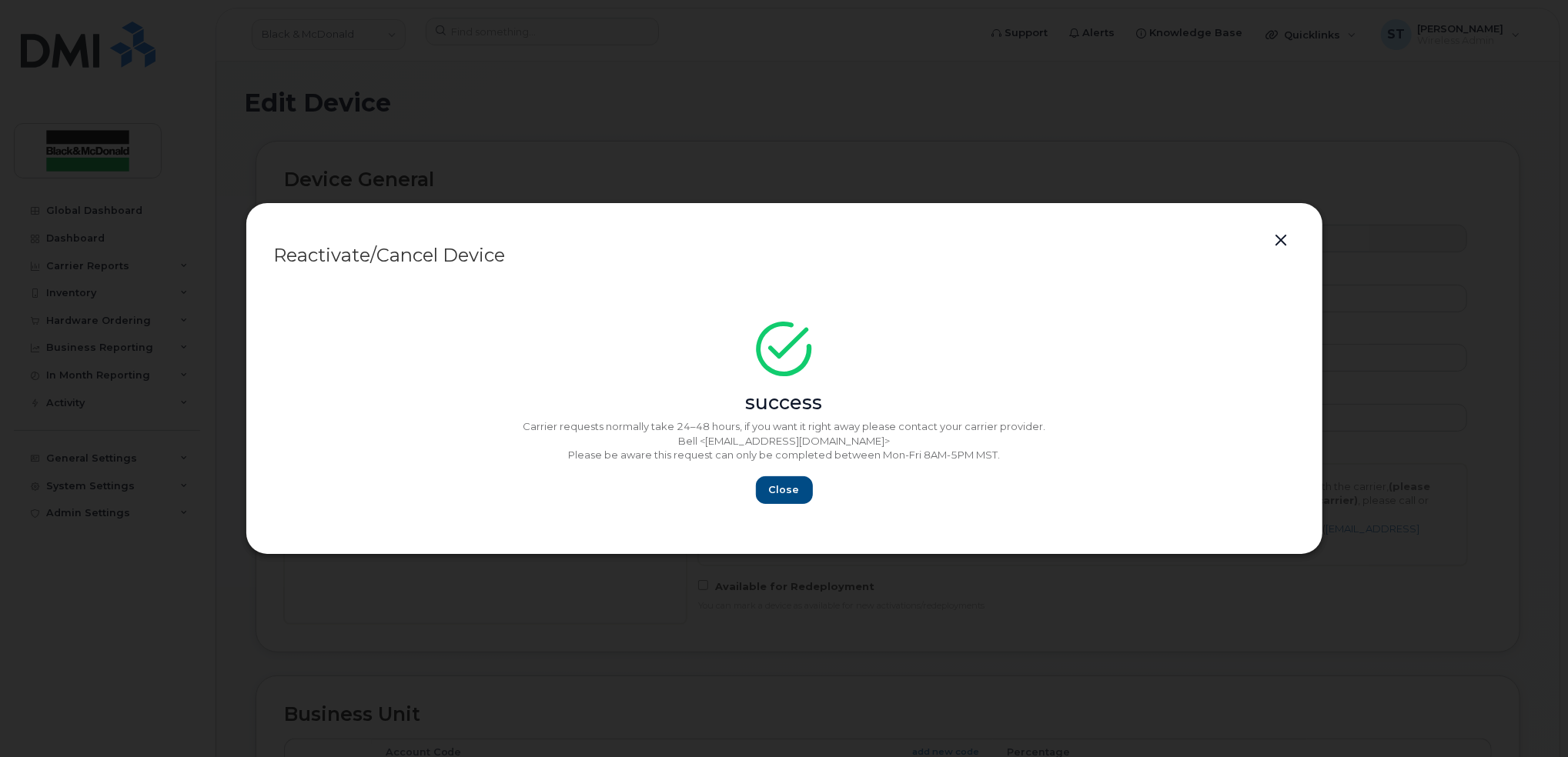
click at [1286, 234] on button "button" at bounding box center [1282, 240] width 23 height 21
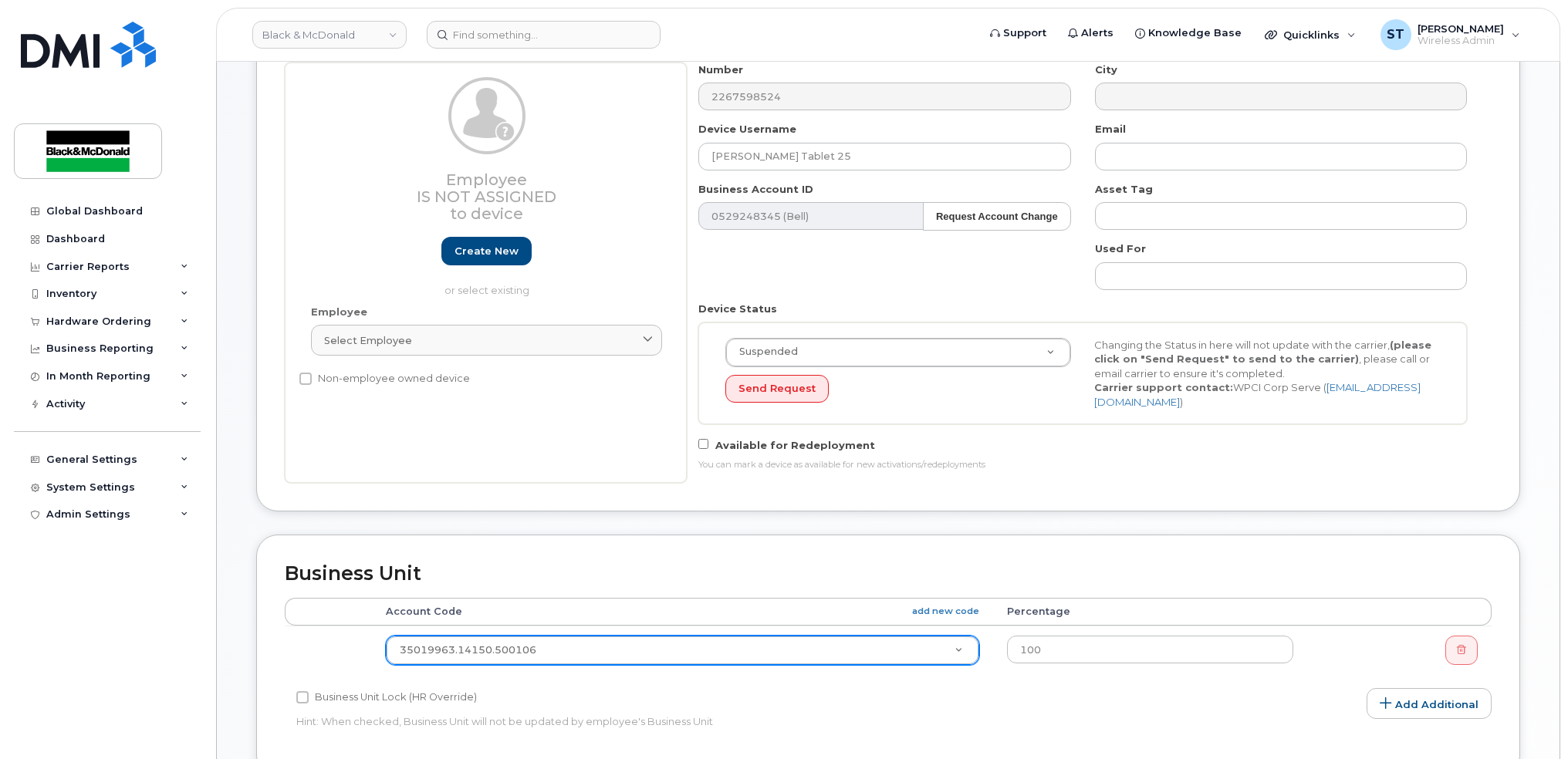
scroll to position [309, 0]
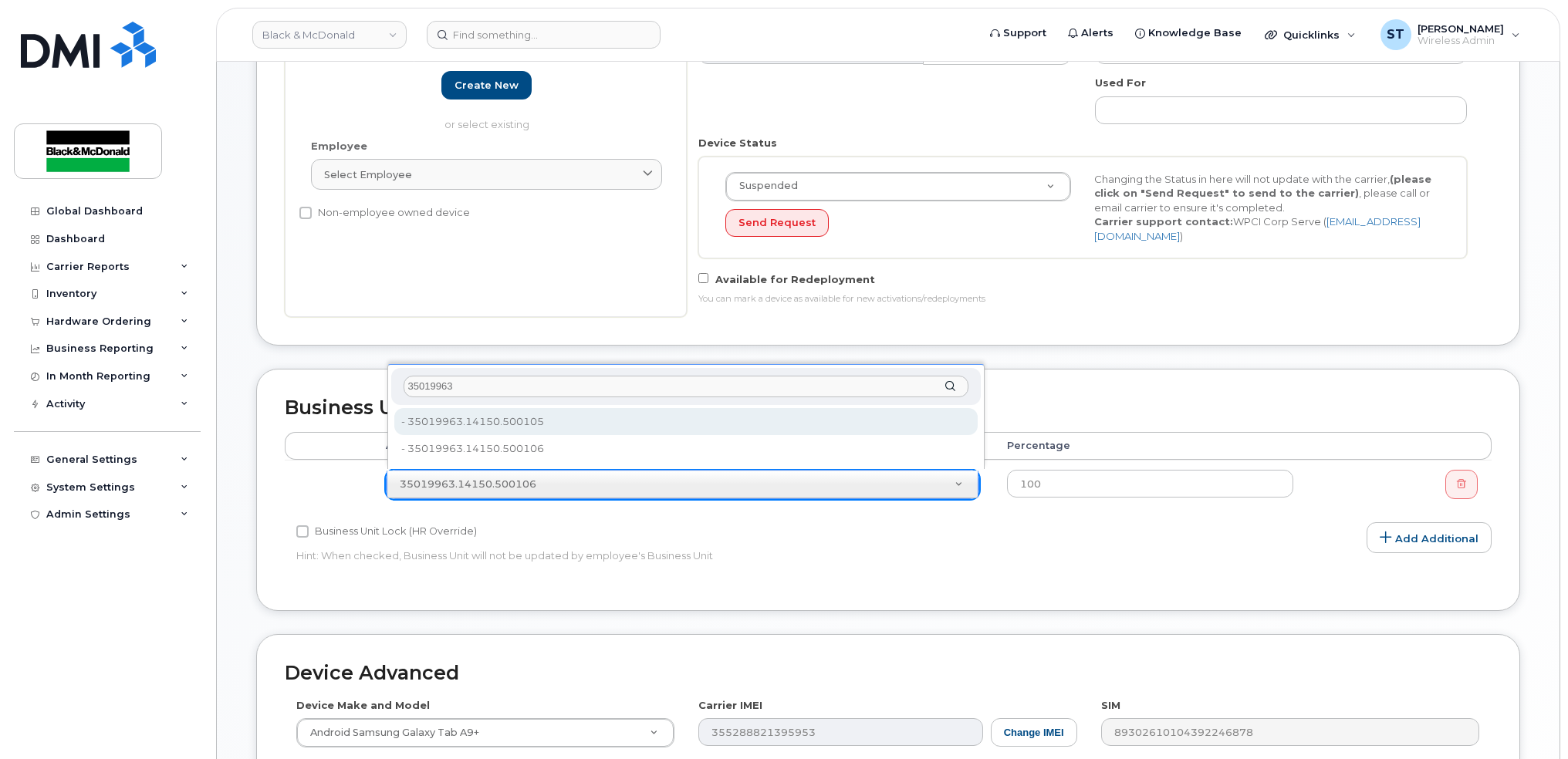
type input "35019963"
type input "36022383"
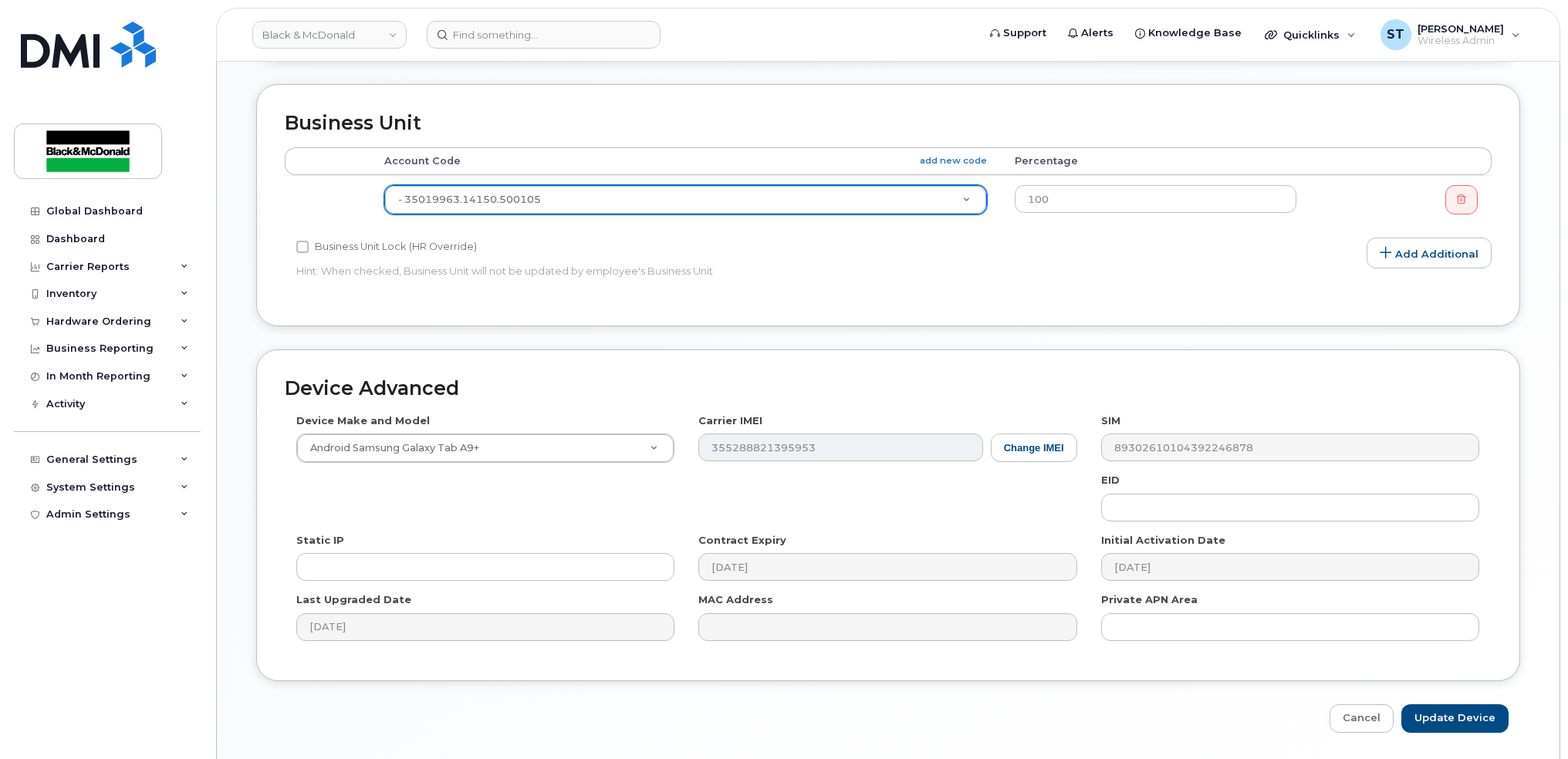
scroll to position [638, 0]
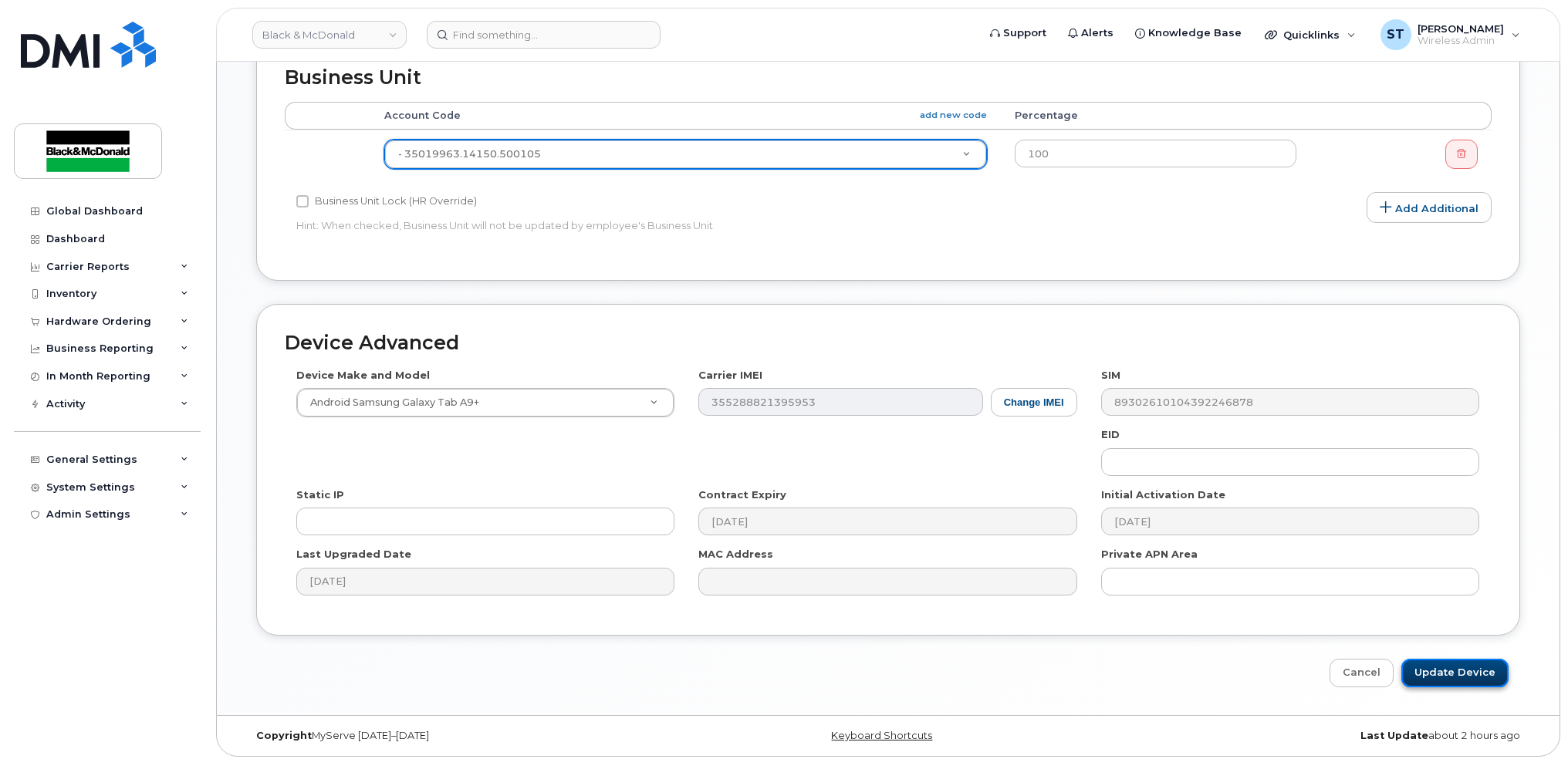
click at [1456, 664] on input "Update Device" at bounding box center [1455, 673] width 107 height 29
type input "Saving..."
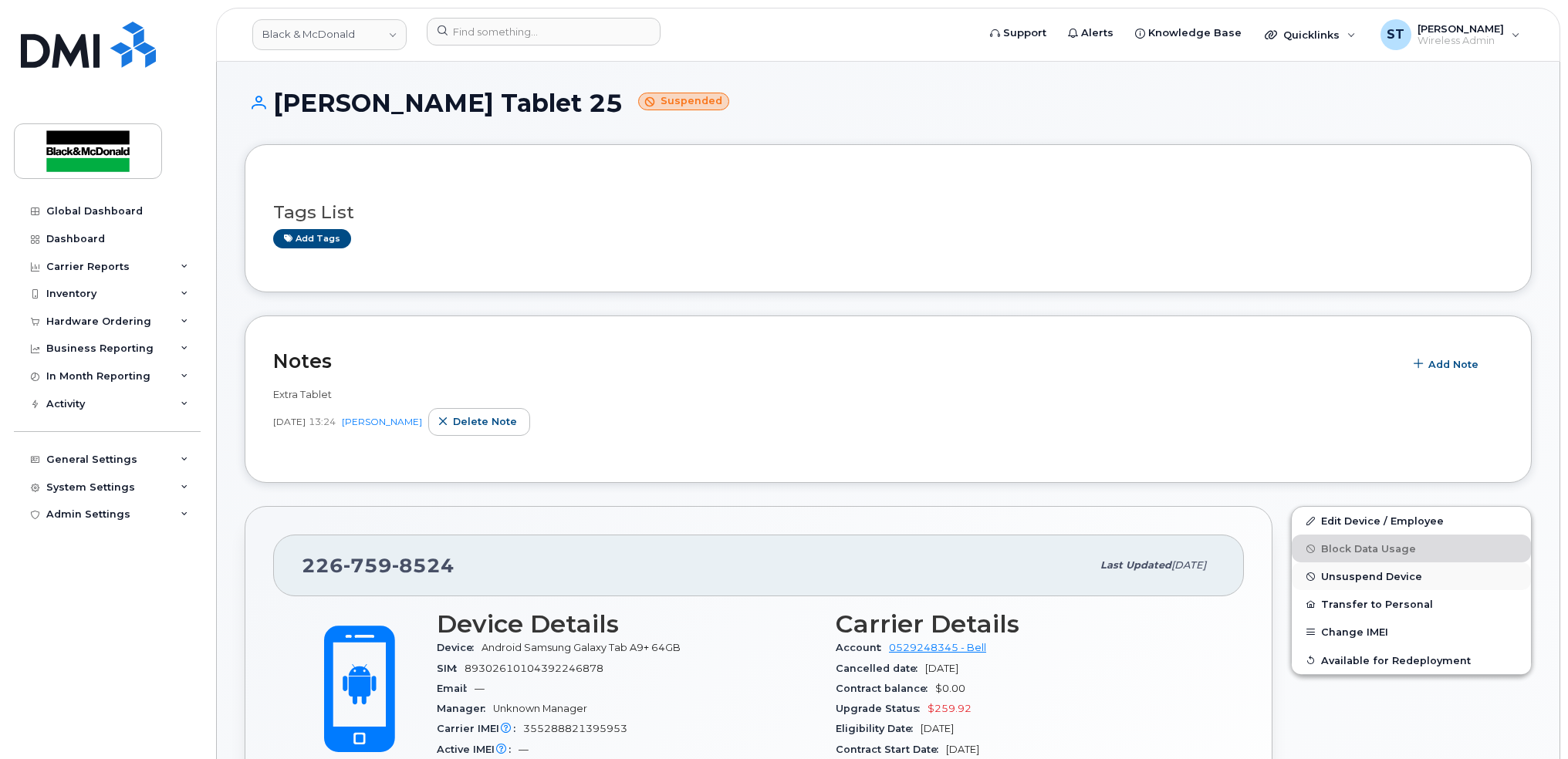
click at [1353, 581] on span "Unsuspend Device" at bounding box center [1371, 576] width 101 height 12
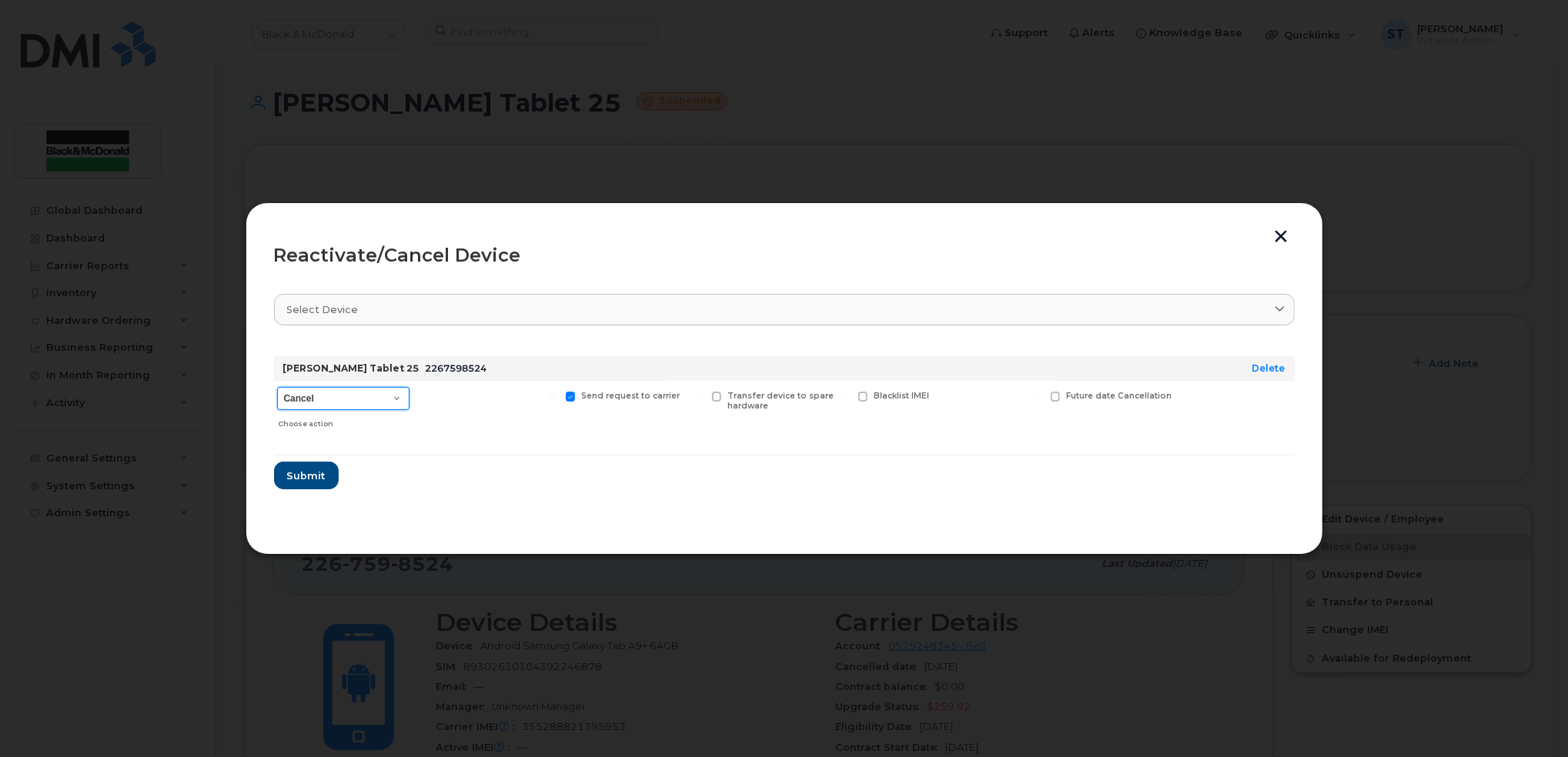
click at [350, 400] on select "Cancel Suspend - Extend Suspension Reactivate" at bounding box center [343, 399] width 133 height 23
select select "[object Object]"
click at [277, 387] on select "Cancel Suspend - Extend Suspension Reactivate" at bounding box center [343, 399] width 133 height 23
click at [297, 467] on button "Submit" at bounding box center [306, 475] width 63 height 28
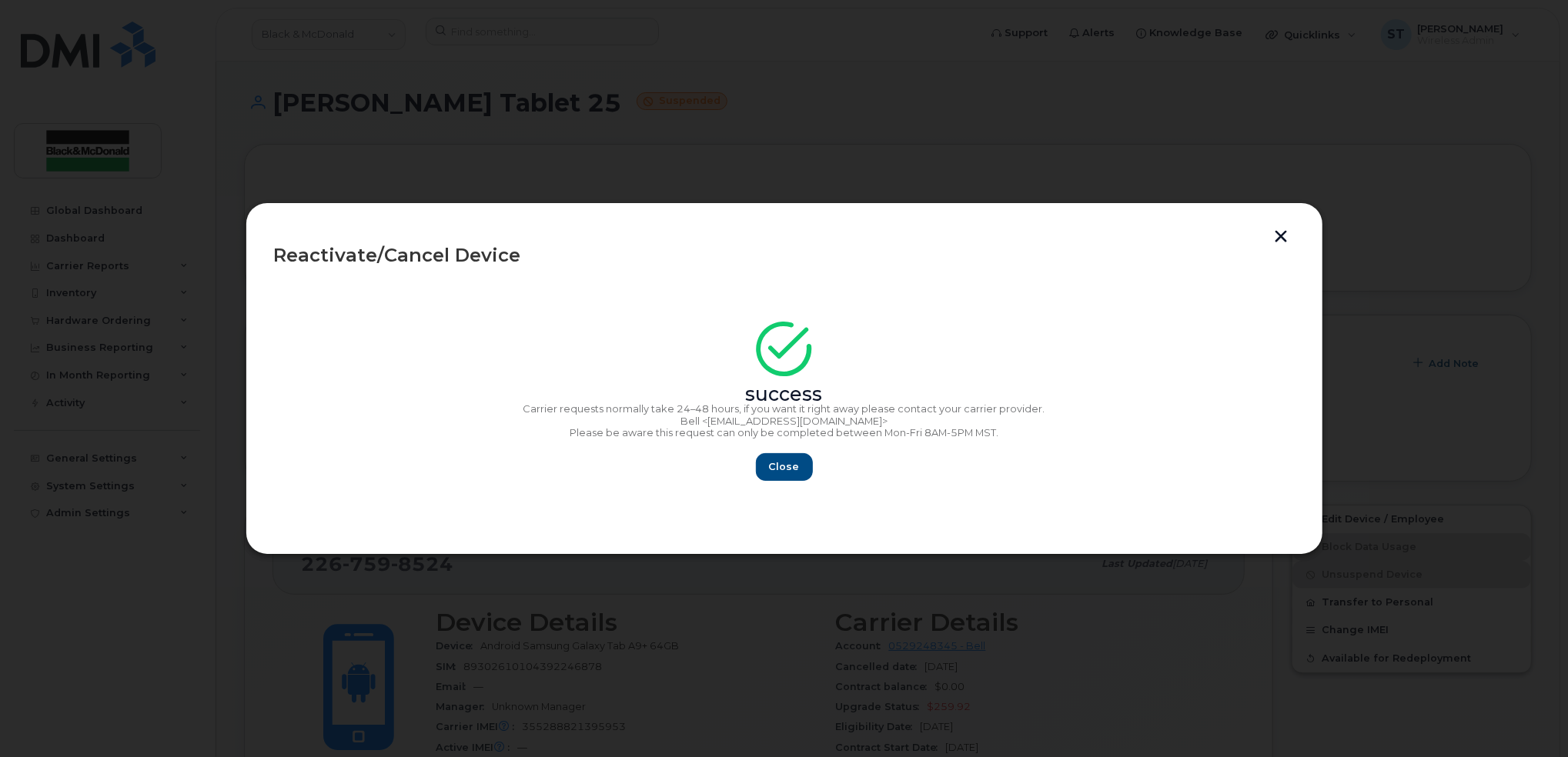
click at [1276, 234] on button "button" at bounding box center [1282, 238] width 23 height 16
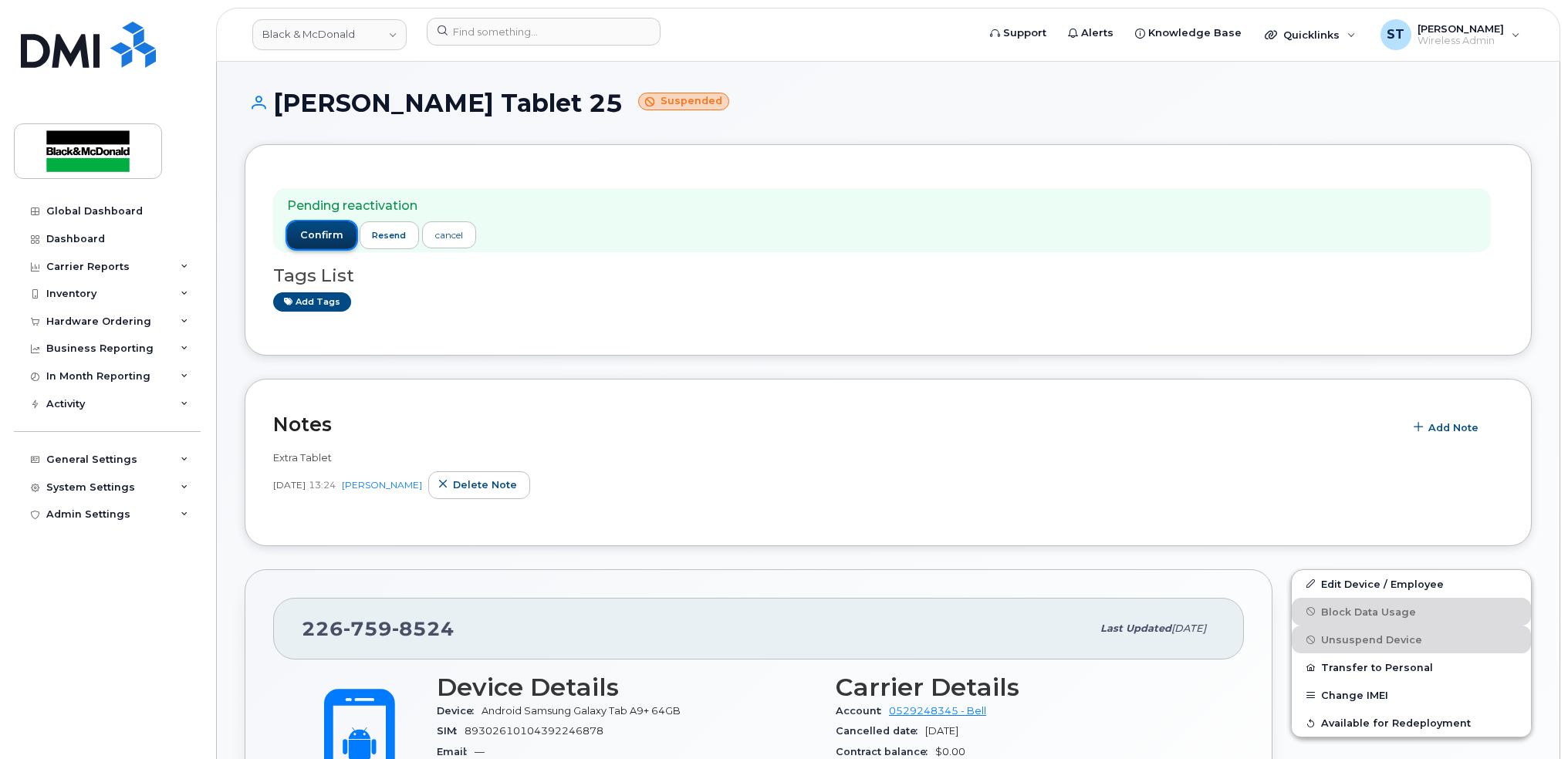
click at [328, 246] on button "confirm" at bounding box center [321, 235] width 70 height 28
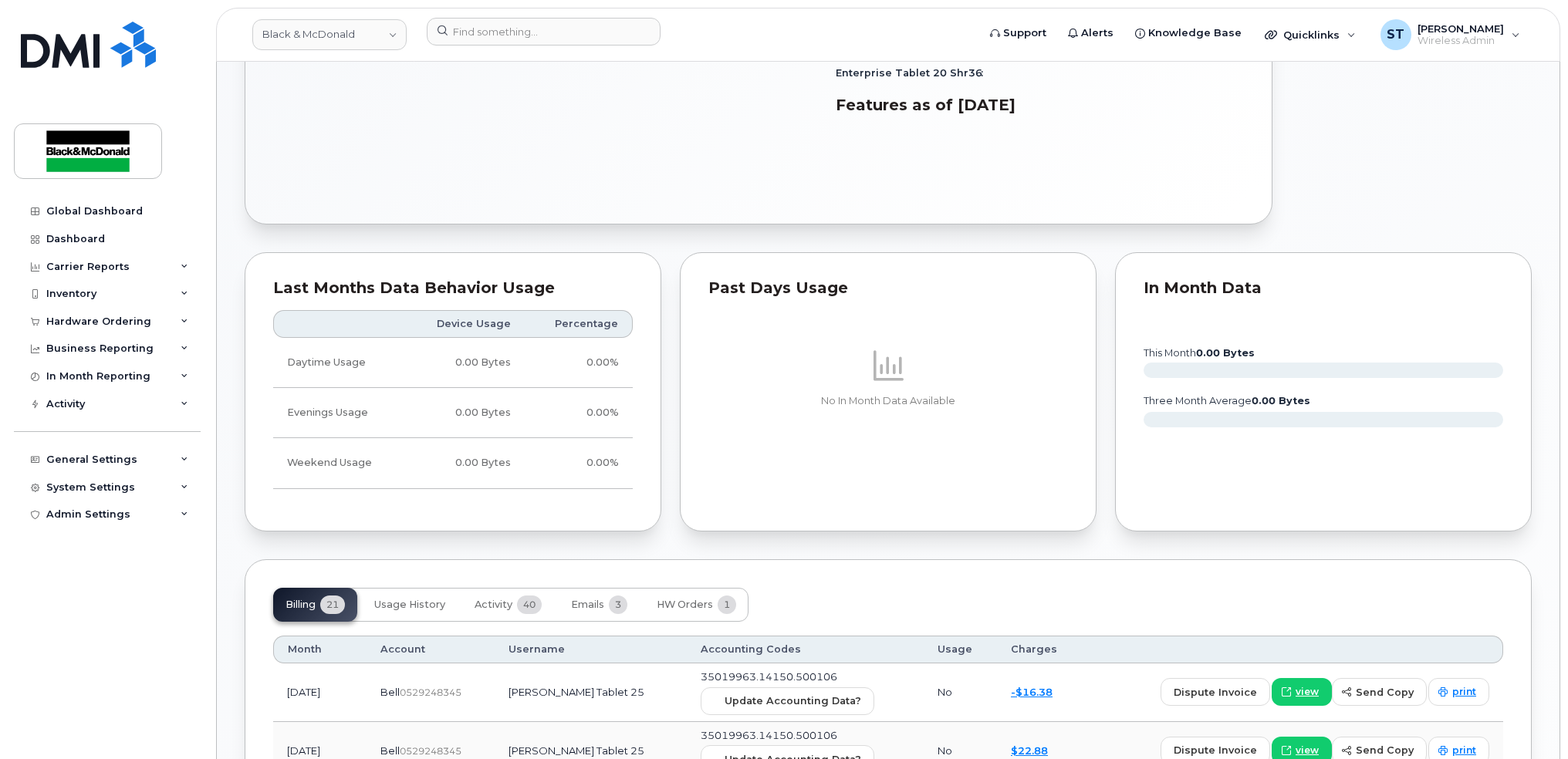
scroll to position [1234, 0]
